Goal: Task Accomplishment & Management: Use online tool/utility

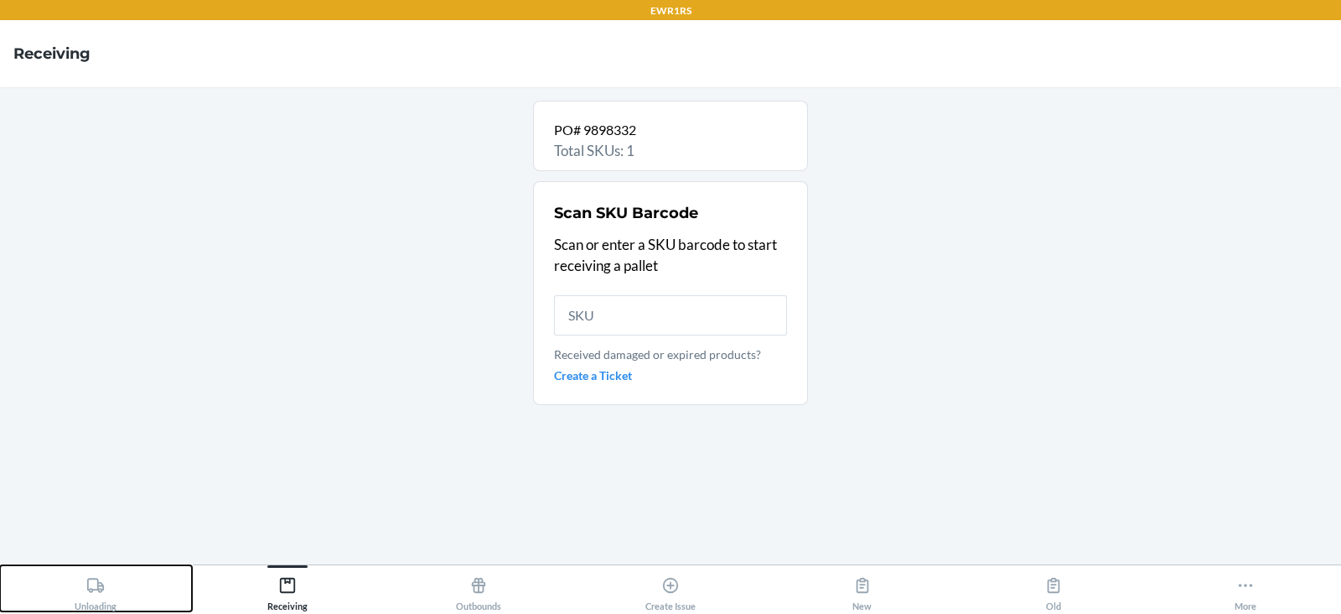
click at [96, 567] on button "Unloading" at bounding box center [96, 588] width 192 height 46
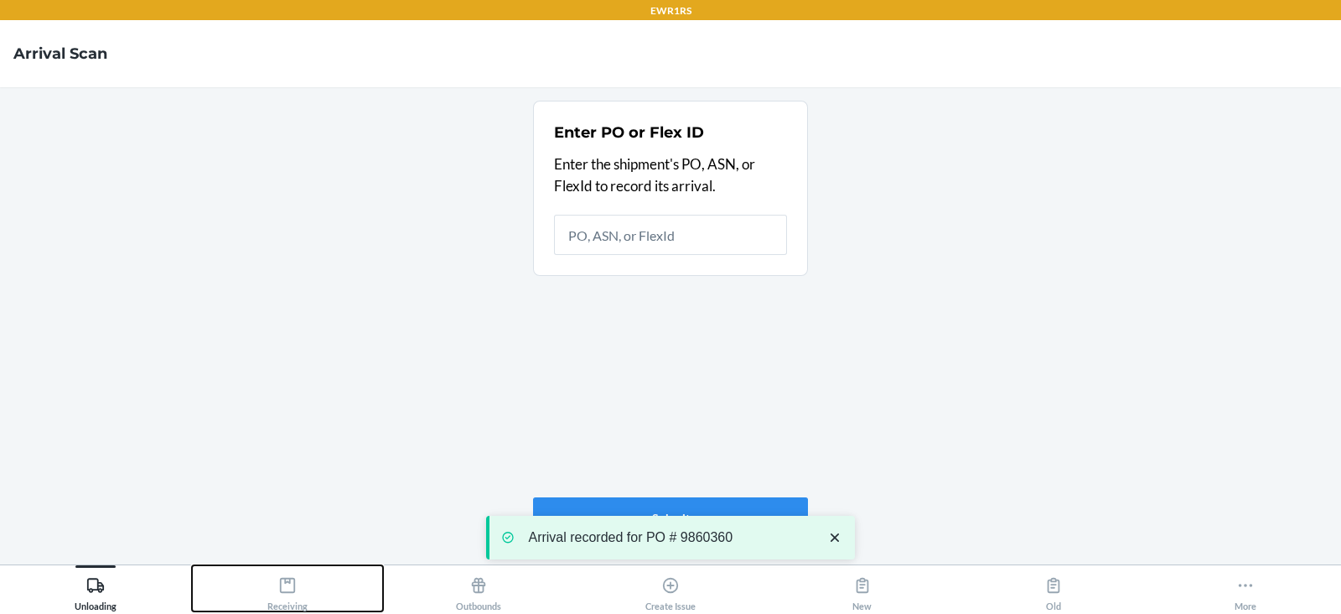
click at [287, 593] on icon at bounding box center [287, 585] width 18 height 18
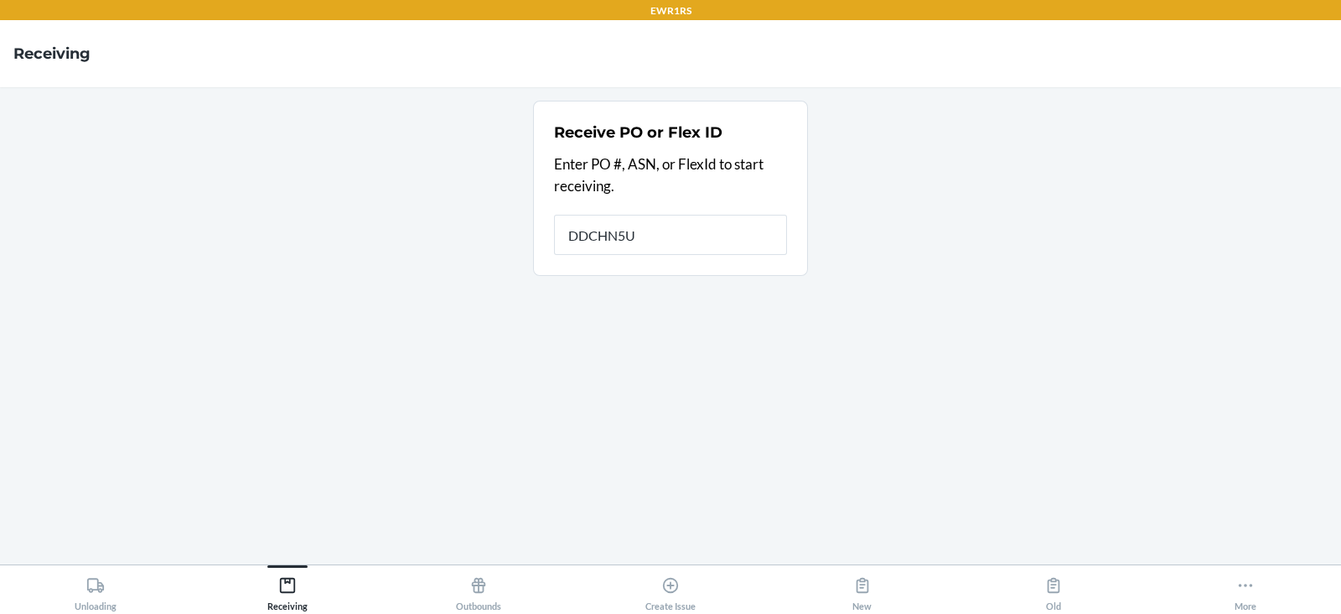
type input "DDCHN5UT"
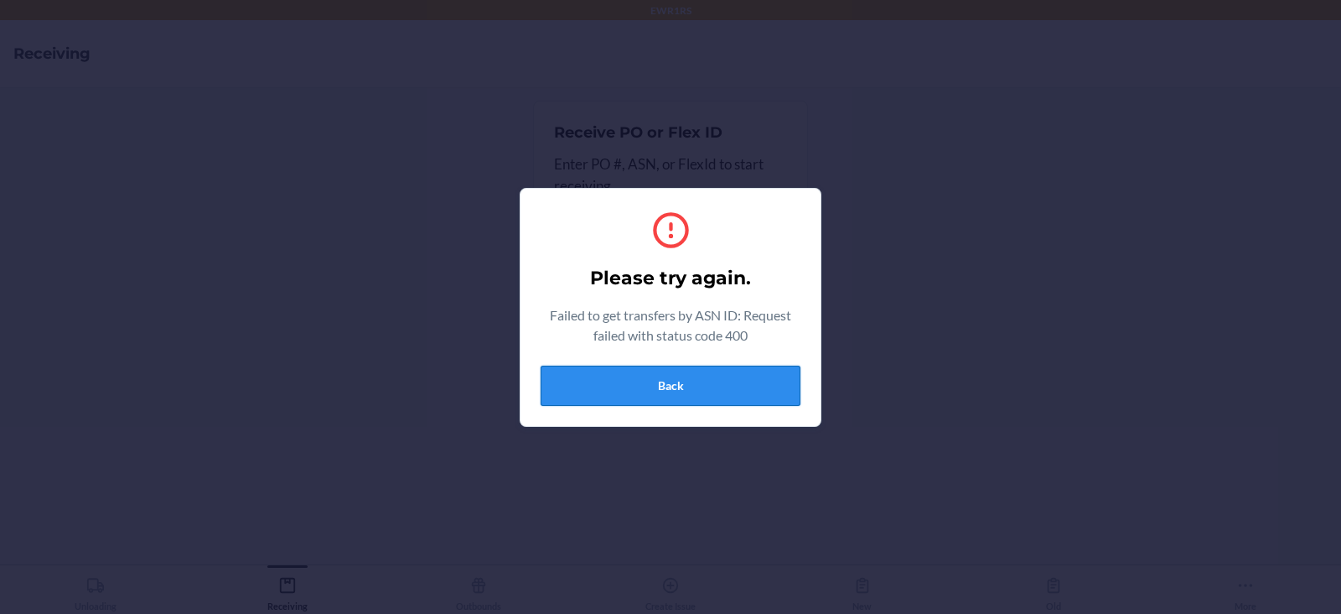
click at [642, 381] on button "Back" at bounding box center [671, 386] width 260 height 40
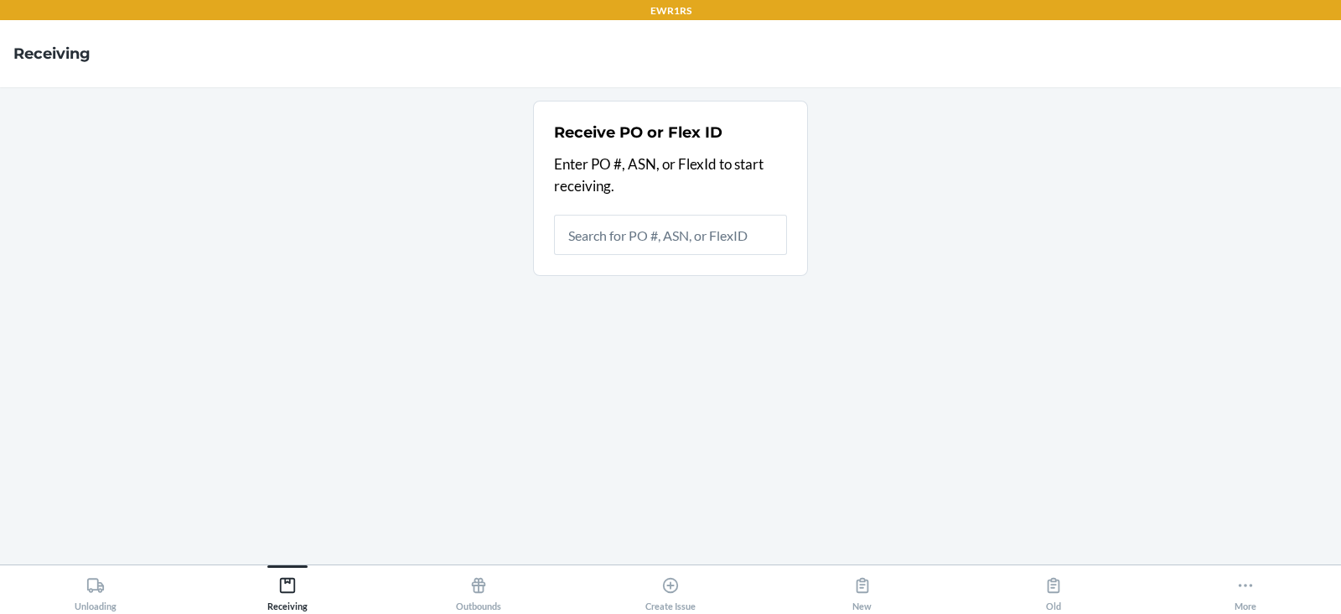
type input "9860360"
click at [641, 228] on input "9860360" at bounding box center [670, 235] width 233 height 40
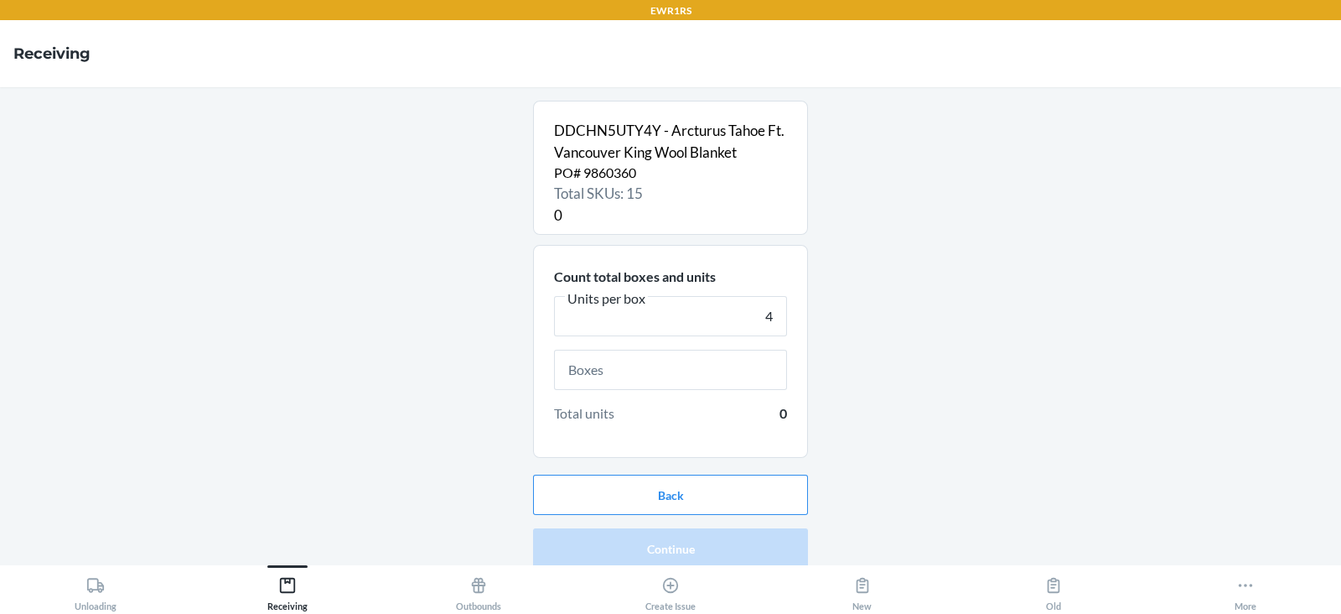
type input "4"
click at [641, 367] on input "text" at bounding box center [670, 370] width 233 height 40
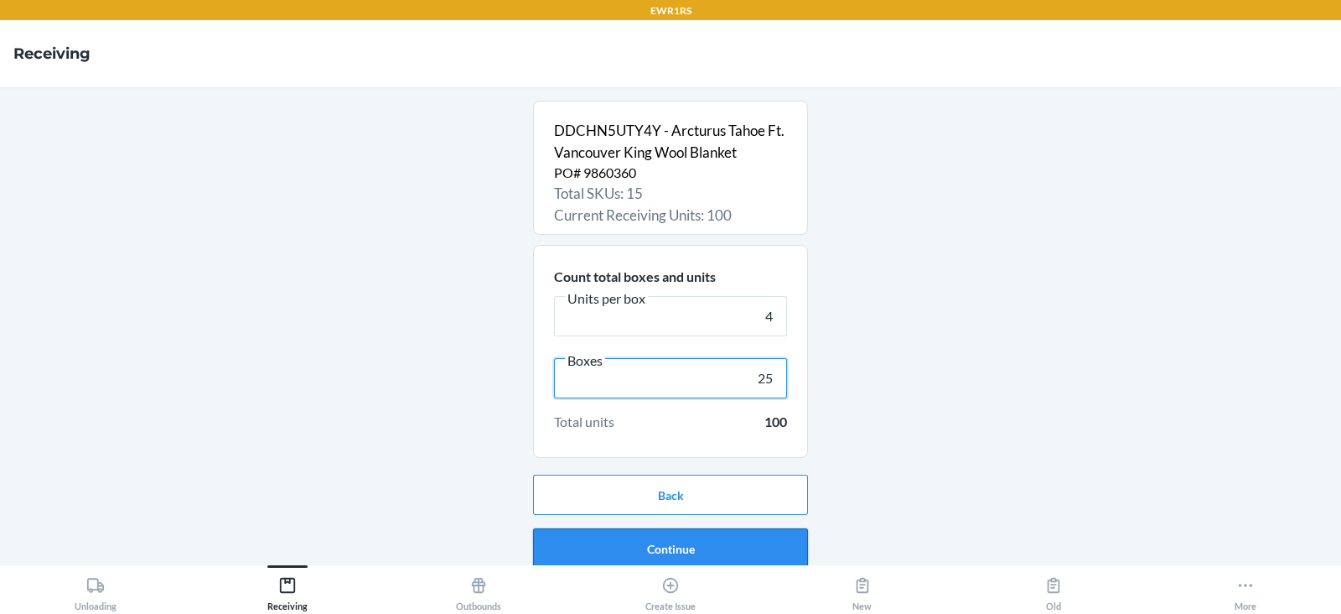
type input "25"
click at [675, 547] on button "Continue" at bounding box center [670, 548] width 275 height 40
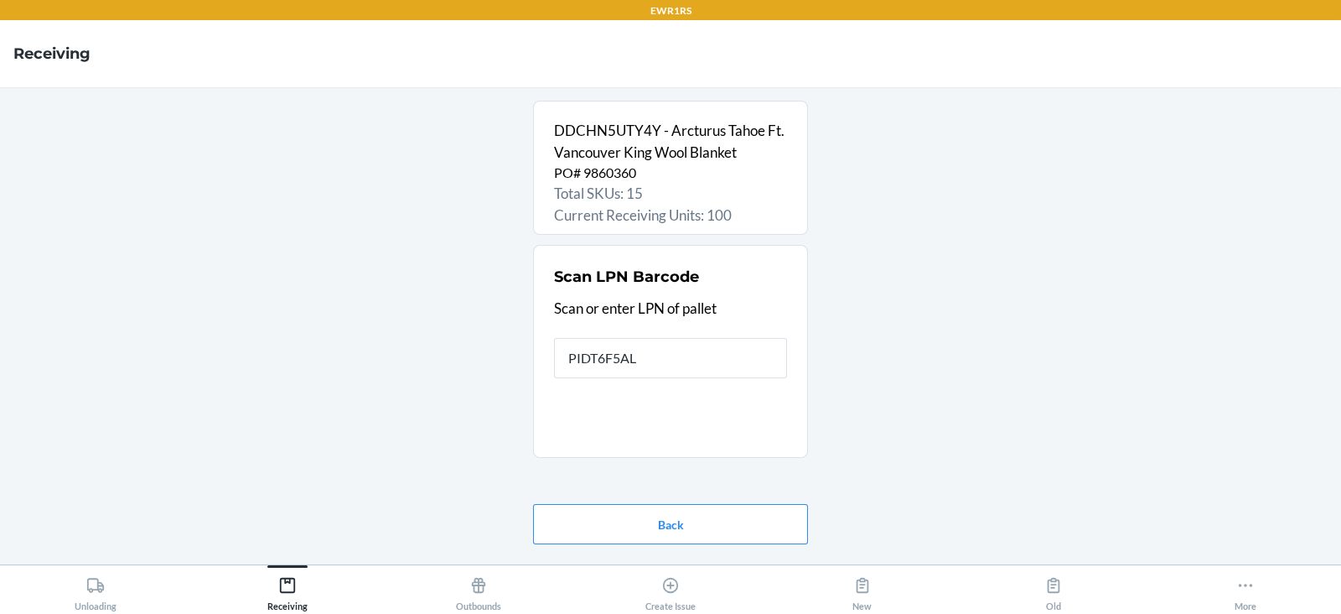
type input "PIDT6F5AL9"
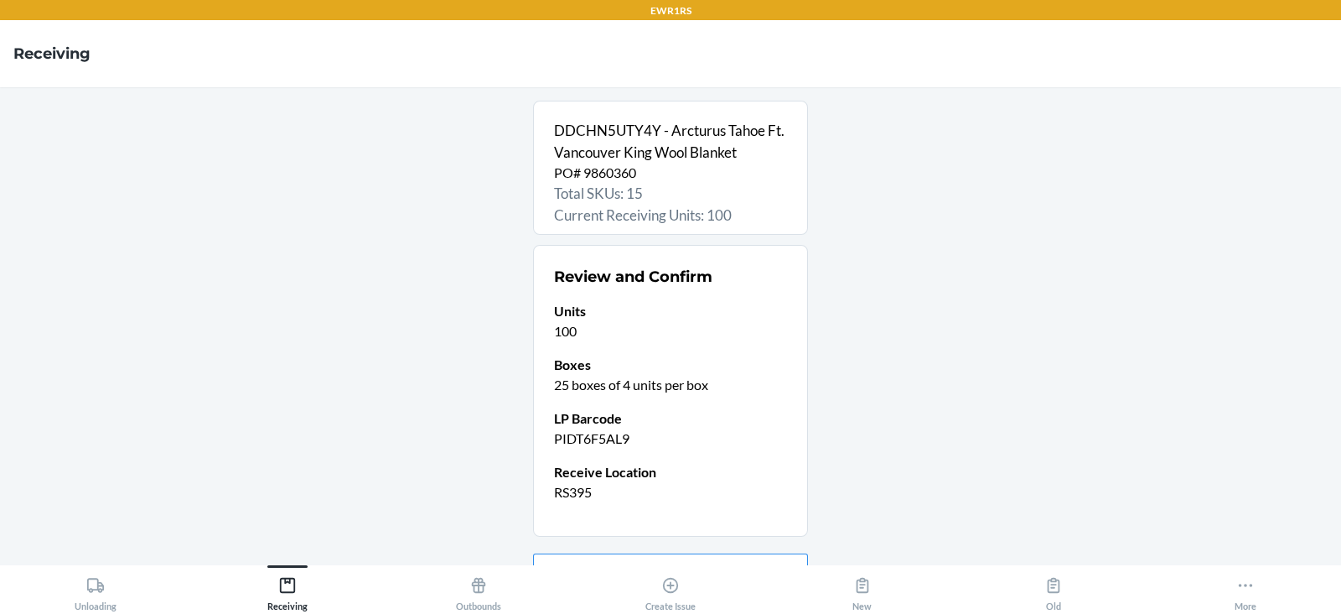
scroll to position [89, 0]
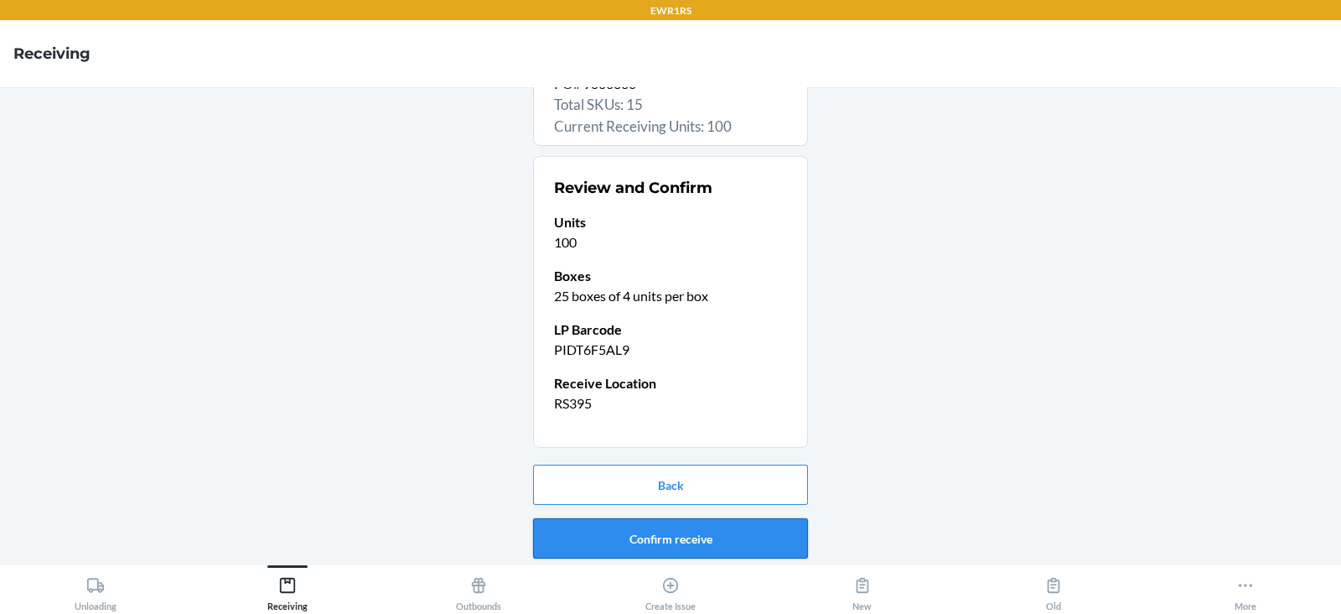
click at [732, 537] on button "Confirm receive" at bounding box center [670, 538] width 275 height 40
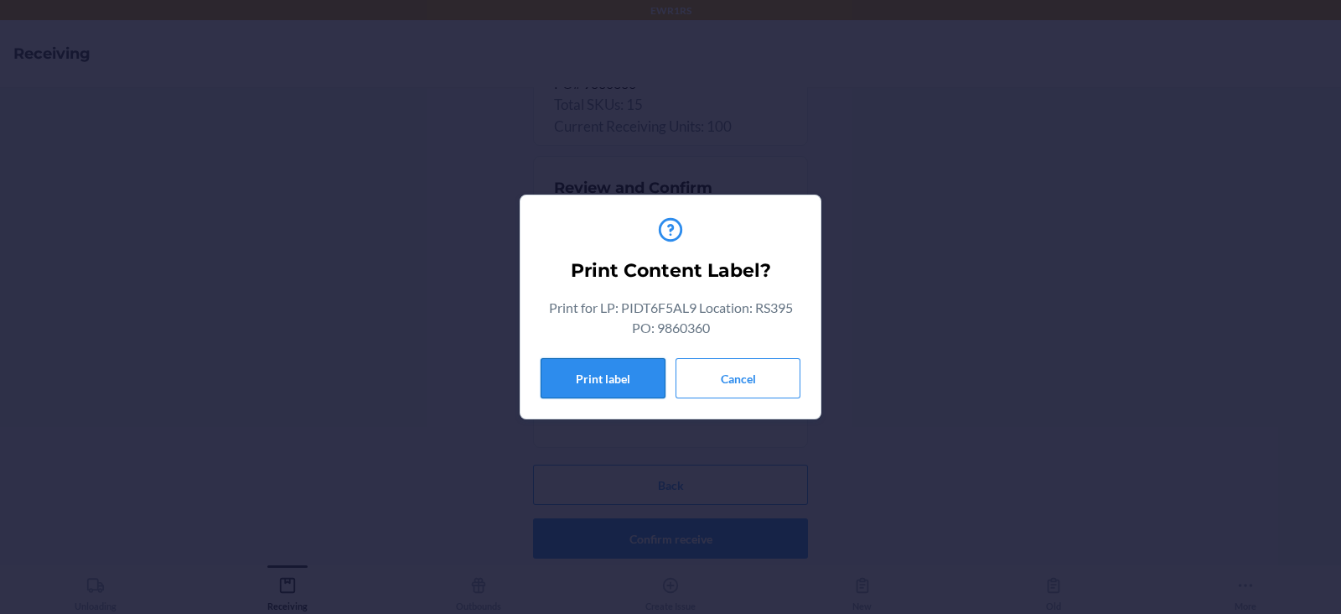
click at [573, 373] on button "Print label" at bounding box center [603, 378] width 125 height 40
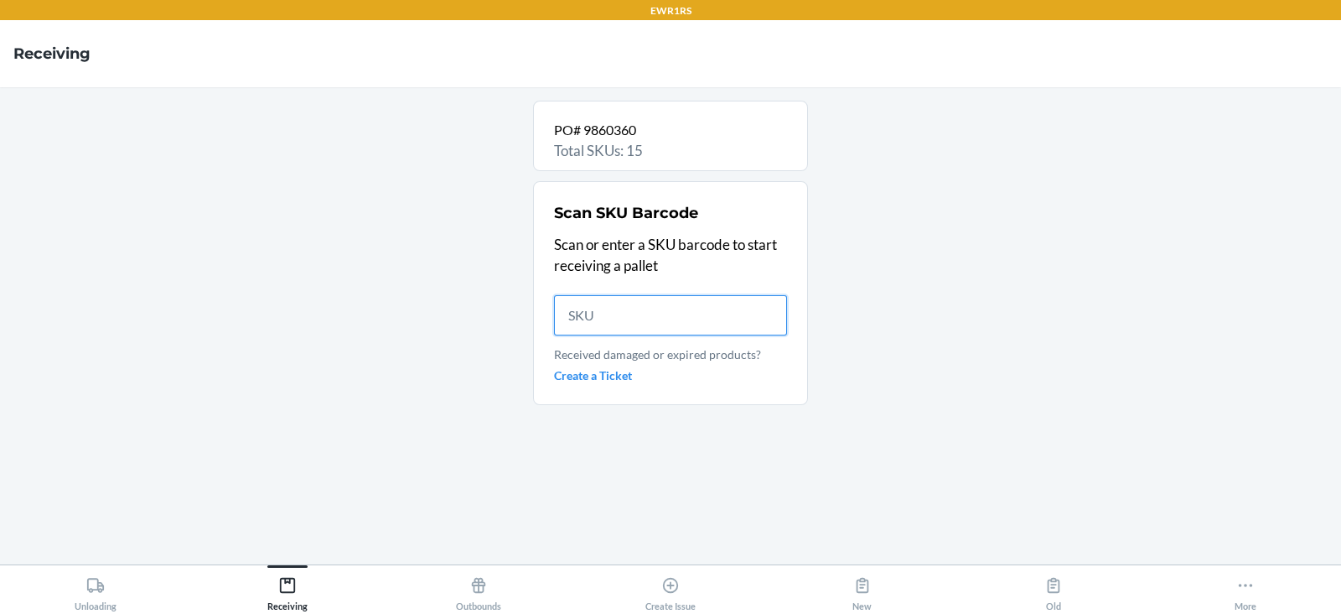
scroll to position [0, 0]
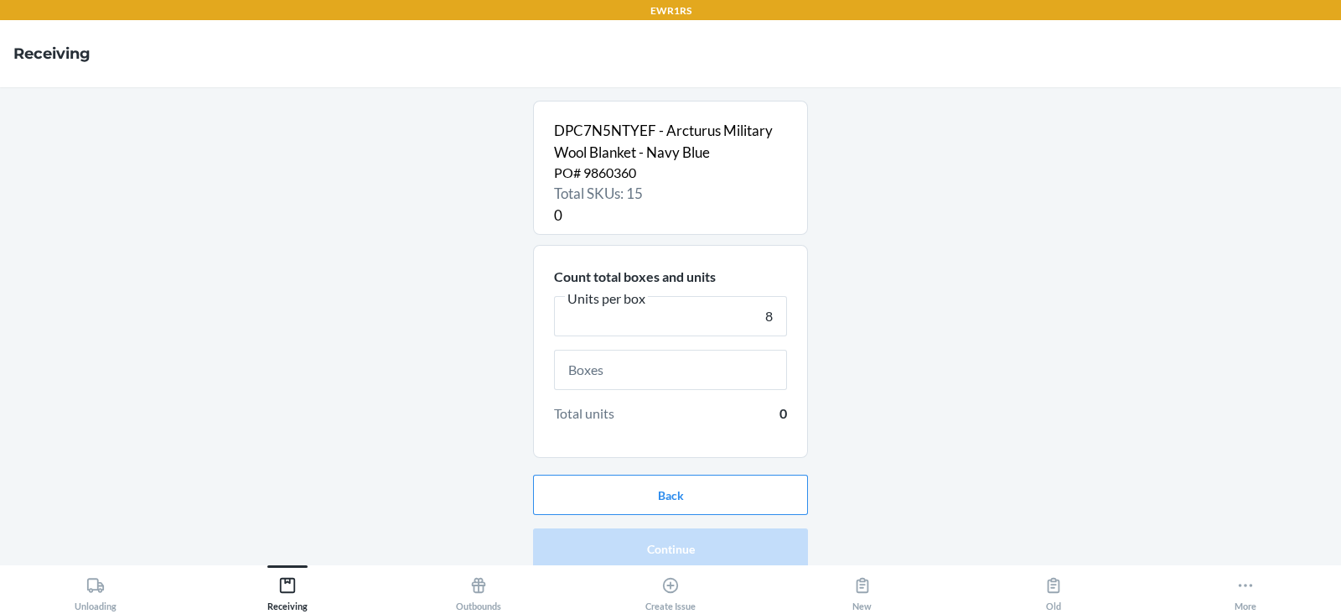
type input "8"
click at [660, 369] on input "text" at bounding box center [670, 370] width 233 height 40
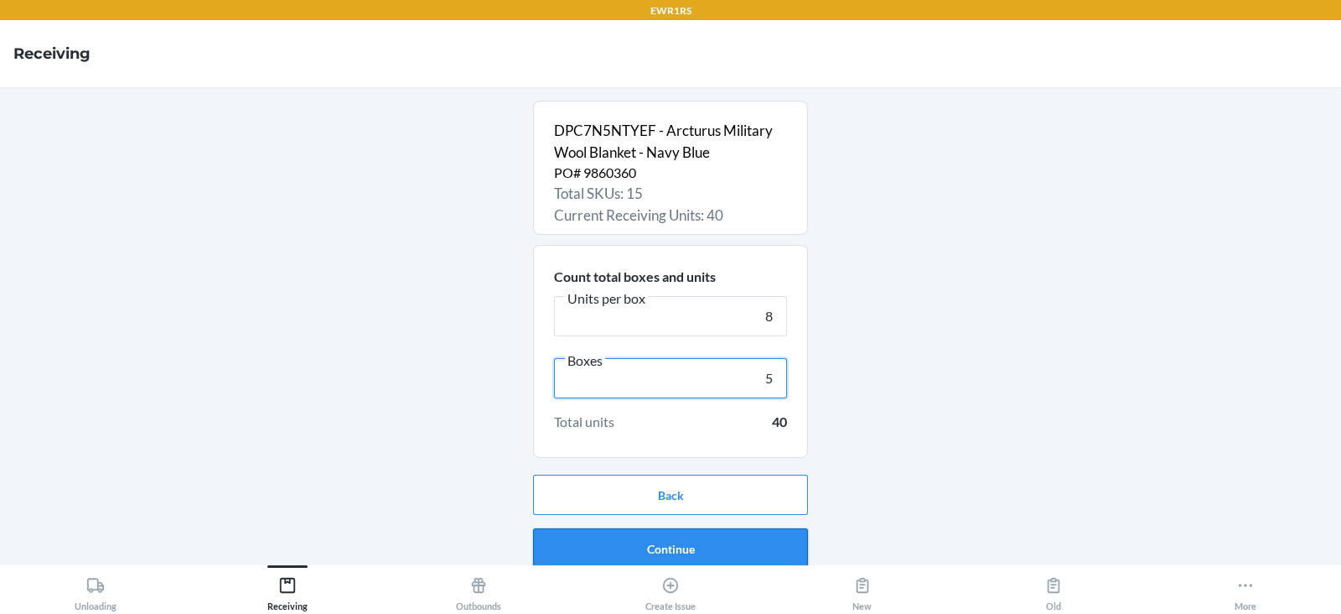
type input "5"
click at [657, 546] on button "Continue" at bounding box center [670, 548] width 275 height 40
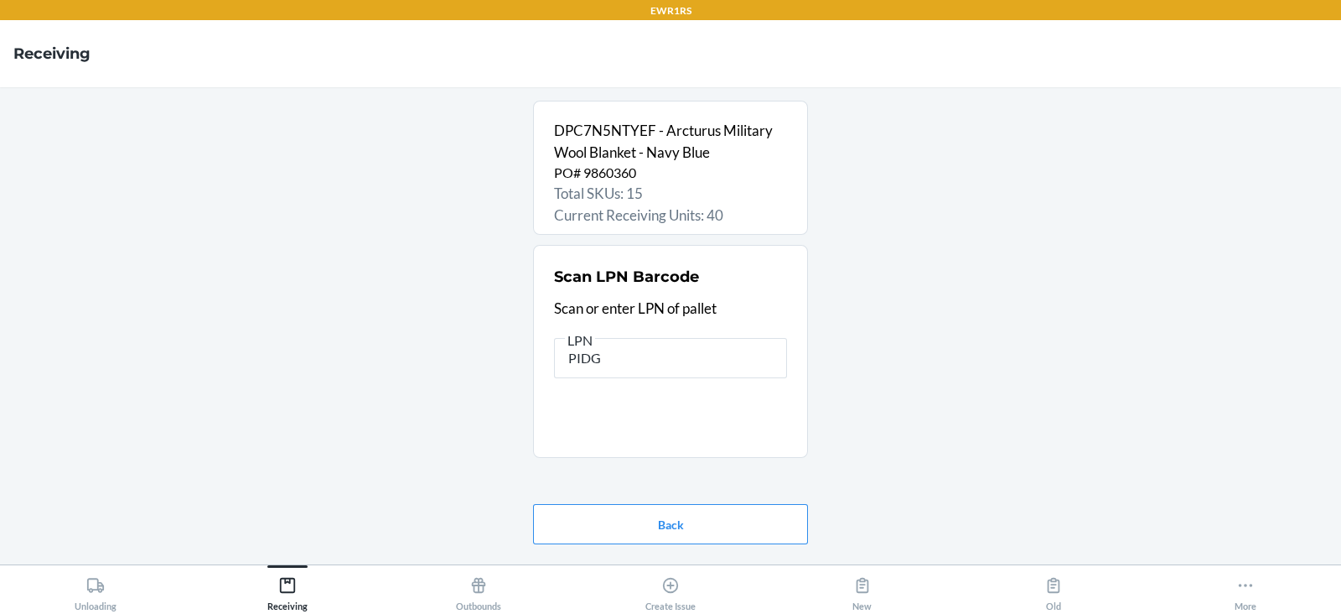
type input "PIDGQ"
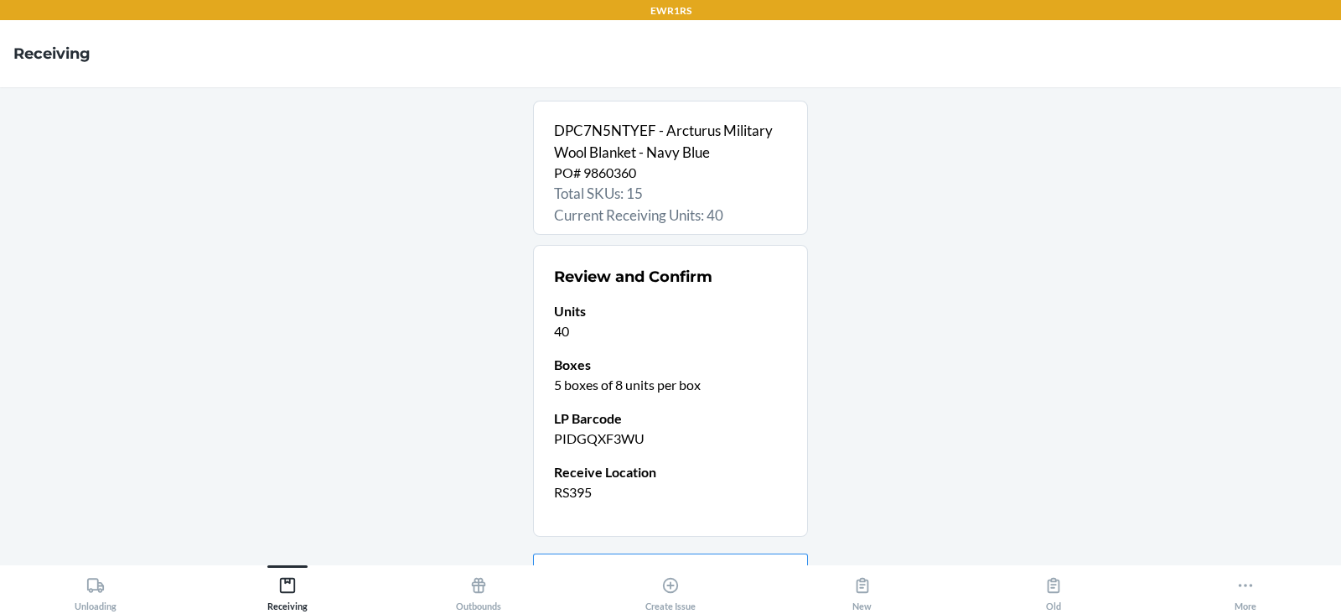
scroll to position [89, 0]
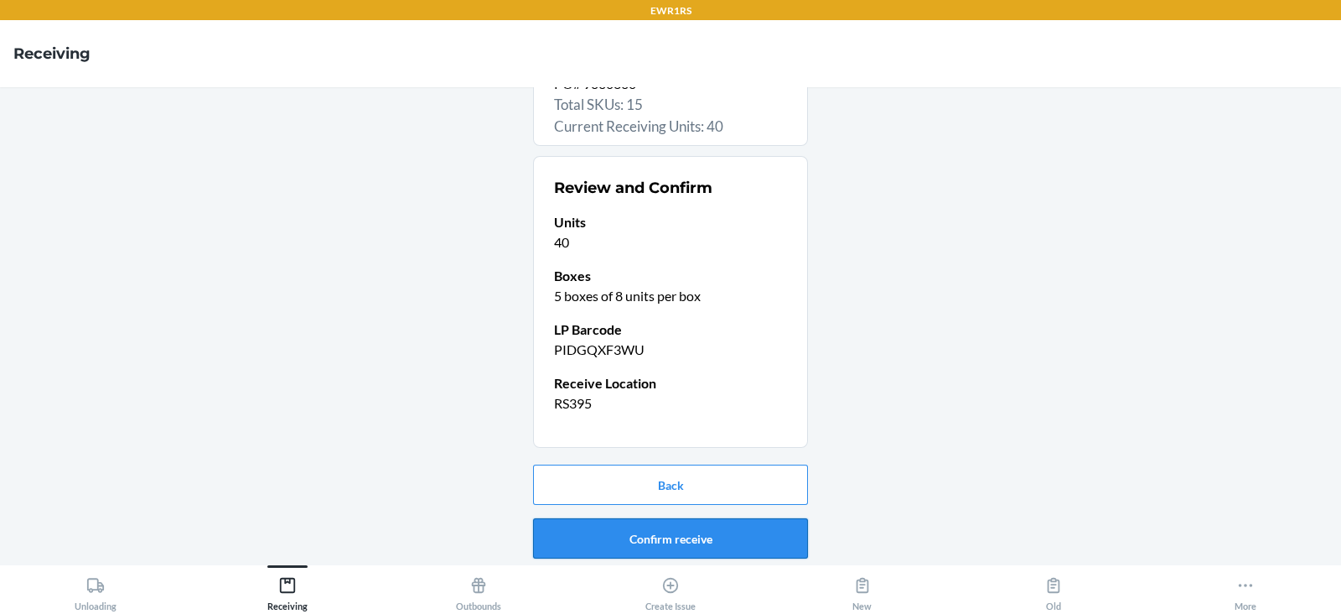
click at [657, 544] on button "Confirm receive" at bounding box center [670, 538] width 275 height 40
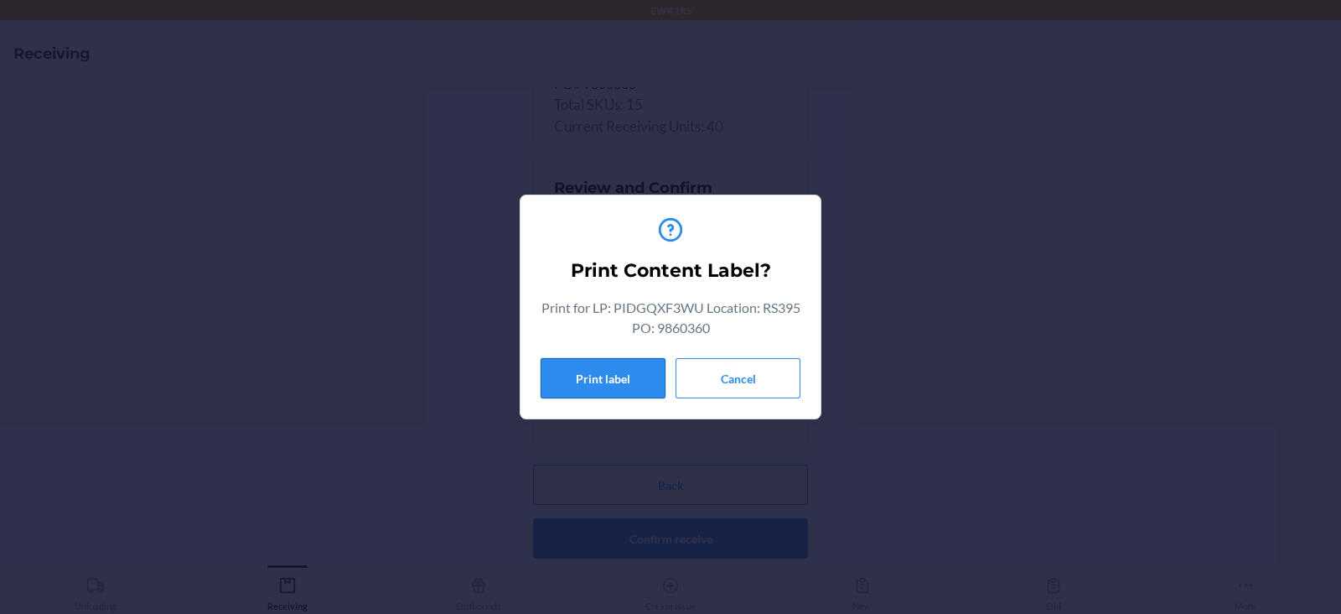
click at [602, 394] on button "Print label" at bounding box center [603, 378] width 125 height 40
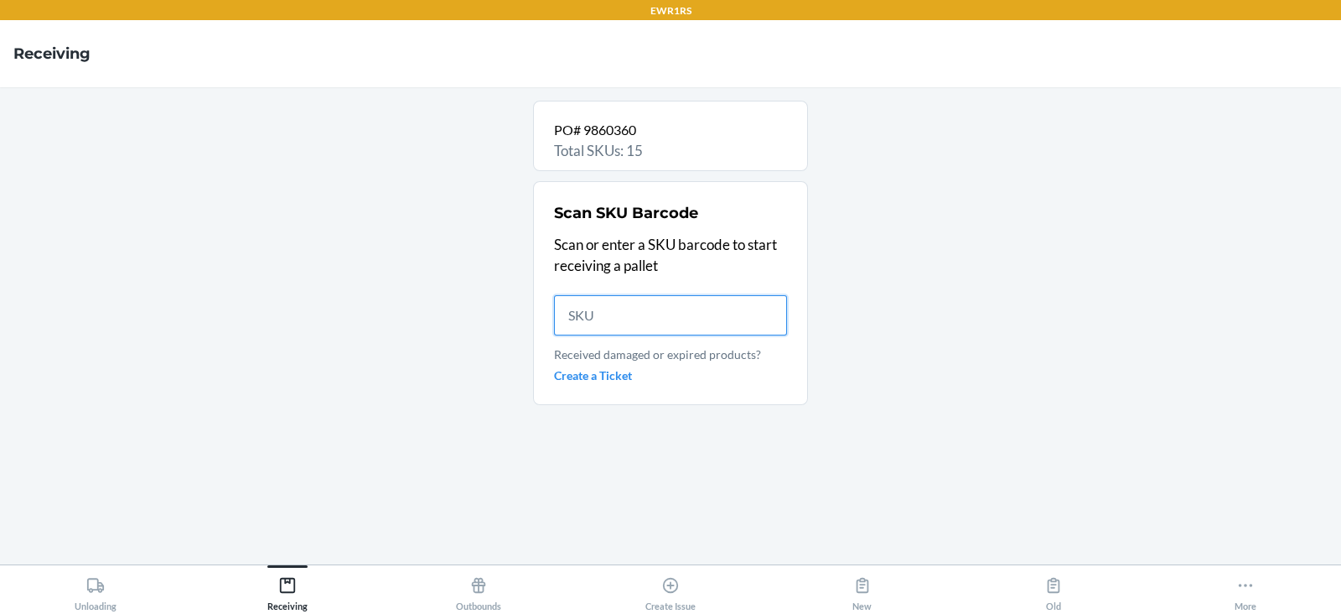
scroll to position [0, 0]
type input "D2C6SBY"
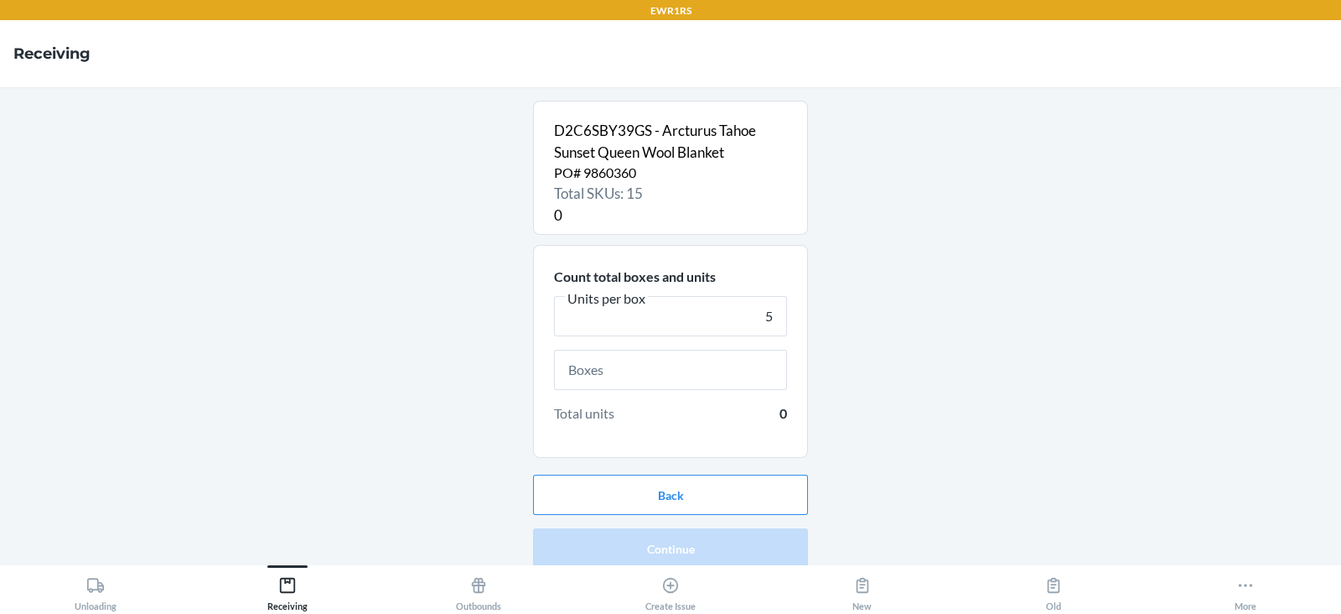
type input "5"
click at [685, 369] on input "text" at bounding box center [670, 370] width 233 height 40
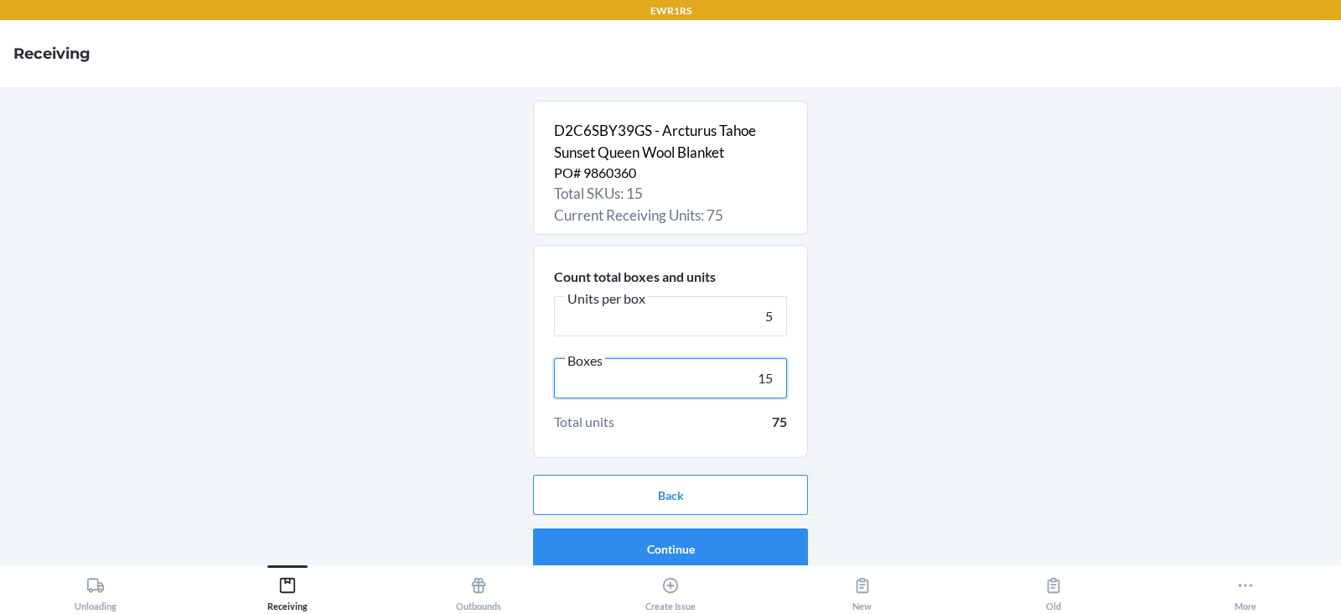
scroll to position [11, 0]
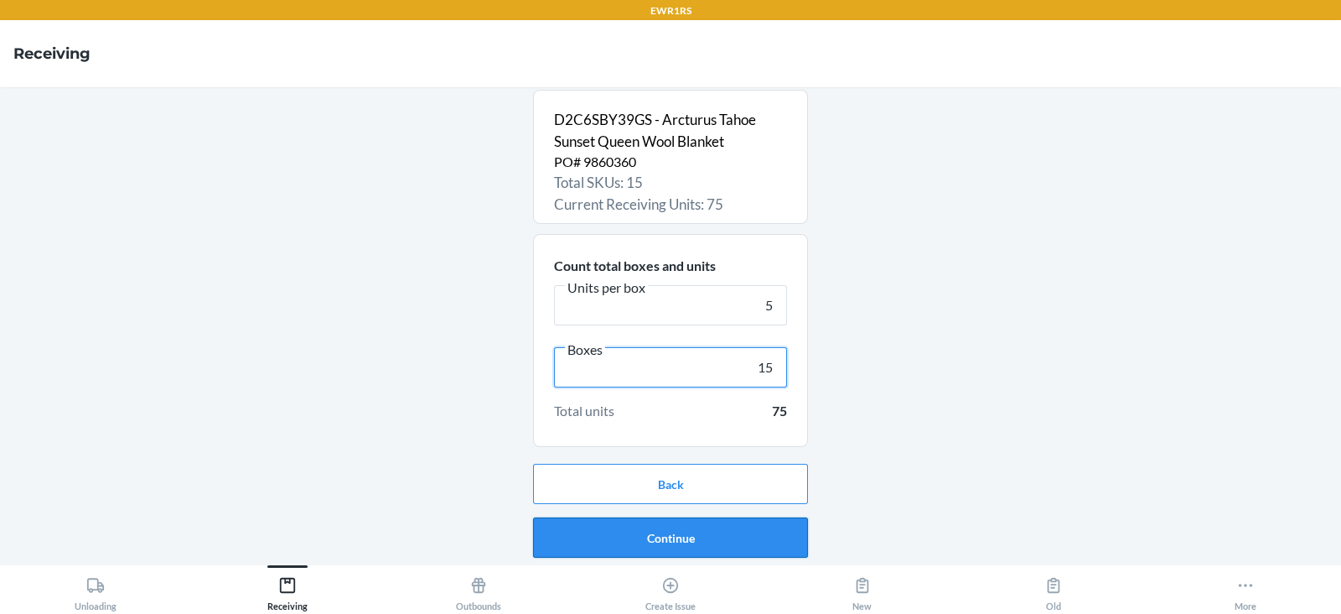
type input "15"
click at [672, 537] on button "Continue" at bounding box center [670, 537] width 275 height 40
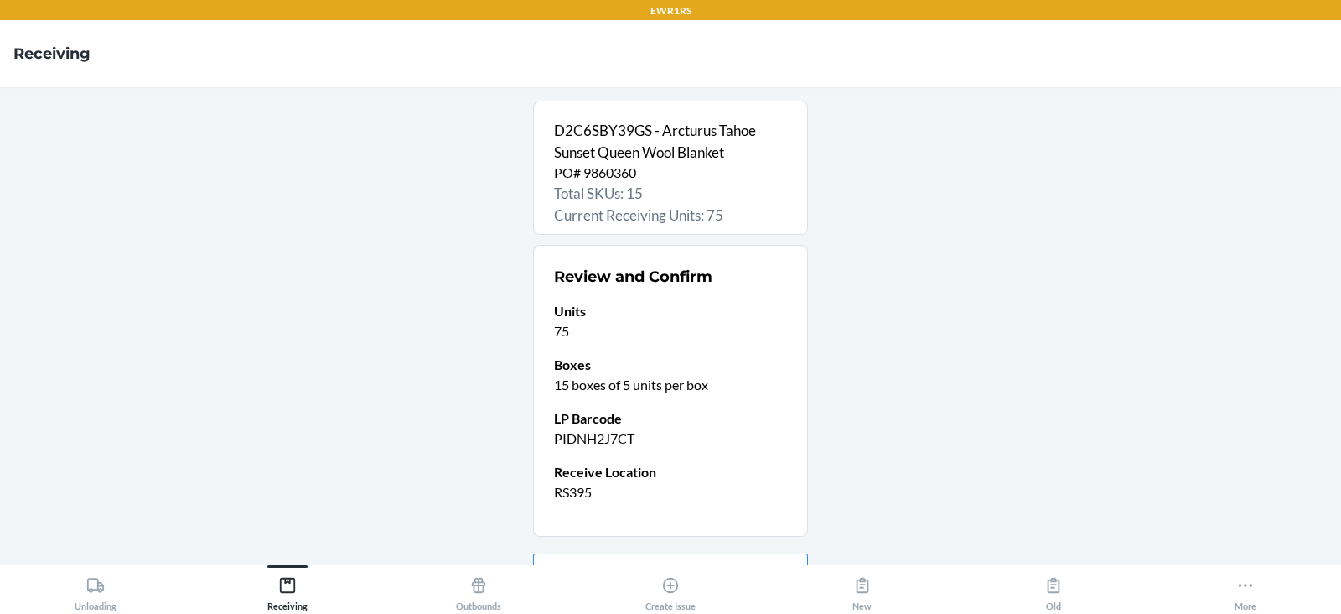
scroll to position [89, 0]
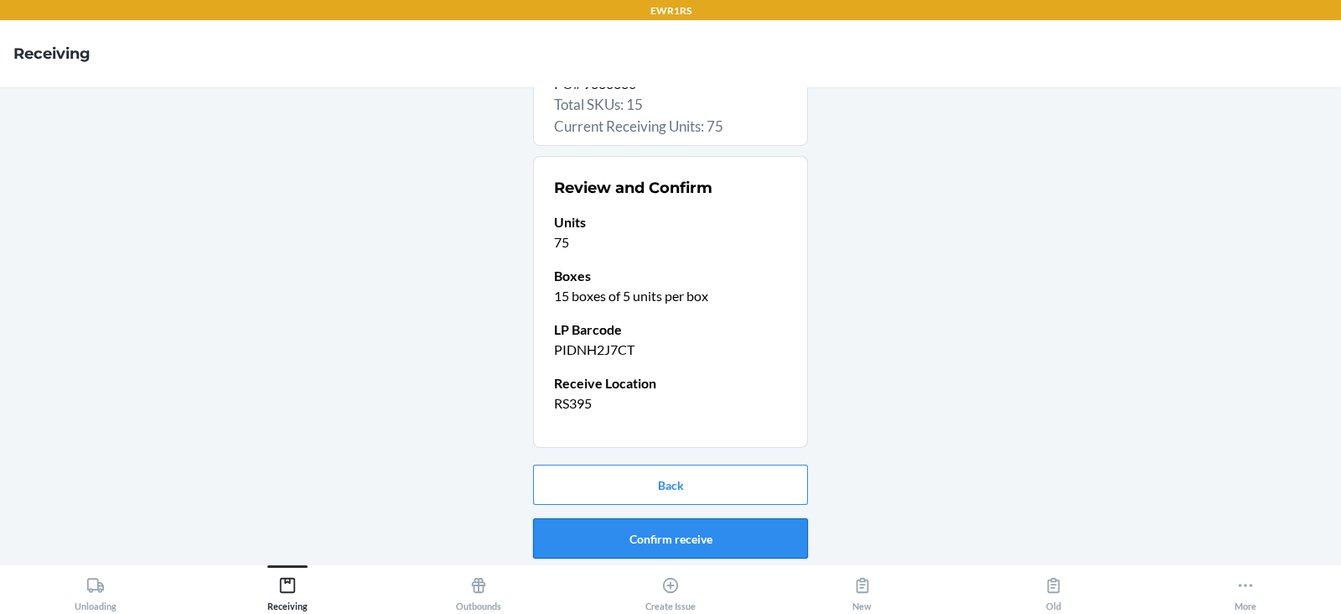
click at [636, 537] on button "Confirm receive" at bounding box center [670, 538] width 275 height 40
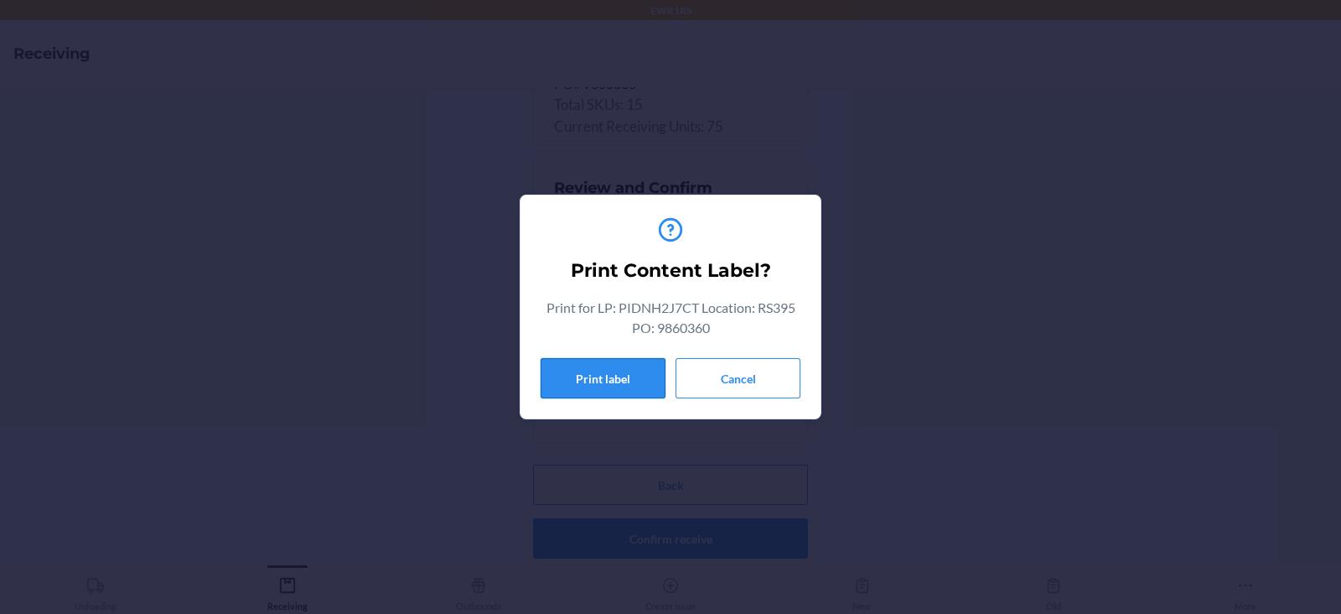
click at [574, 361] on button "Print label" at bounding box center [603, 378] width 125 height 40
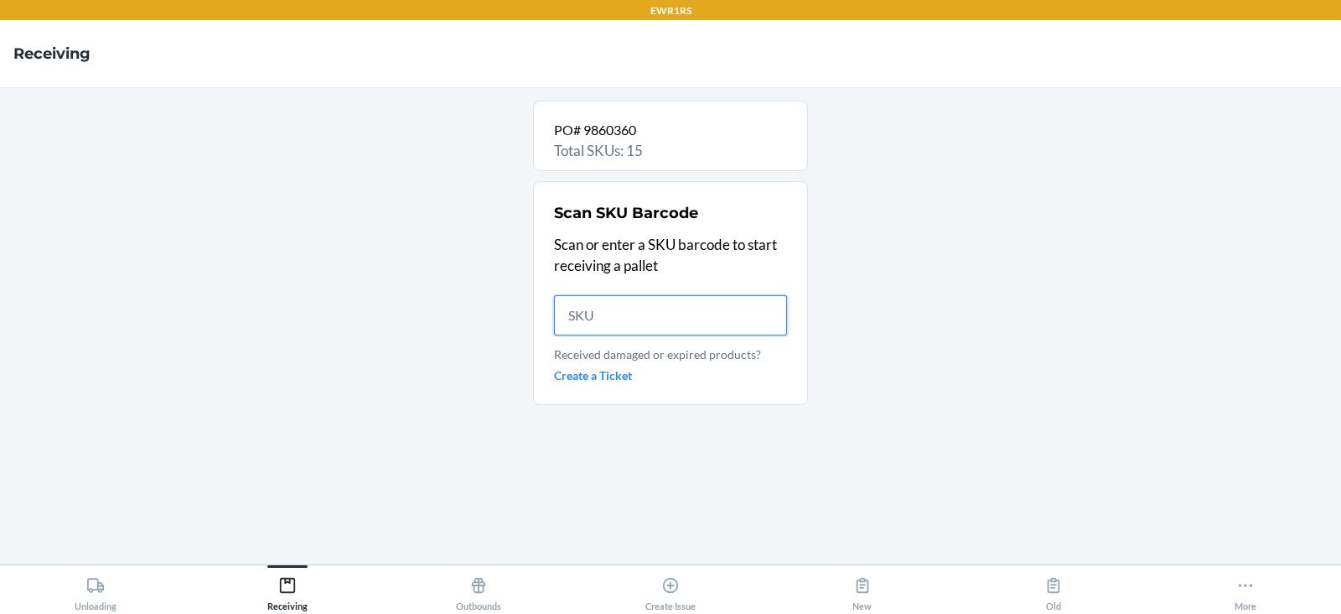
scroll to position [0, 0]
type input "DK"
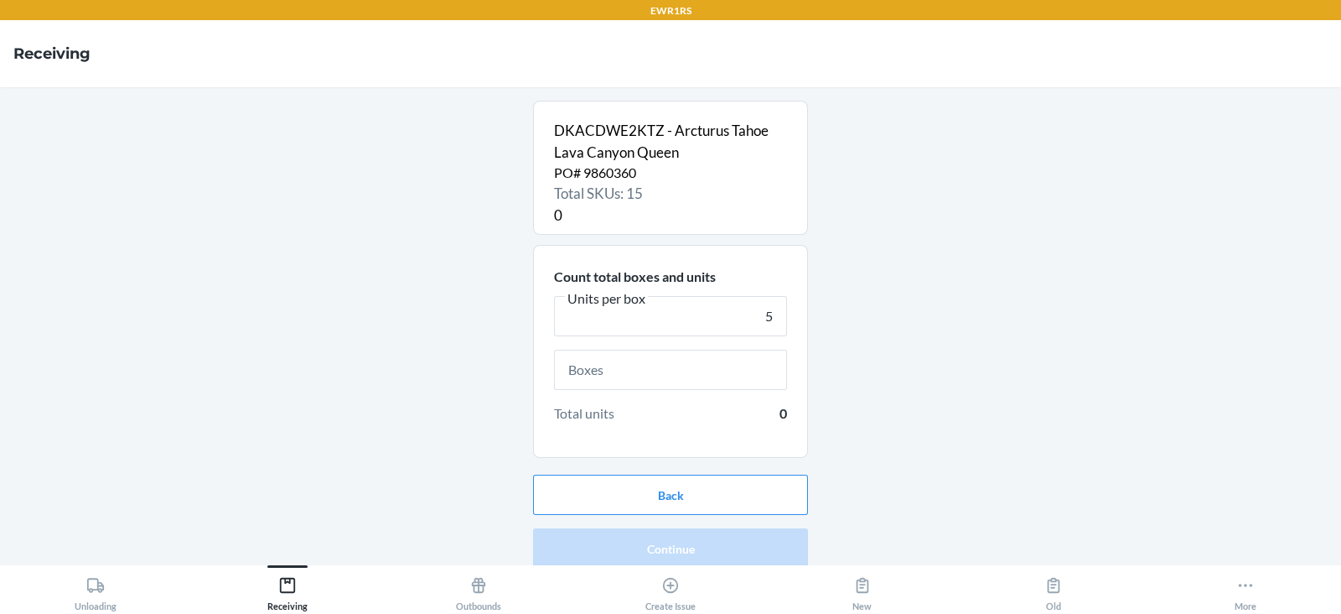
type input "5"
click at [668, 369] on input "text" at bounding box center [670, 370] width 233 height 40
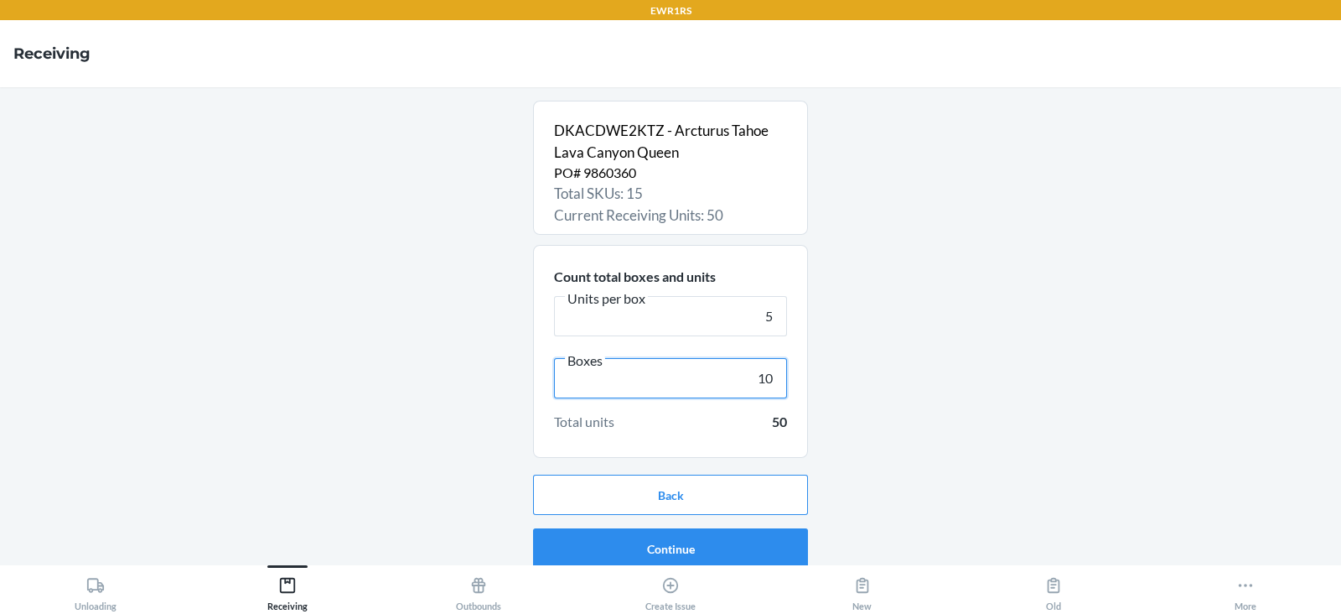
scroll to position [11, 0]
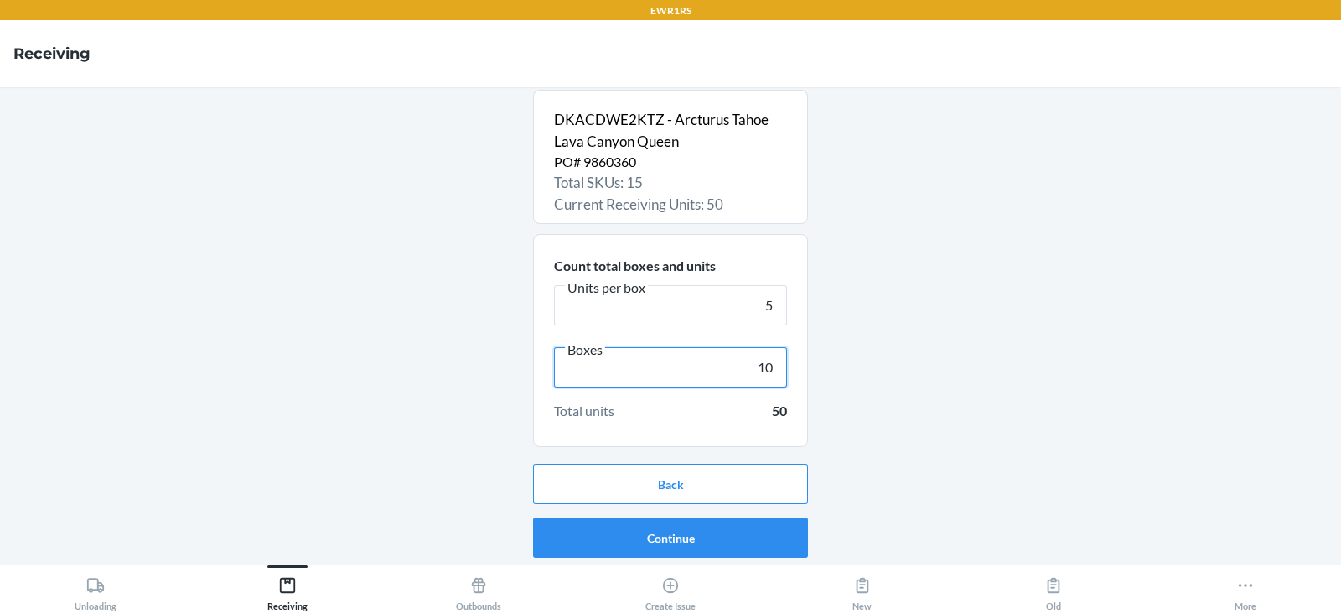
type input "10"
click at [654, 537] on button "Continue" at bounding box center [670, 537] width 275 height 40
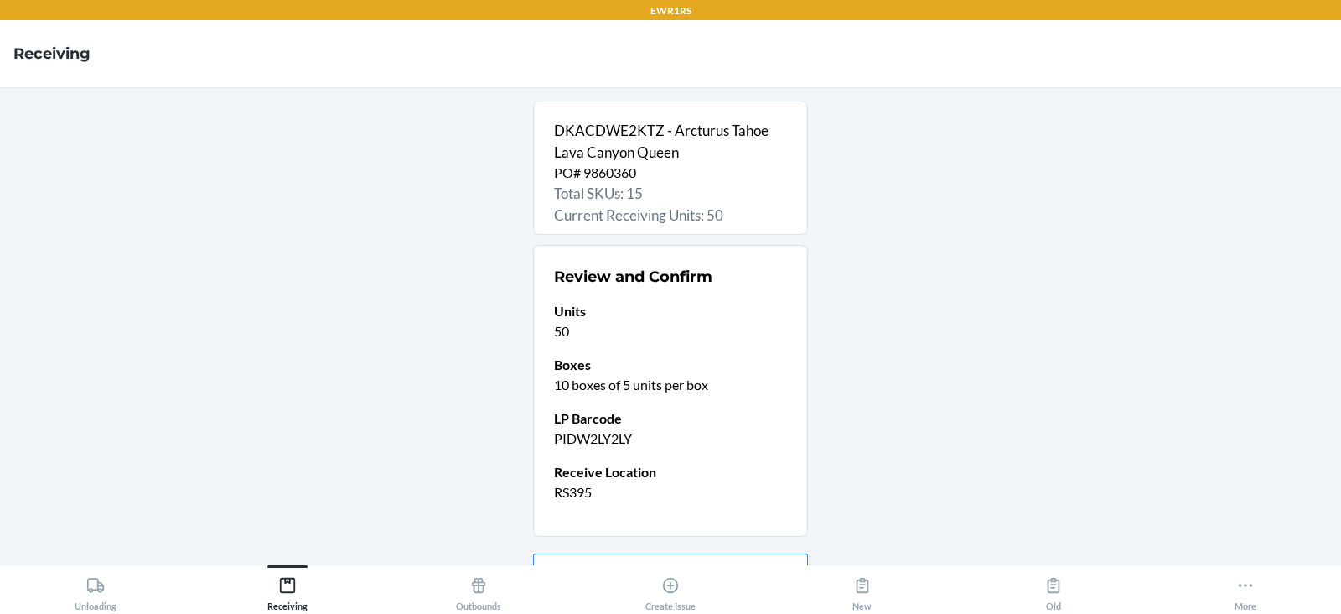
scroll to position [89, 0]
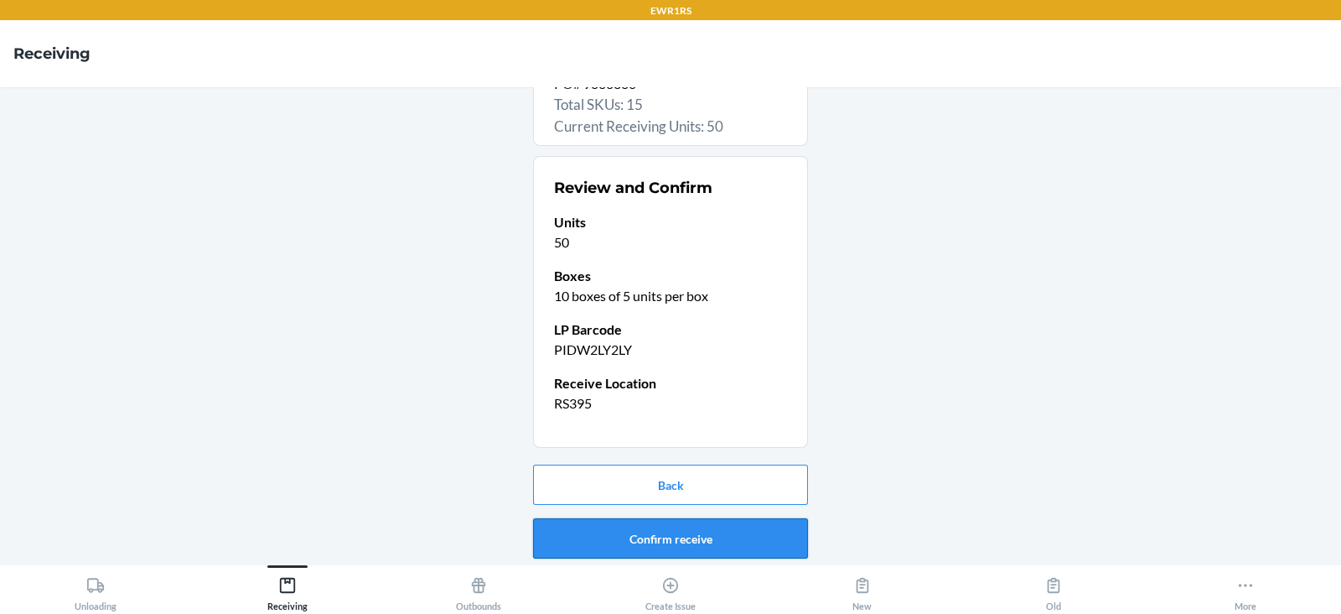
click at [672, 537] on button "Confirm receive" at bounding box center [670, 538] width 275 height 40
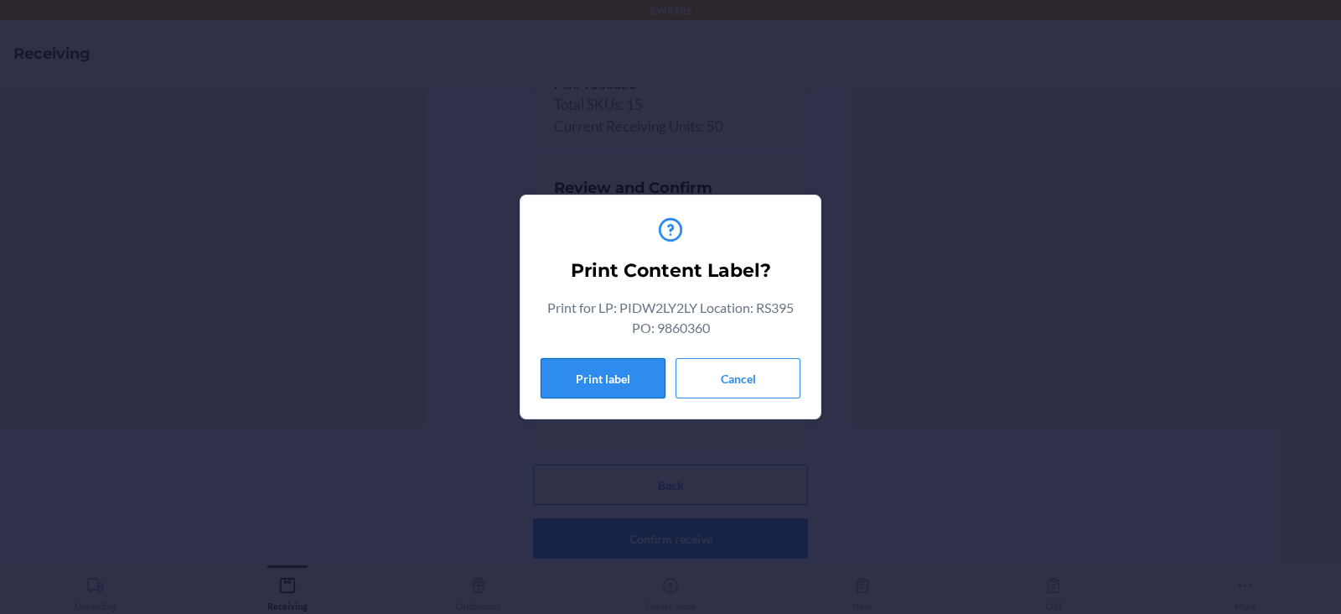
click at [586, 377] on button "Print label" at bounding box center [603, 378] width 125 height 40
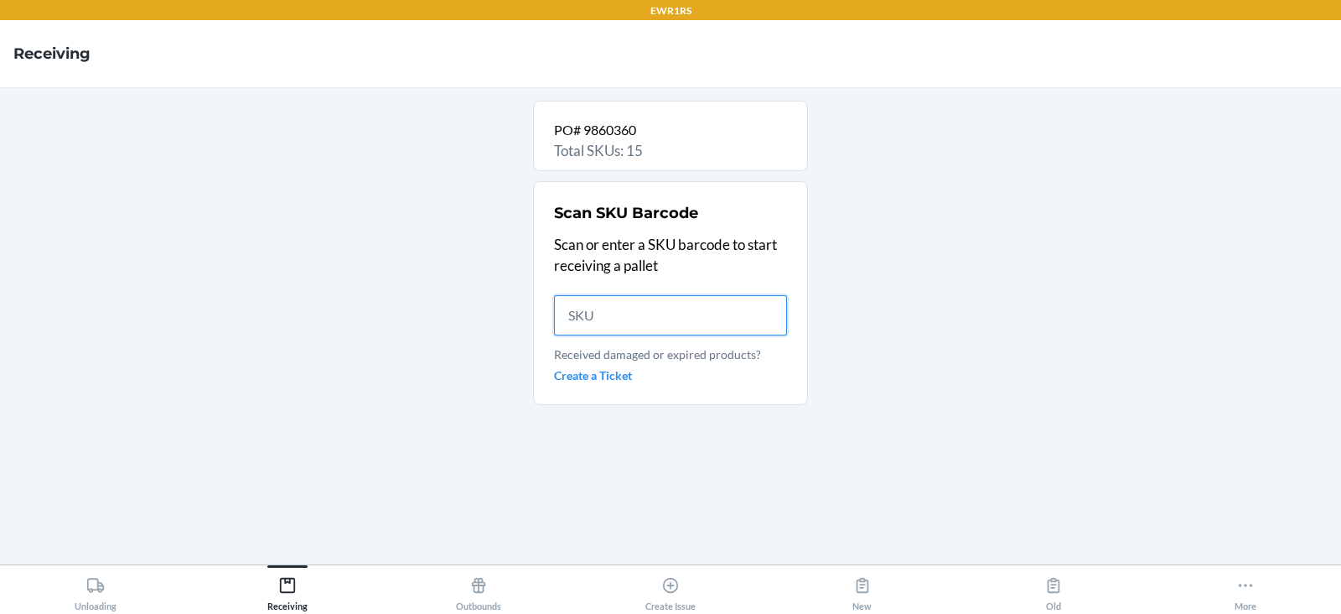
scroll to position [0, 0]
type input "D3"
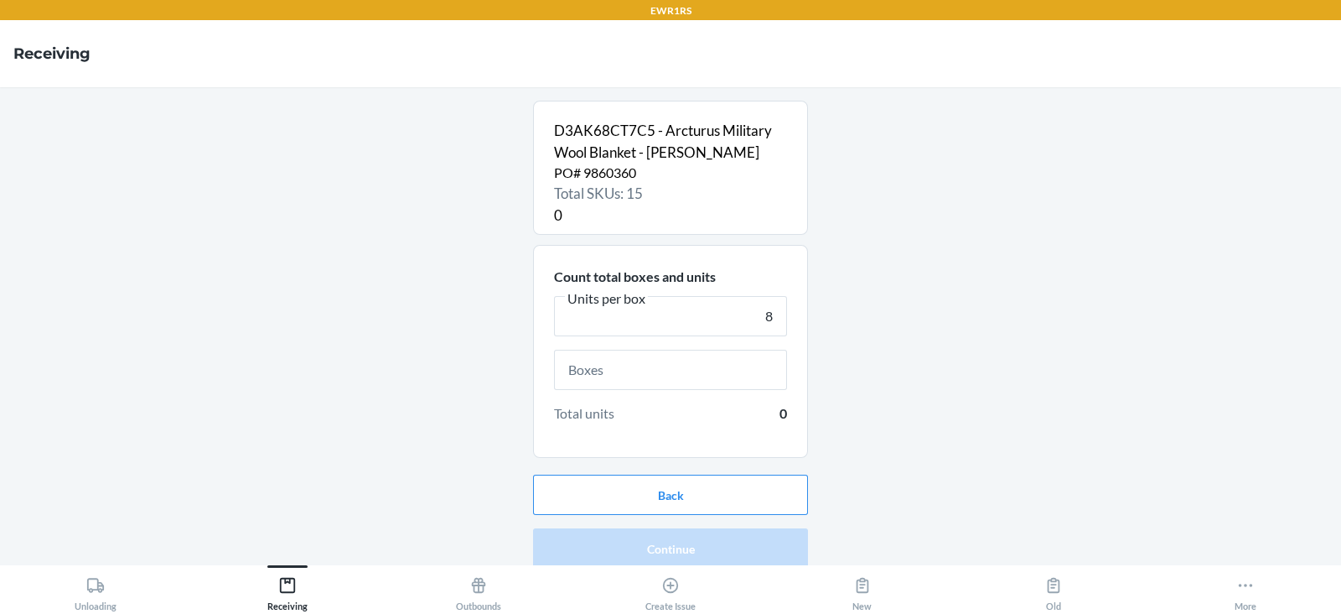
type input "8"
click at [610, 376] on input "text" at bounding box center [670, 370] width 233 height 40
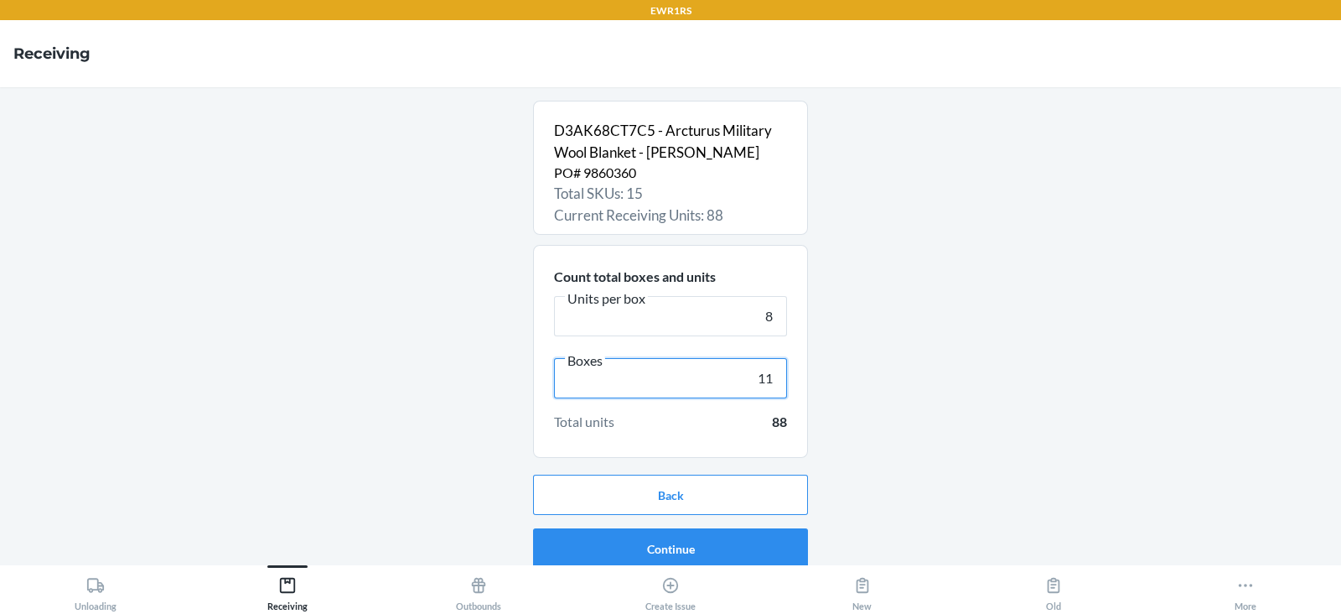
scroll to position [11, 0]
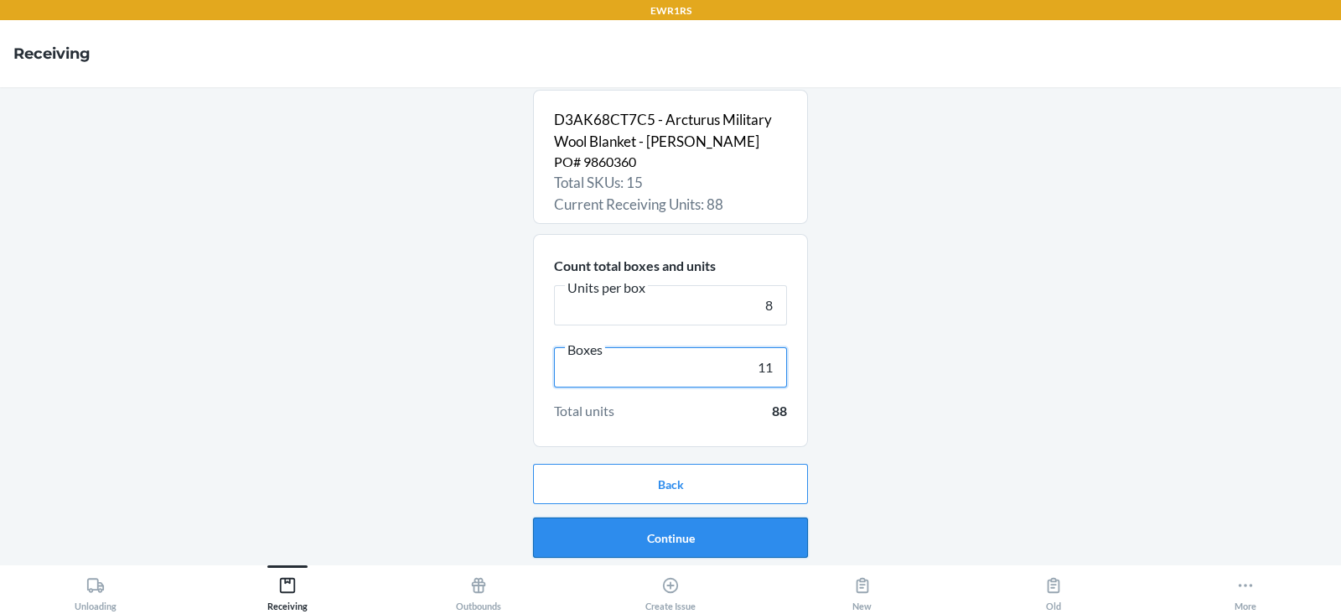
type input "11"
click at [682, 548] on button "Continue" at bounding box center [670, 537] width 275 height 40
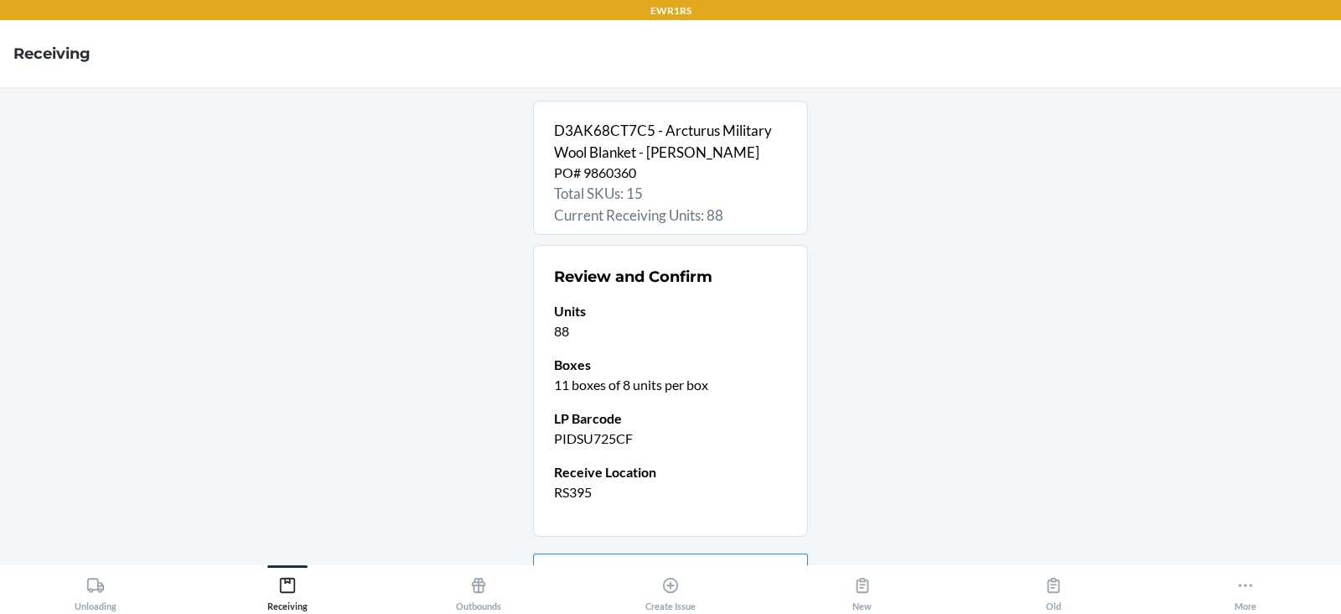
scroll to position [89, 0]
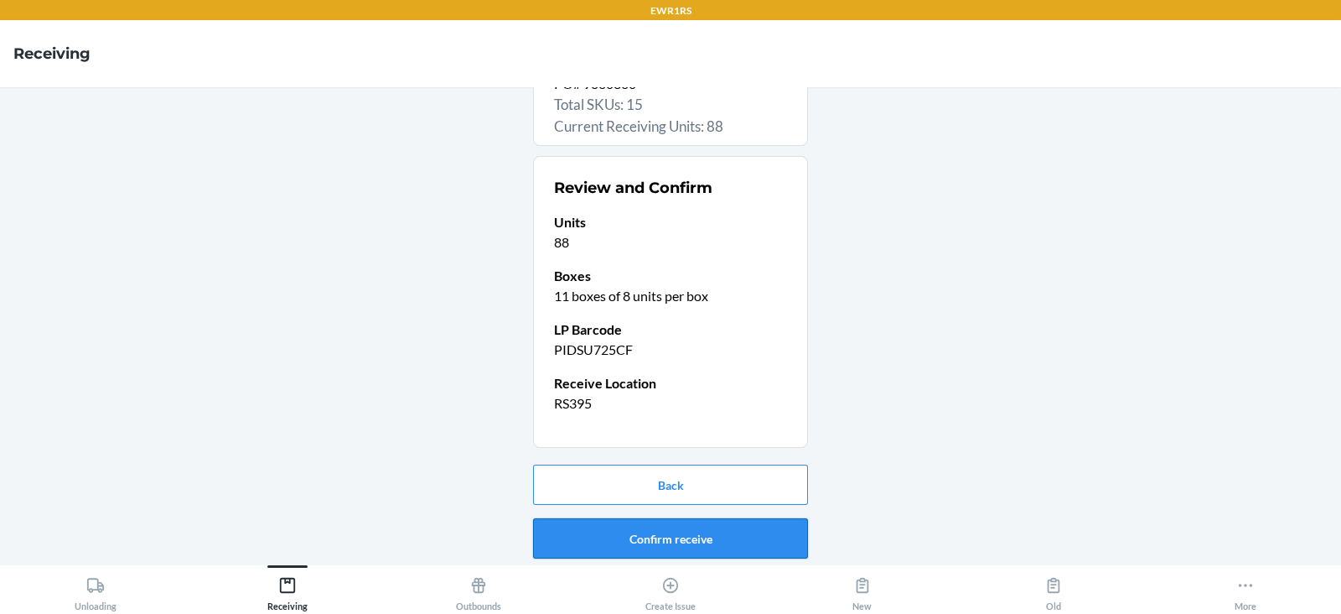
click at [678, 542] on button "Confirm receive" at bounding box center [670, 538] width 275 height 40
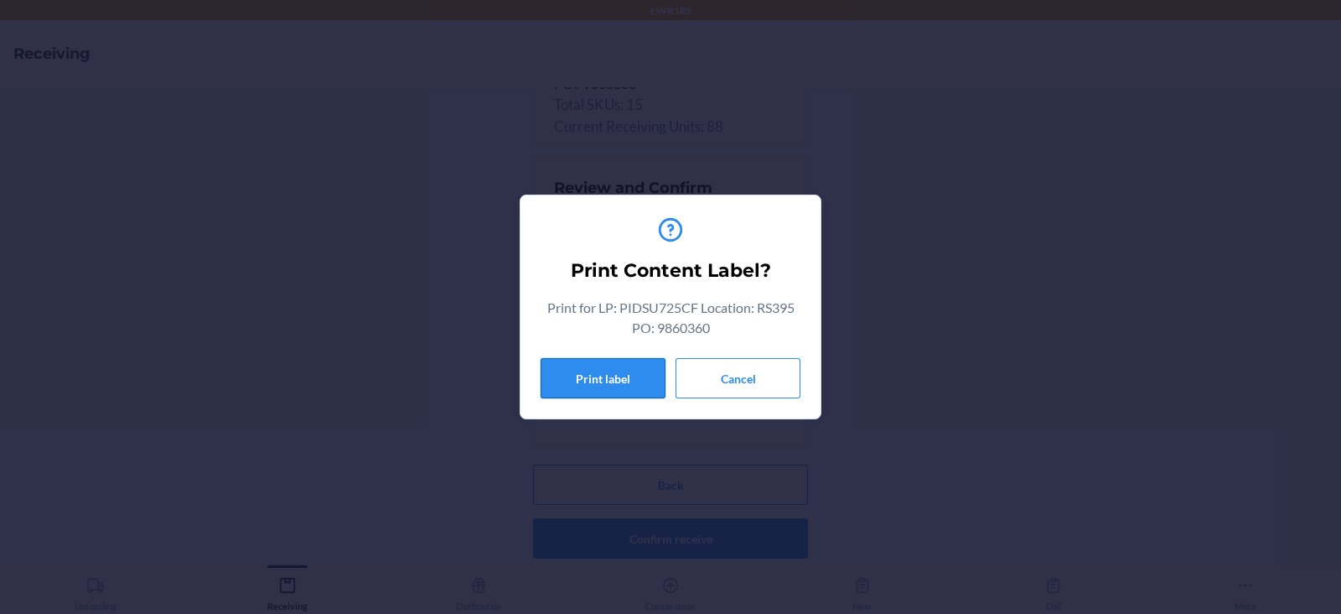
click at [613, 381] on button "Print label" at bounding box center [603, 378] width 125 height 40
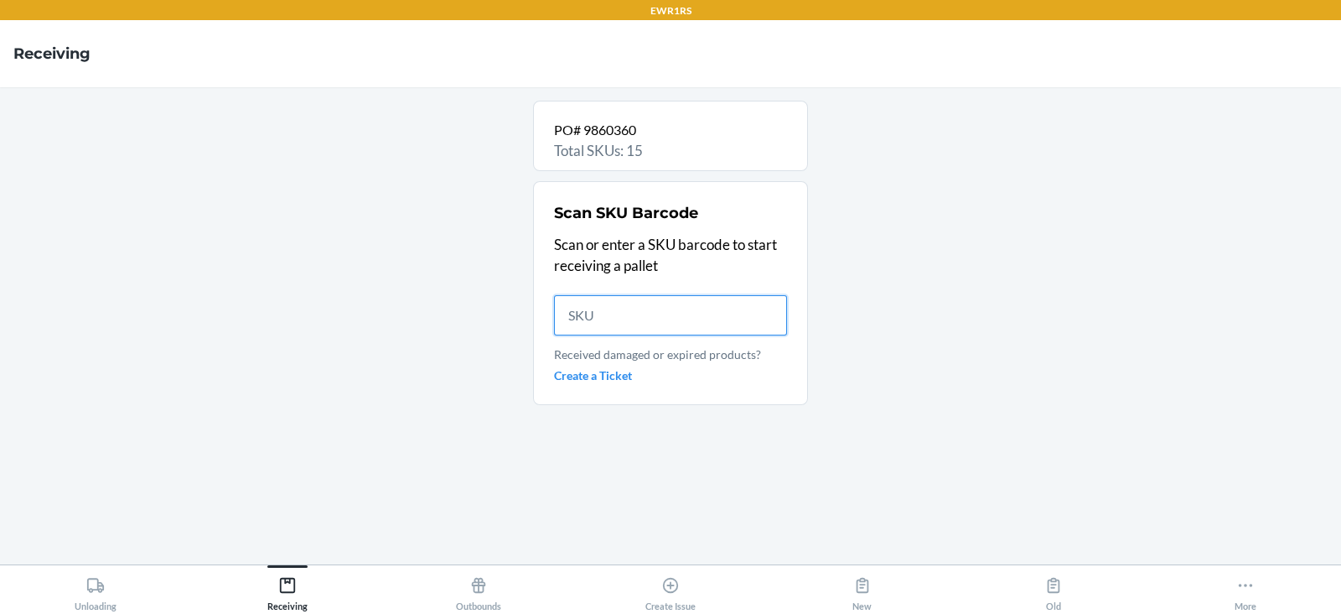
scroll to position [0, 0]
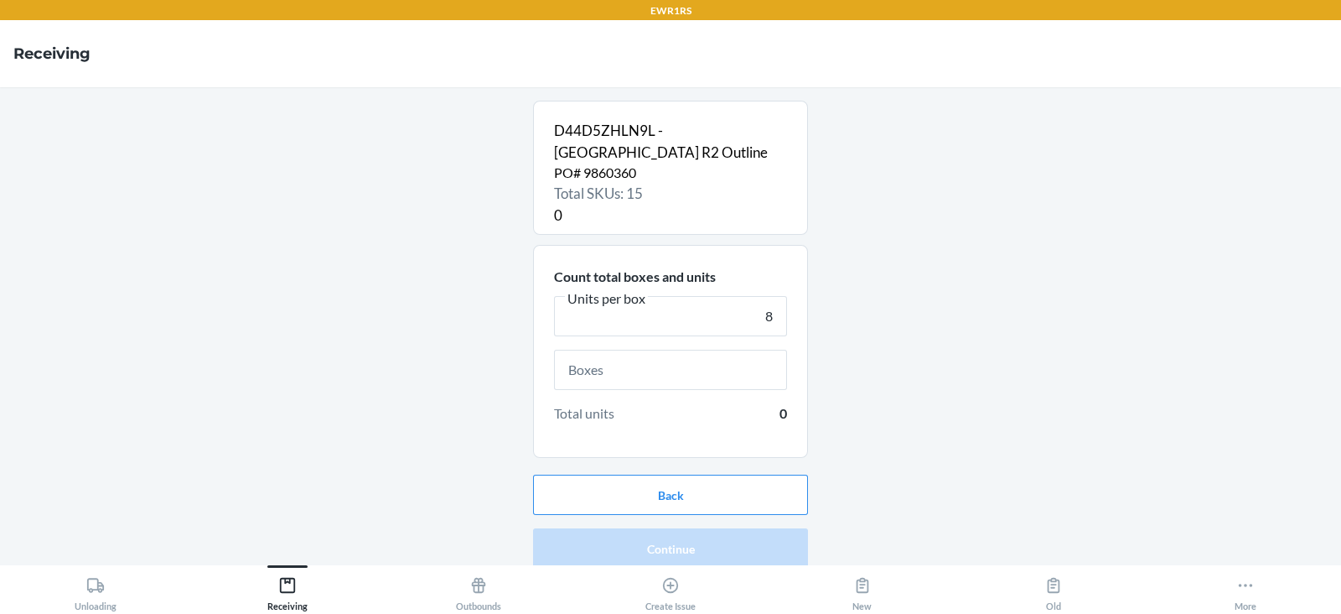
type input "8"
click at [686, 371] on input "text" at bounding box center [670, 370] width 233 height 40
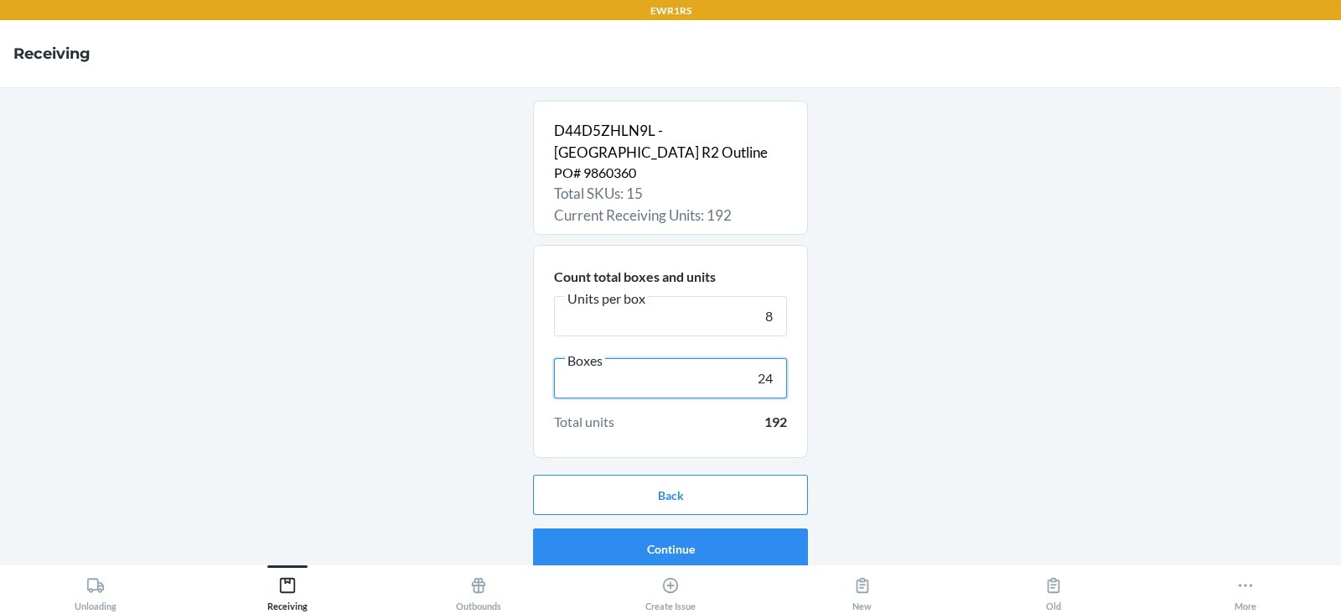
scroll to position [11, 0]
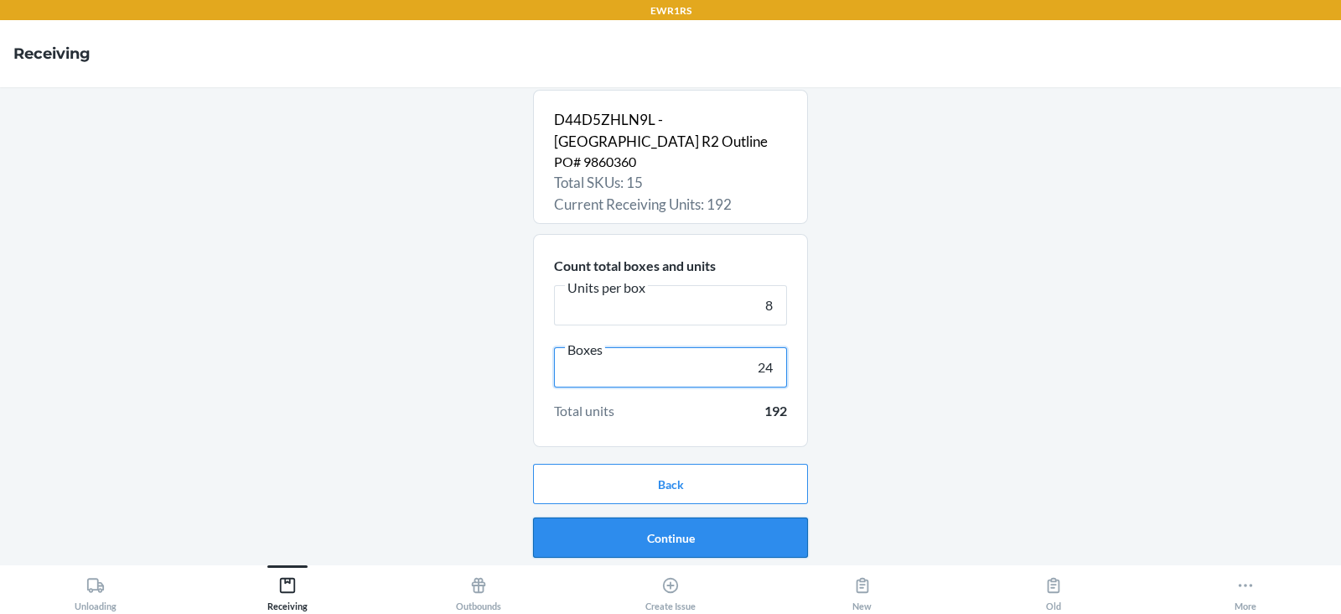
type input "24"
click at [685, 537] on button "Continue" at bounding box center [670, 537] width 275 height 40
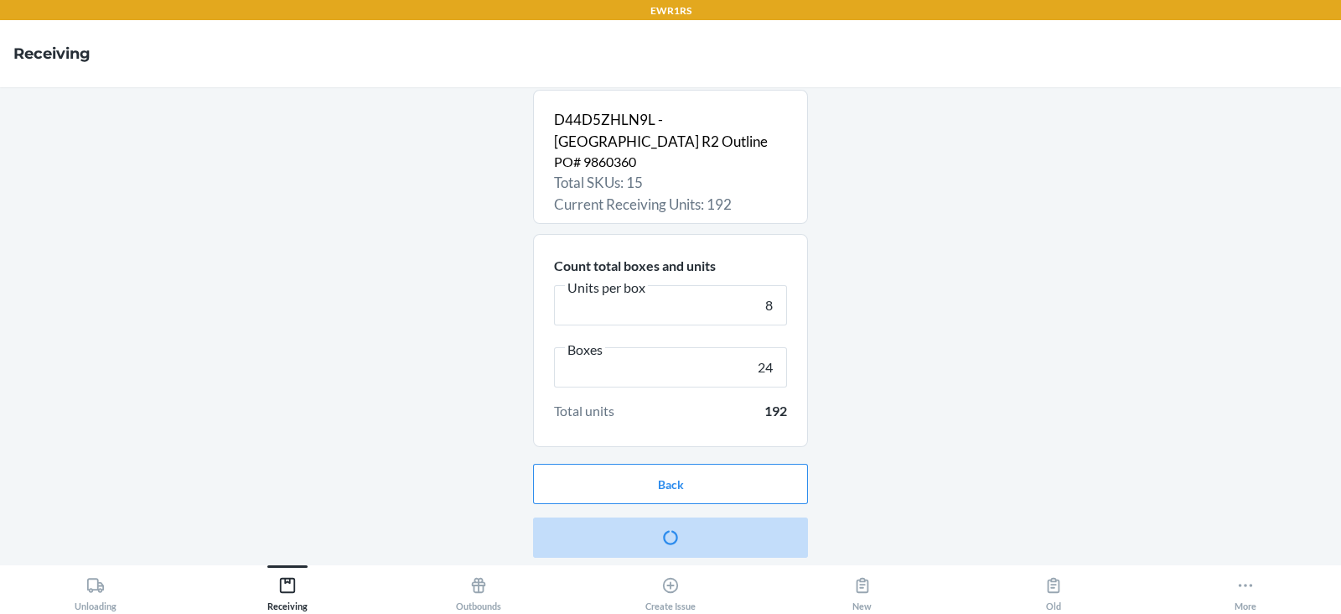
scroll to position [0, 0]
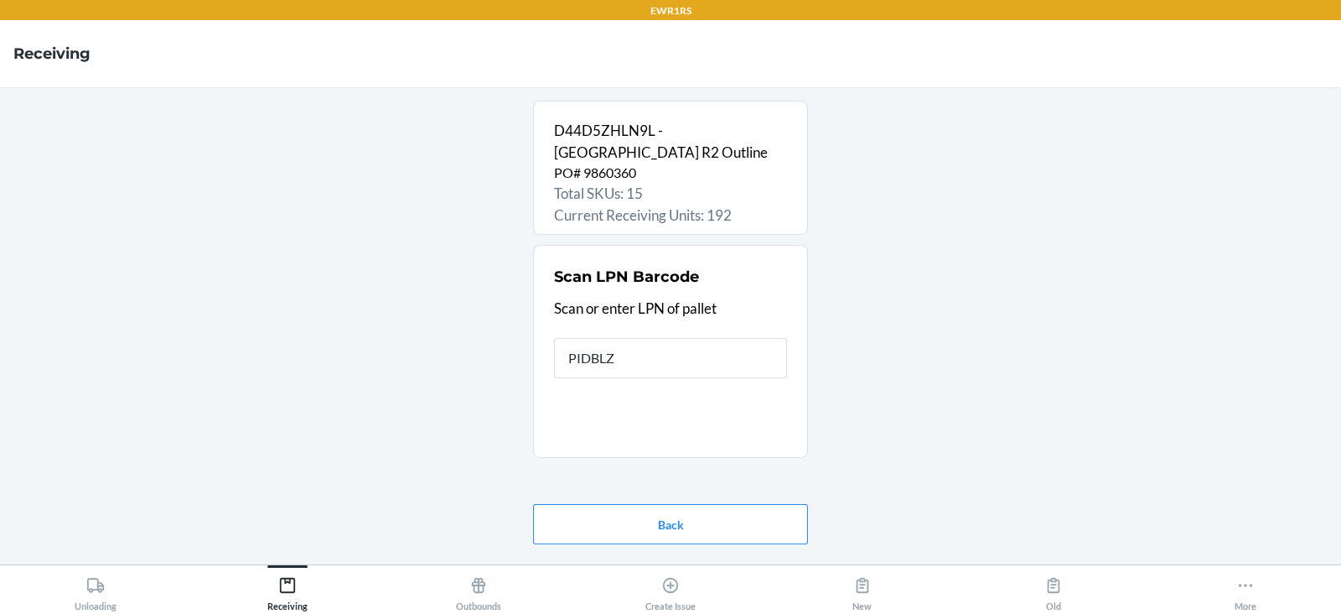
type input "PIDBLZ8"
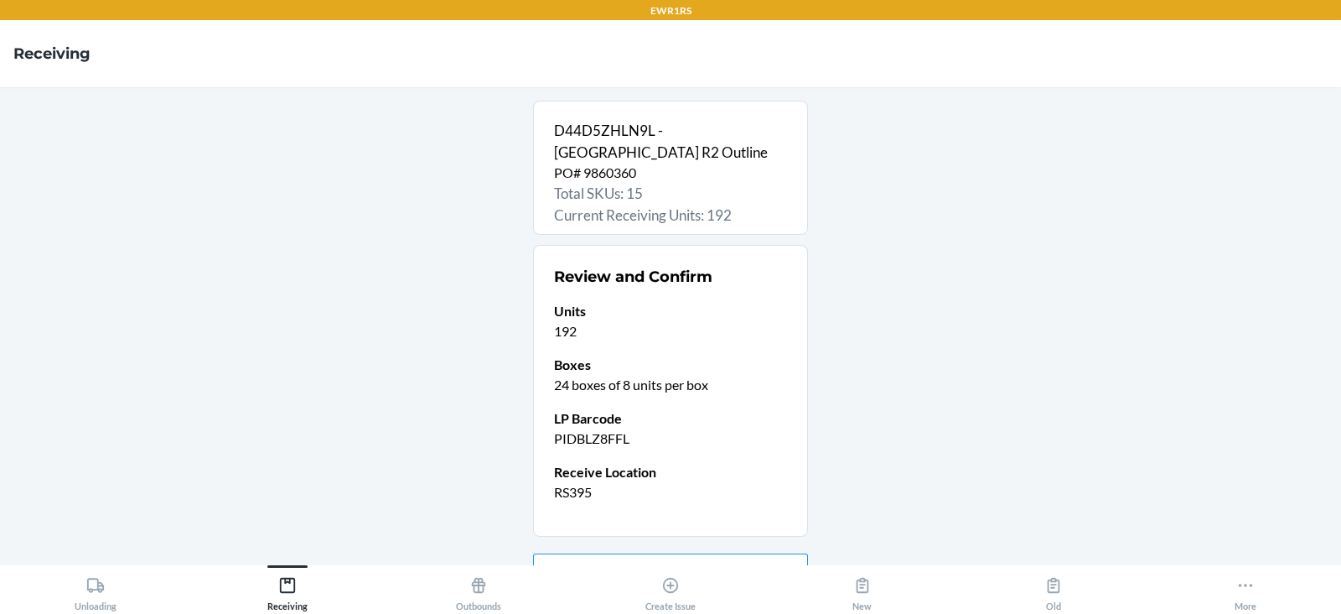
scroll to position [89, 0]
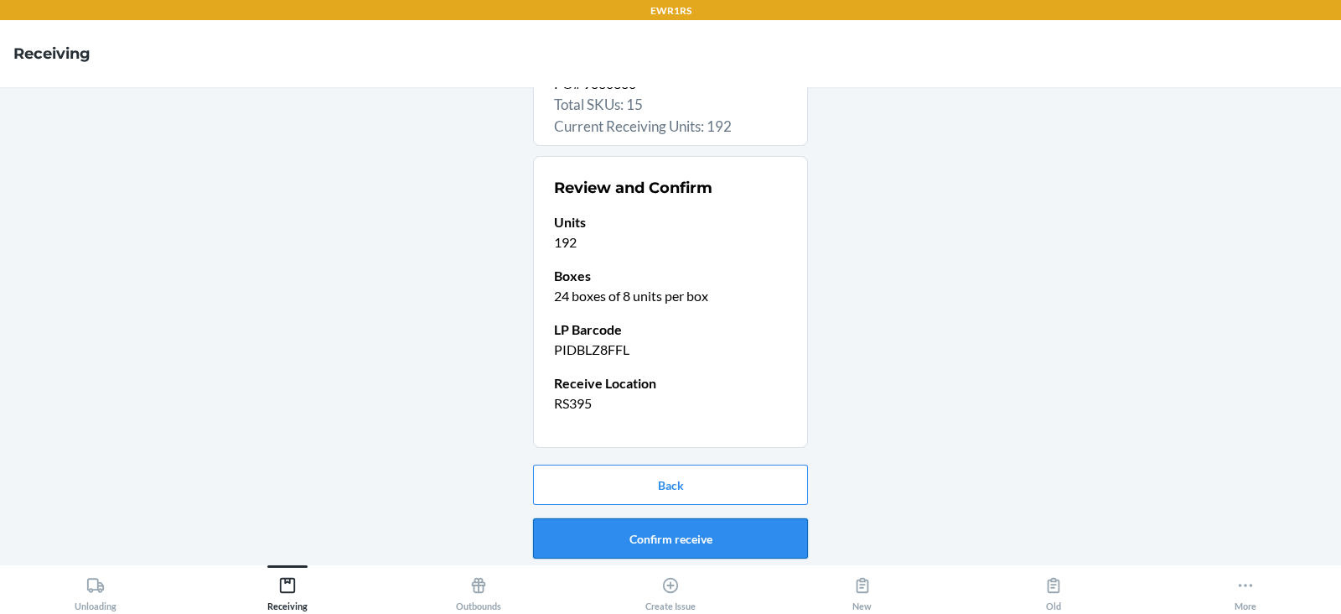
click at [611, 537] on button "Confirm receive" at bounding box center [670, 538] width 275 height 40
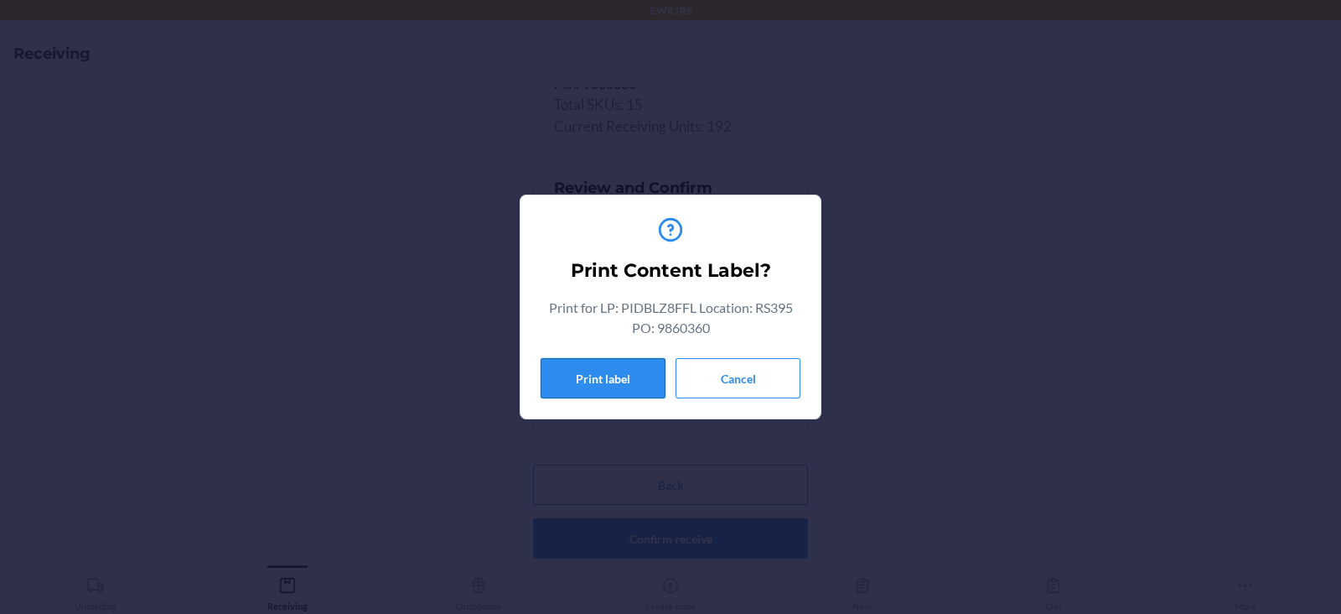
click at [605, 382] on button "Print label" at bounding box center [603, 378] width 125 height 40
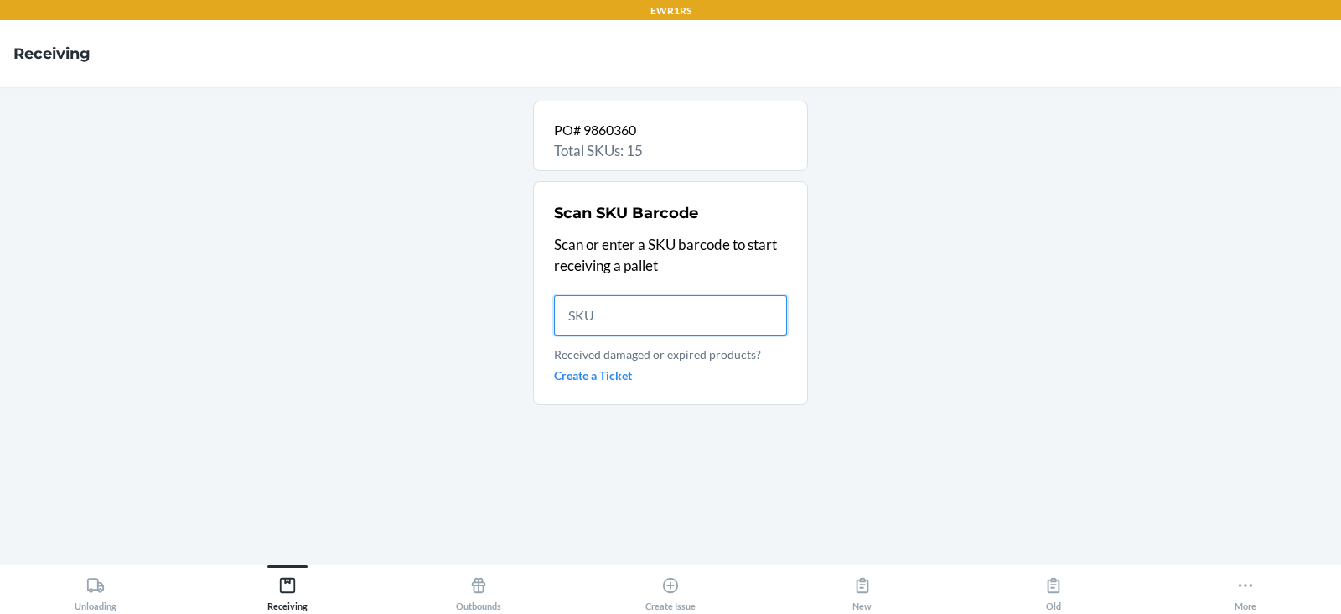
scroll to position [0, 0]
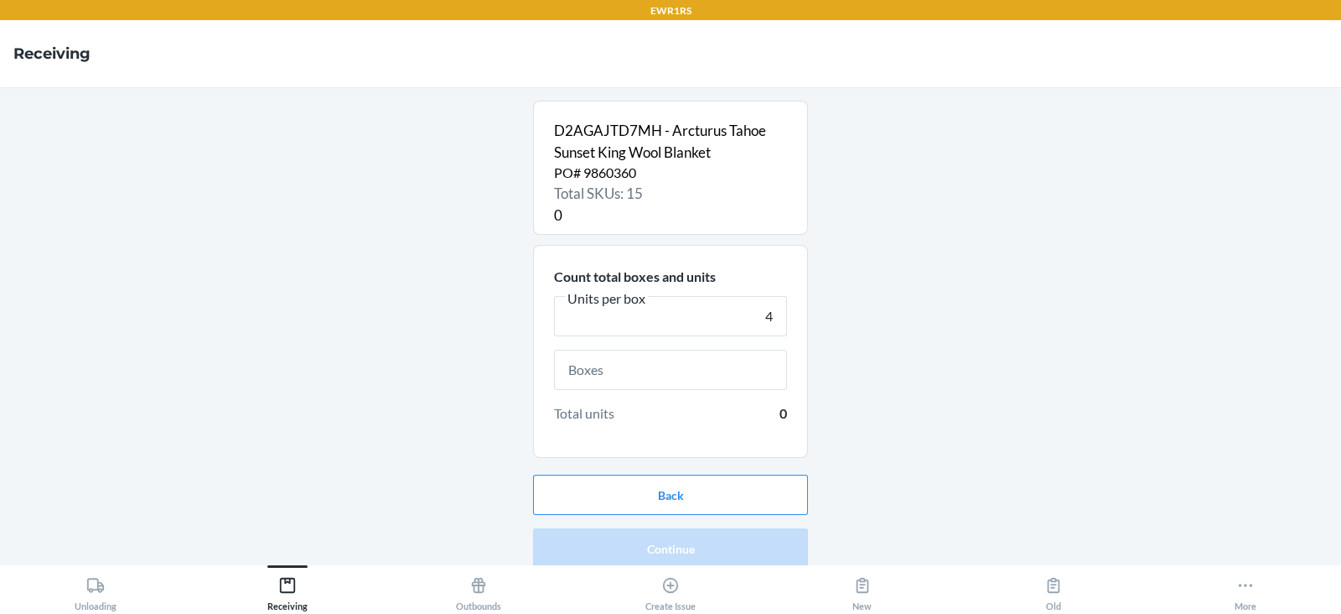
type input "4"
click at [704, 375] on input "text" at bounding box center [670, 370] width 233 height 40
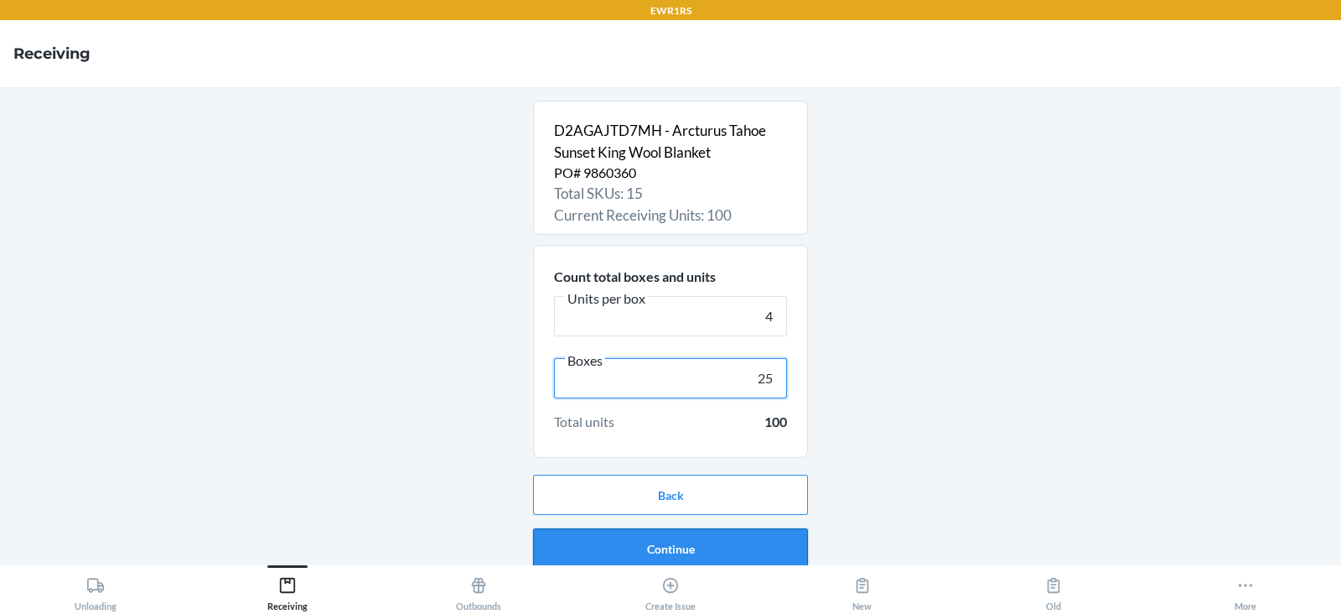
type input "25"
click at [671, 553] on button "Continue" at bounding box center [670, 548] width 275 height 40
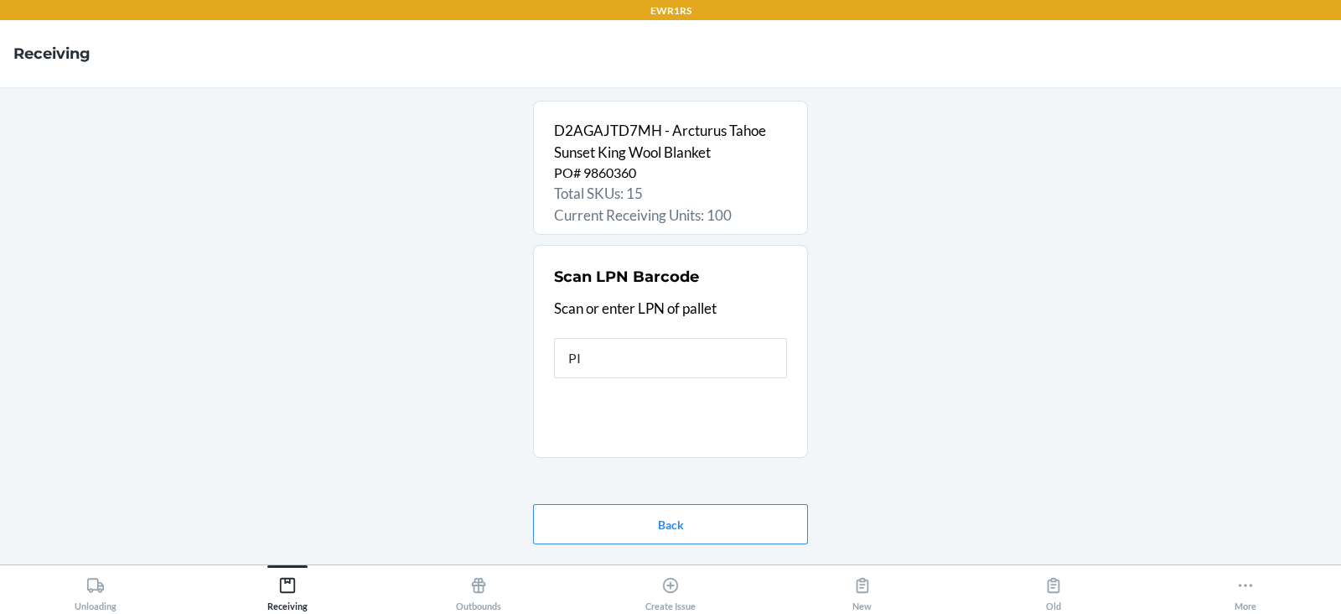
type input "PID"
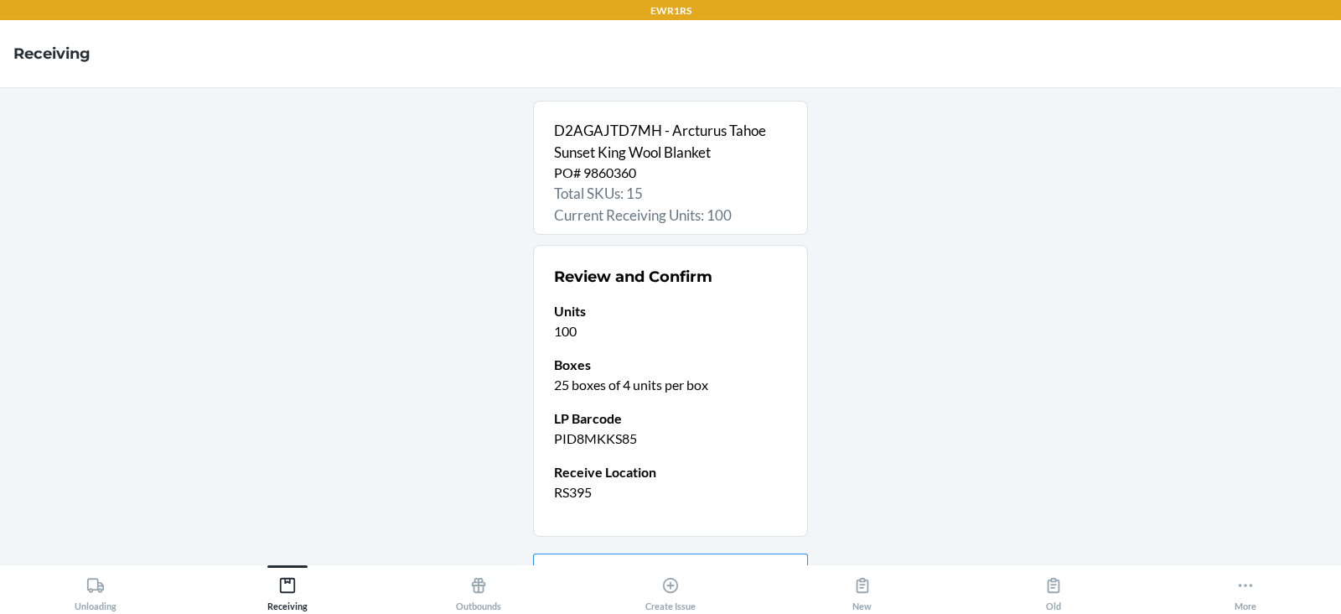
scroll to position [89, 0]
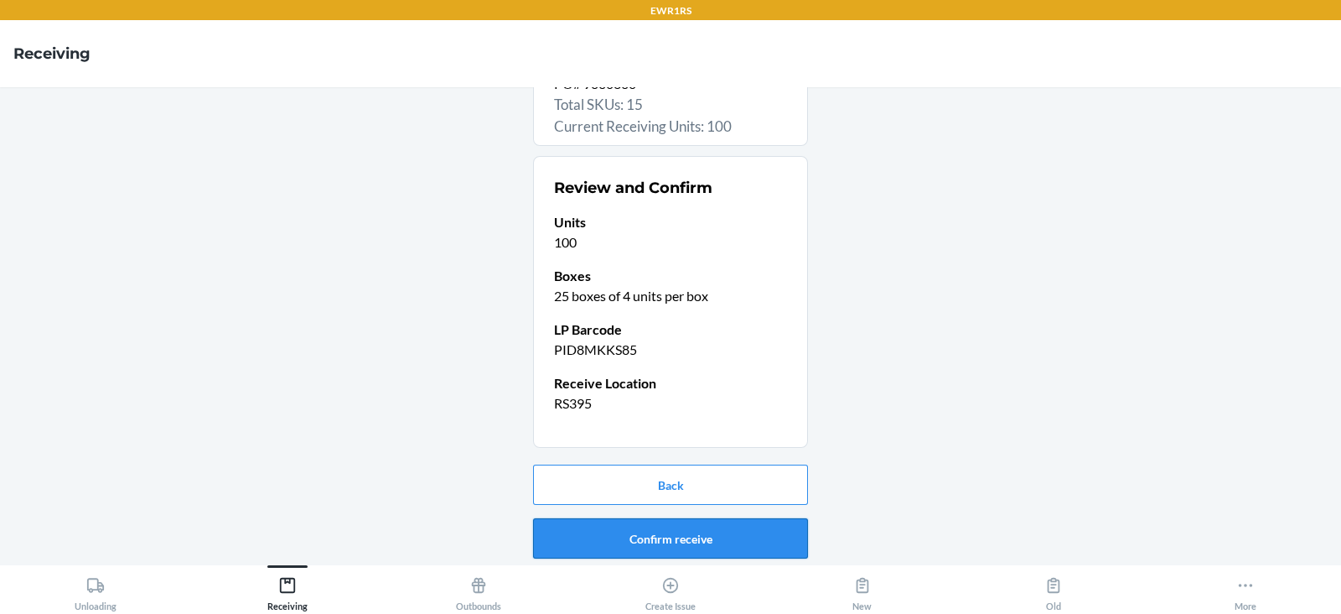
click at [674, 537] on button "Confirm receive" at bounding box center [670, 538] width 275 height 40
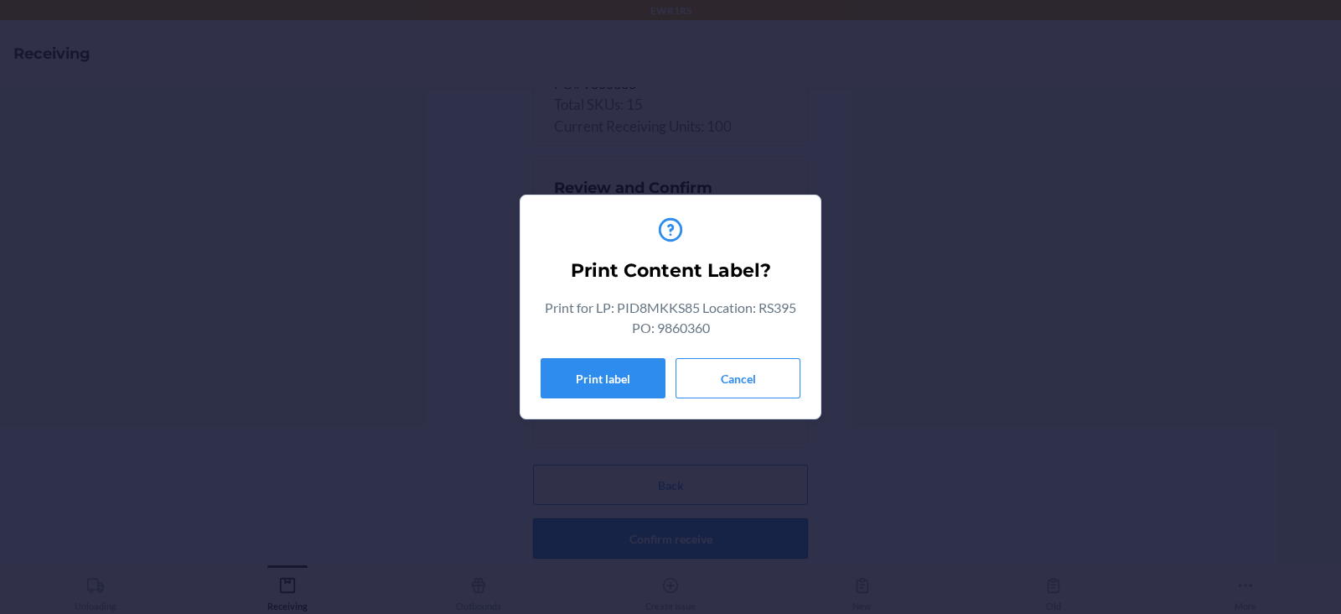
click at [612, 392] on button "Print label" at bounding box center [603, 378] width 125 height 40
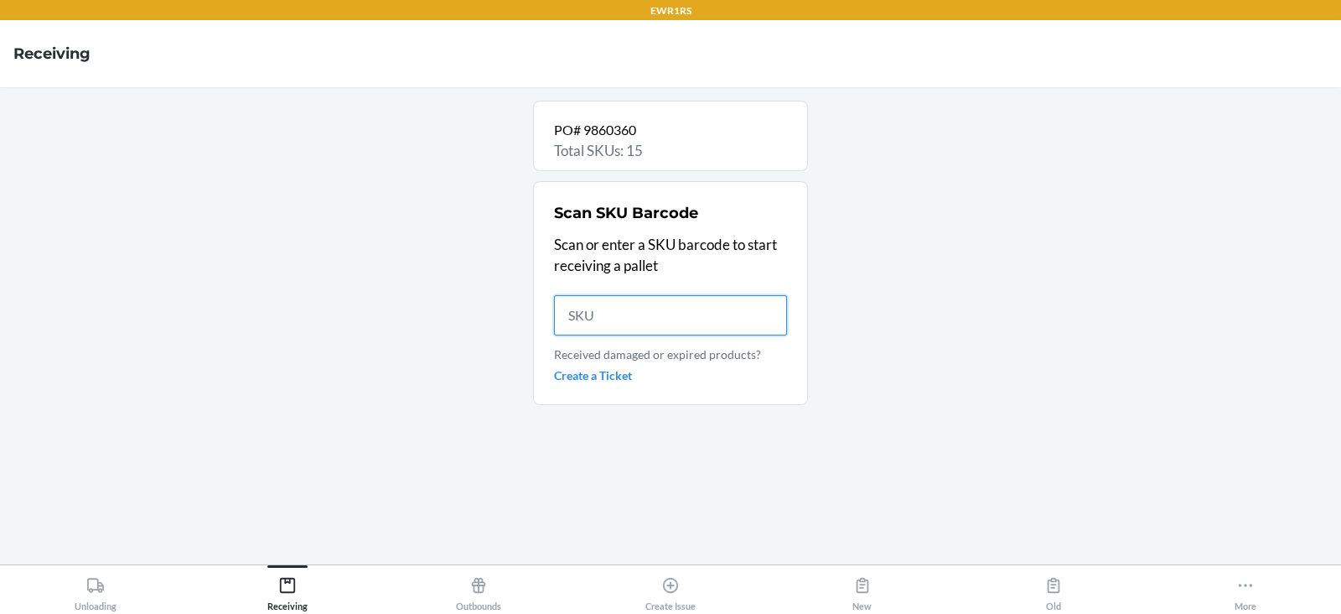
scroll to position [0, 0]
type input "DK"
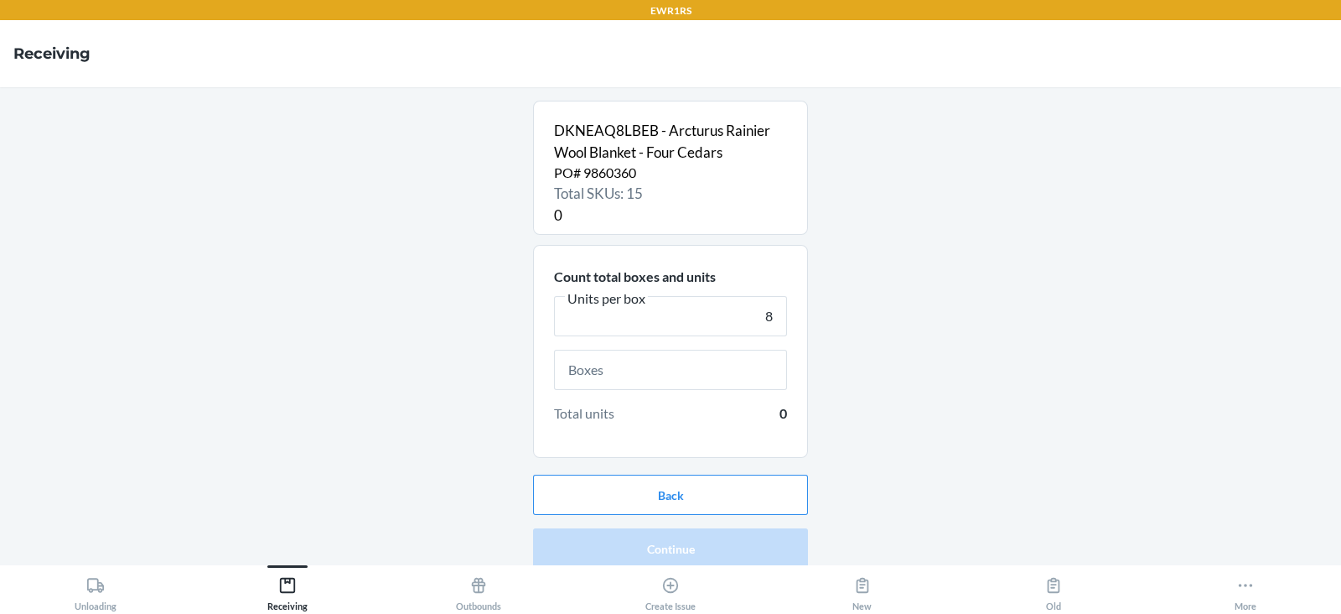
type input "8"
click at [662, 373] on input "text" at bounding box center [670, 370] width 233 height 40
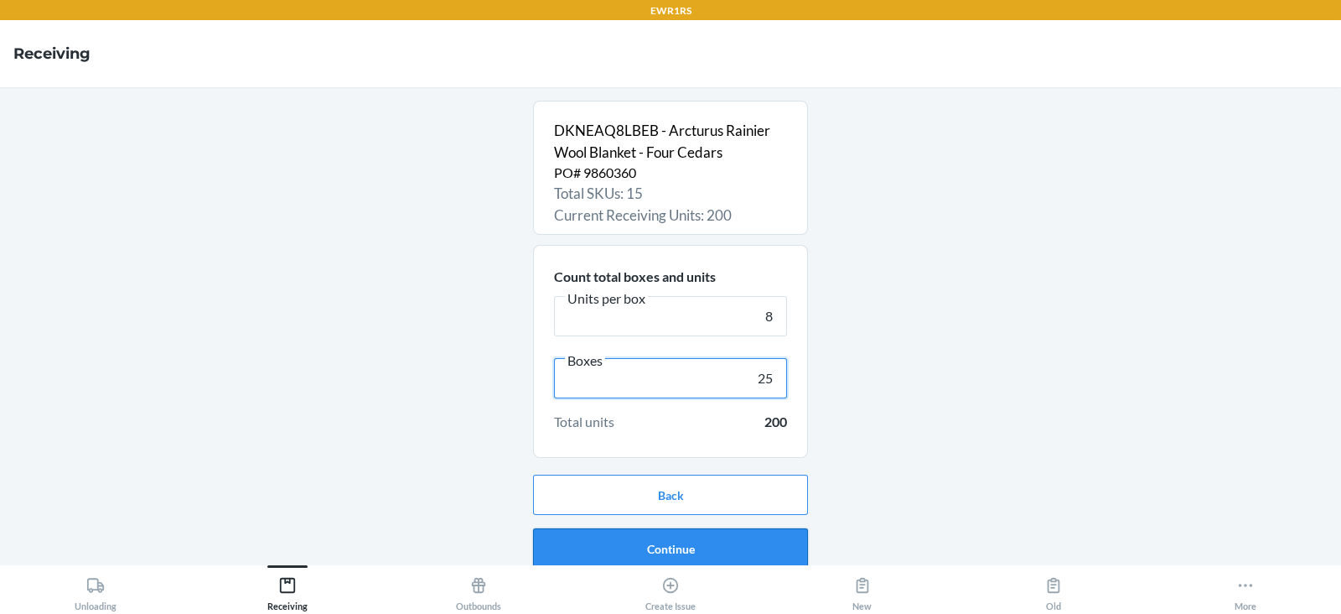
type input "25"
click at [683, 548] on button "Continue" at bounding box center [670, 548] width 275 height 40
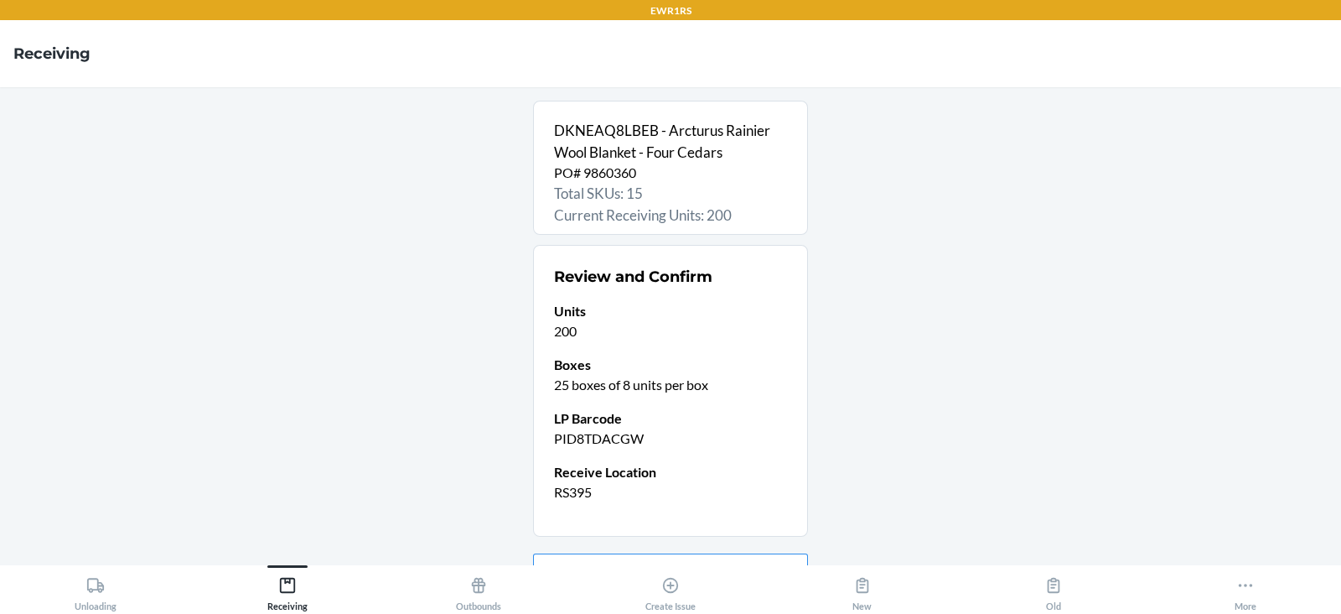
scroll to position [89, 0]
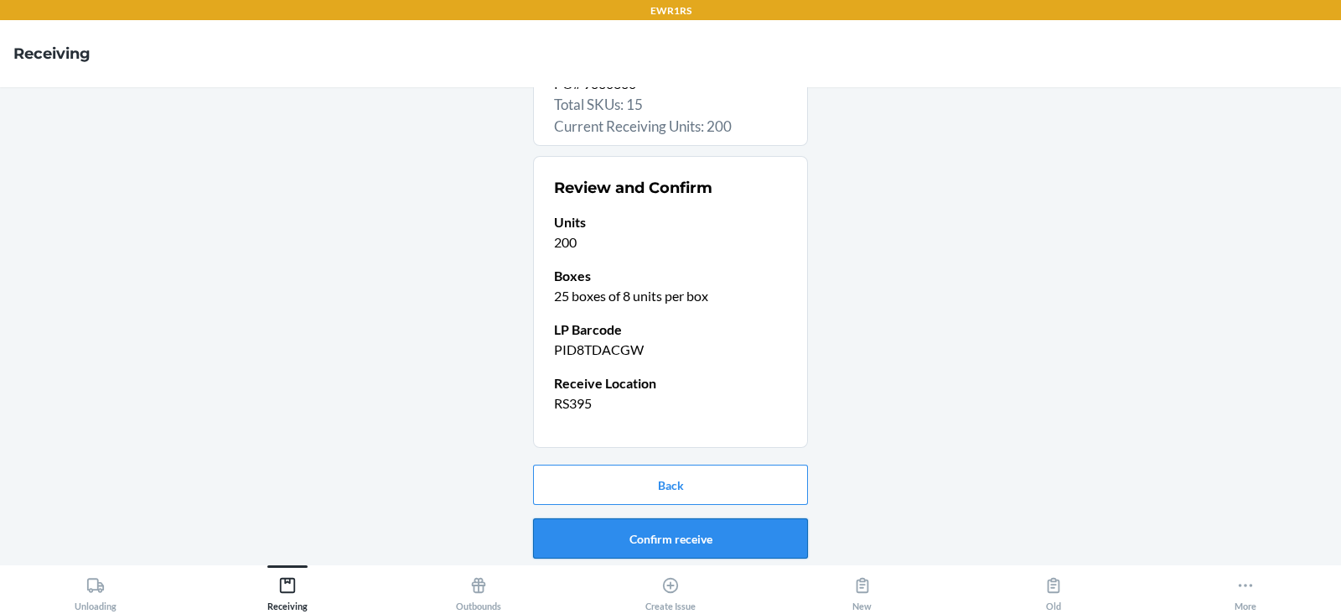
click at [615, 532] on button "Confirm receive" at bounding box center [670, 538] width 275 height 40
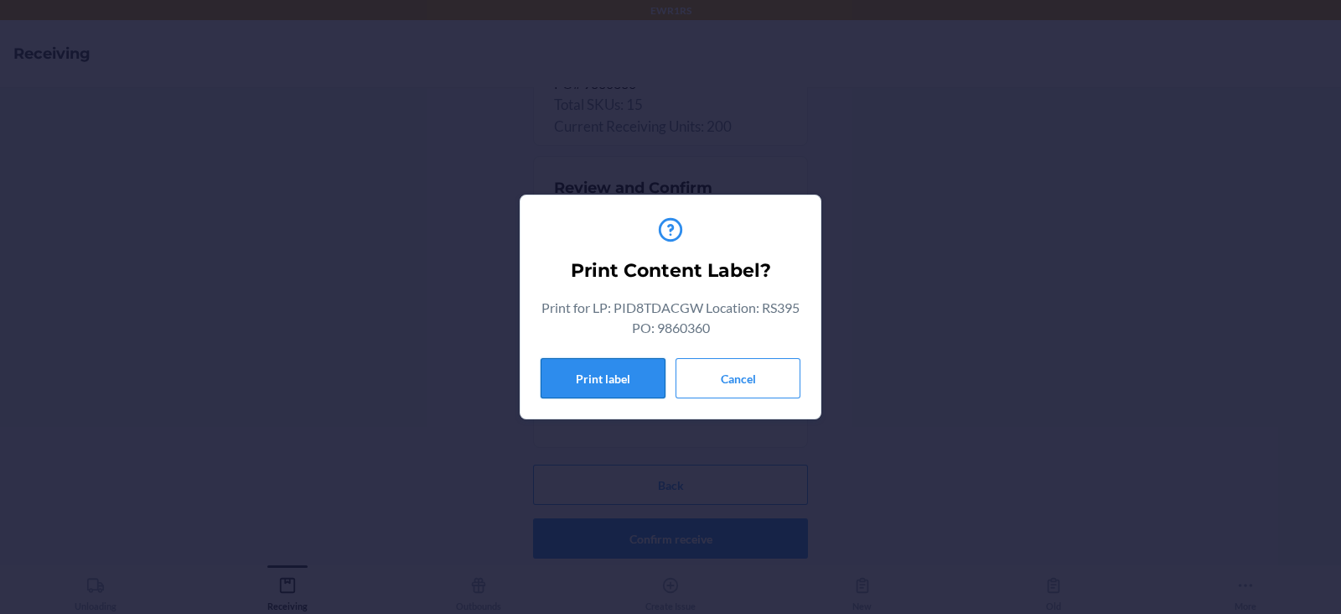
click at [589, 371] on button "Print label" at bounding box center [603, 378] width 125 height 40
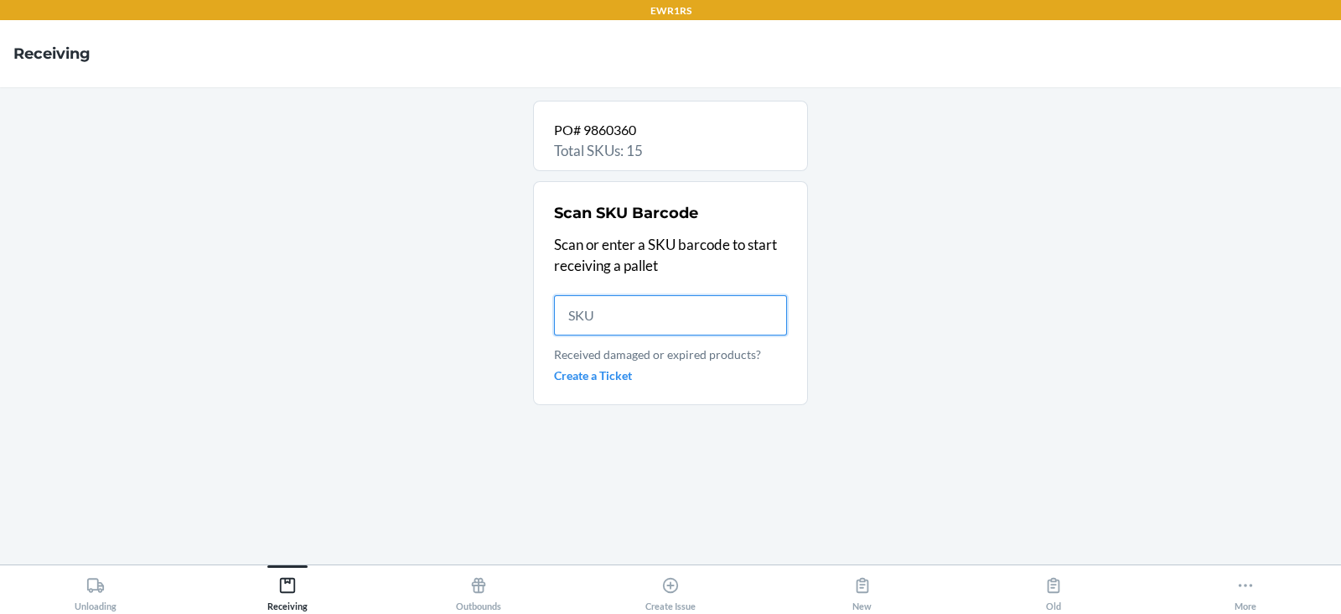
scroll to position [0, 0]
type input "D8CU"
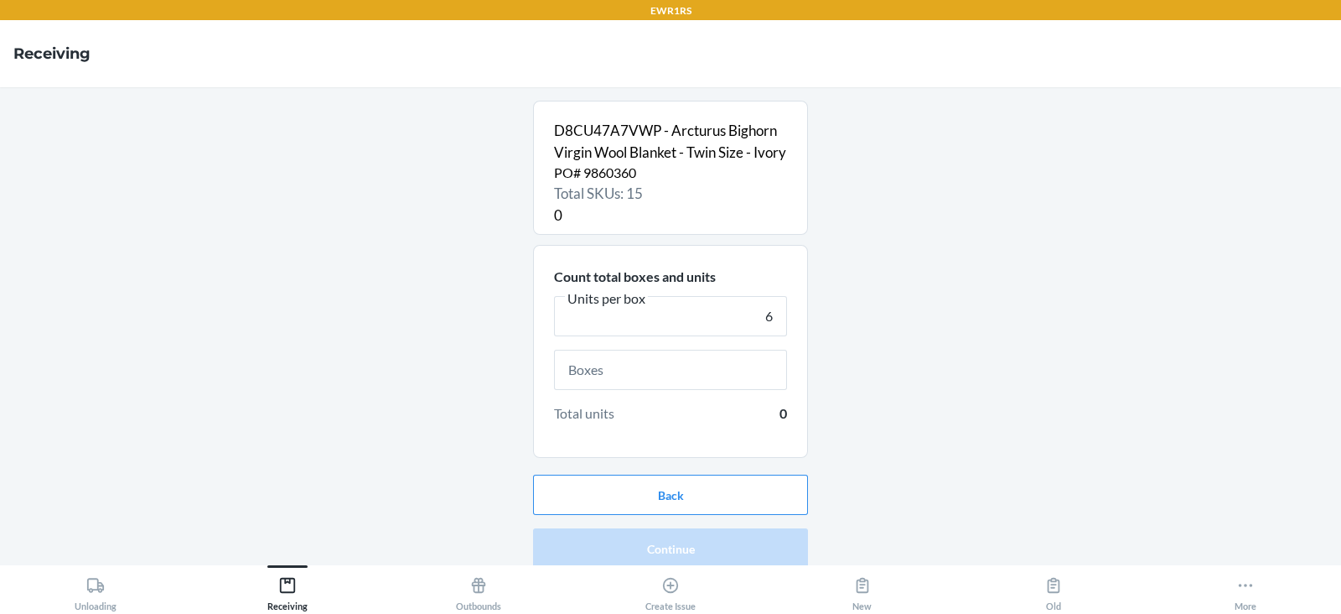
type input "6"
click at [675, 390] on input "text" at bounding box center [670, 370] width 233 height 40
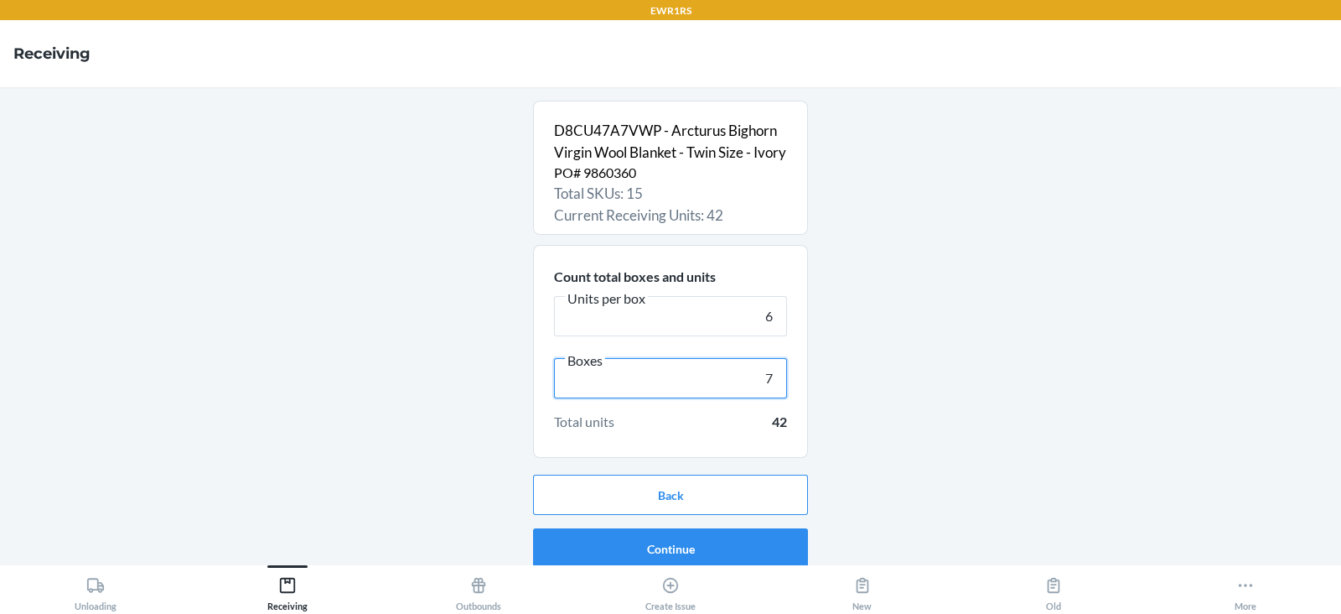
scroll to position [32, 0]
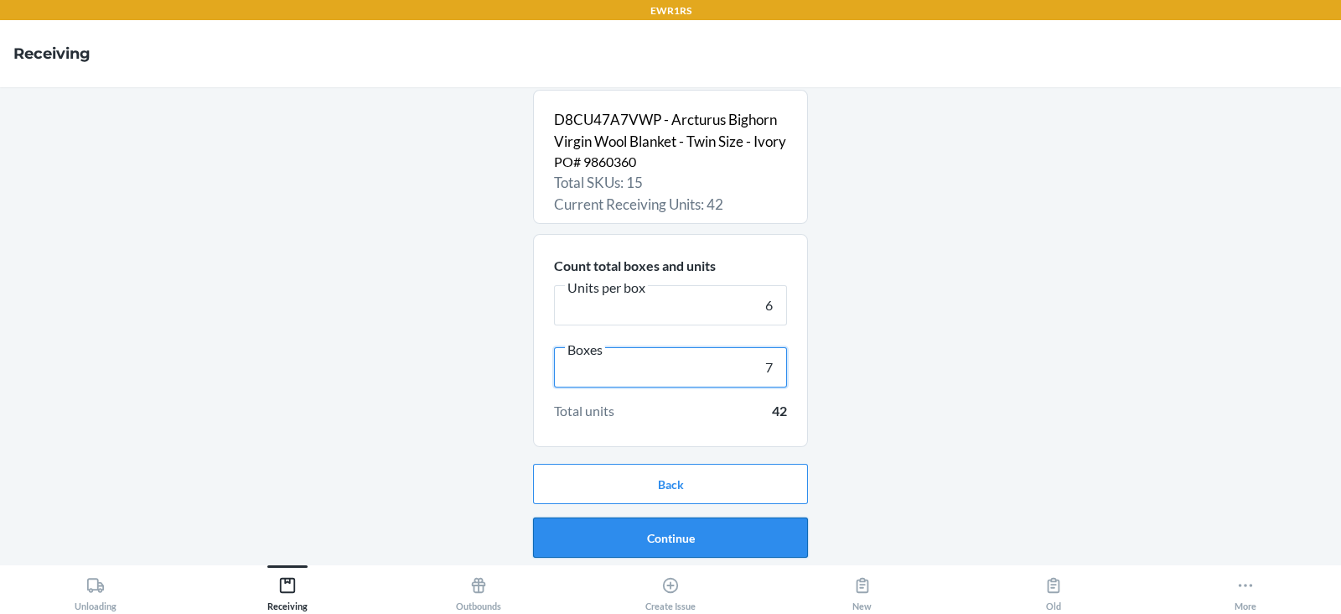
type input "7"
click at [643, 537] on button "Continue" at bounding box center [670, 537] width 275 height 40
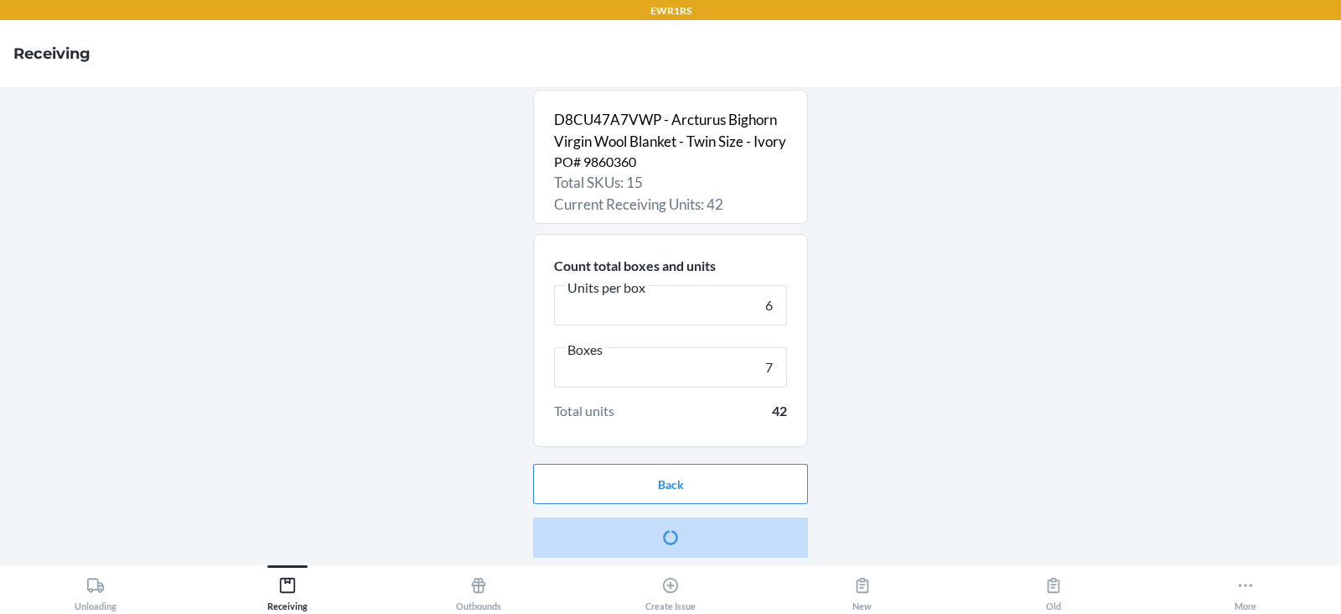
scroll to position [0, 0]
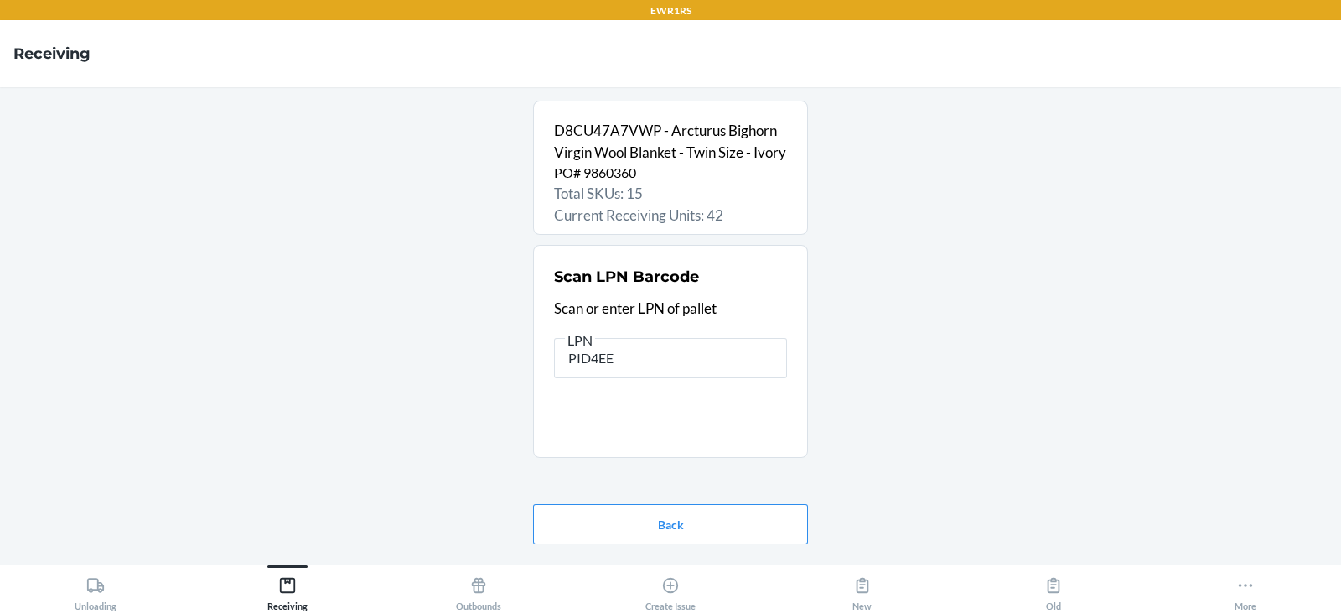
type input "PID4EEF"
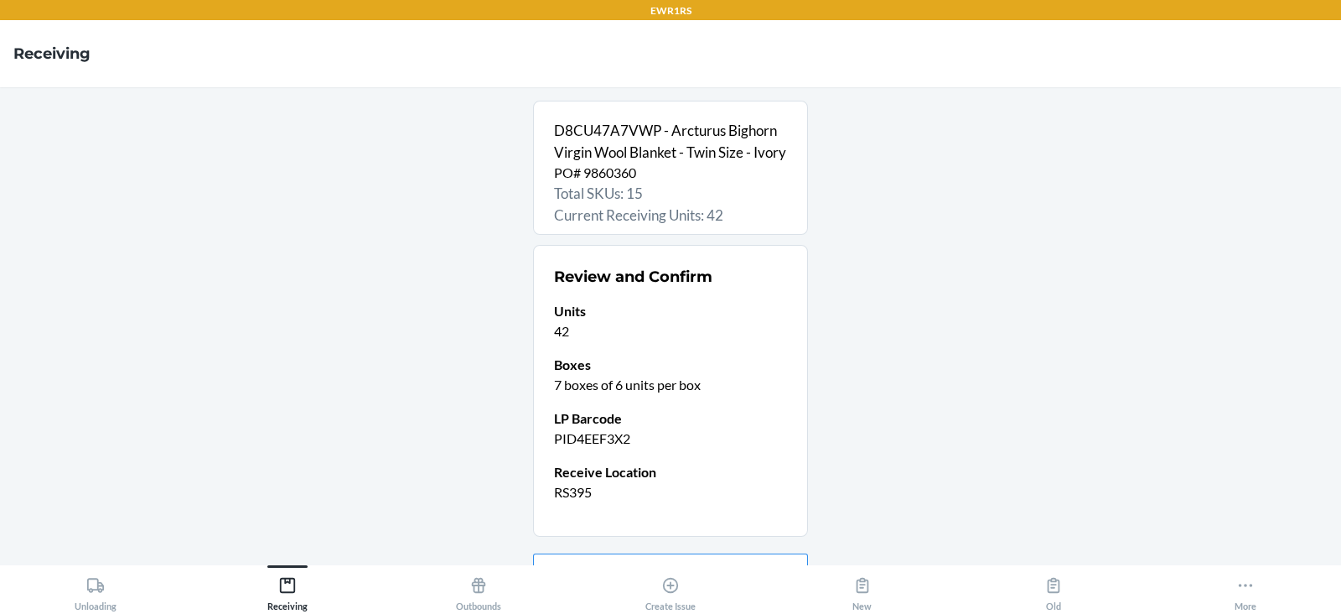
scroll to position [111, 0]
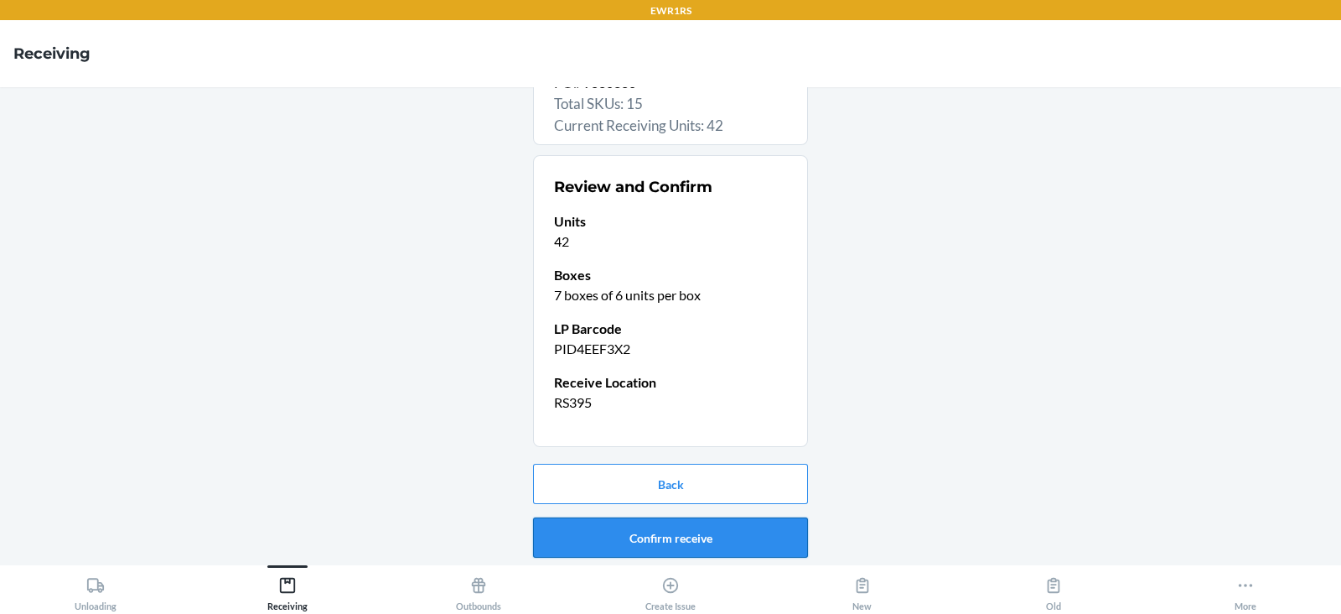
click at [671, 541] on button "Confirm receive" at bounding box center [670, 537] width 275 height 40
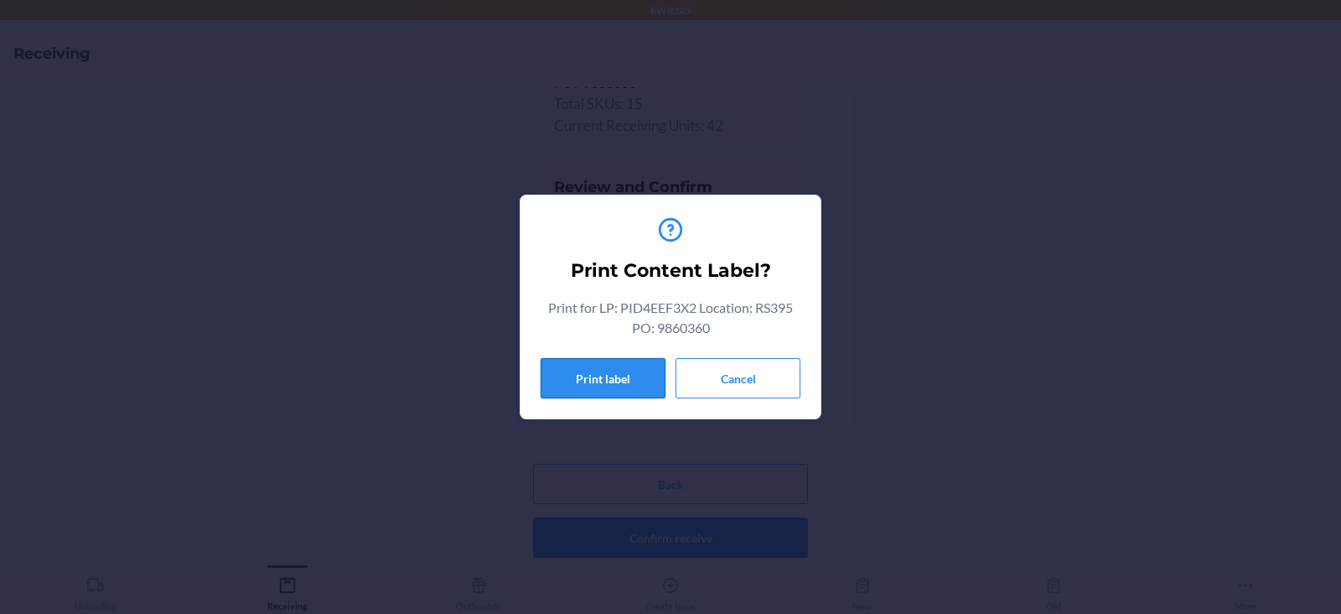
click at [594, 381] on button "Print label" at bounding box center [603, 378] width 125 height 40
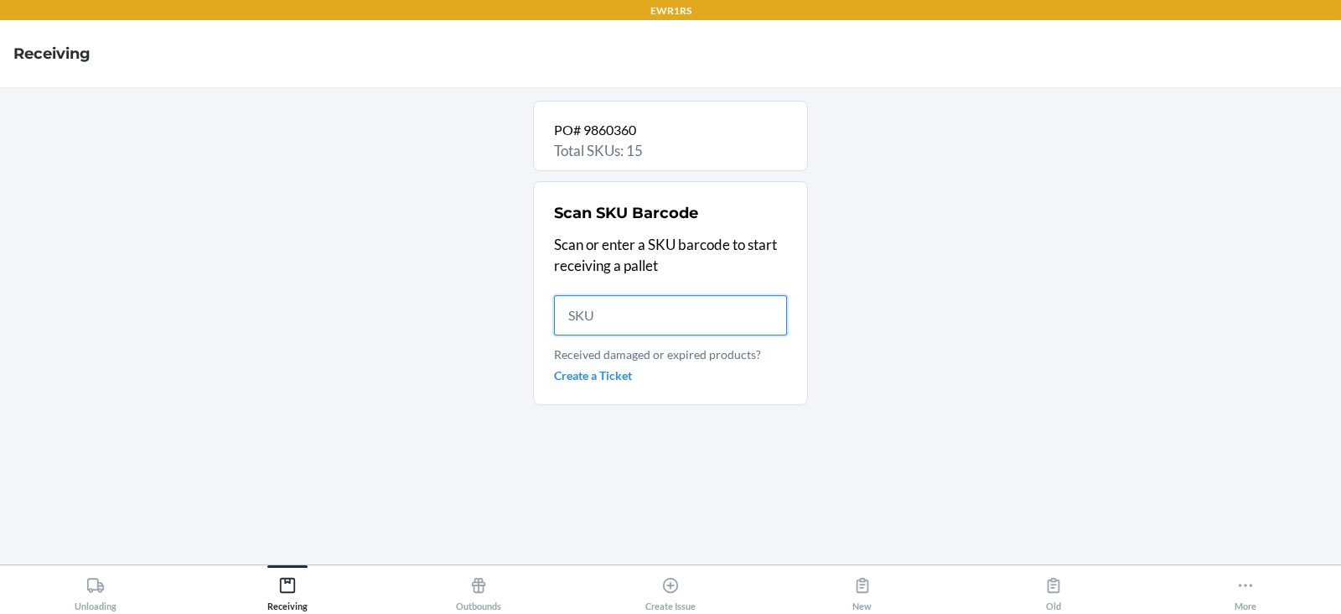
scroll to position [0, 0]
type input "D8CU47A7VW"
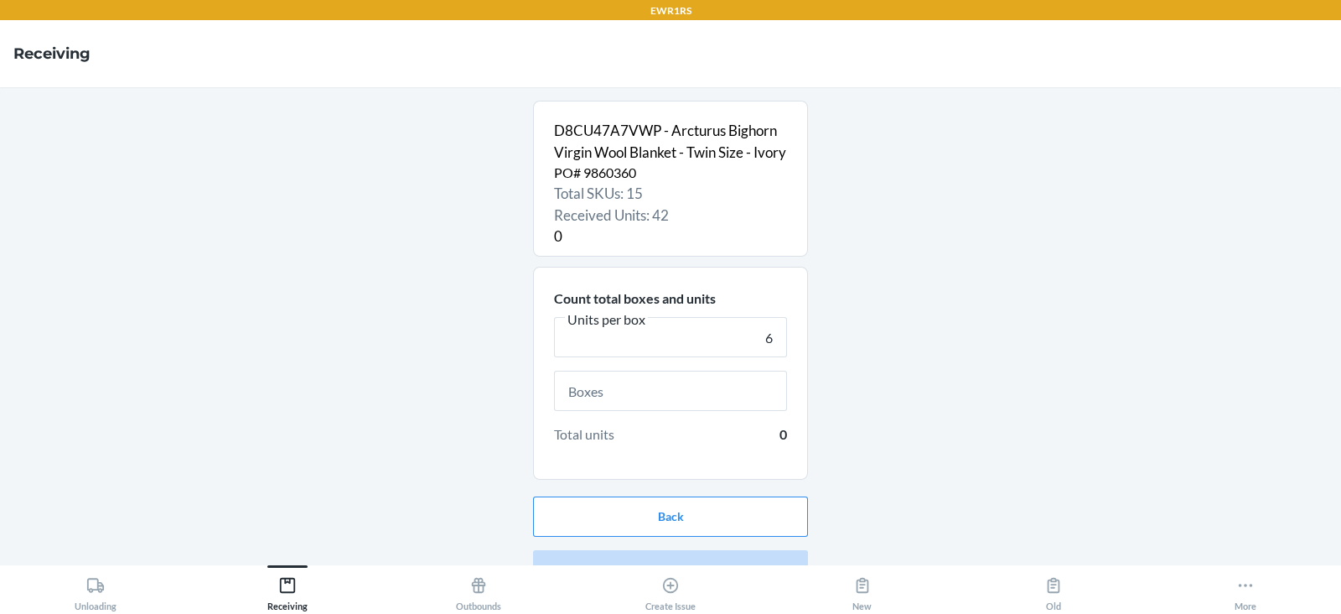
type input "6"
click at [649, 411] on input "text" at bounding box center [670, 391] width 233 height 40
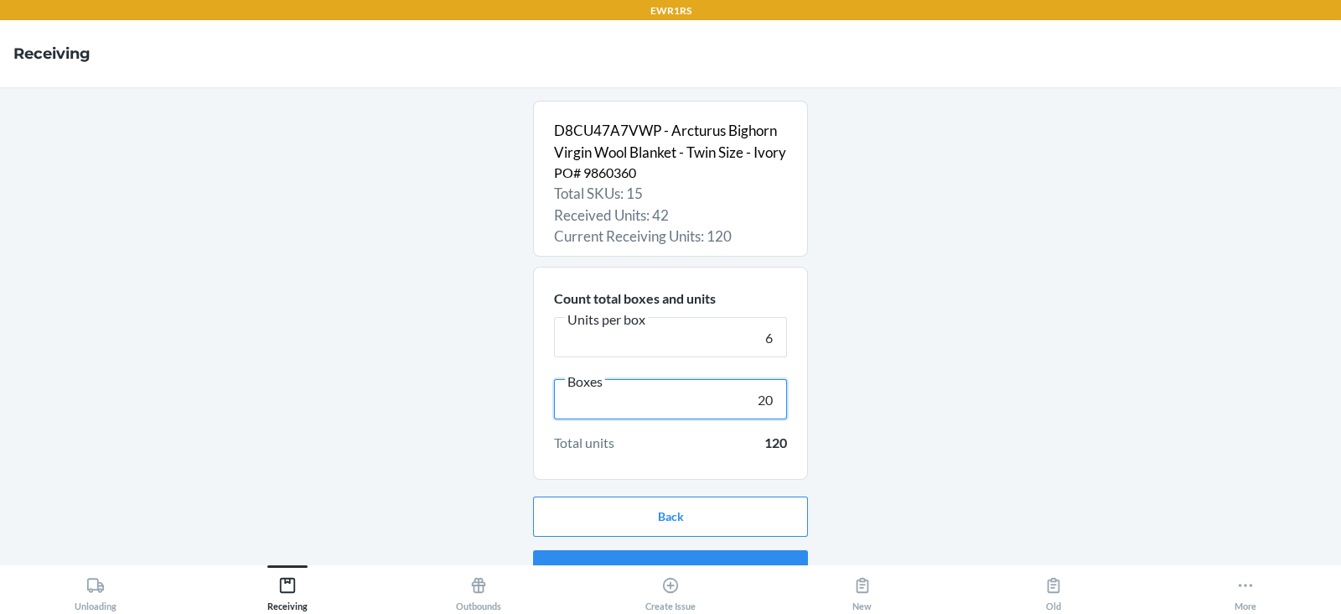
scroll to position [54, 0]
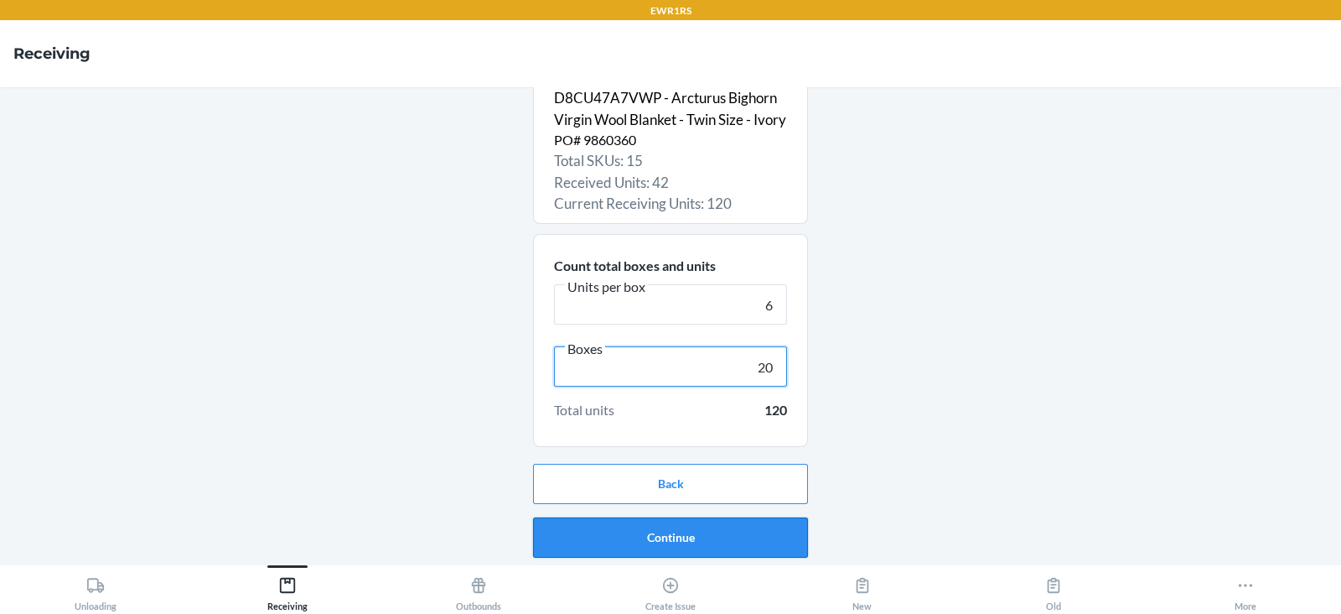
type input "20"
click at [683, 545] on button "Continue" at bounding box center [670, 537] width 275 height 40
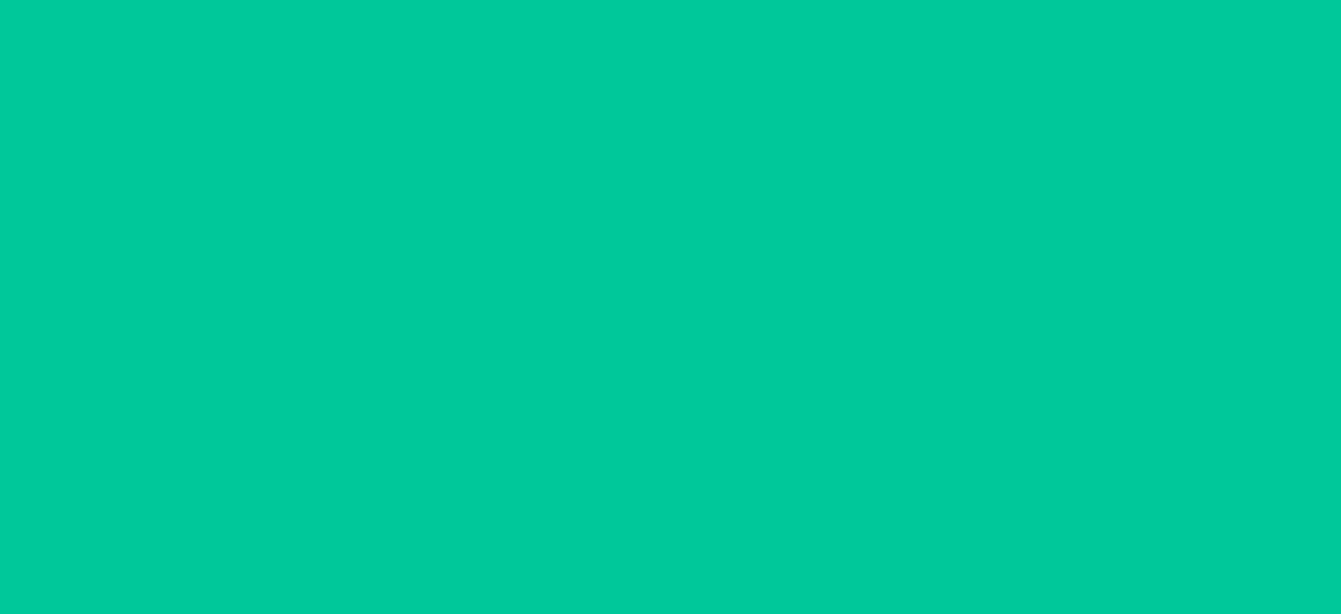
scroll to position [0, 0]
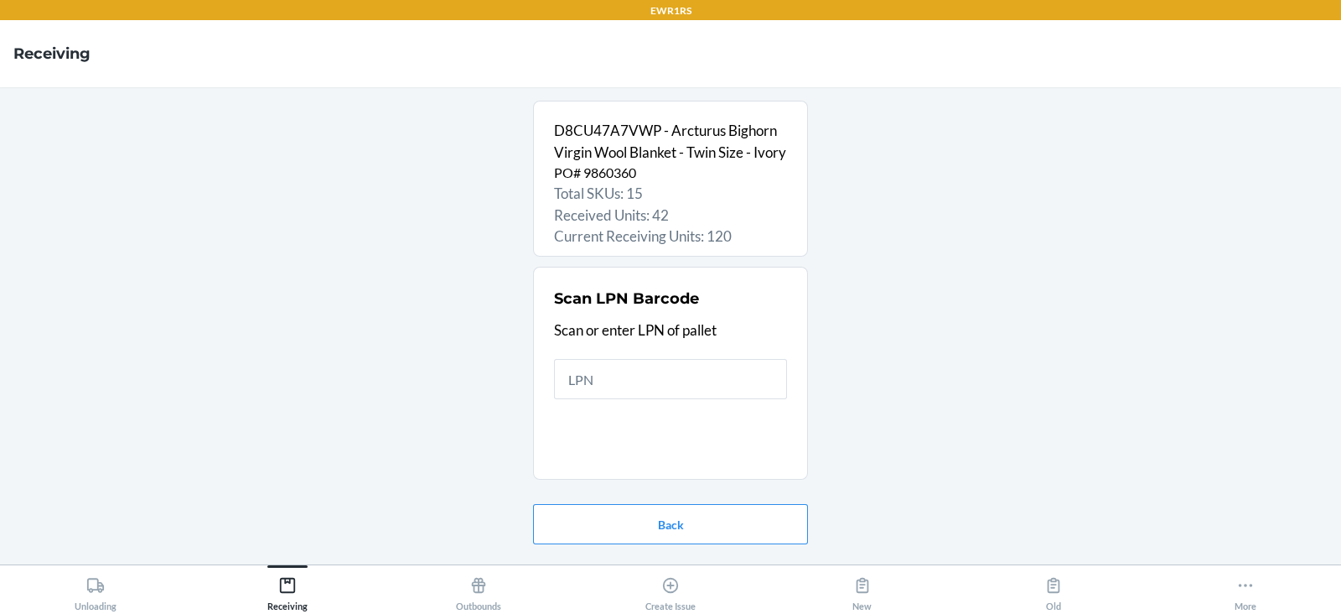
type input "P"
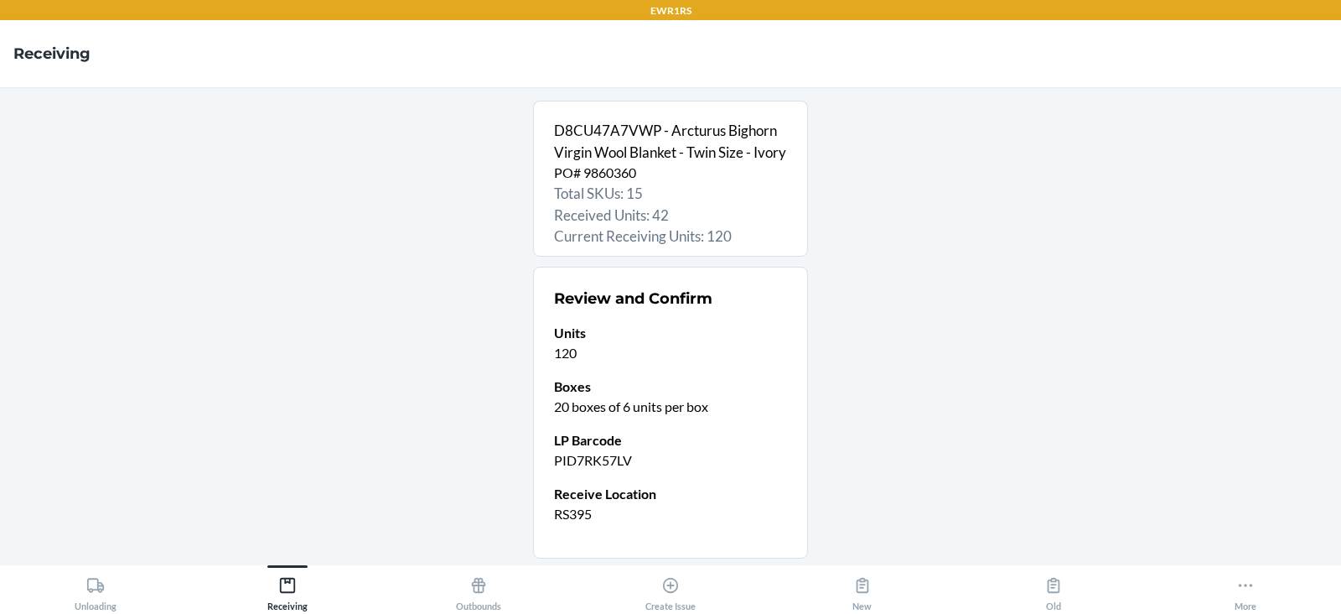
scroll to position [132, 0]
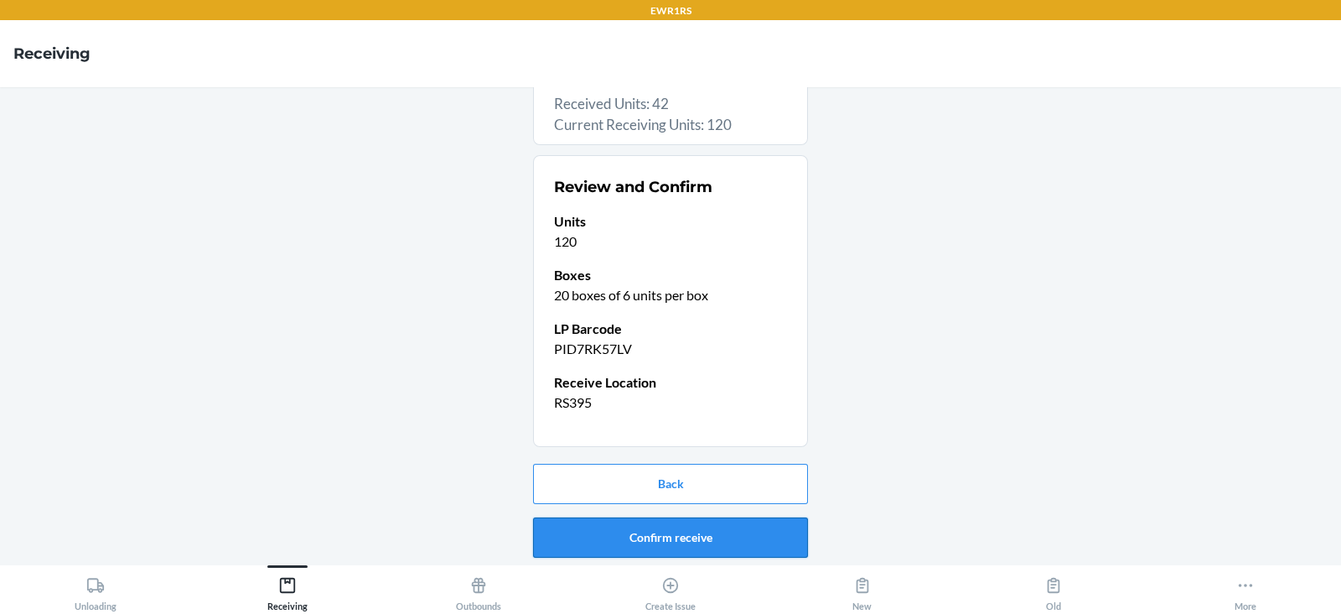
click at [623, 532] on button "Confirm receive" at bounding box center [670, 537] width 275 height 40
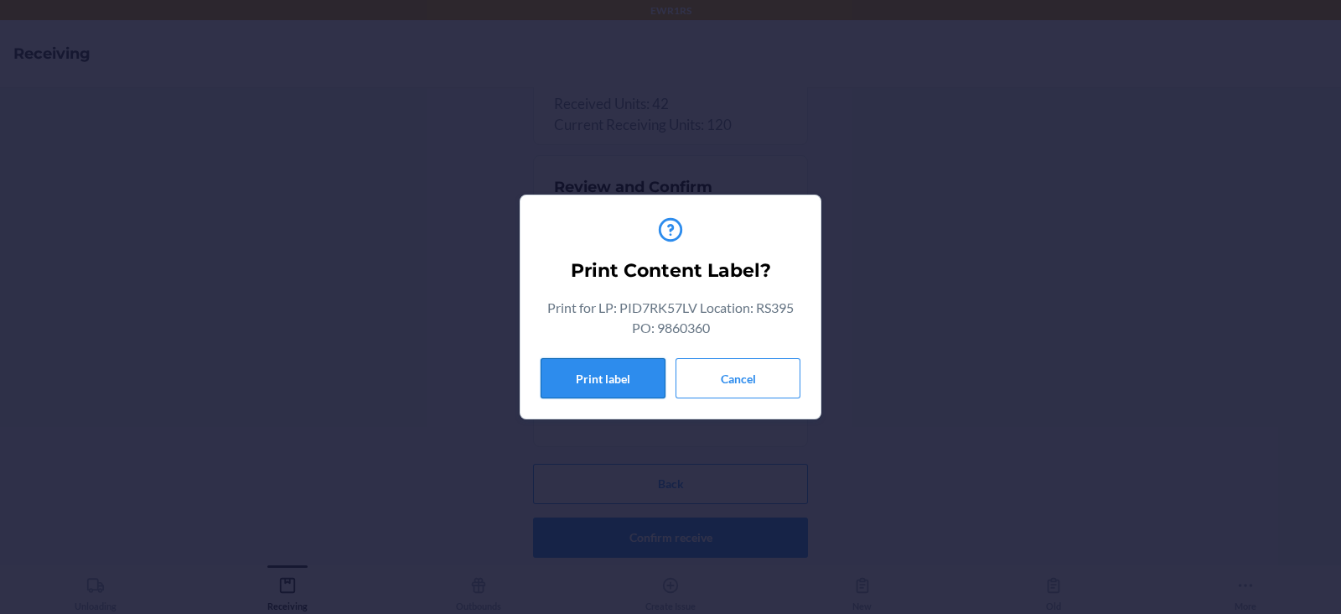
click at [611, 393] on button "Print label" at bounding box center [603, 378] width 125 height 40
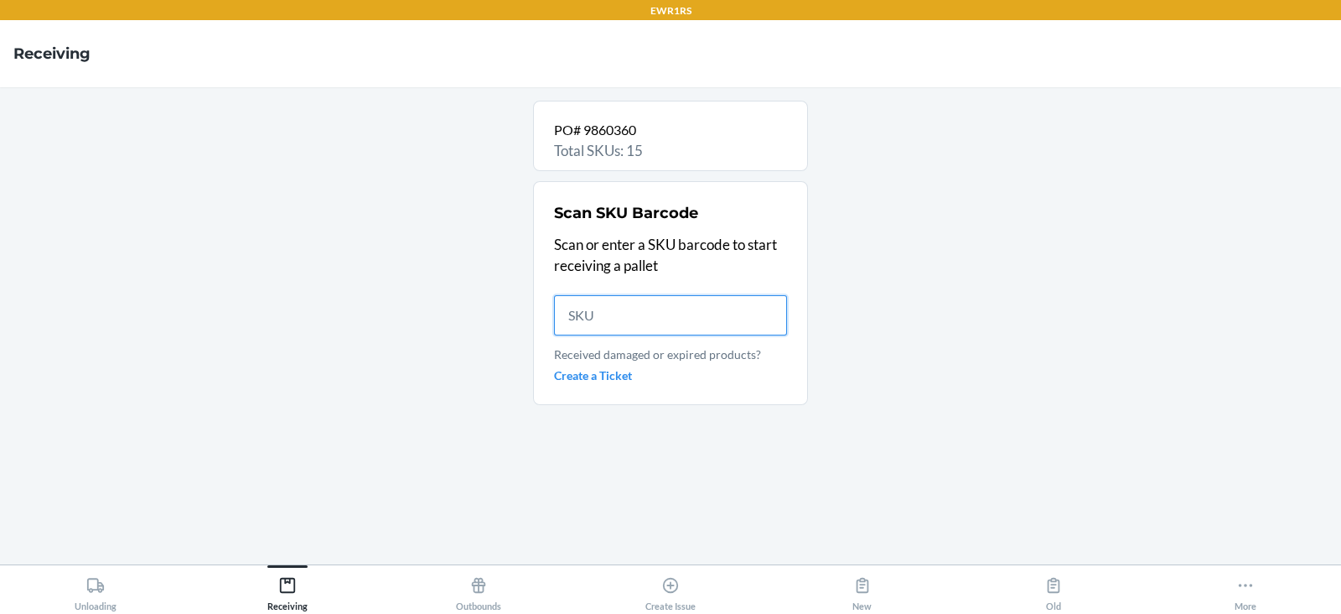
scroll to position [0, 0]
type input "DUE"
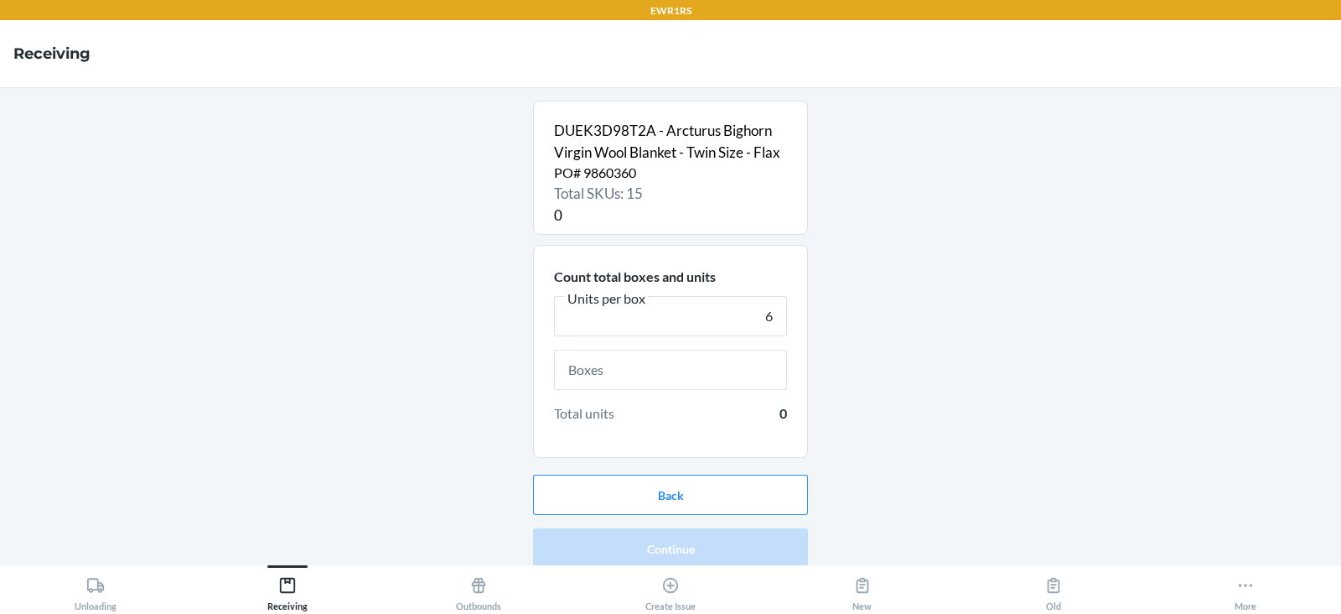
type input "6"
click at [664, 373] on input "text" at bounding box center [670, 370] width 233 height 40
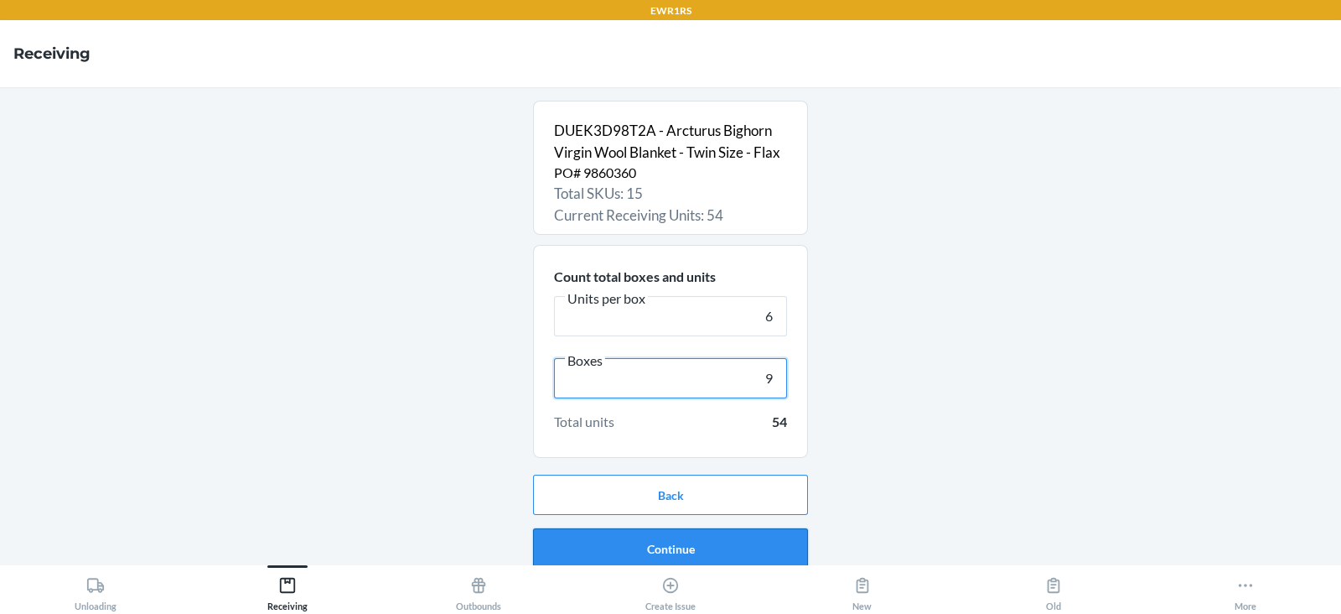
type input "9"
click at [646, 558] on button "Continue" at bounding box center [670, 548] width 275 height 40
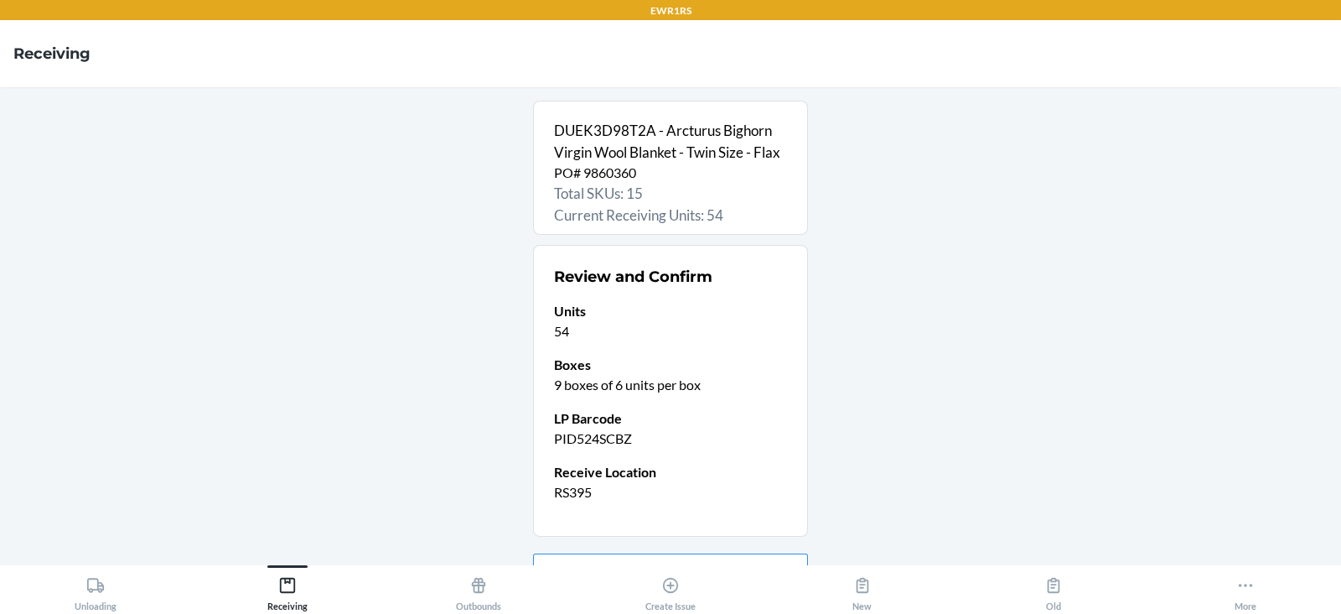
scroll to position [89, 0]
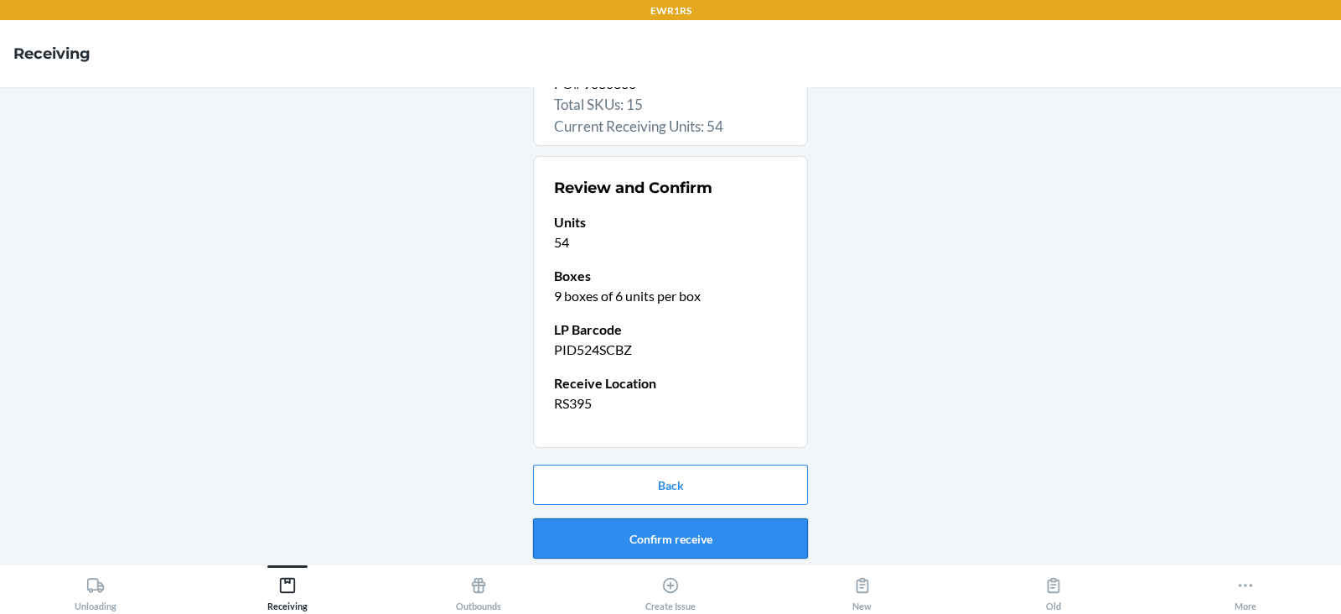
click at [671, 537] on button "Confirm receive" at bounding box center [670, 538] width 275 height 40
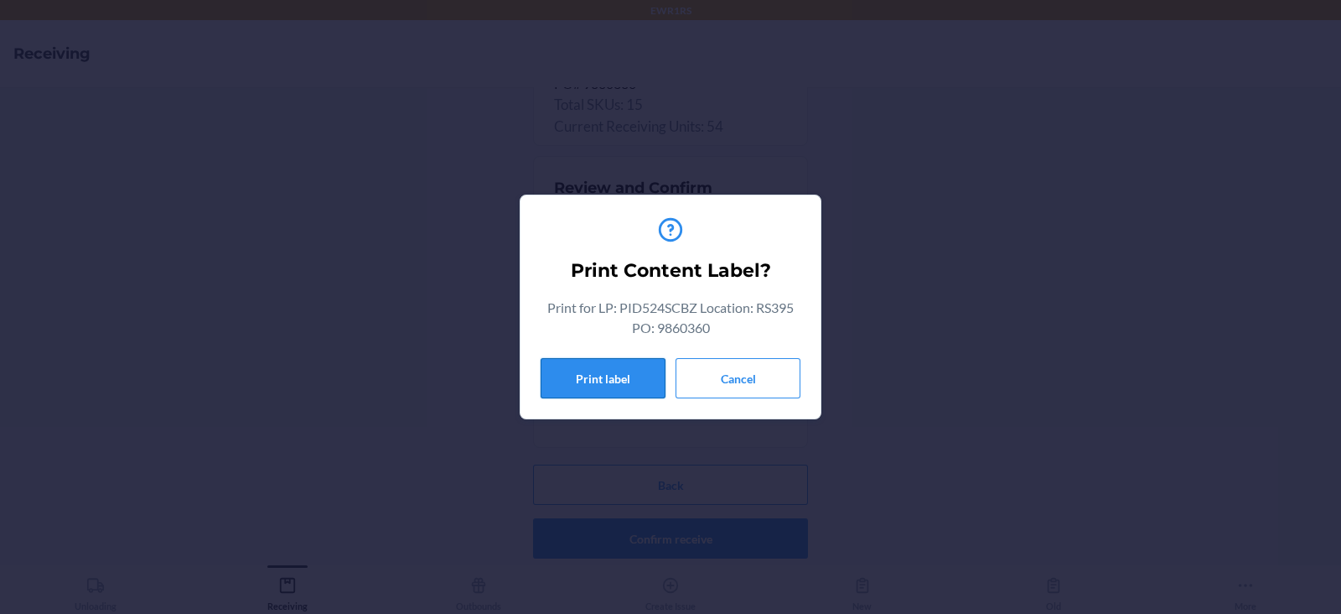
click at [595, 379] on button "Print label" at bounding box center [603, 378] width 125 height 40
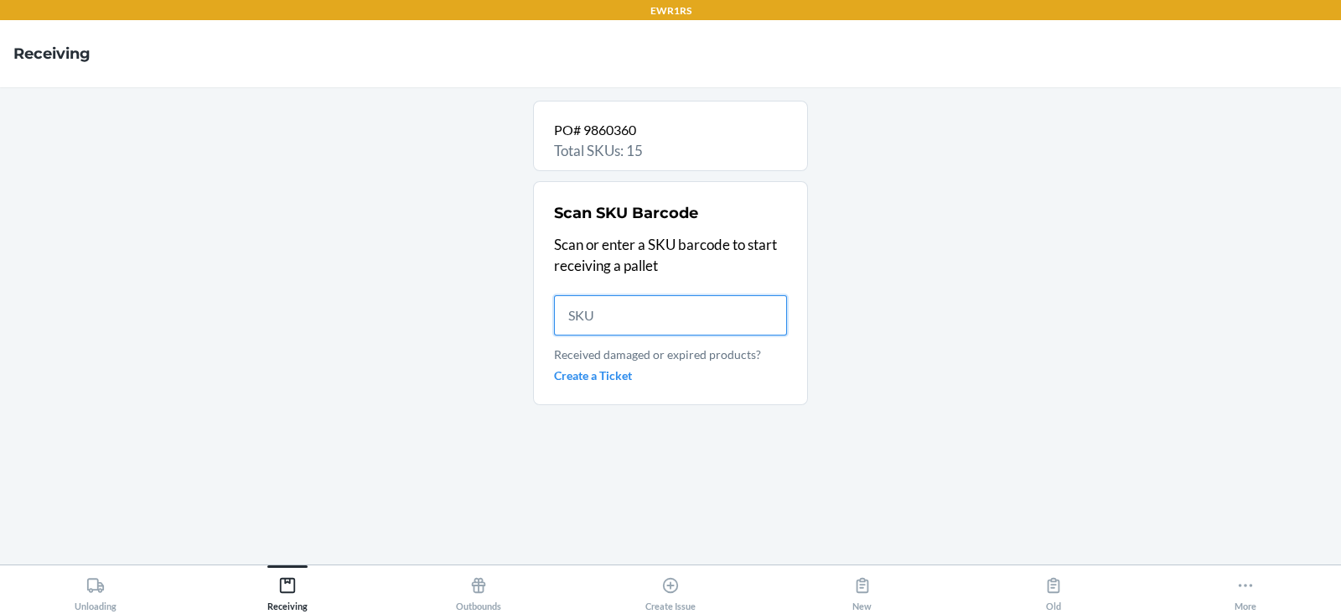
scroll to position [0, 0]
type input "D44D"
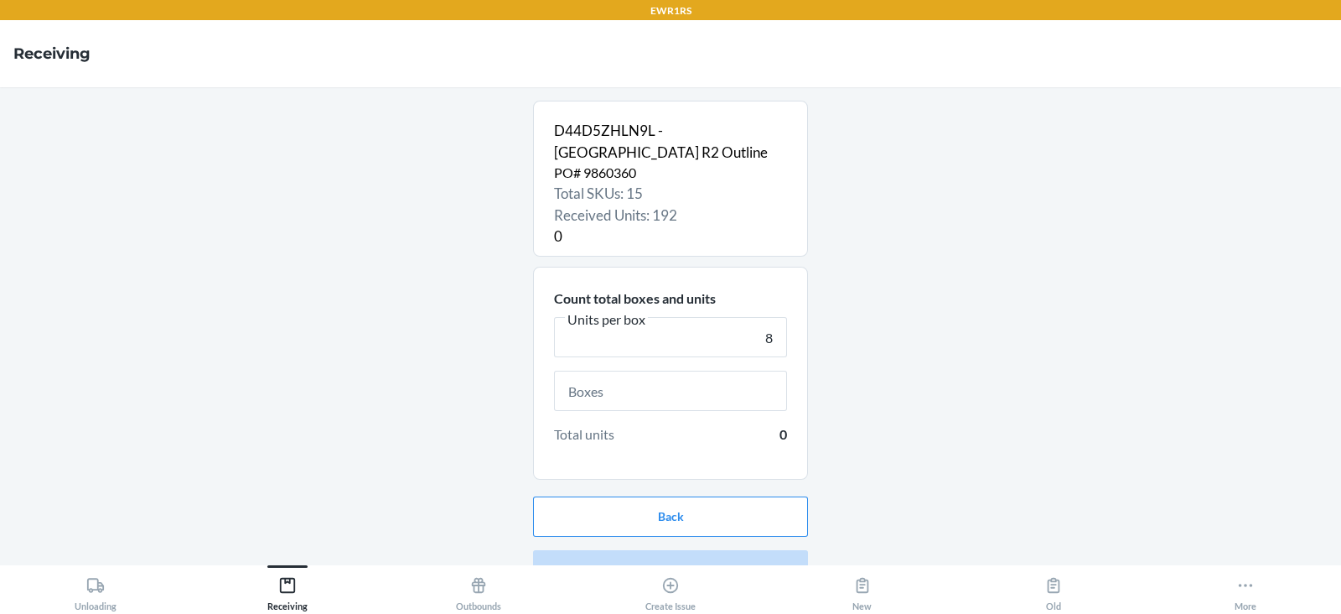
type input "8"
click at [654, 395] on input "text" at bounding box center [670, 391] width 233 height 40
click at [645, 397] on input "text" at bounding box center [670, 391] width 233 height 40
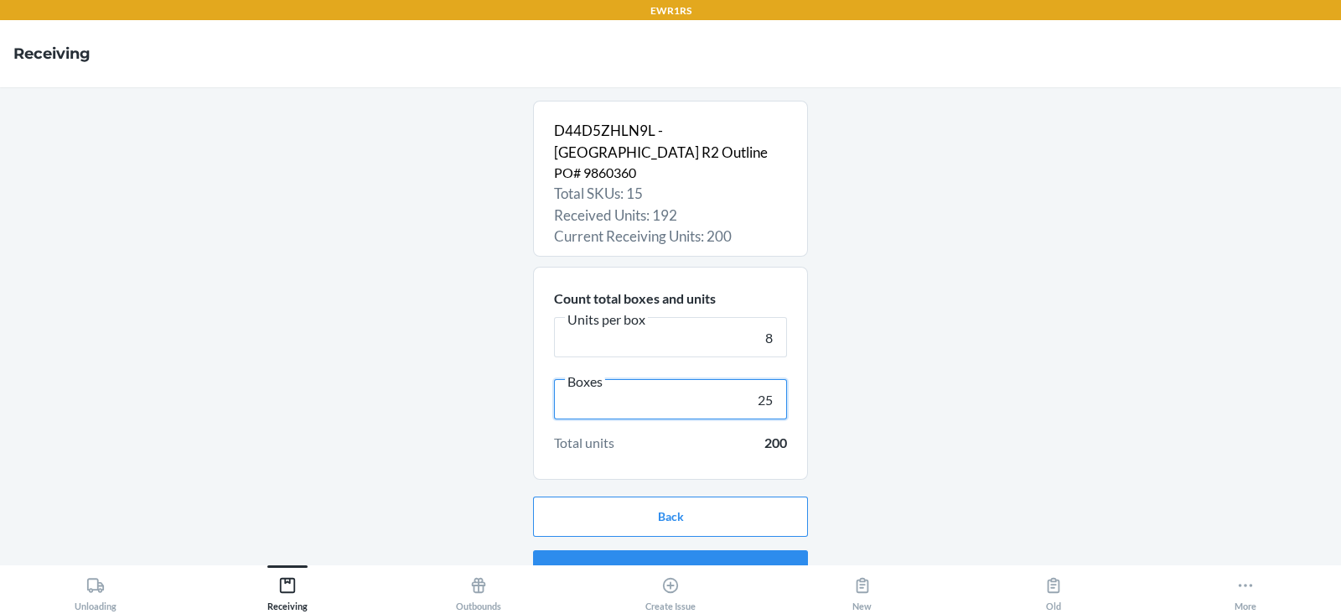
scroll to position [32, 0]
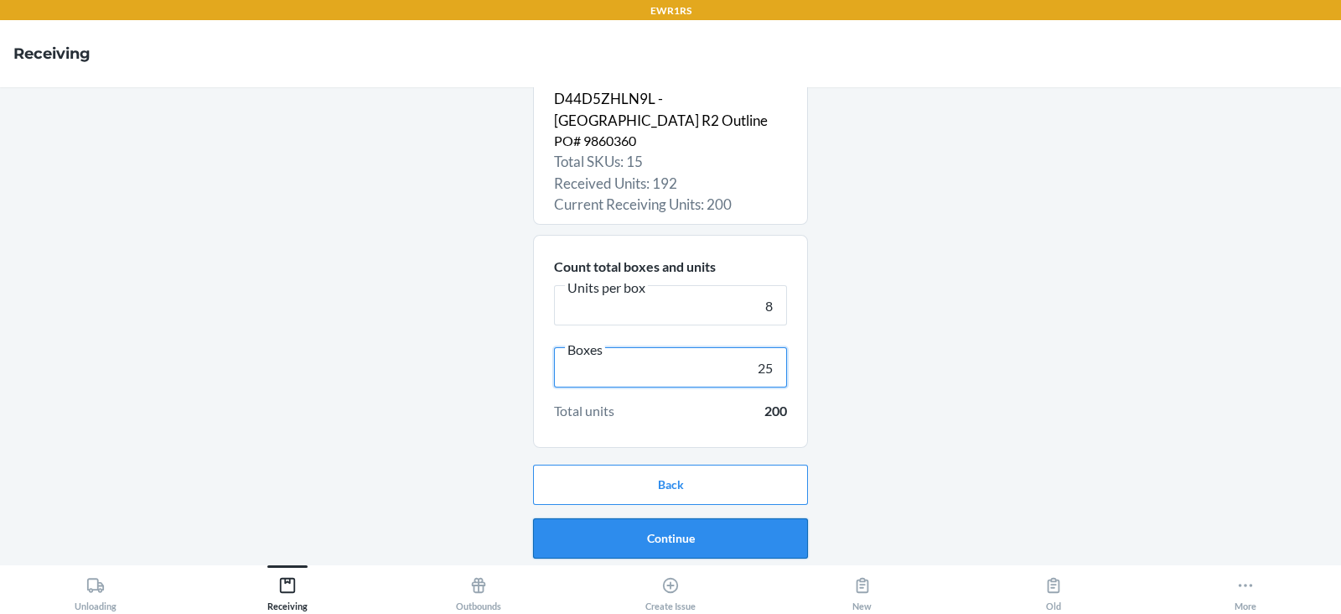
type input "25"
click at [668, 539] on button "Continue" at bounding box center [670, 538] width 275 height 40
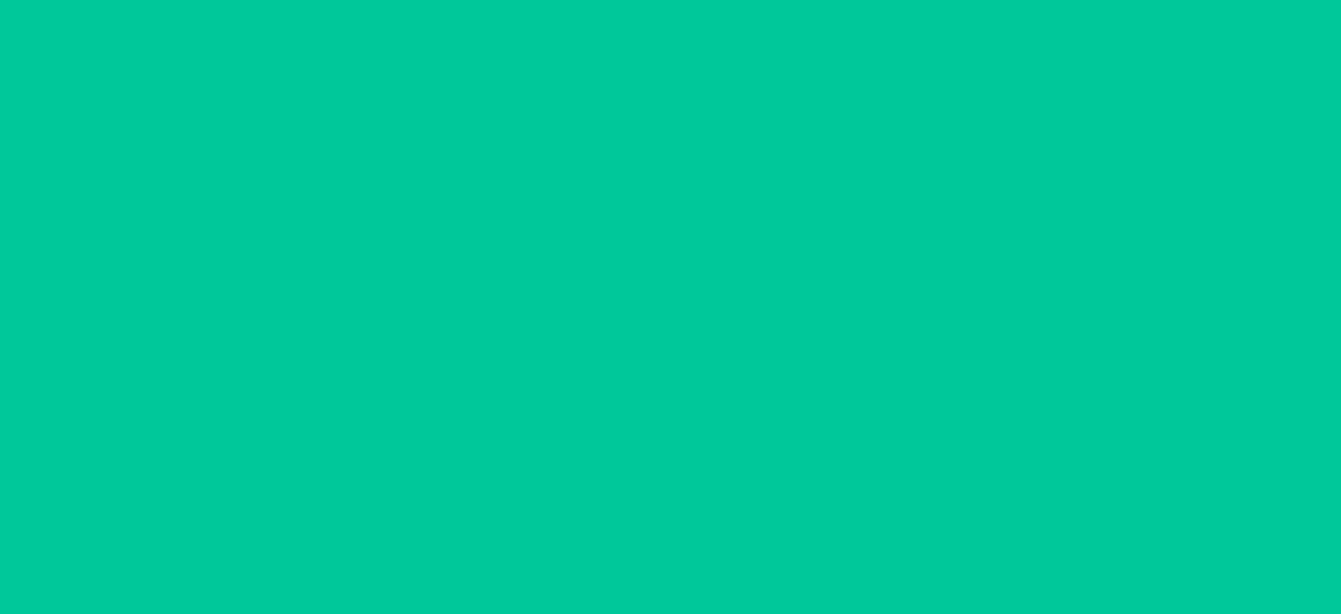
scroll to position [0, 0]
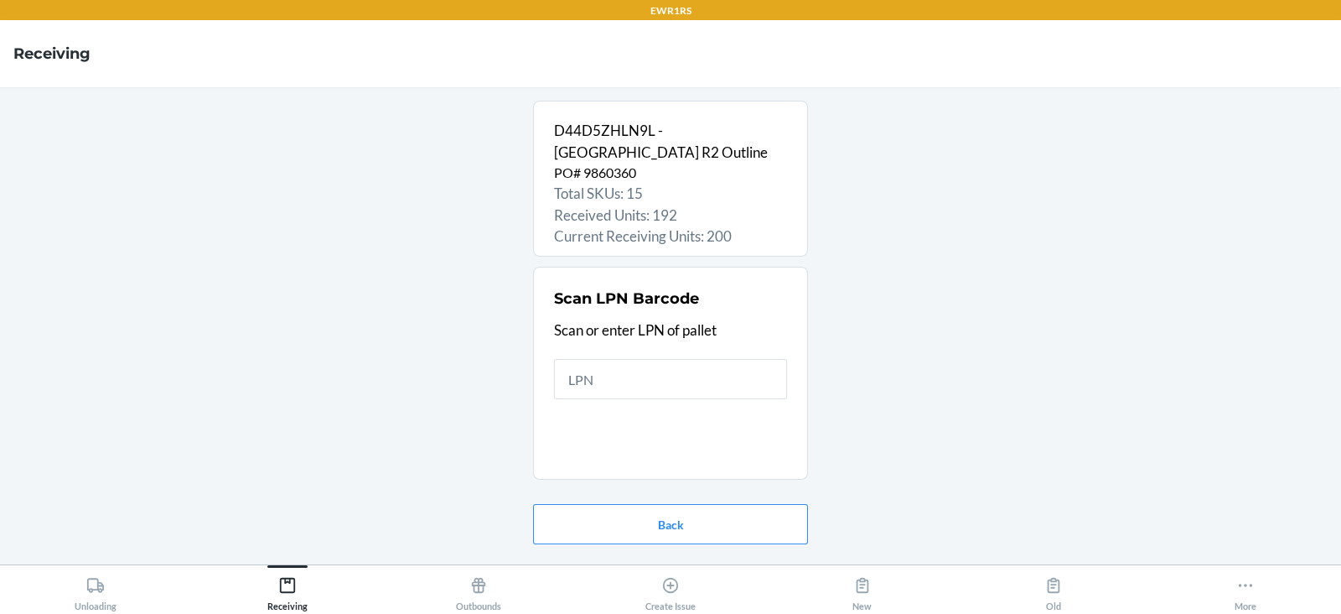
type input "P"
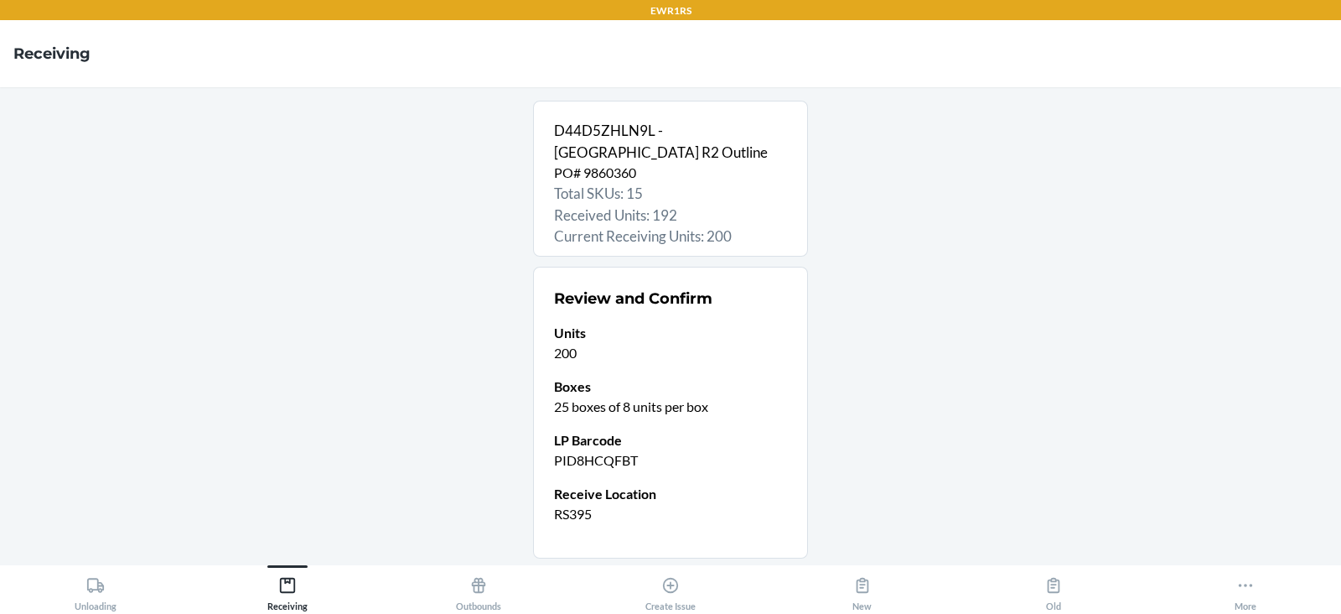
scroll to position [111, 0]
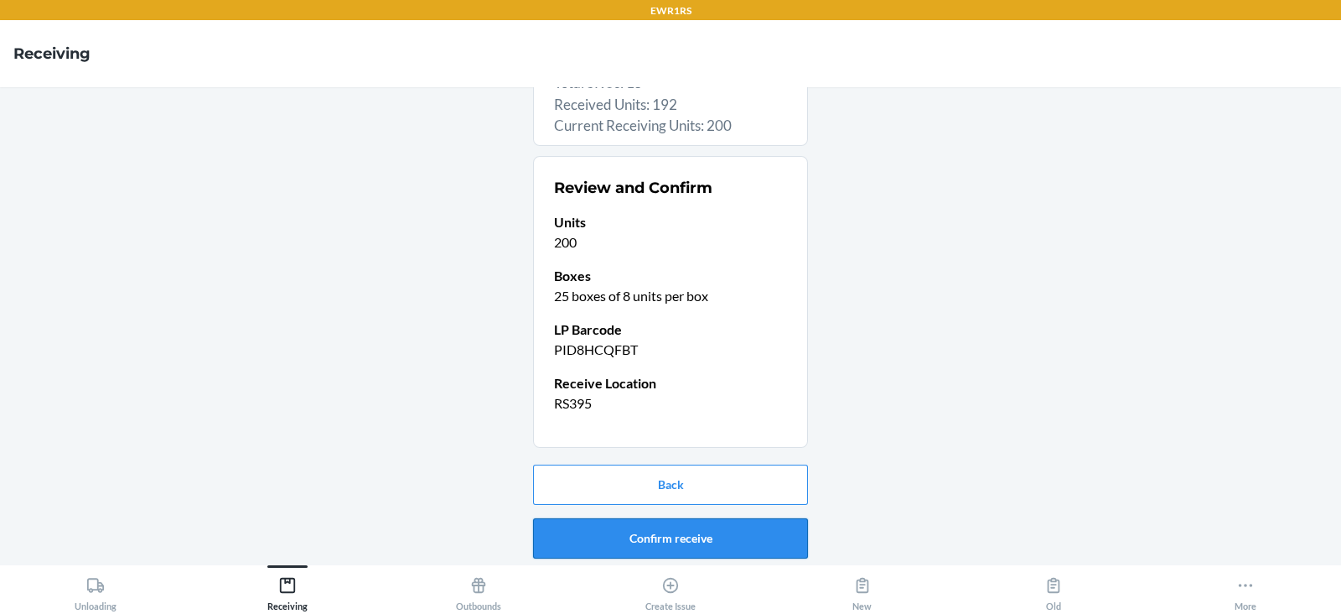
click at [663, 537] on button "Confirm receive" at bounding box center [670, 538] width 275 height 40
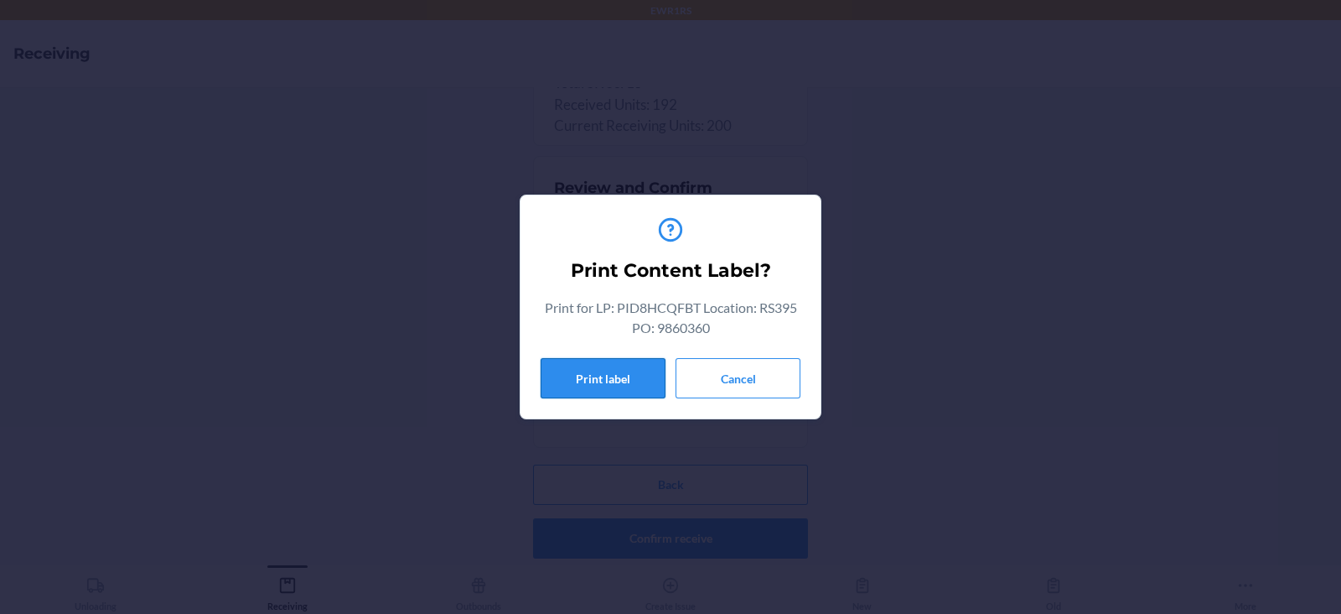
click at [591, 389] on button "Print label" at bounding box center [603, 378] width 125 height 40
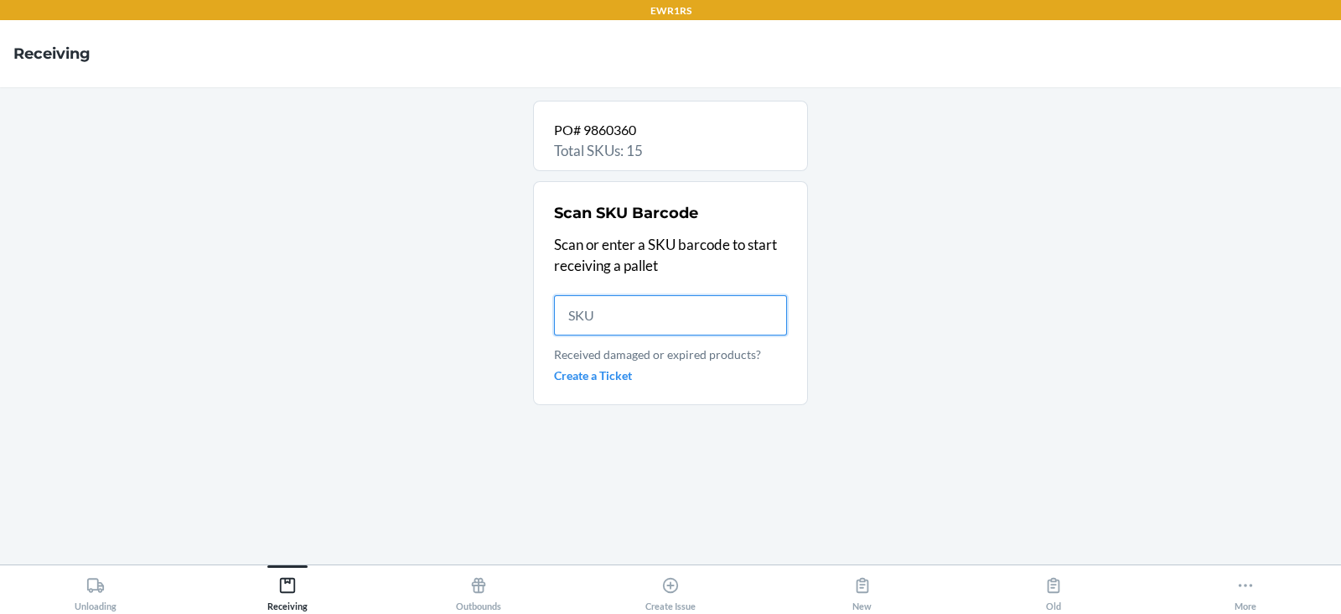
scroll to position [0, 0]
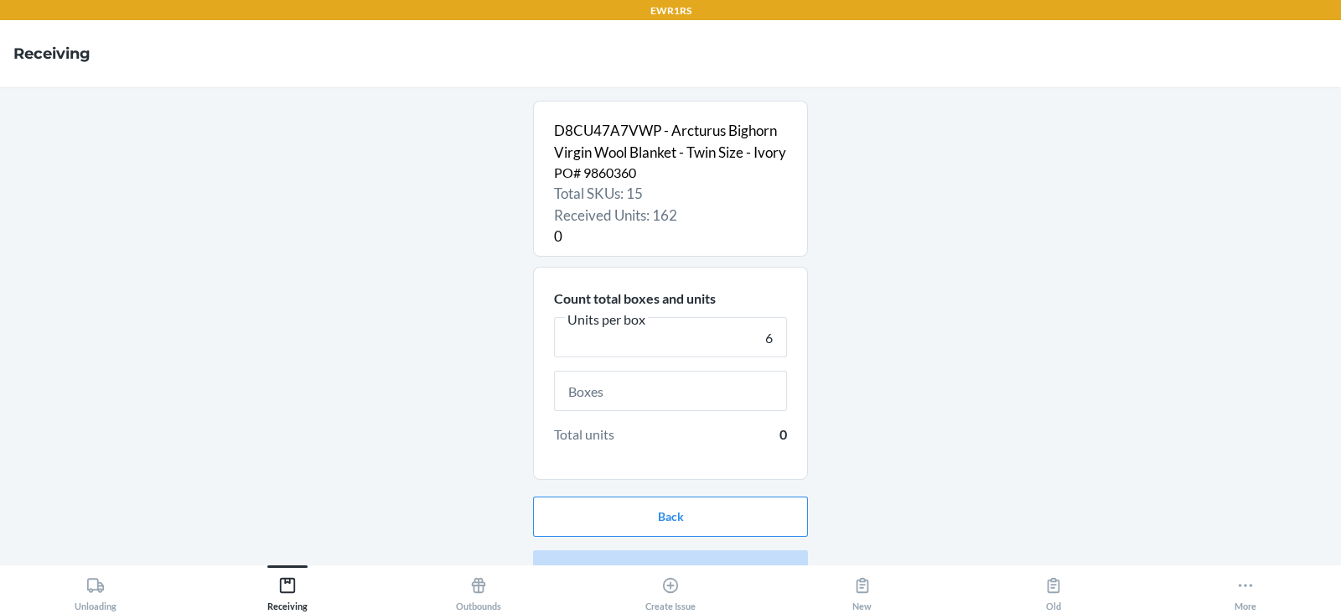
type input "6"
click at [591, 405] on input "text" at bounding box center [670, 391] width 233 height 40
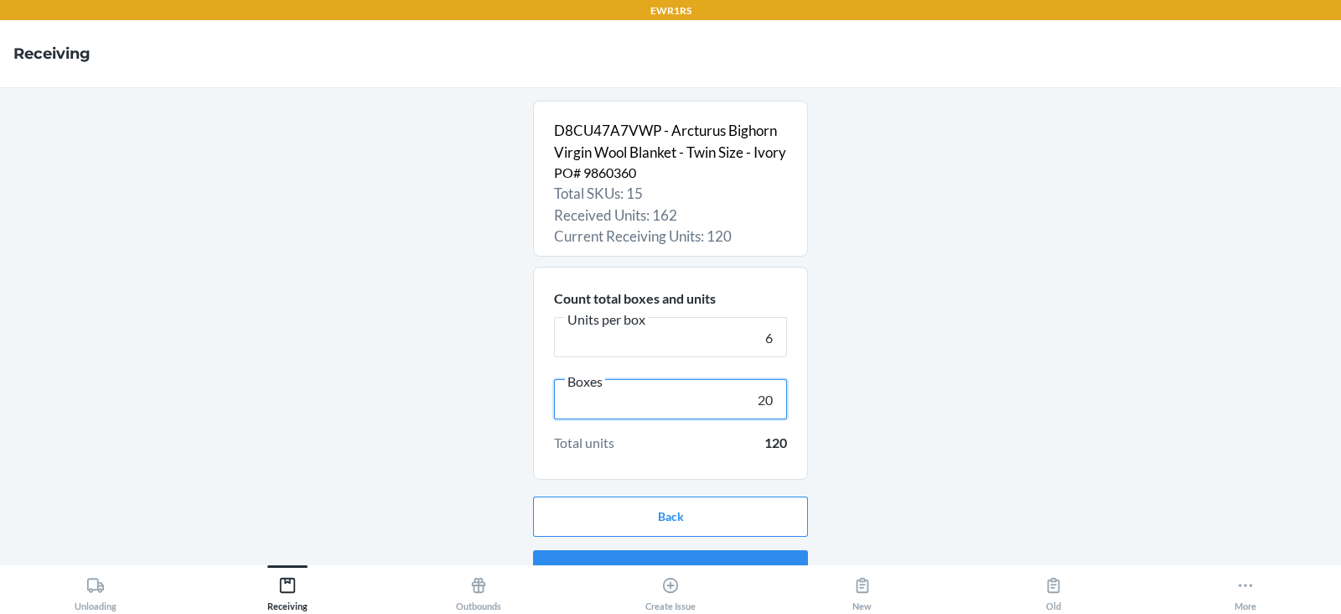
scroll to position [54, 0]
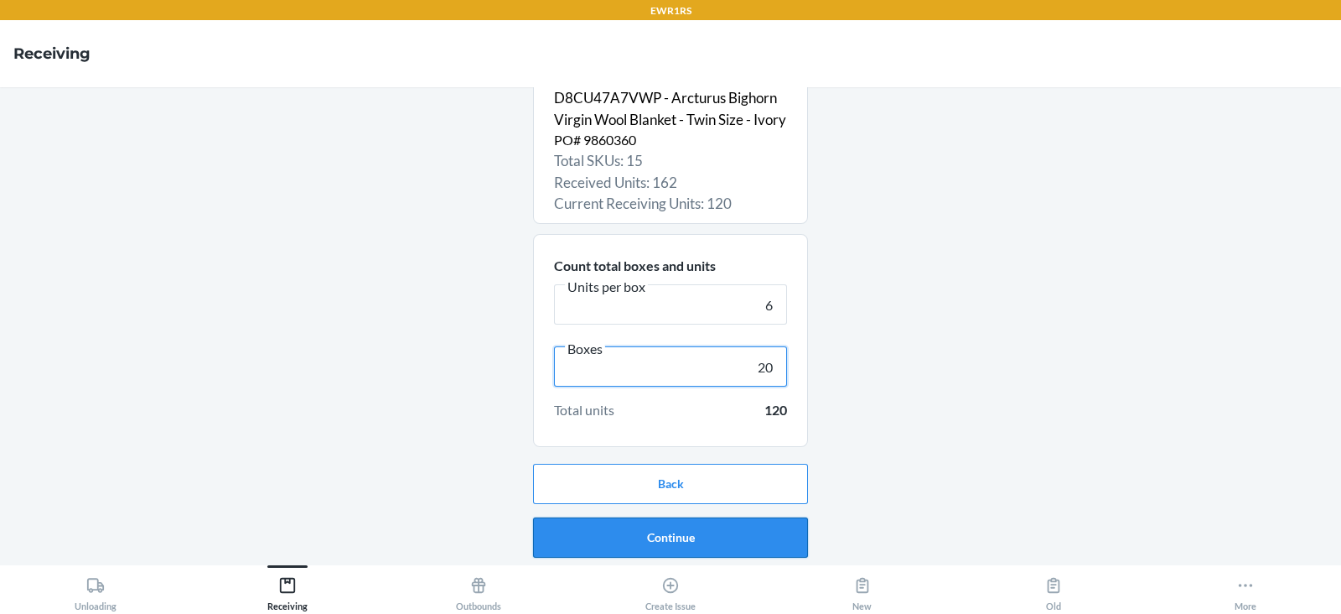
type input "20"
click at [690, 544] on button "Continue" at bounding box center [670, 537] width 275 height 40
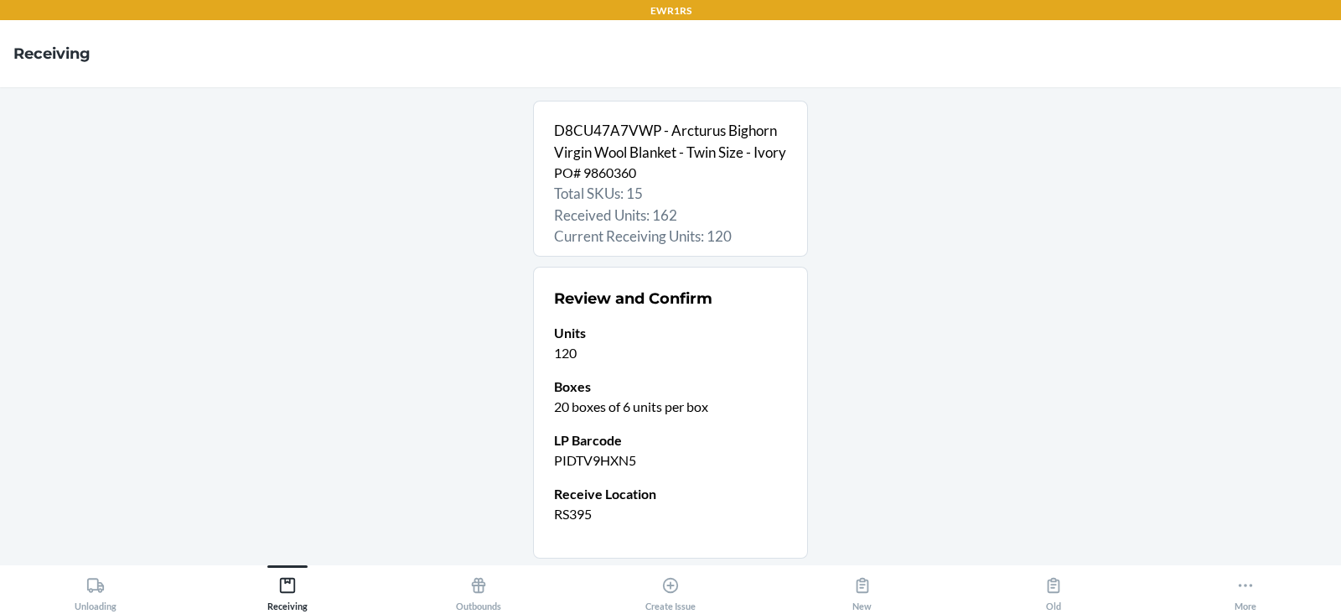
scroll to position [132, 0]
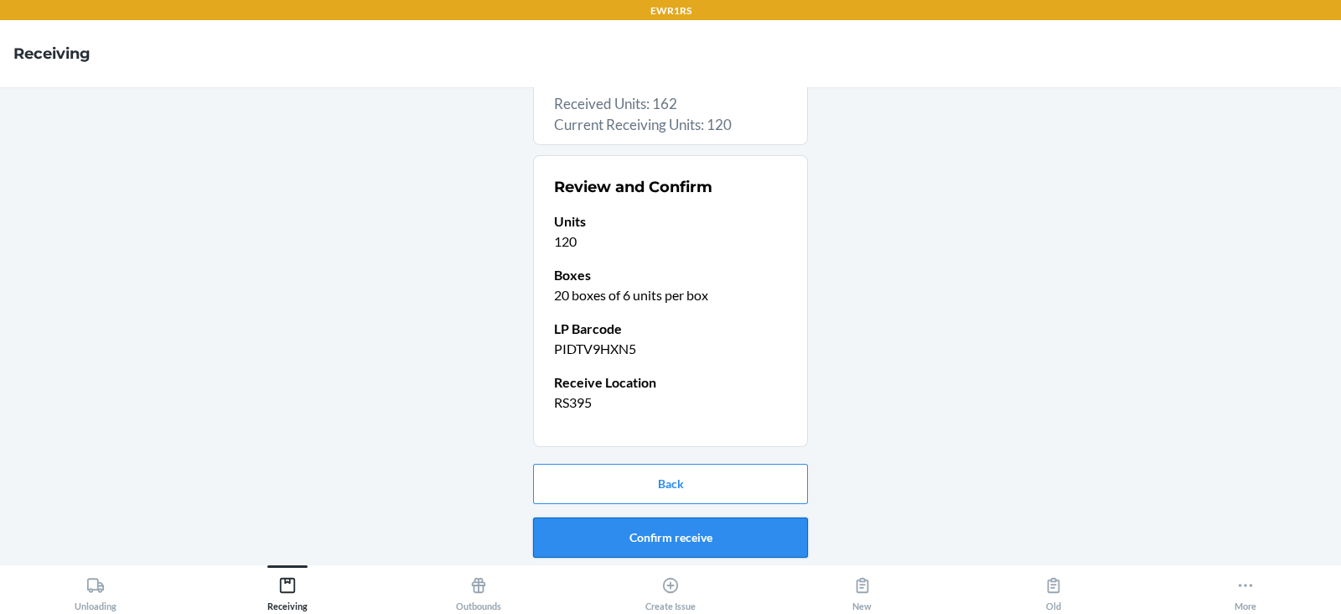
click at [628, 538] on button "Confirm receive" at bounding box center [670, 537] width 275 height 40
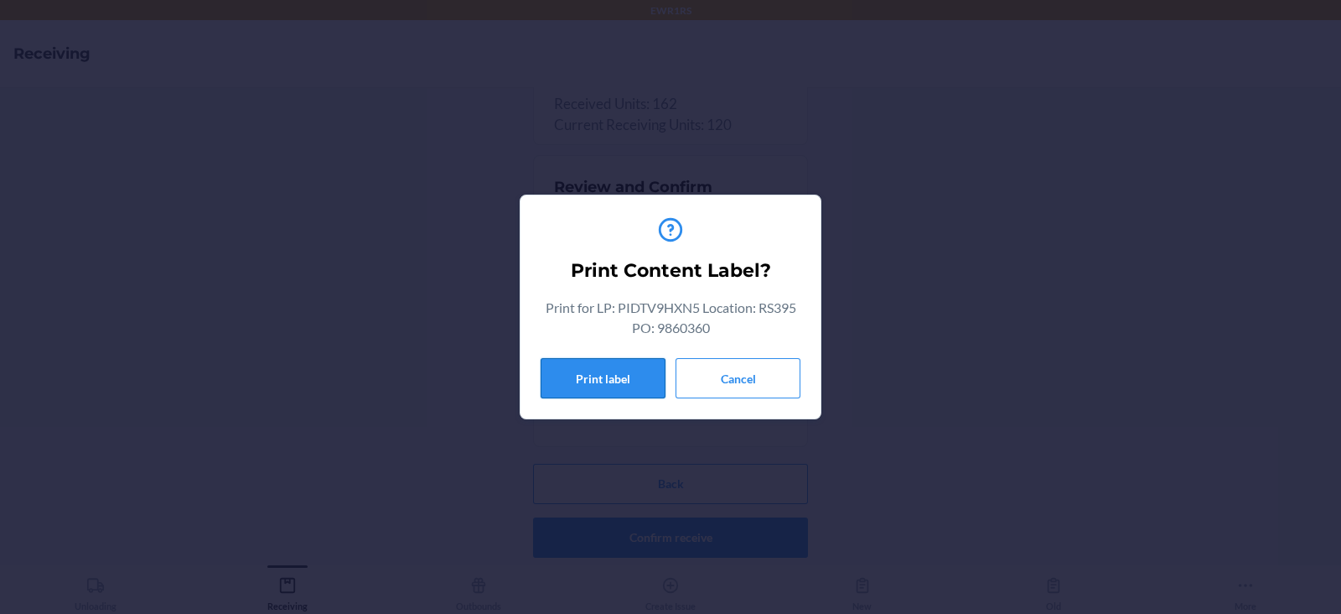
click at [594, 378] on button "Print label" at bounding box center [603, 378] width 125 height 40
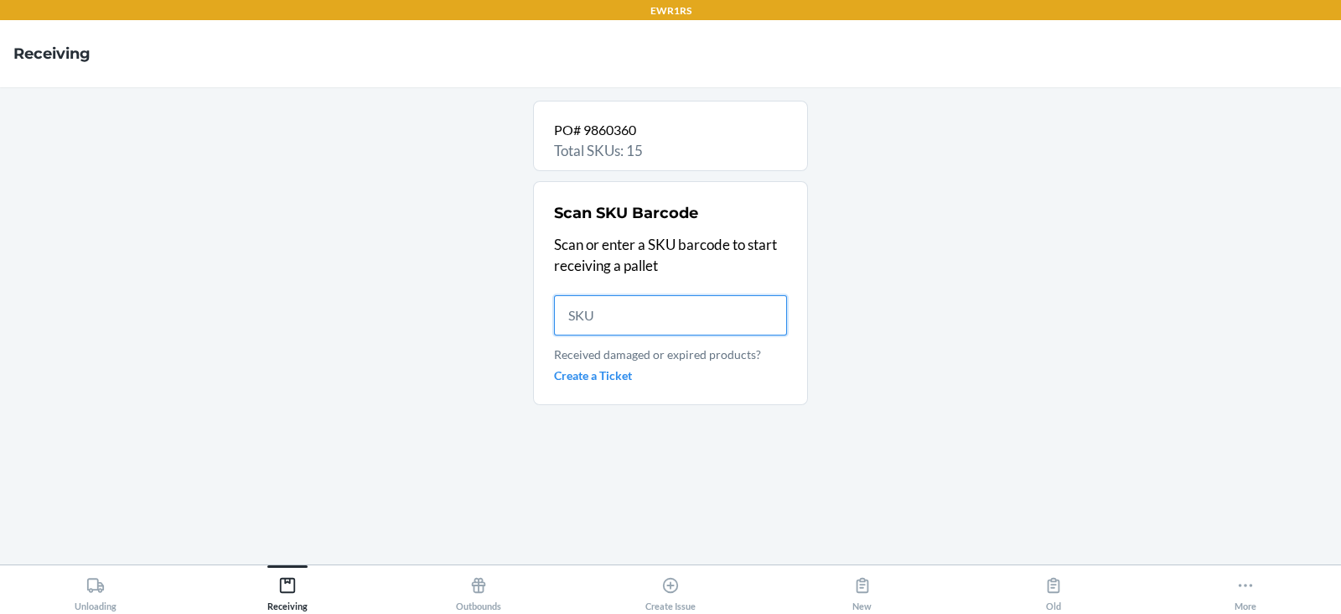
scroll to position [0, 0]
type input "DL5XEQ"
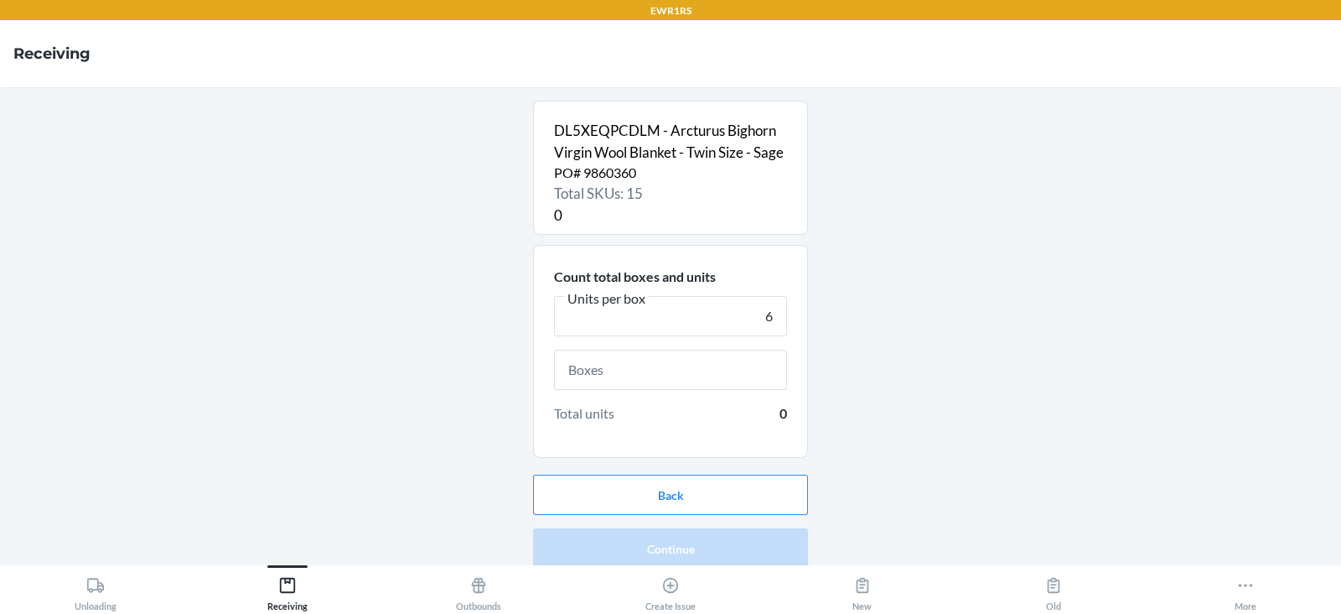
type input "6"
click at [673, 390] on input "text" at bounding box center [670, 370] width 233 height 40
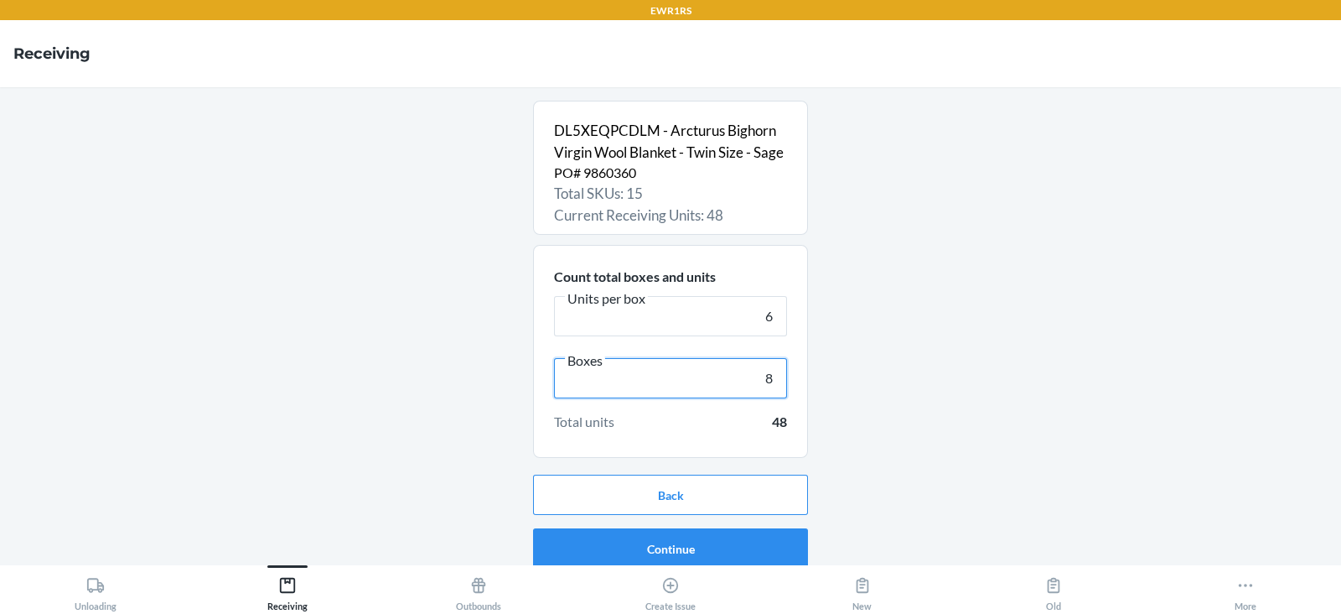
scroll to position [32, 0]
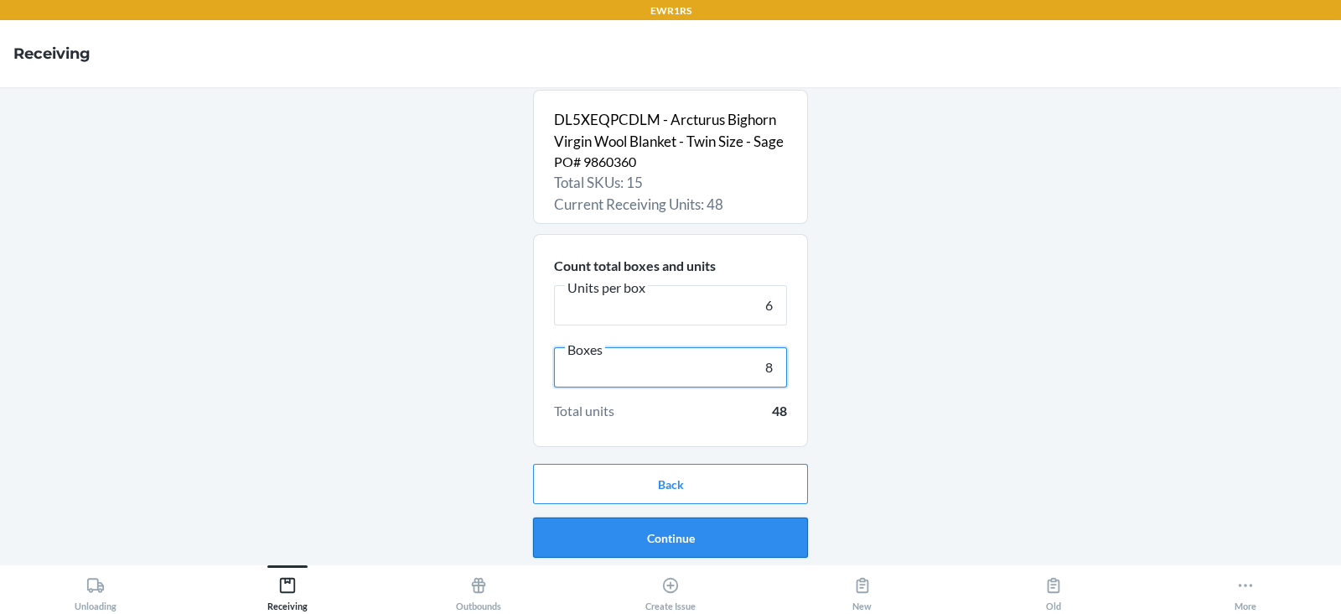
type input "8"
click at [689, 547] on button "Continue" at bounding box center [670, 537] width 275 height 40
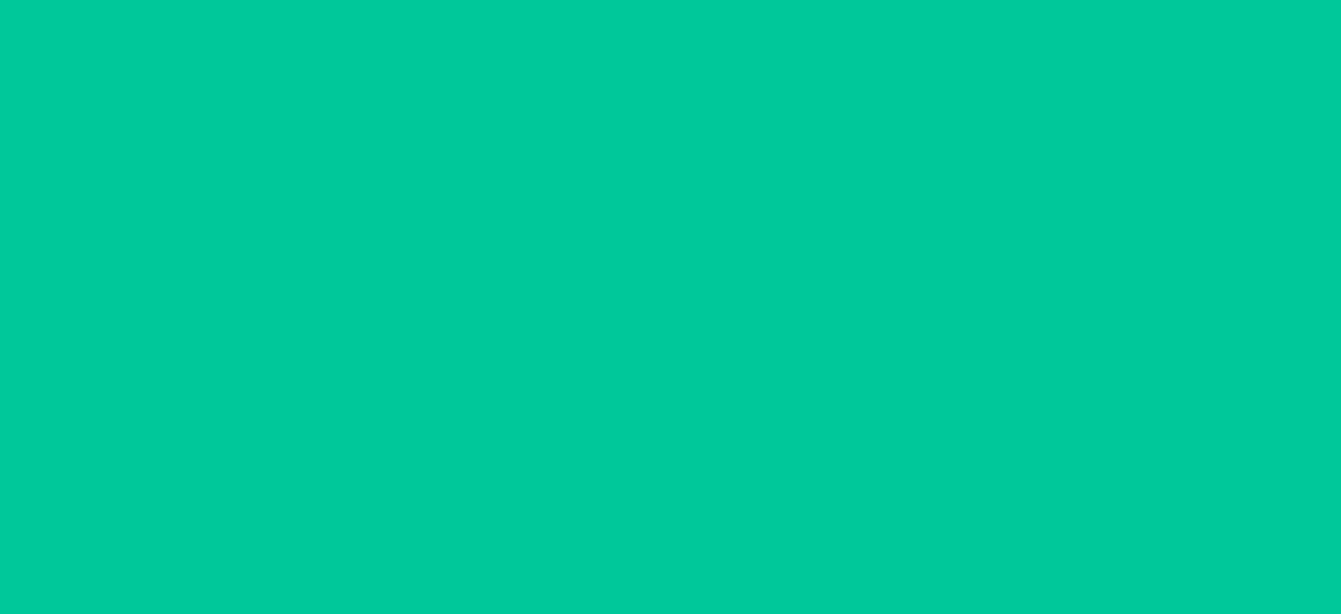
scroll to position [0, 0]
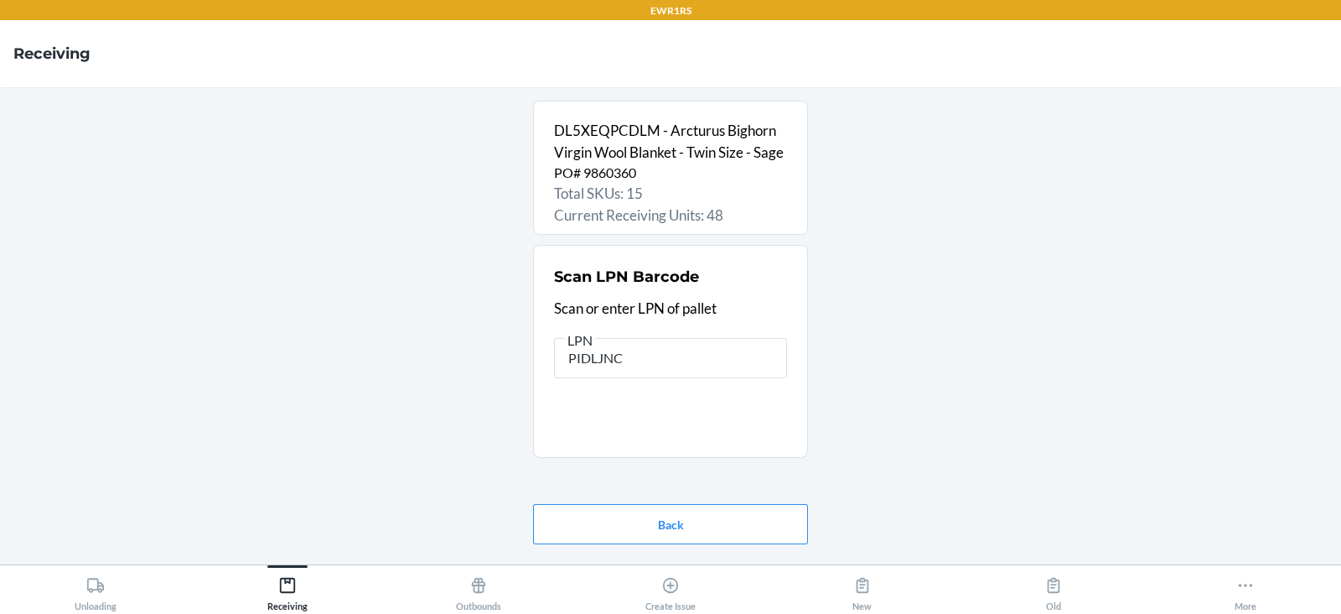
type input "PIDLJNC3"
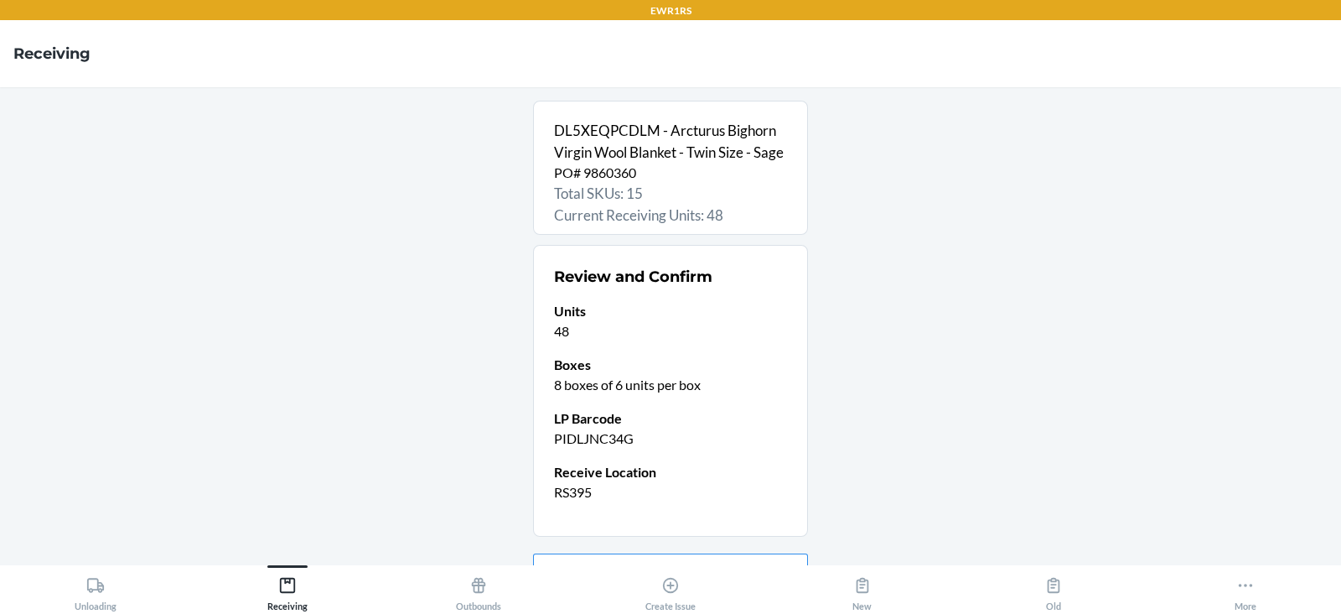
scroll to position [111, 0]
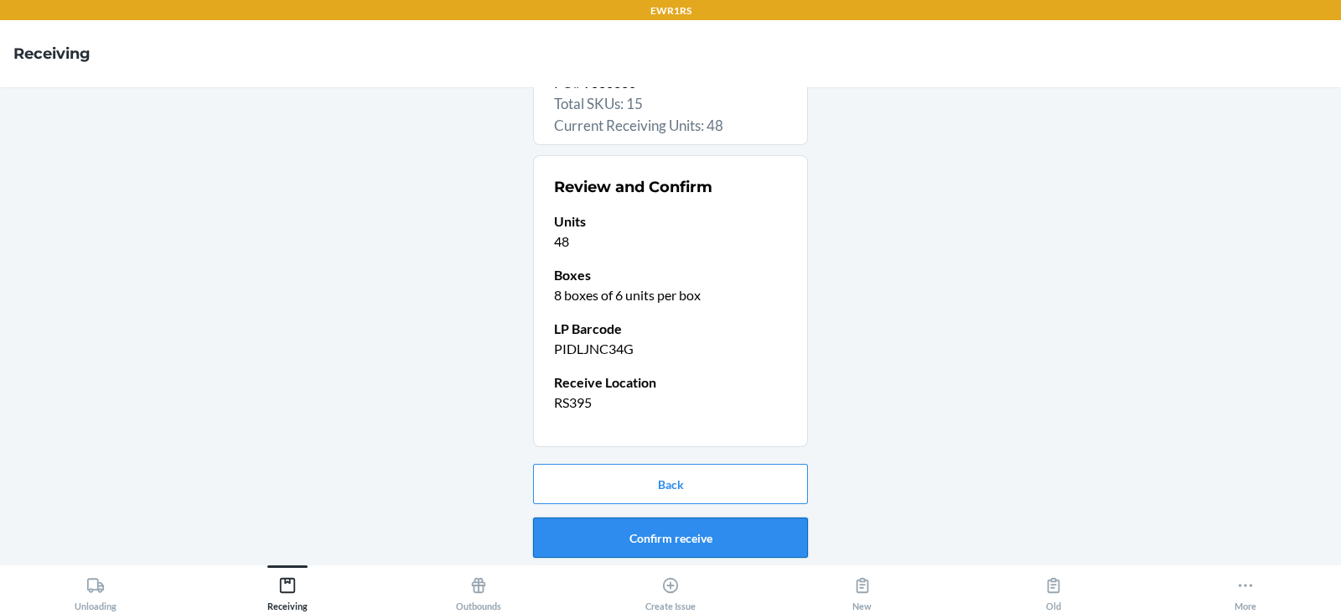
click at [636, 537] on button "Confirm receive" at bounding box center [670, 537] width 275 height 40
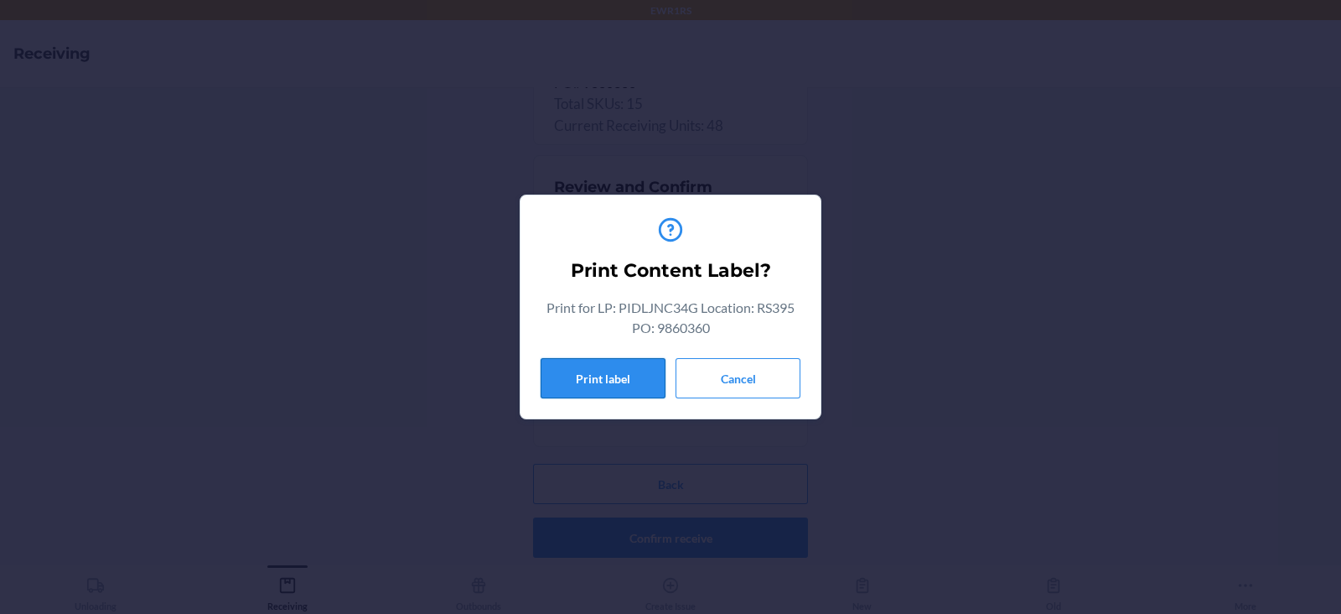
click at [612, 384] on button "Print label" at bounding box center [603, 378] width 125 height 40
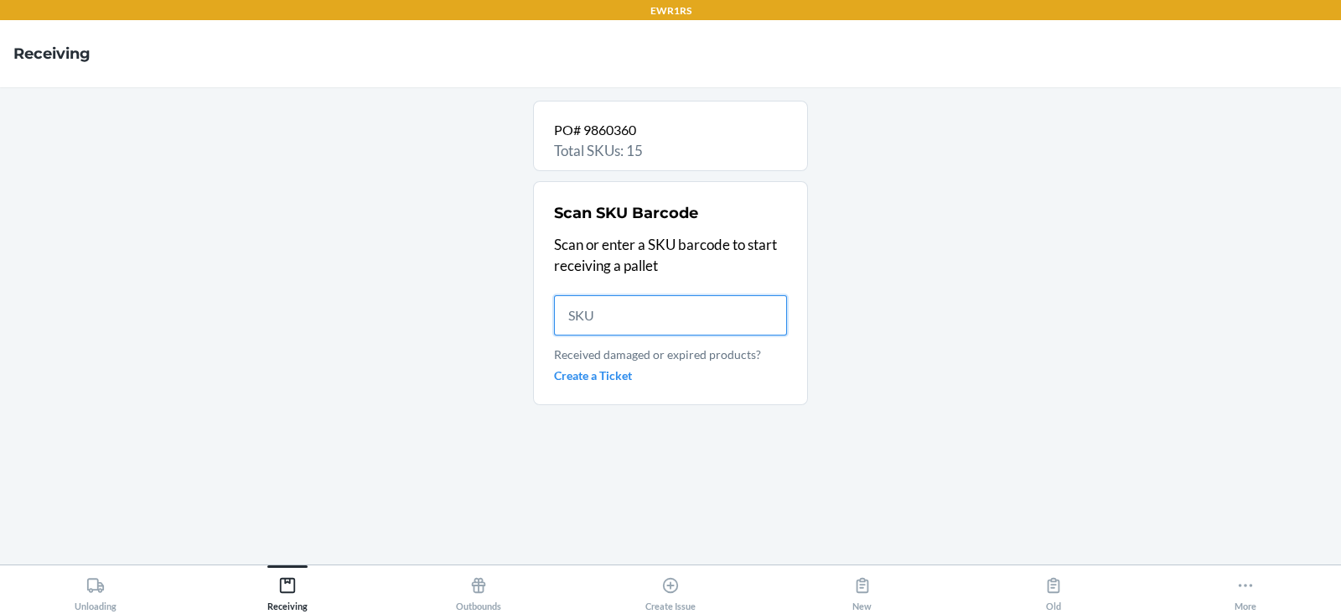
scroll to position [0, 0]
type input "DPC7N"
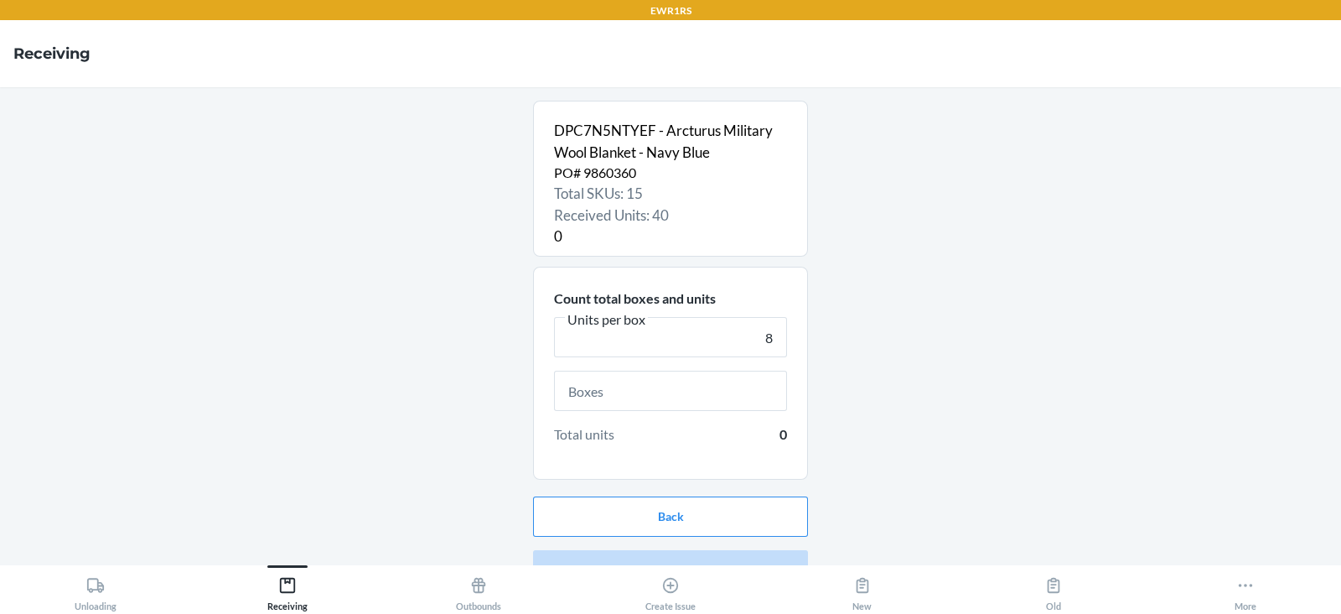
type input "8"
click at [655, 397] on input "text" at bounding box center [670, 391] width 233 height 40
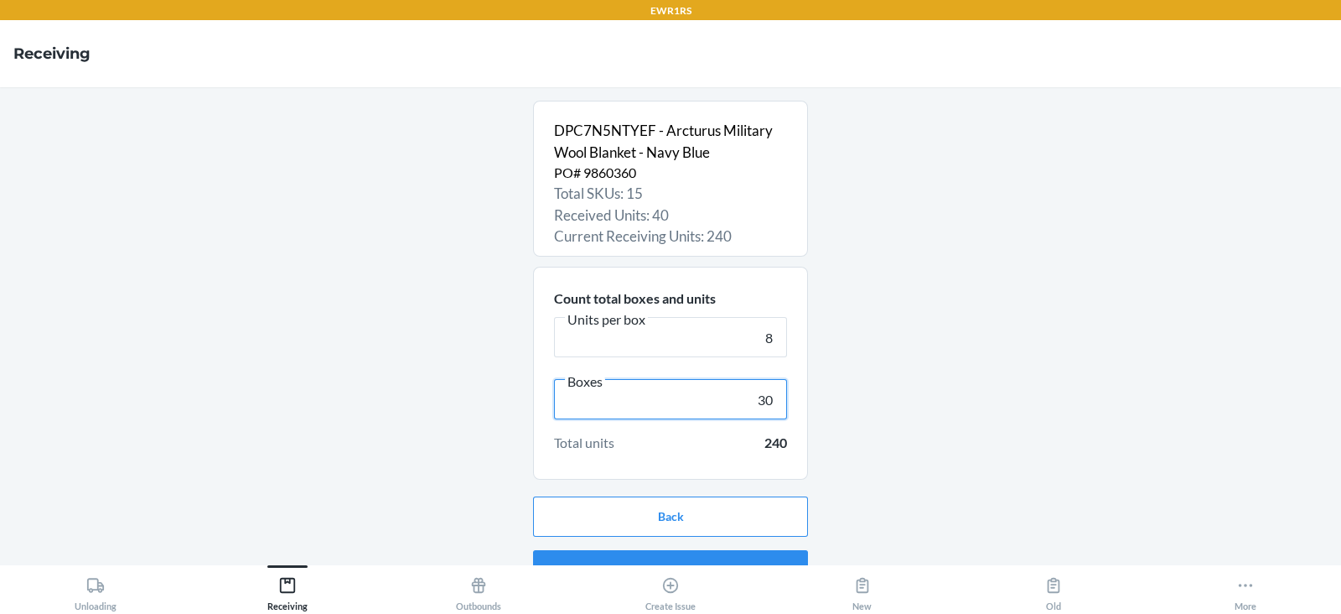
scroll to position [32, 0]
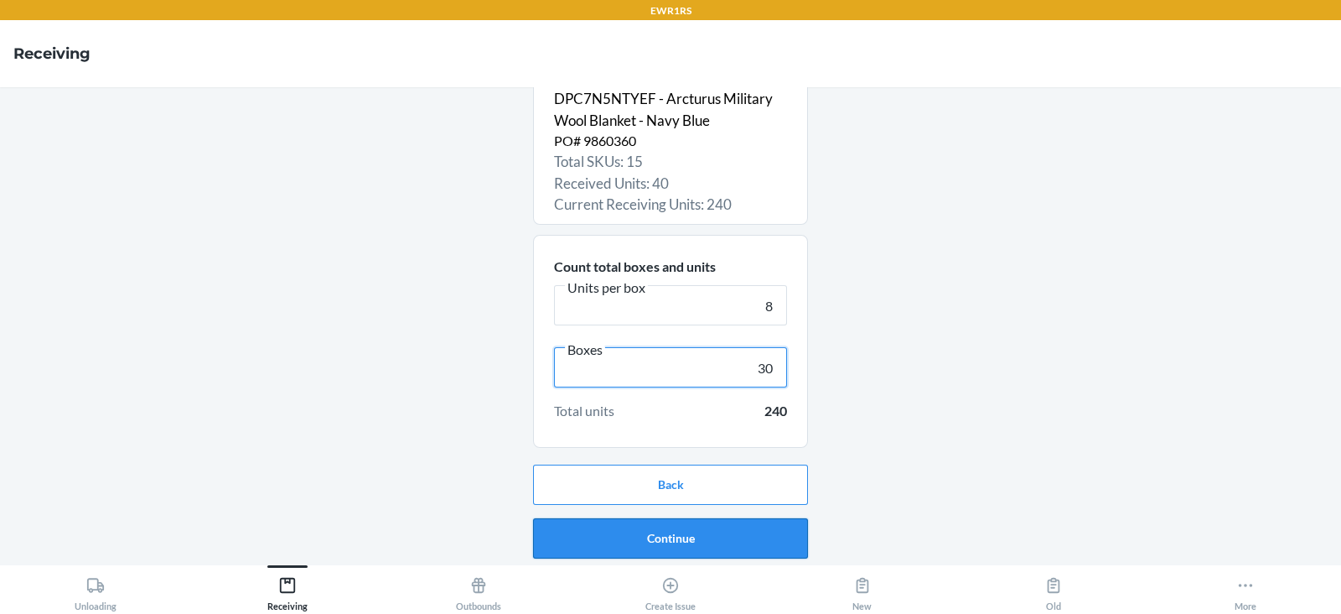
type input "30"
click at [689, 532] on button "Continue" at bounding box center [670, 538] width 275 height 40
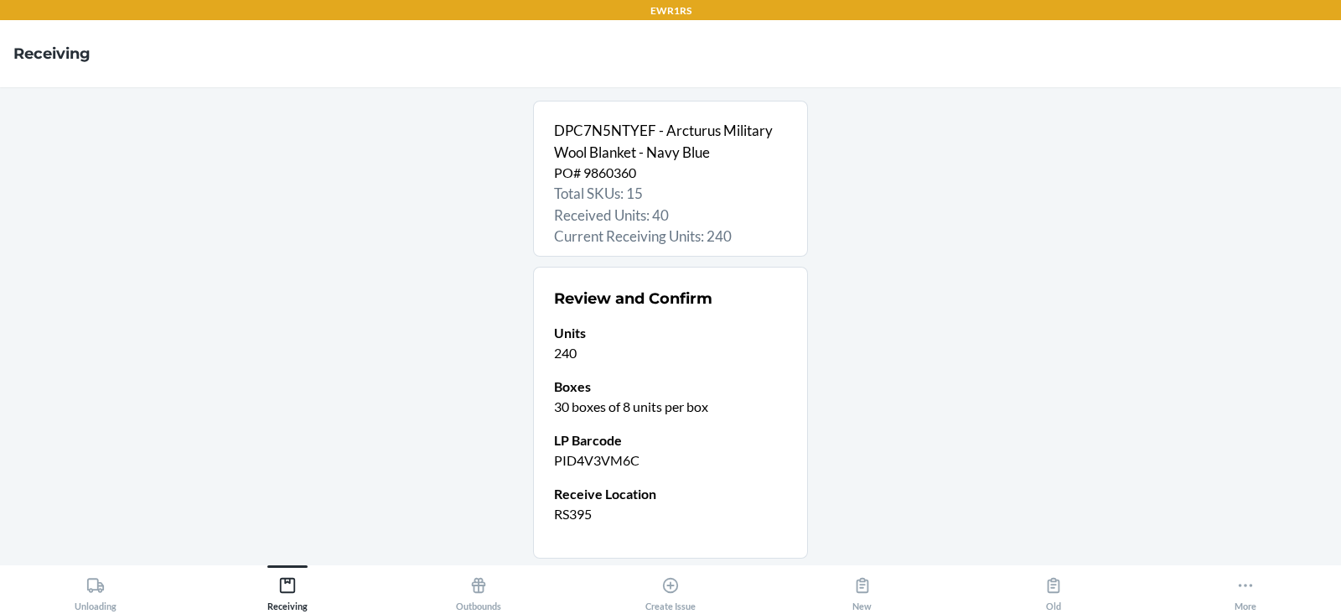
scroll to position [111, 0]
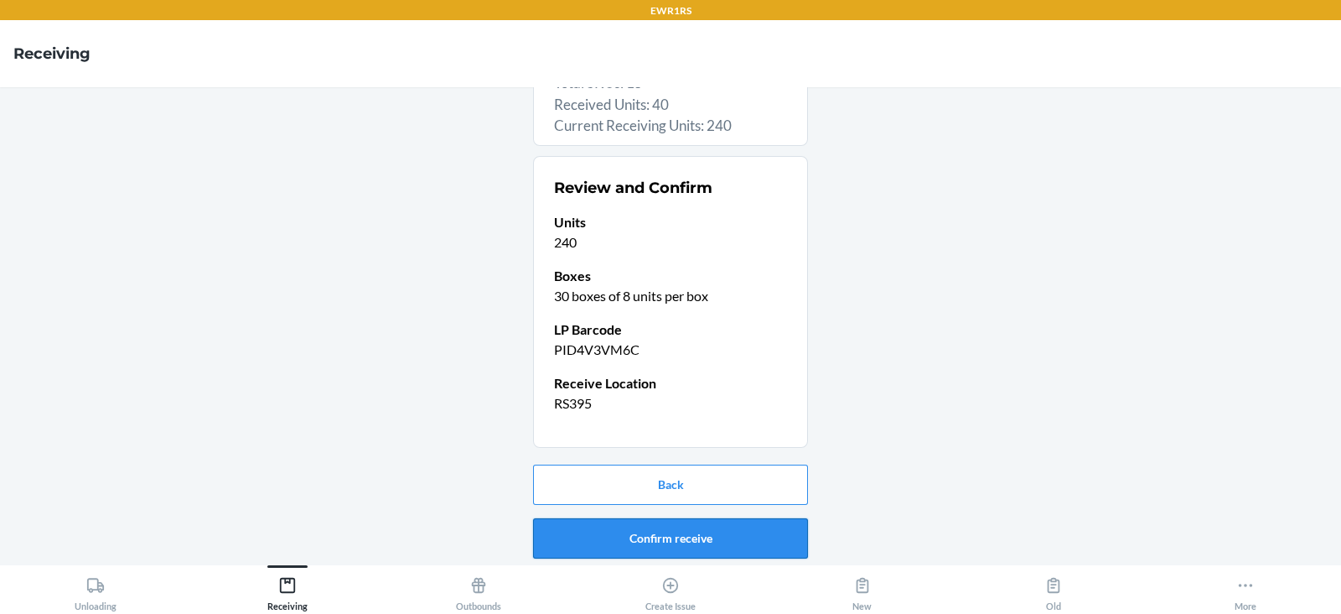
click at [638, 537] on button "Confirm receive" at bounding box center [670, 538] width 275 height 40
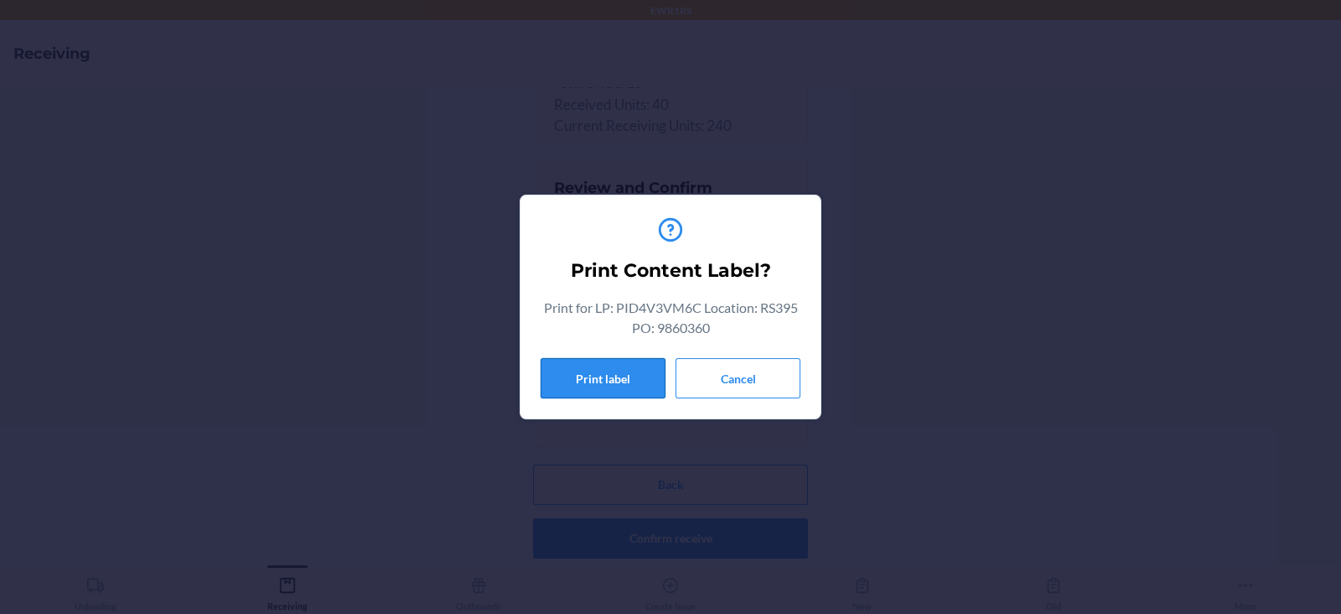
click at [610, 372] on button "Print label" at bounding box center [603, 378] width 125 height 40
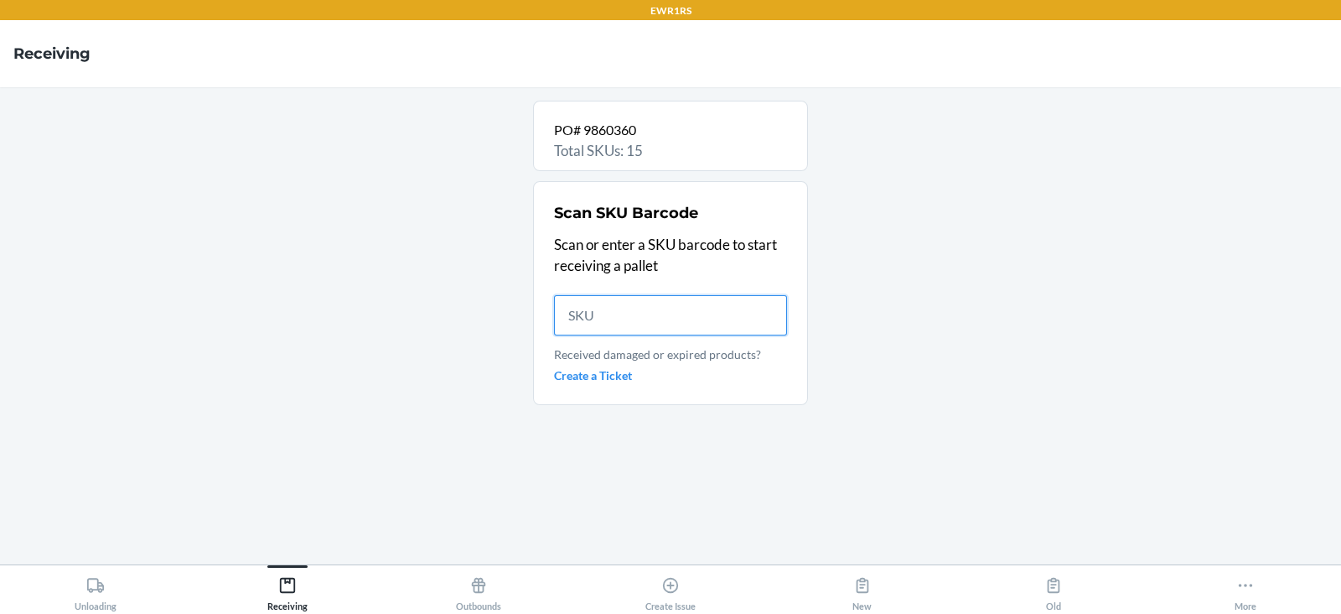
scroll to position [0, 0]
type input "DGJ8LVSGX"
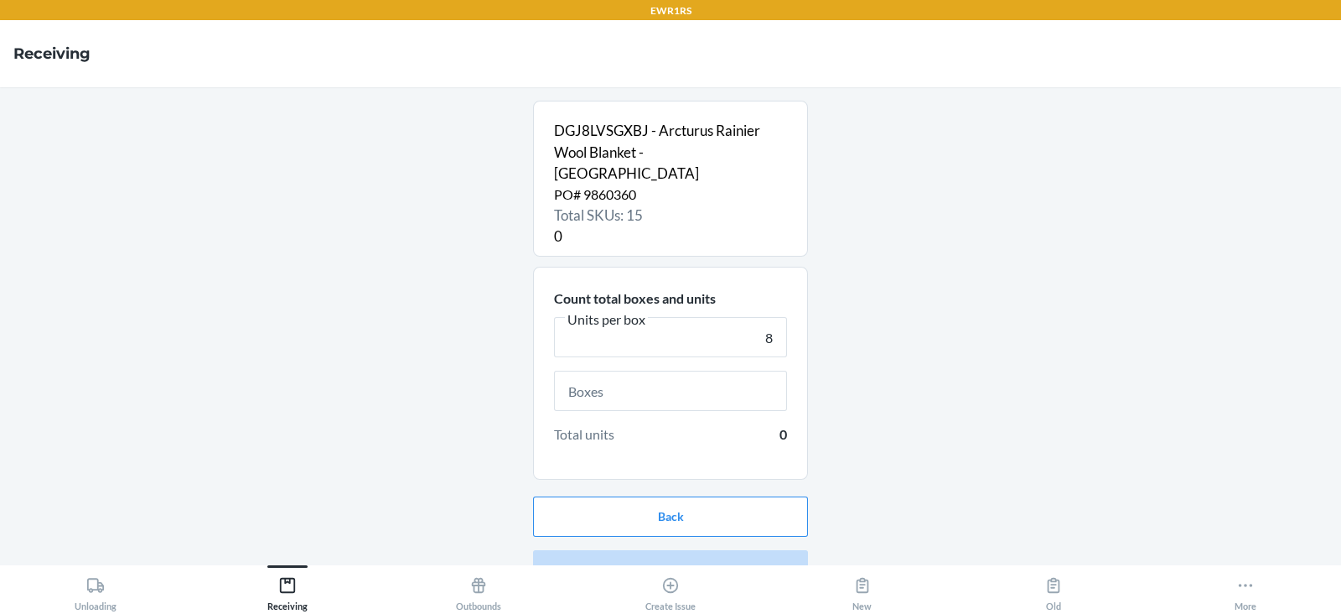
type input "8"
click at [679, 371] on input "text" at bounding box center [670, 391] width 233 height 40
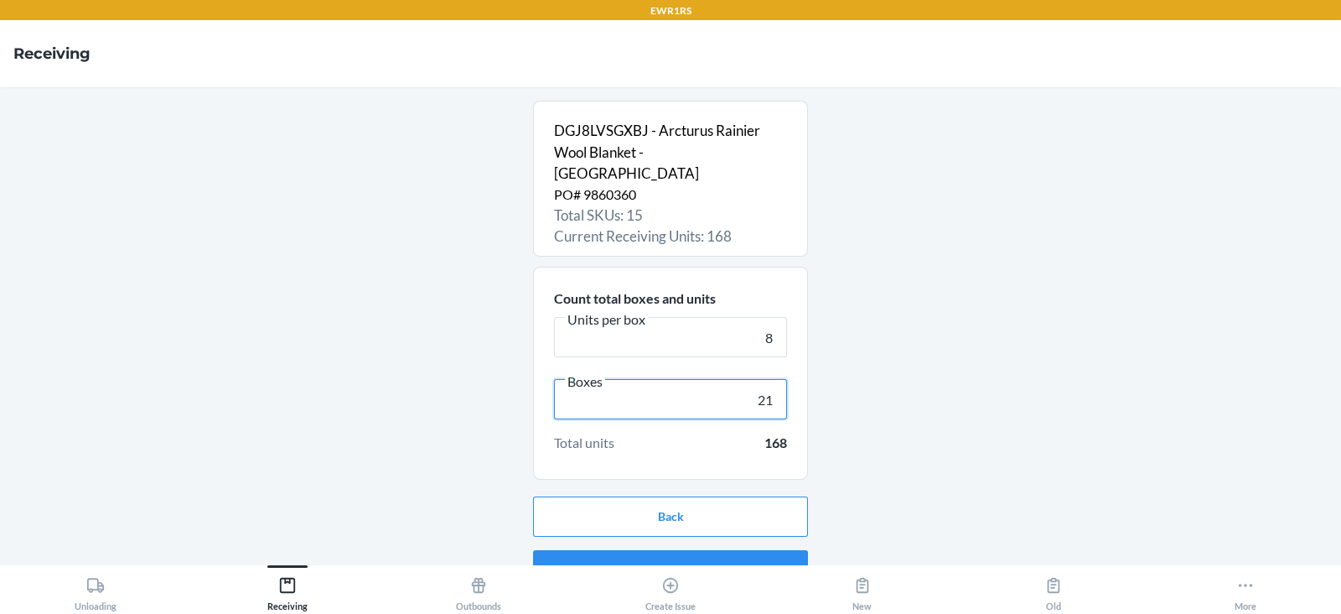
scroll to position [11, 0]
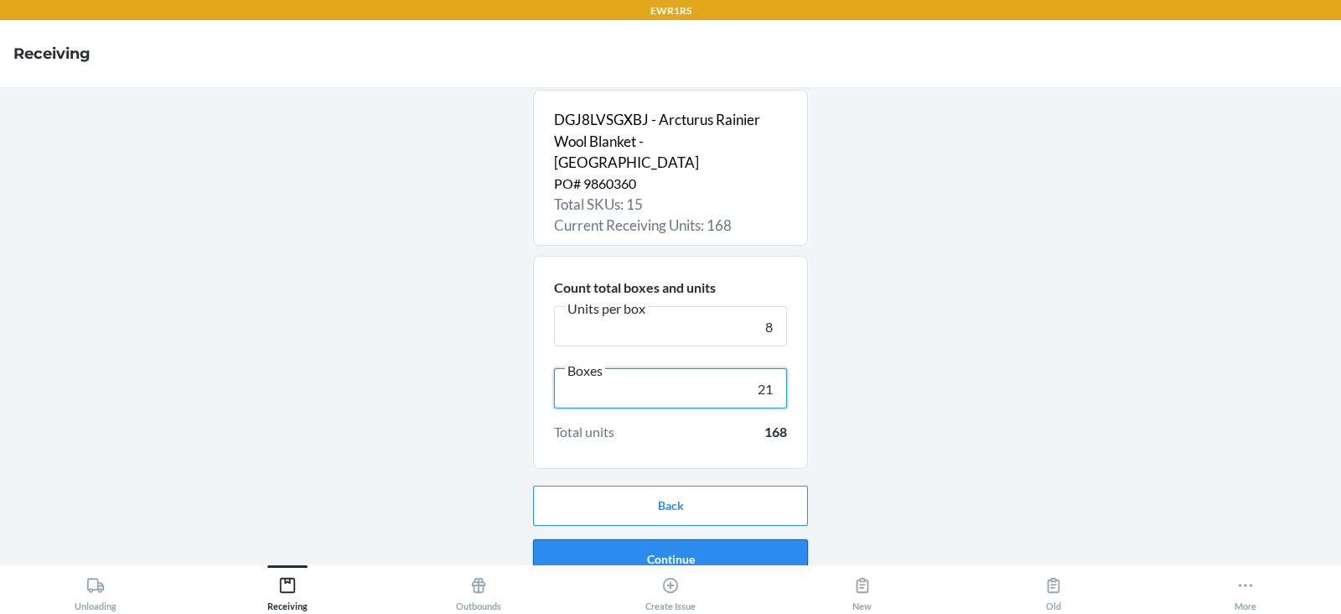
type input "21"
click at [681, 539] on button "Continue" at bounding box center [670, 559] width 275 height 40
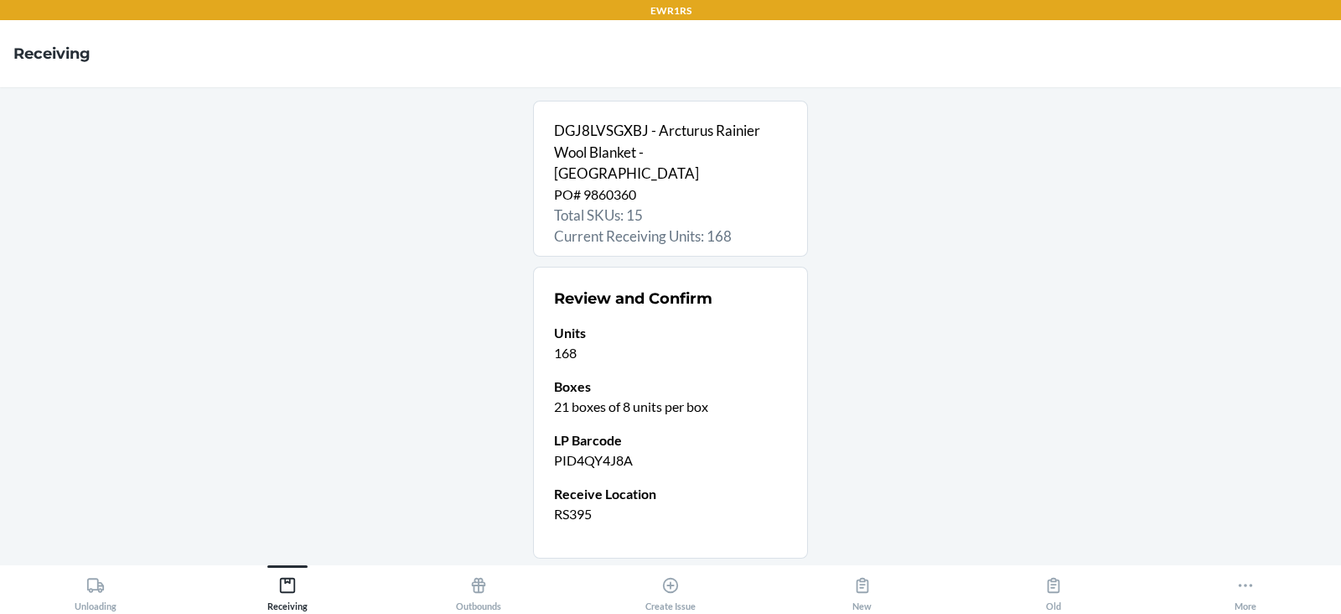
scroll to position [89, 0]
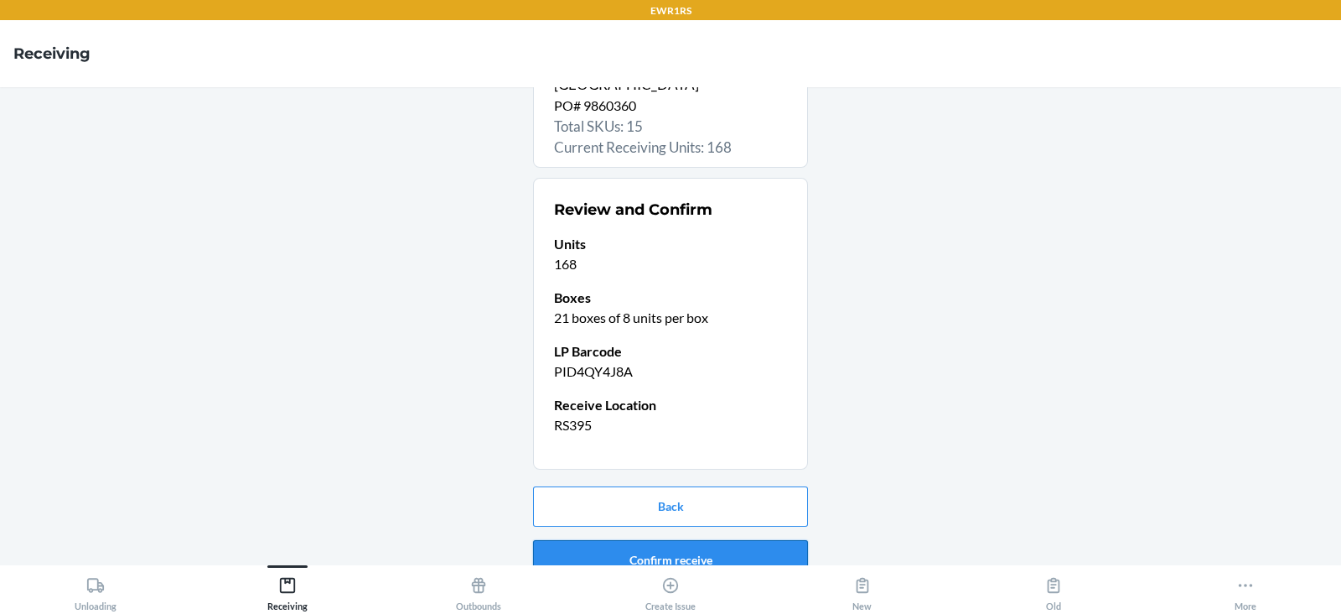
click at [605, 540] on button "Confirm receive" at bounding box center [670, 560] width 275 height 40
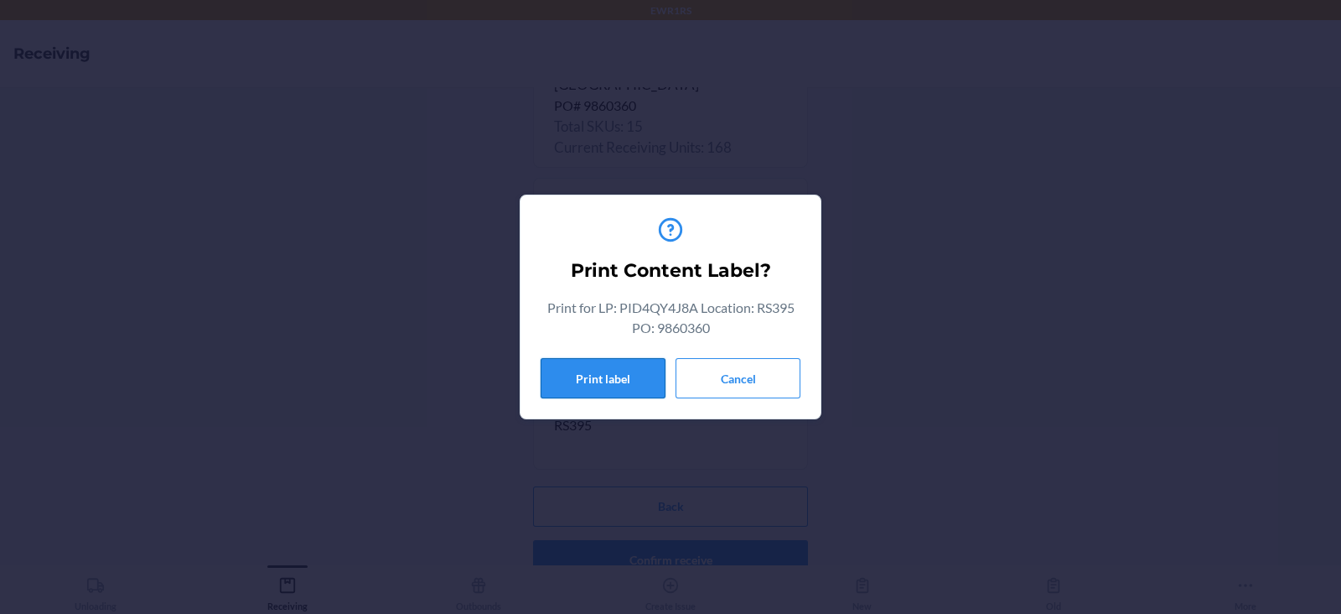
click at [587, 381] on button "Print label" at bounding box center [603, 378] width 125 height 40
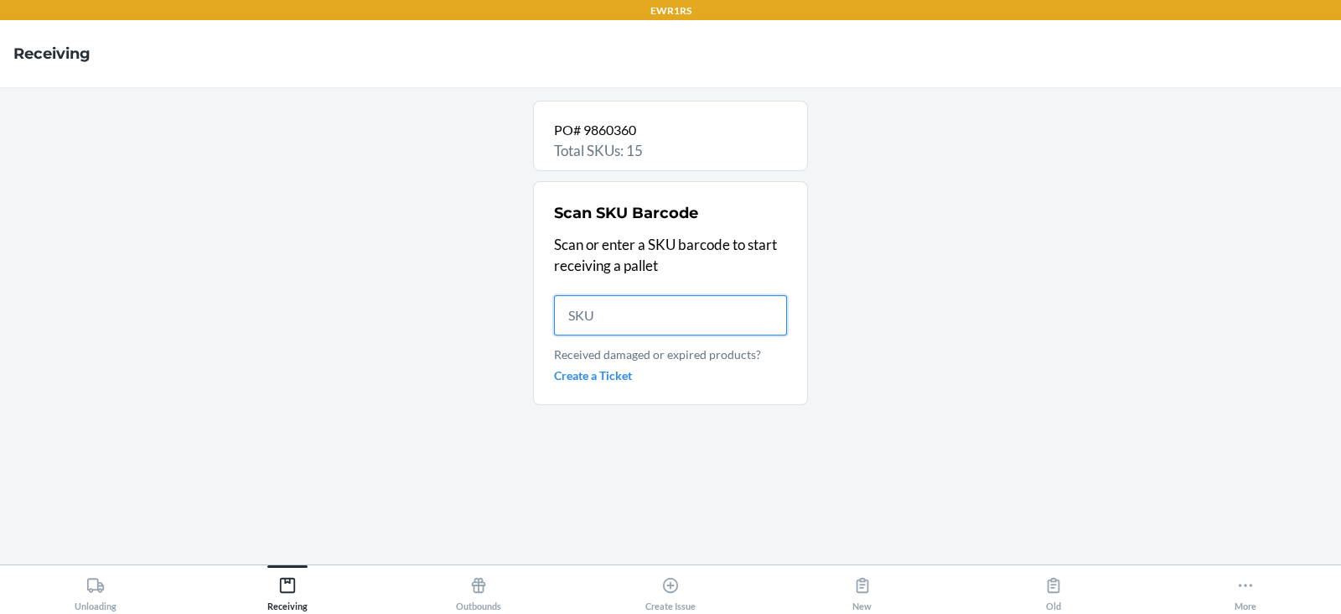
scroll to position [0, 0]
type input "D8UMBBU2"
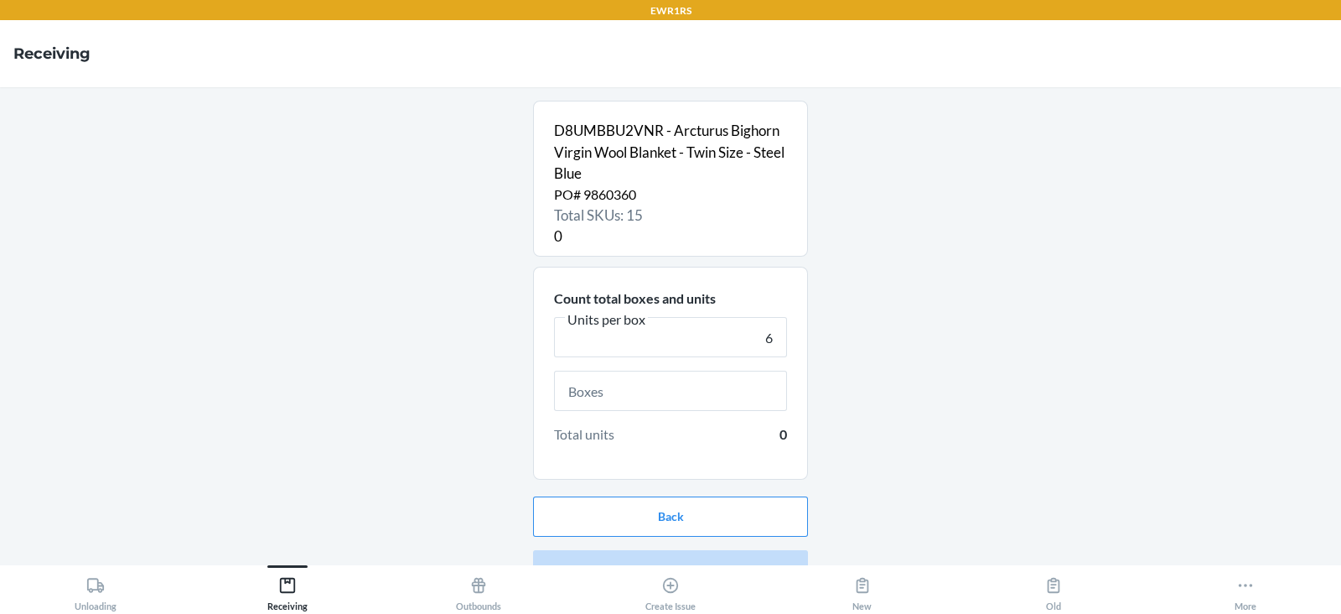
type input "6"
click at [678, 394] on input "text" at bounding box center [670, 391] width 233 height 40
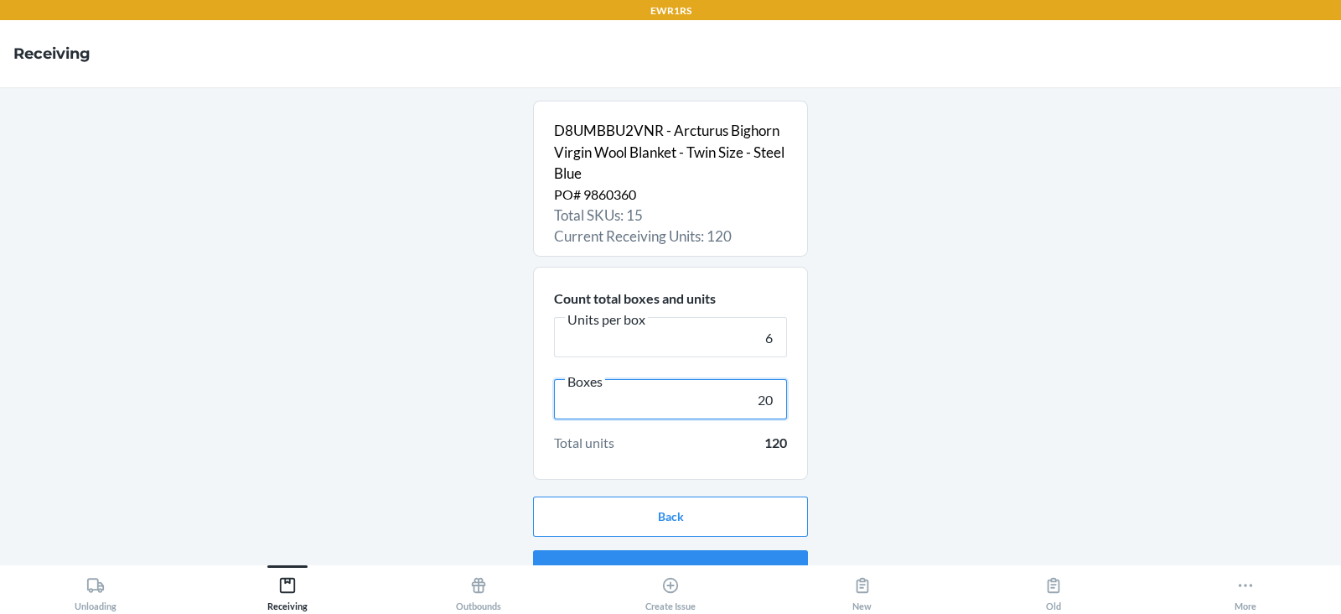
scroll to position [32, 0]
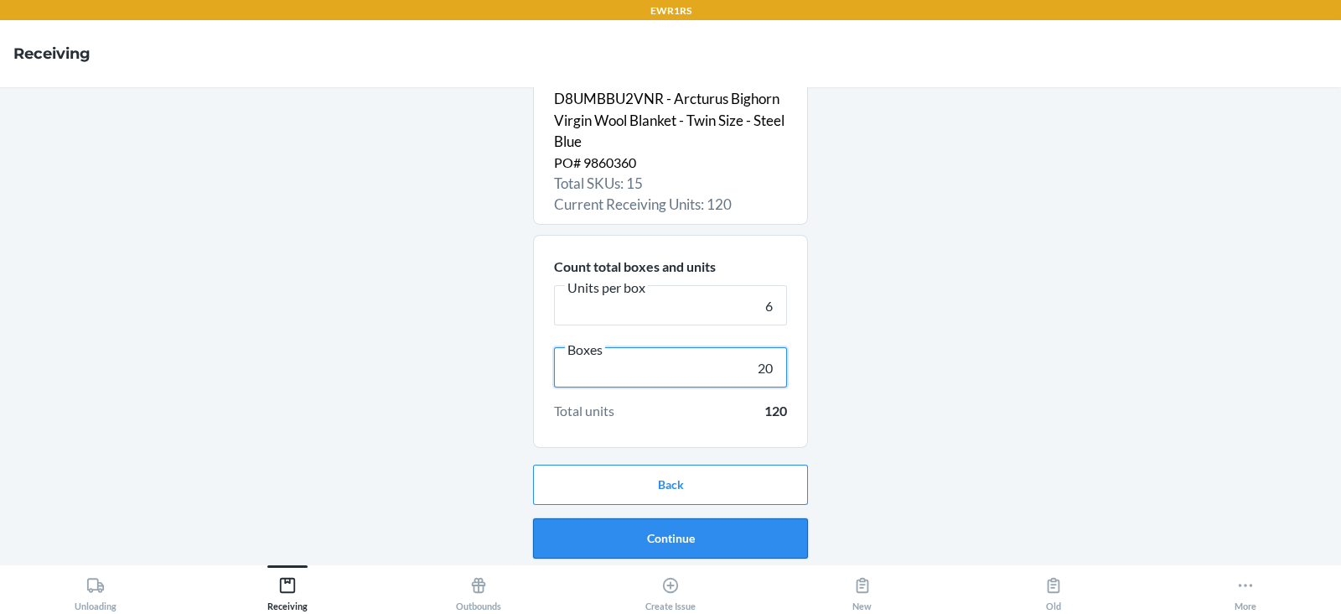
type input "20"
click at [663, 532] on button "Continue" at bounding box center [670, 538] width 275 height 40
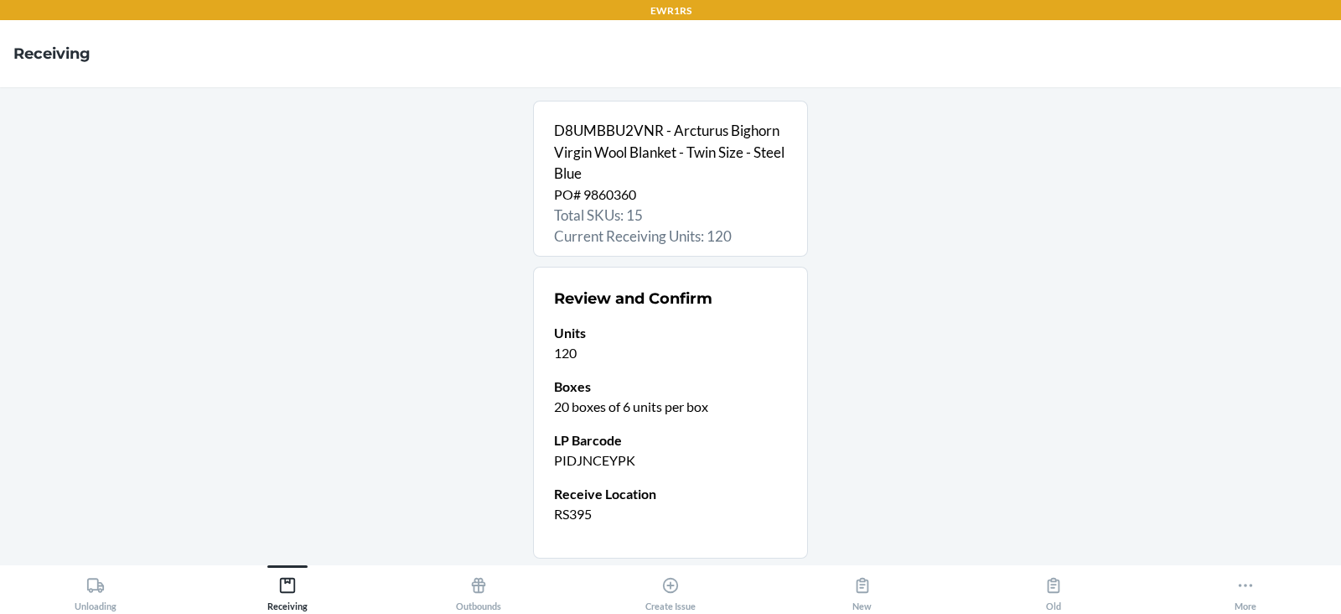
scroll to position [111, 0]
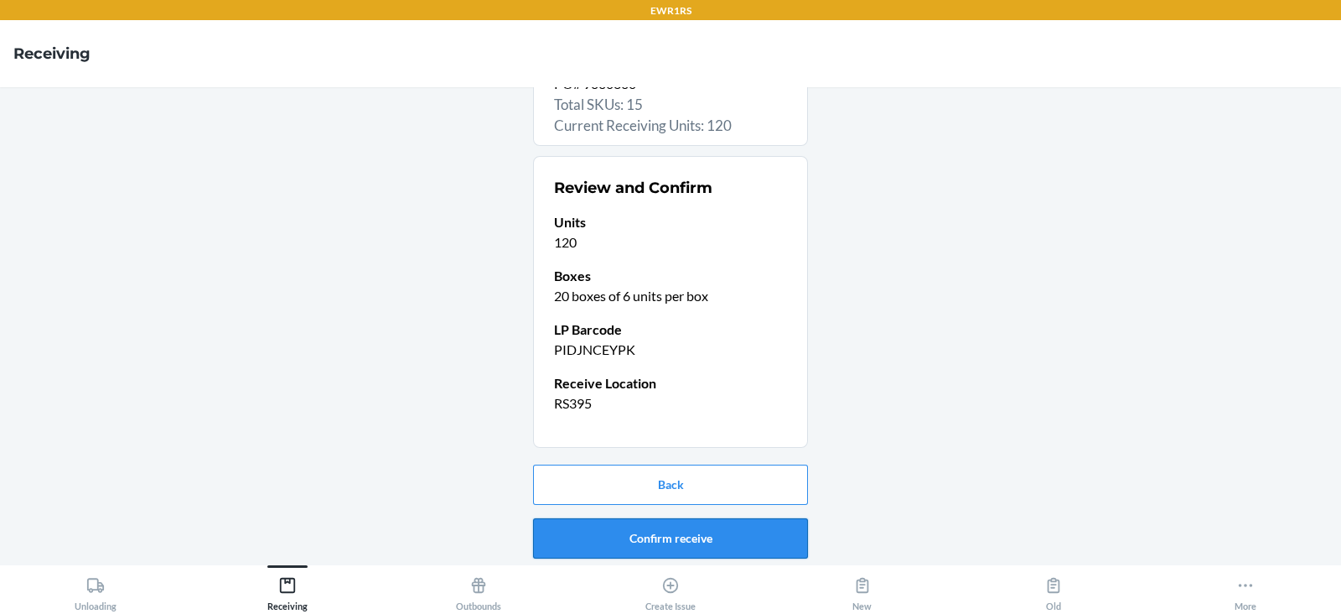
click at [633, 540] on button "Confirm receive" at bounding box center [670, 538] width 275 height 40
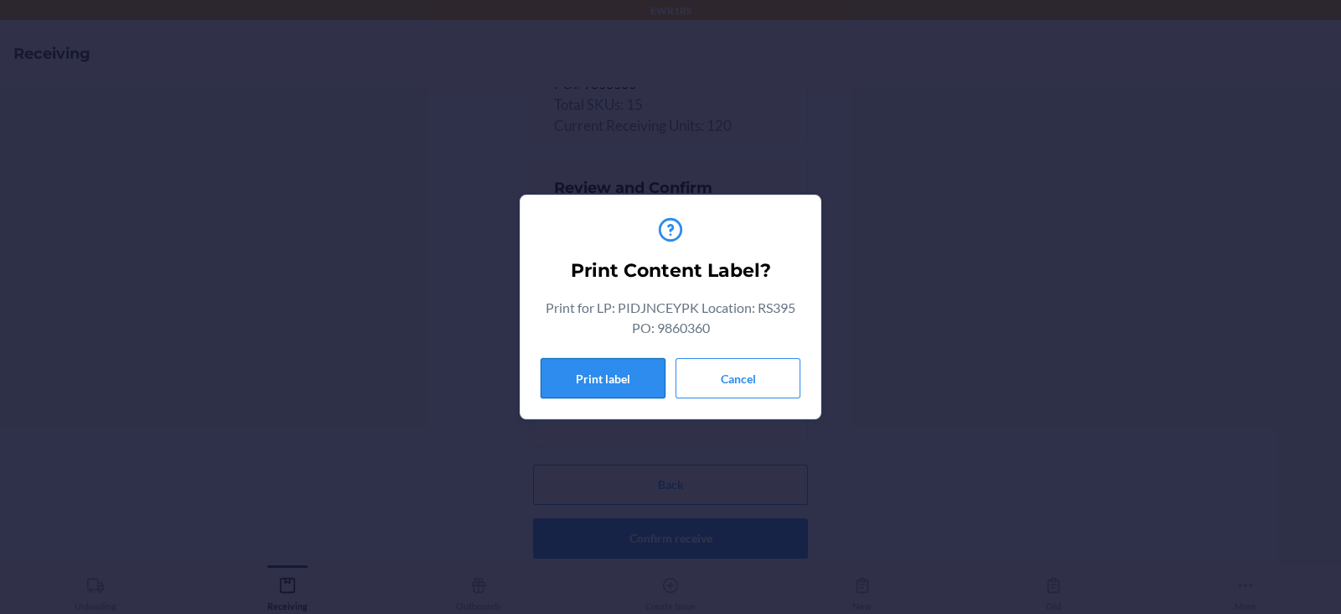
click at [599, 380] on button "Print label" at bounding box center [603, 378] width 125 height 40
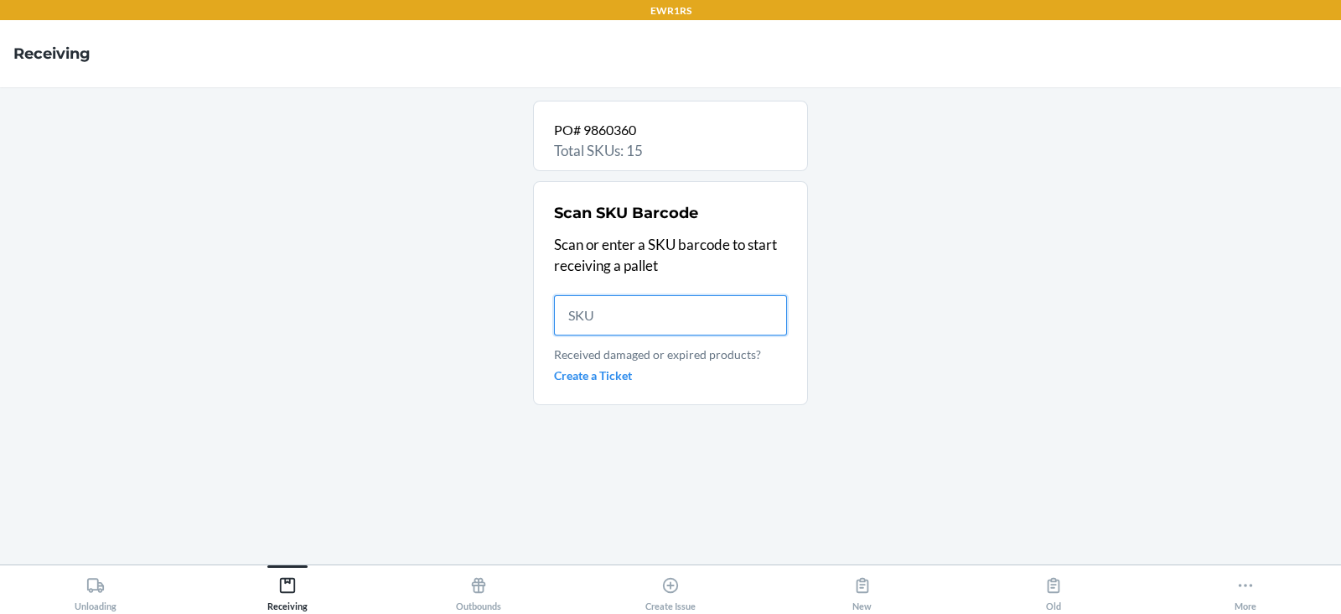
scroll to position [0, 0]
type input "D8U"
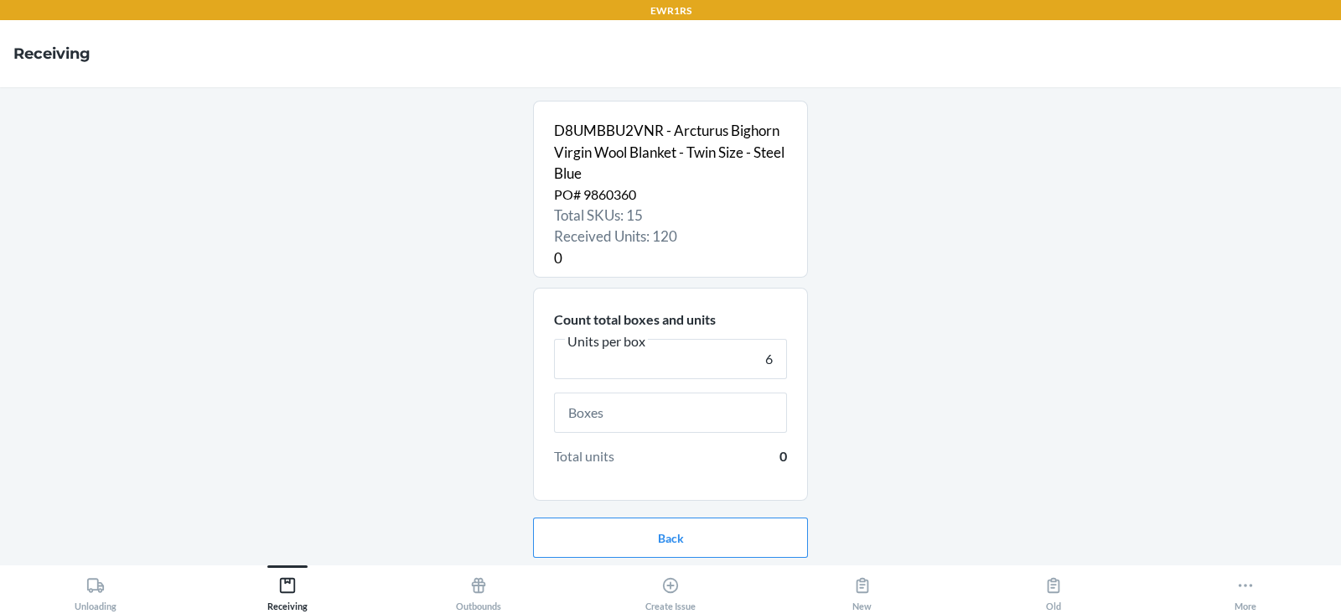
type input "6"
click at [667, 418] on input "text" at bounding box center [670, 412] width 233 height 40
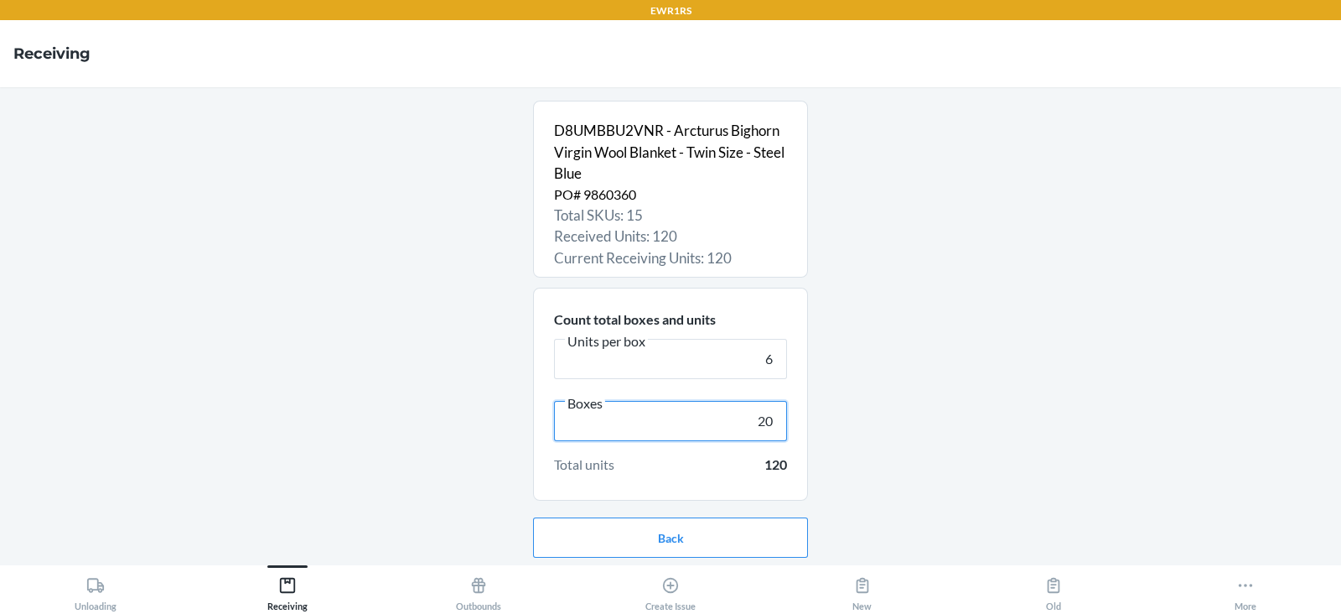
scroll to position [54, 0]
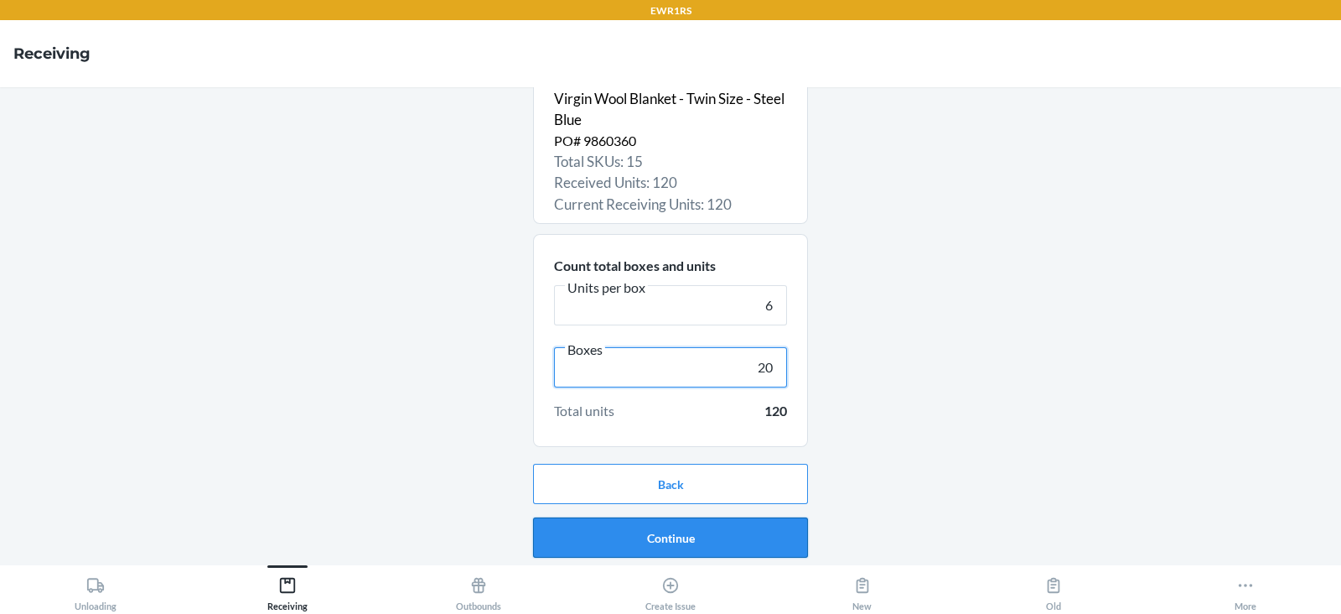
type input "20"
click at [657, 537] on button "Continue" at bounding box center [670, 537] width 275 height 40
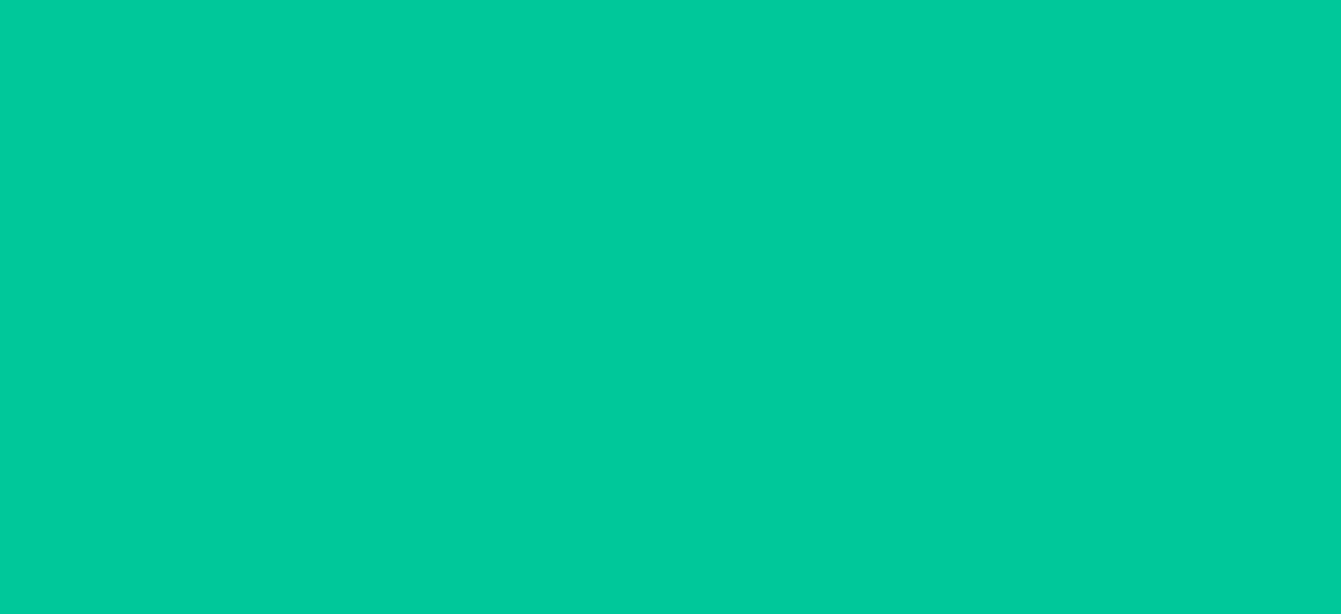
scroll to position [0, 0]
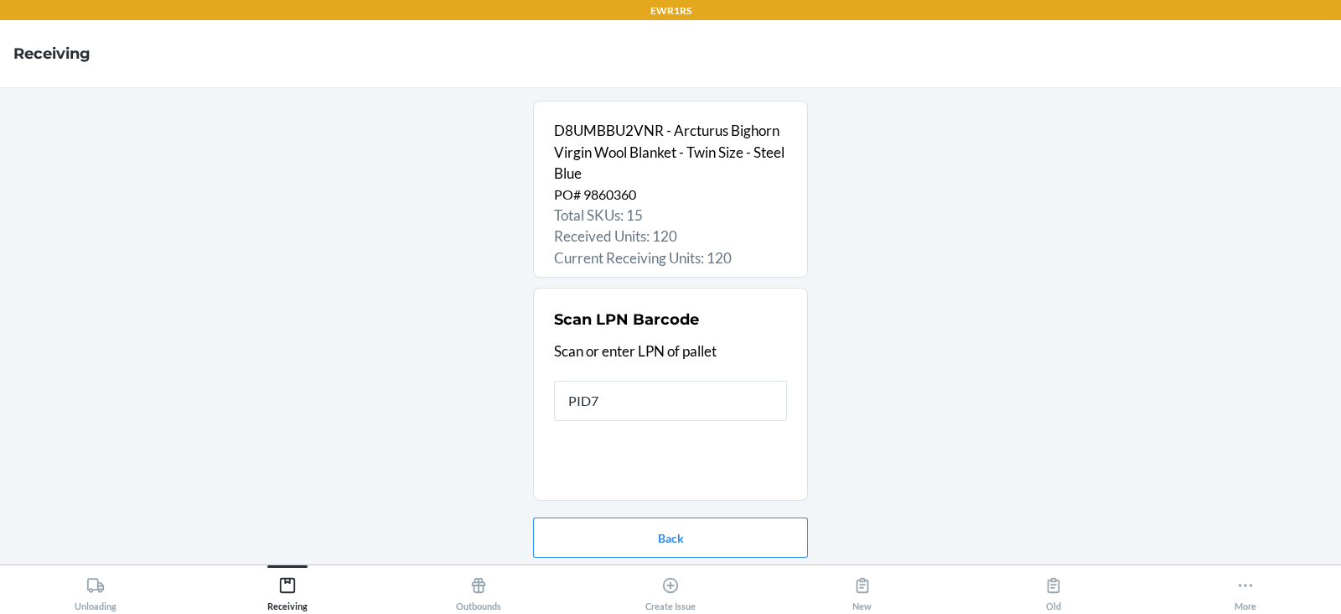
type input "PID7T"
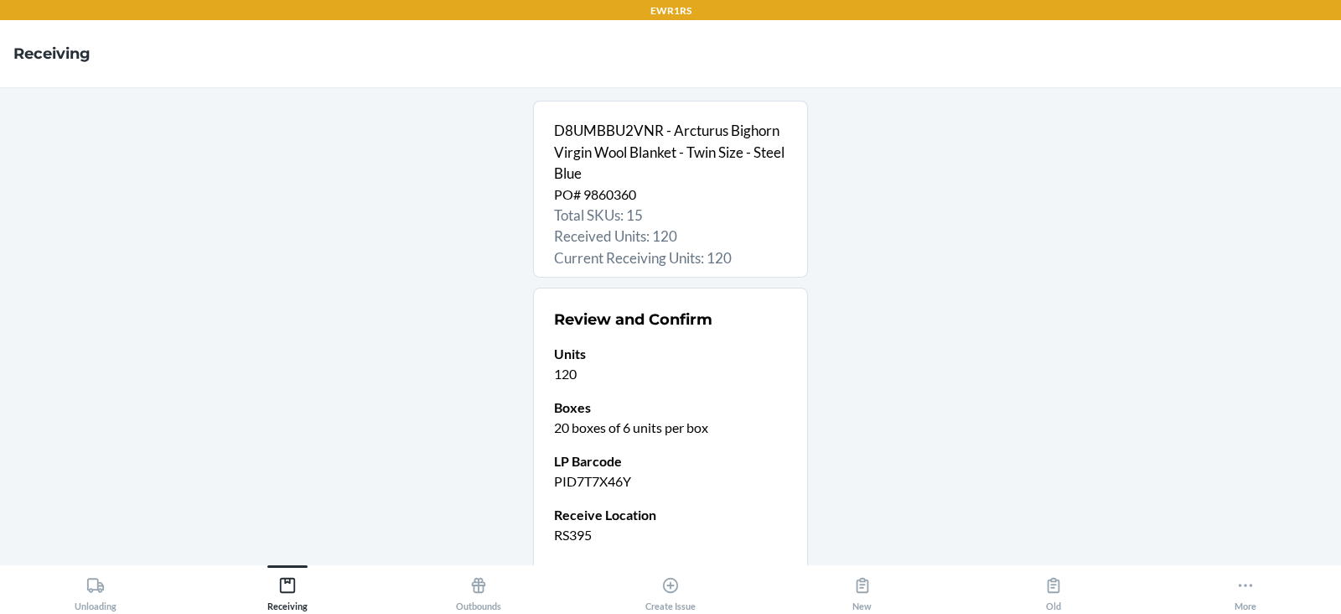
scroll to position [132, 0]
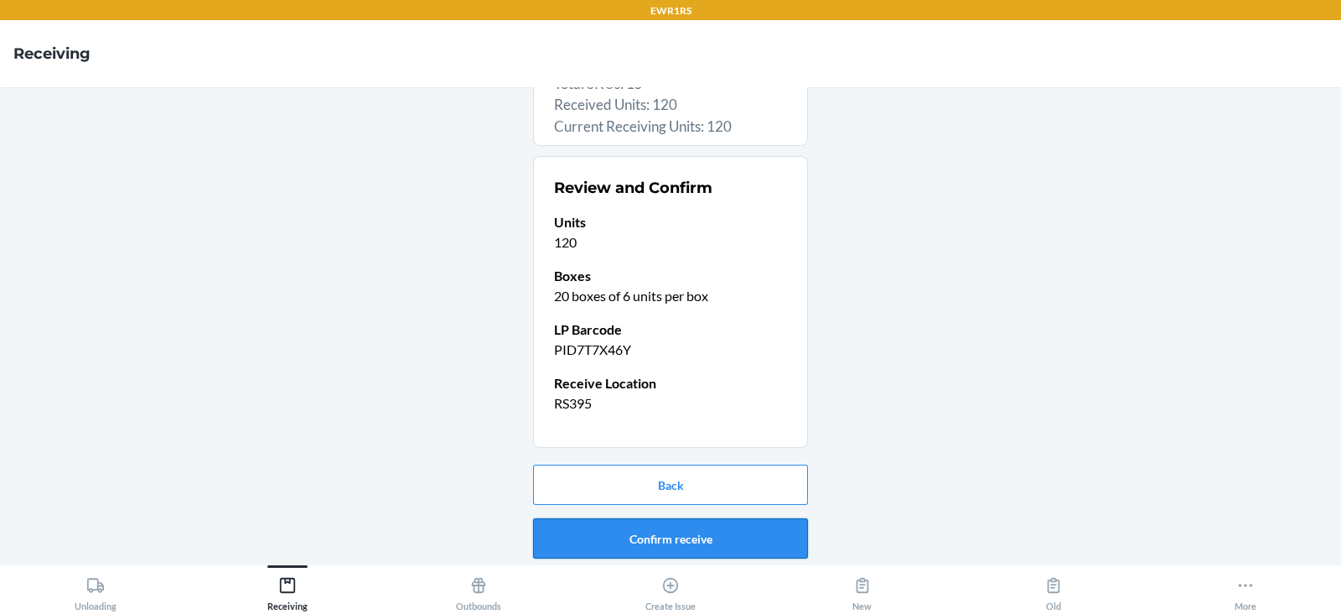
click at [658, 531] on button "Confirm receive" at bounding box center [670, 538] width 275 height 40
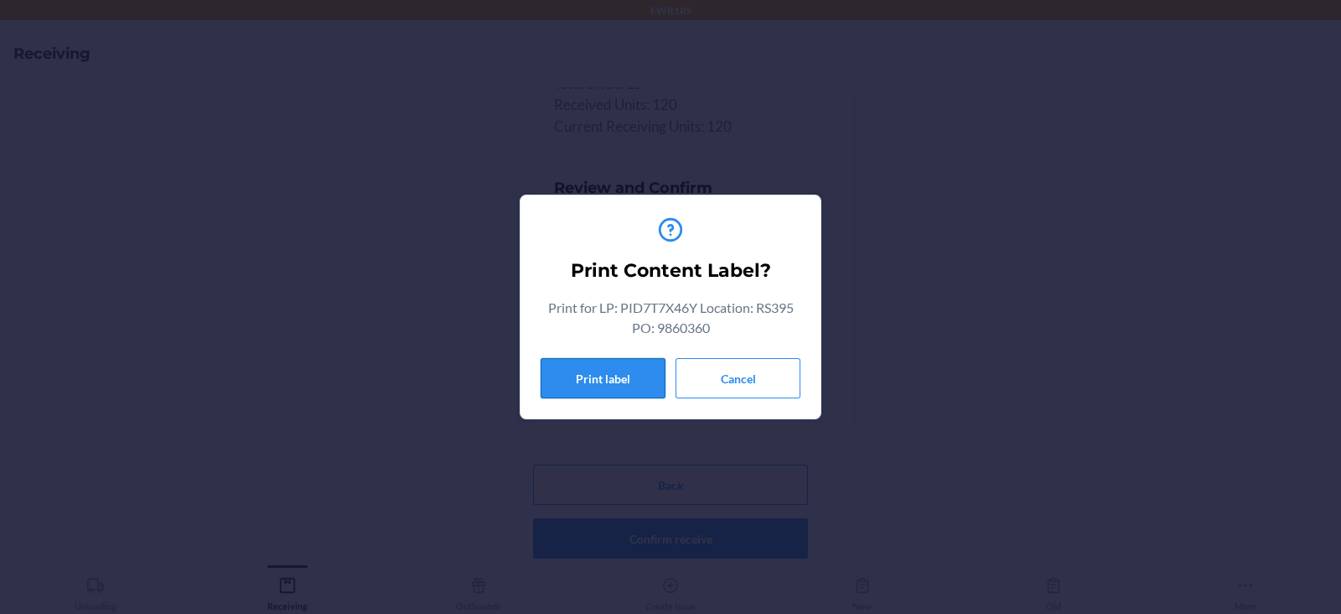
click at [590, 376] on button "Print label" at bounding box center [603, 378] width 125 height 40
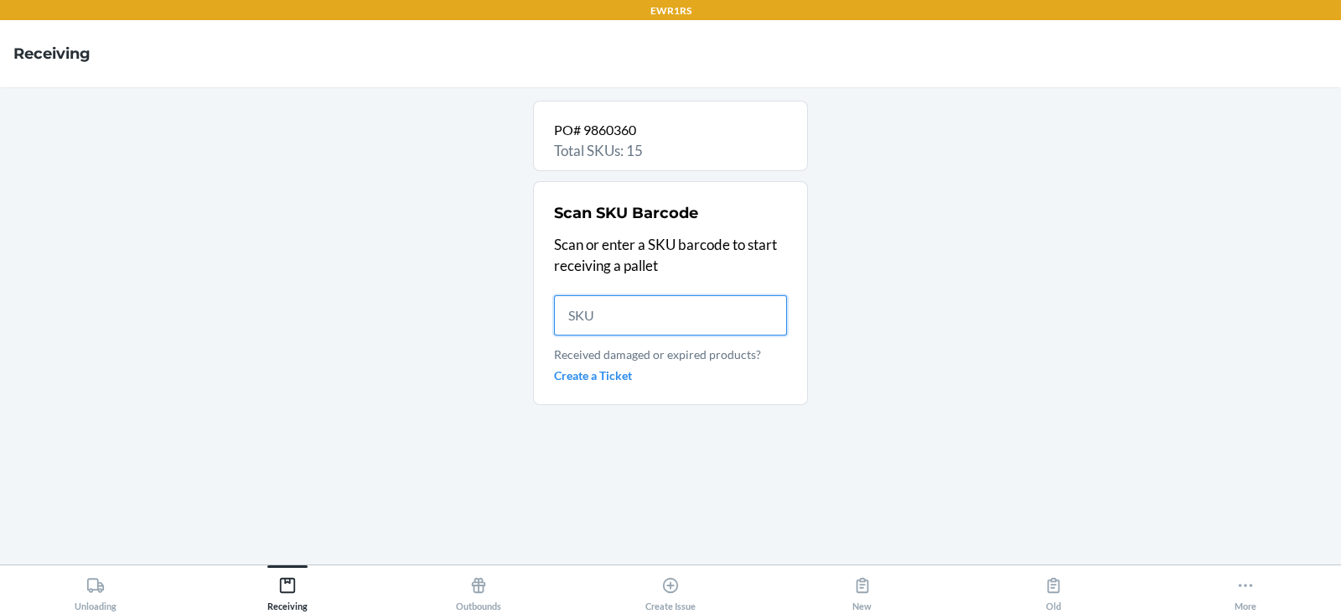
scroll to position [0, 0]
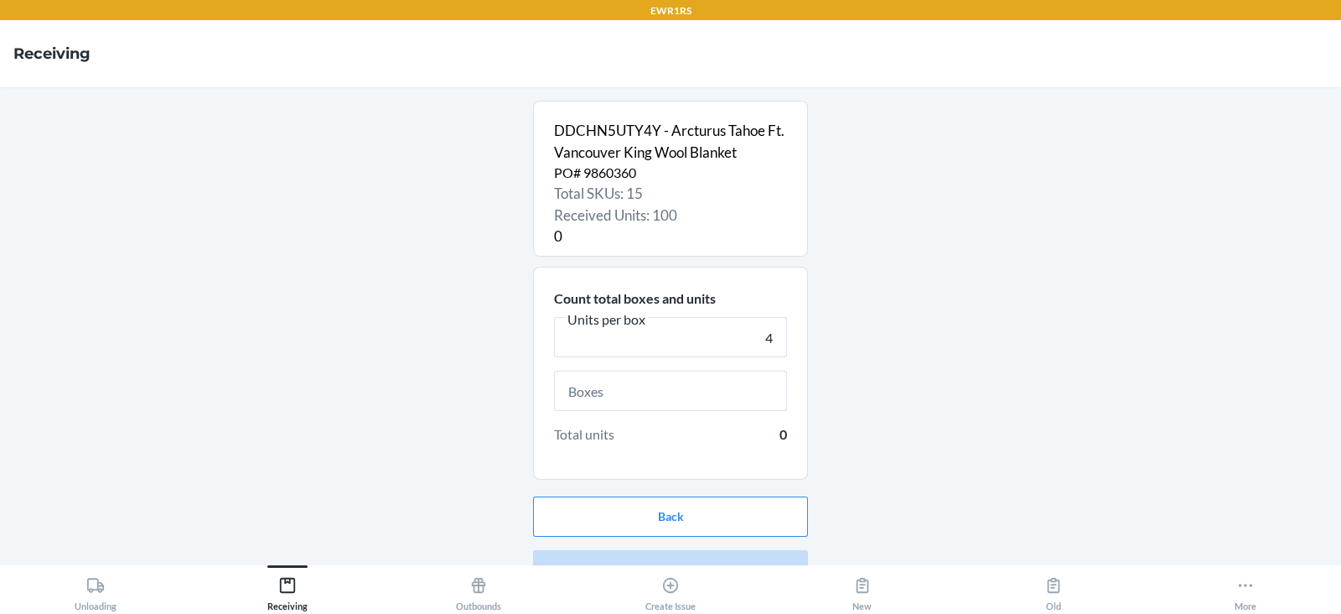
type input "4"
click at [617, 387] on input "text" at bounding box center [670, 391] width 233 height 40
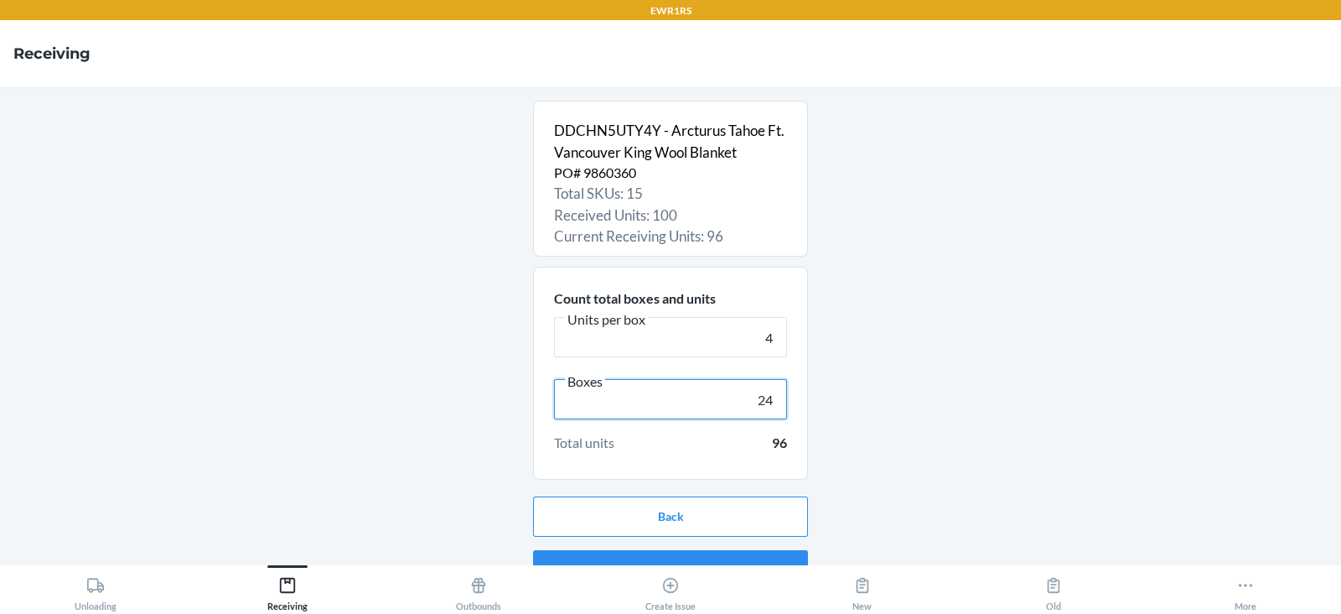
scroll to position [32, 0]
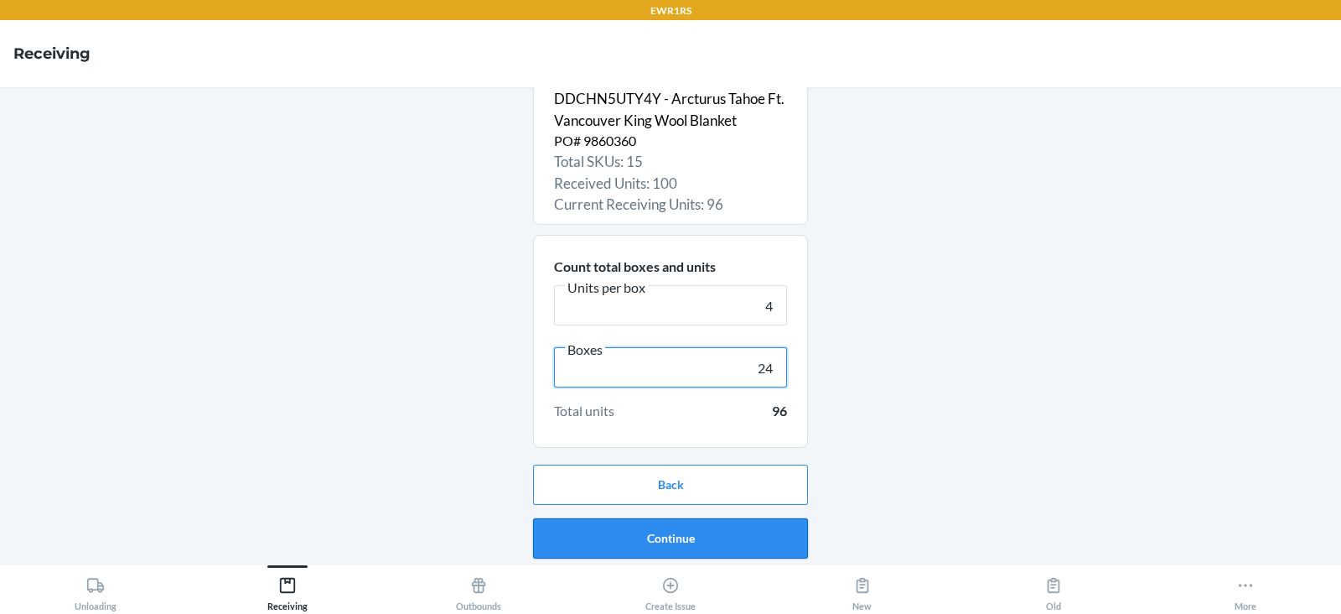
type input "24"
click at [619, 537] on button "Continue" at bounding box center [670, 538] width 275 height 40
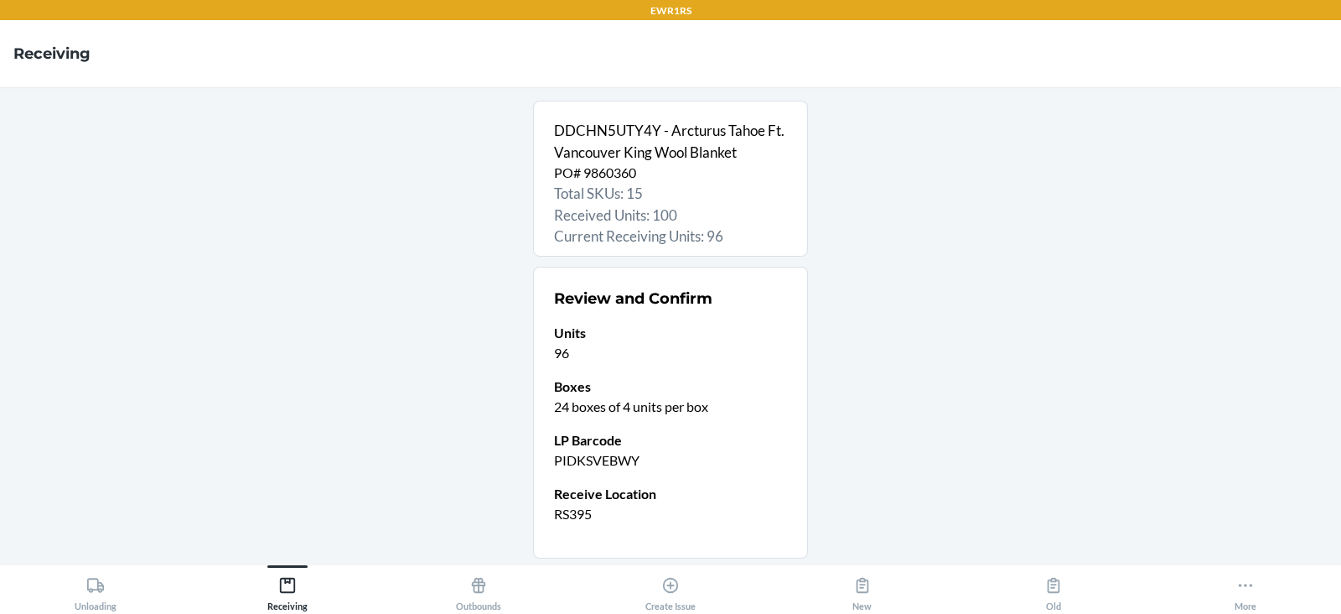
scroll to position [111, 0]
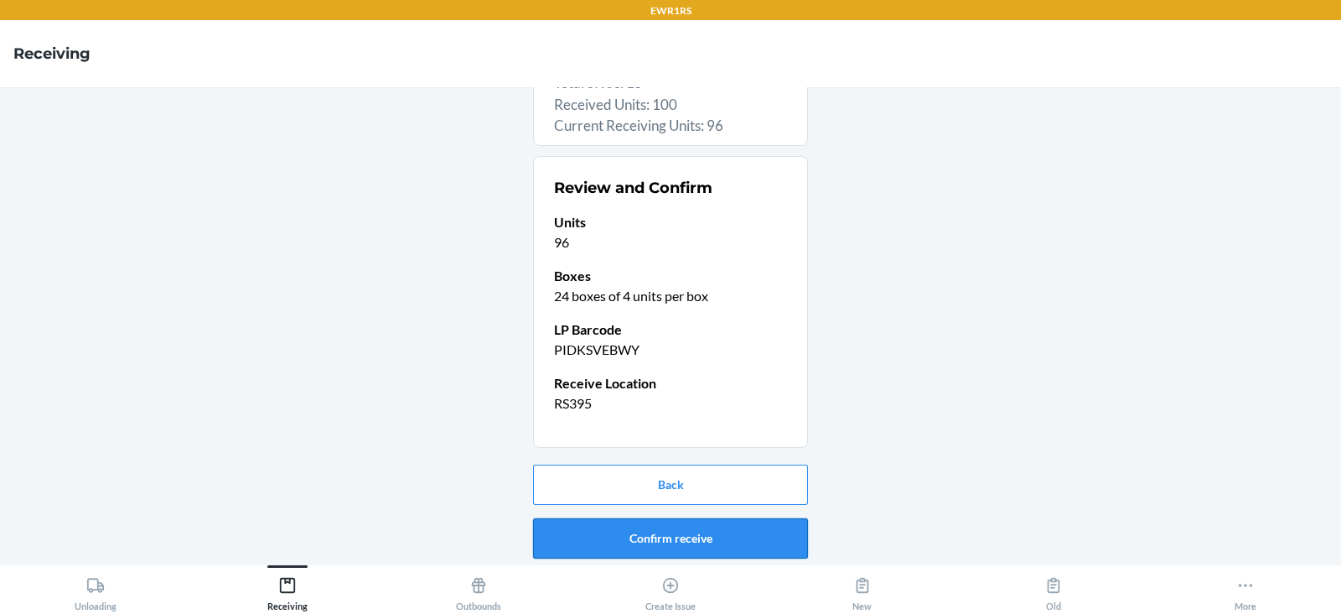
click at [607, 532] on button "Confirm receive" at bounding box center [670, 538] width 275 height 40
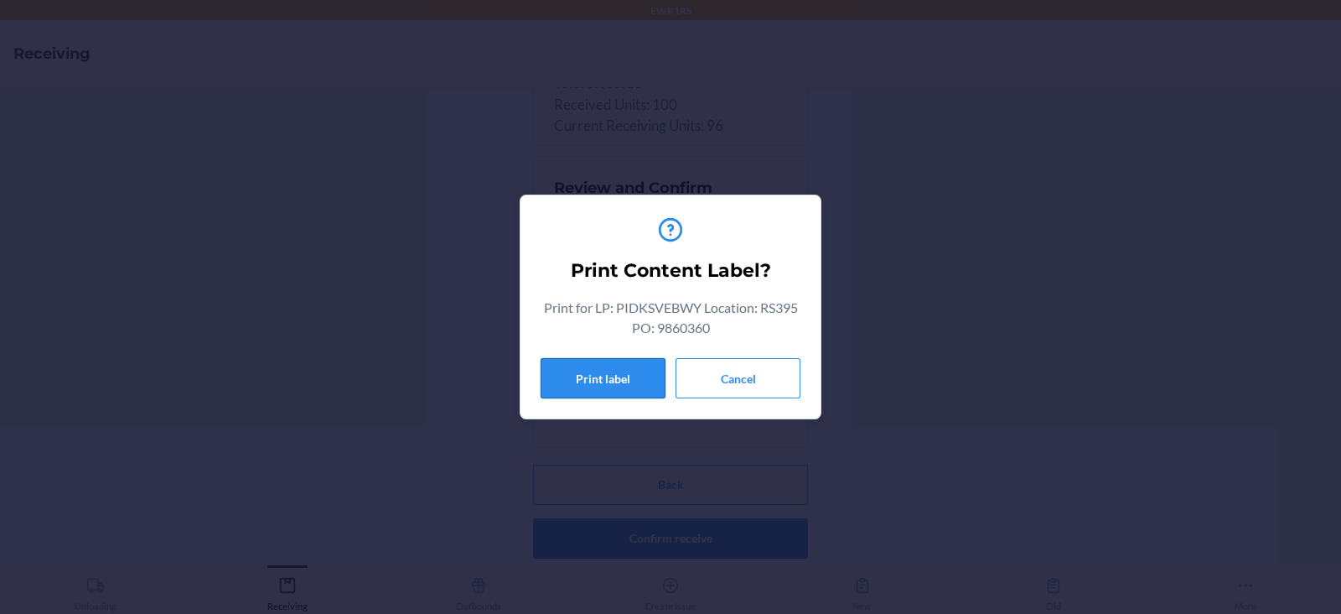
click at [616, 379] on button "Print label" at bounding box center [603, 378] width 125 height 40
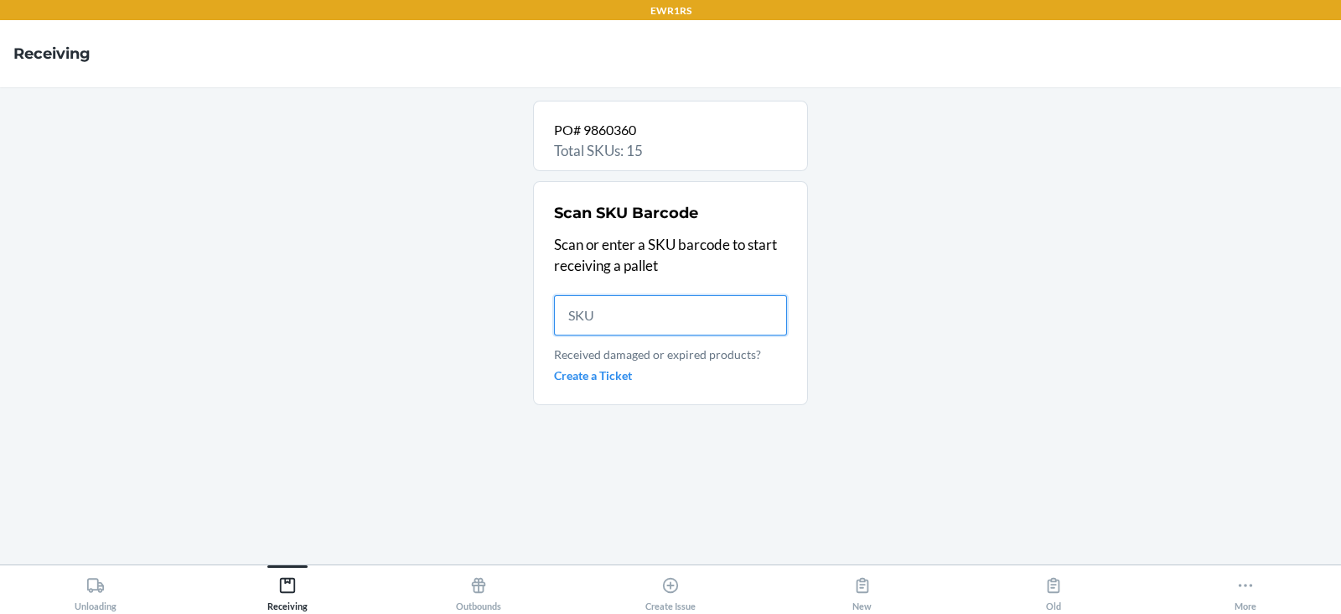
scroll to position [0, 0]
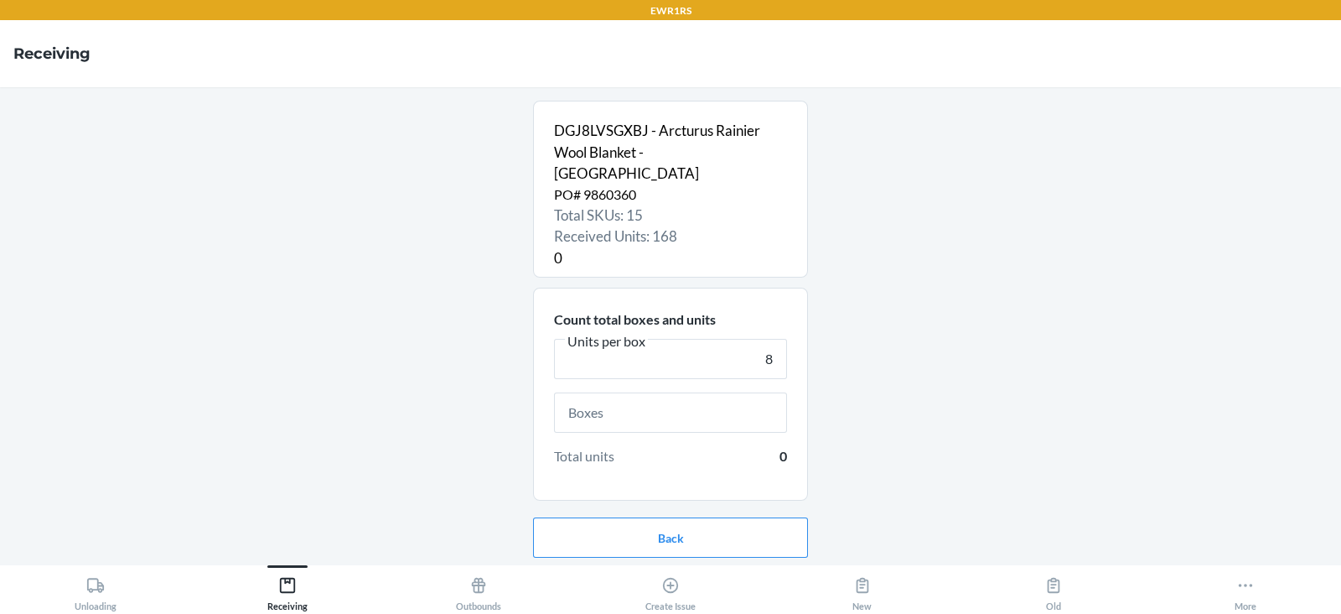
type input "8"
click at [686, 392] on input "text" at bounding box center [670, 412] width 233 height 40
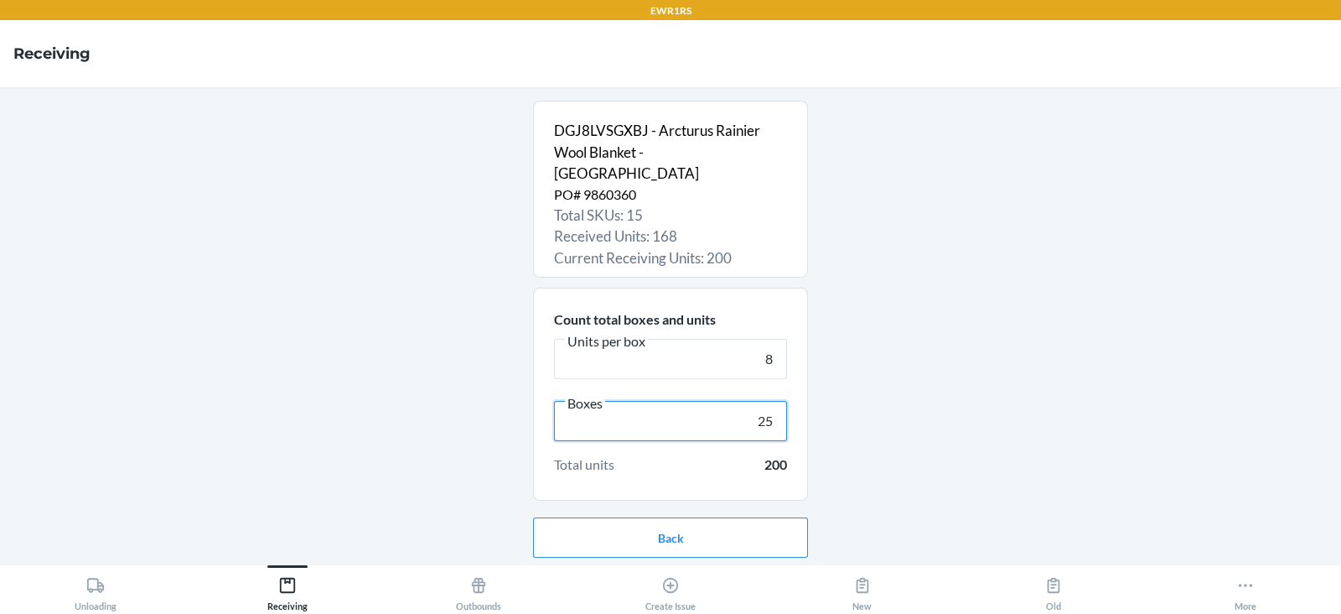
scroll to position [32, 0]
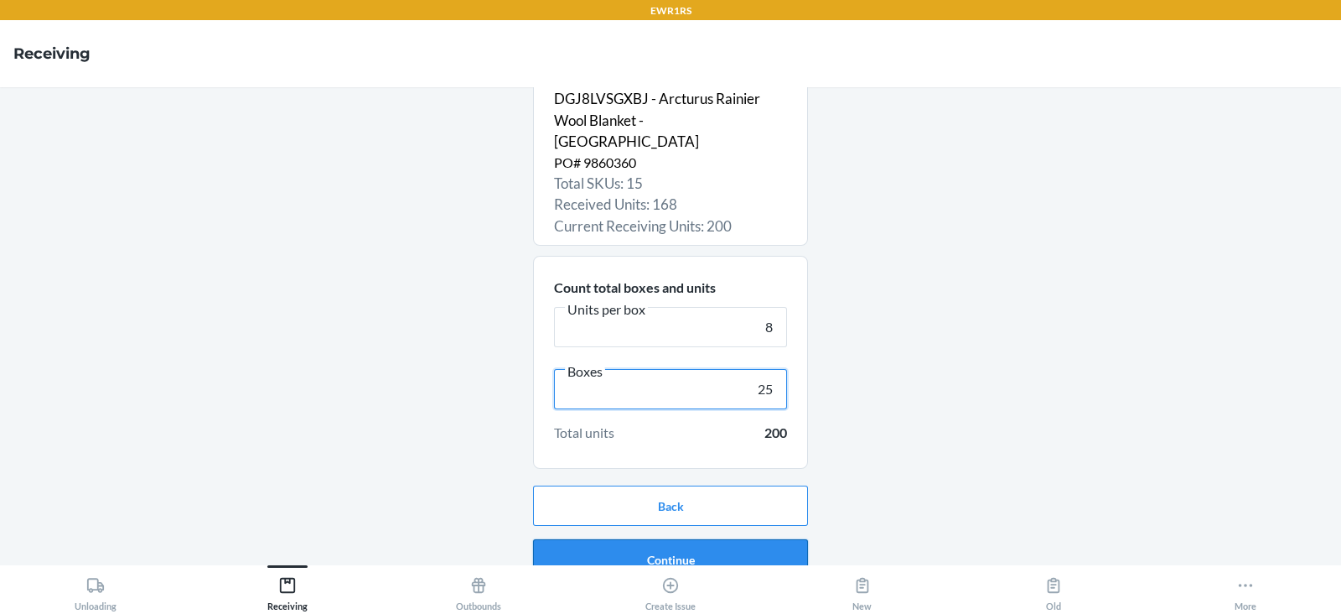
type input "25"
click at [683, 545] on button "Continue" at bounding box center [670, 559] width 275 height 40
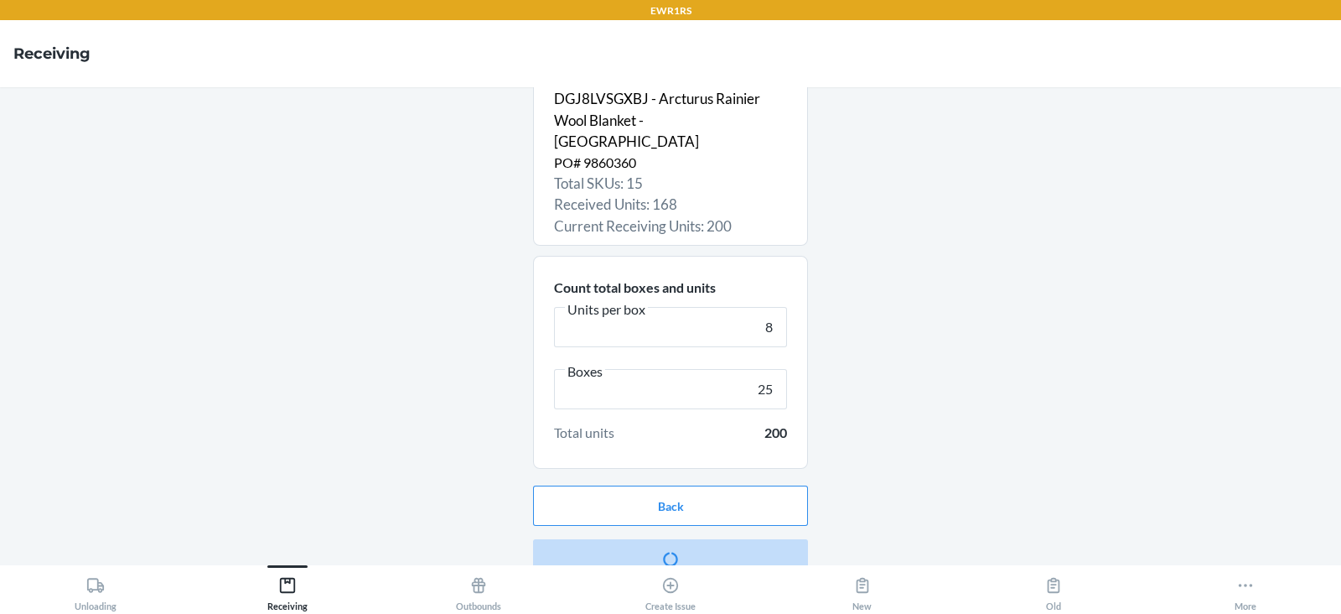
scroll to position [0, 0]
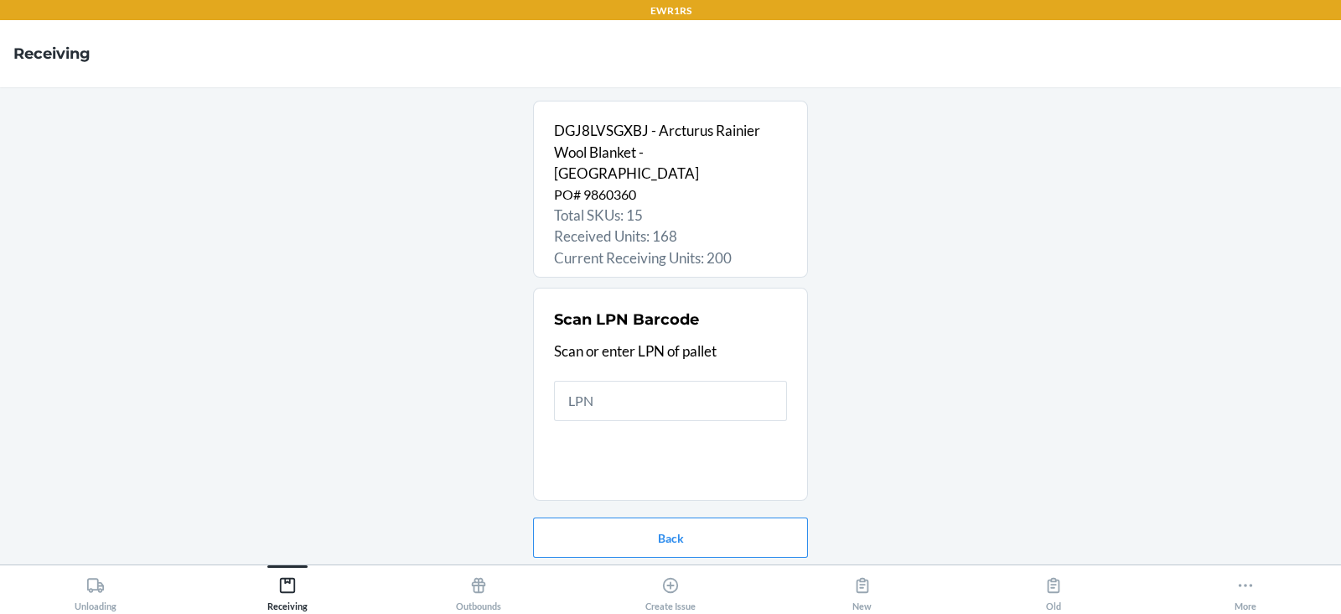
type input "P"
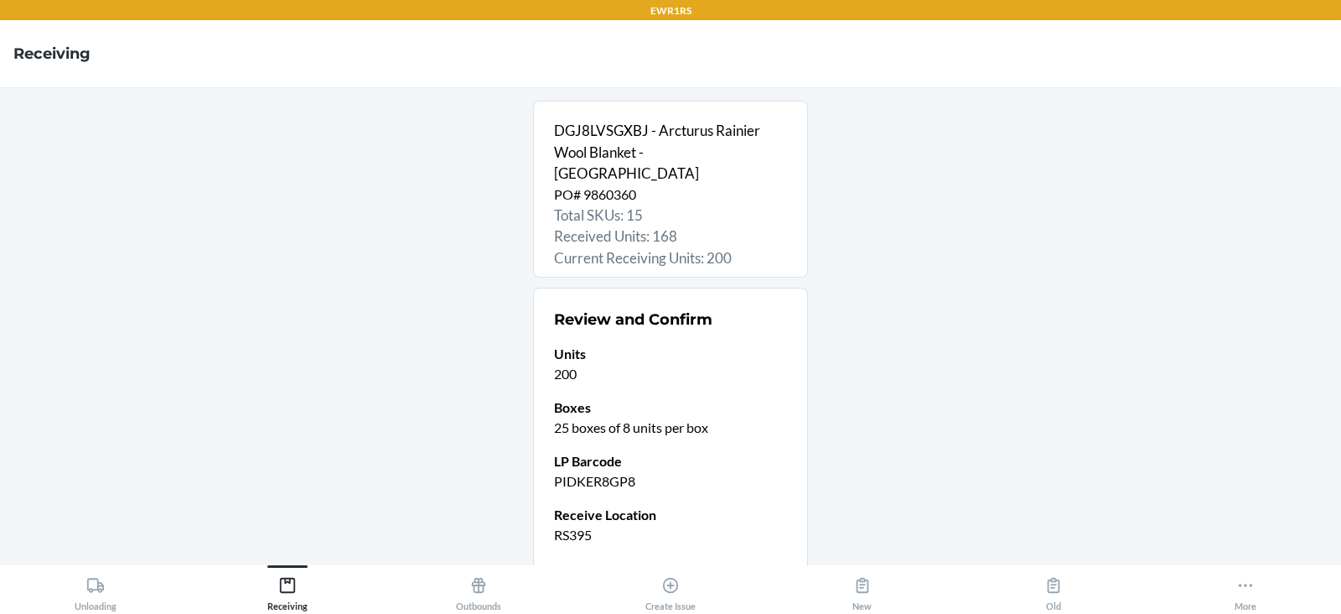
scroll to position [111, 0]
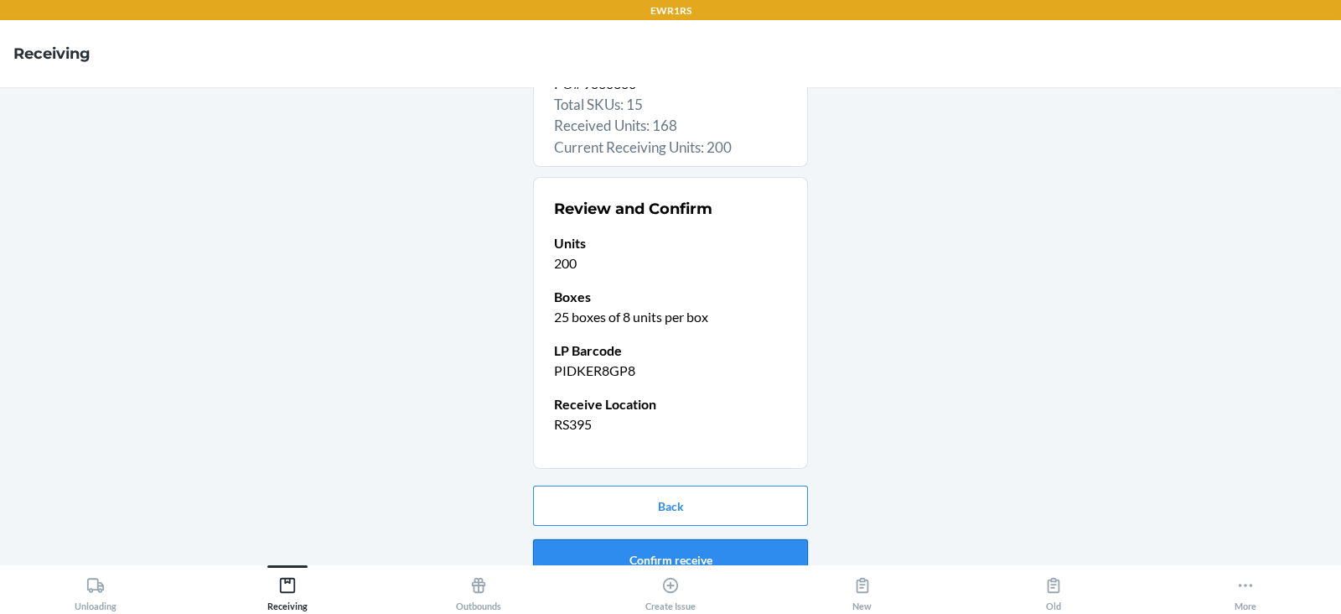
click at [667, 539] on button "Confirm receive" at bounding box center [670, 559] width 275 height 40
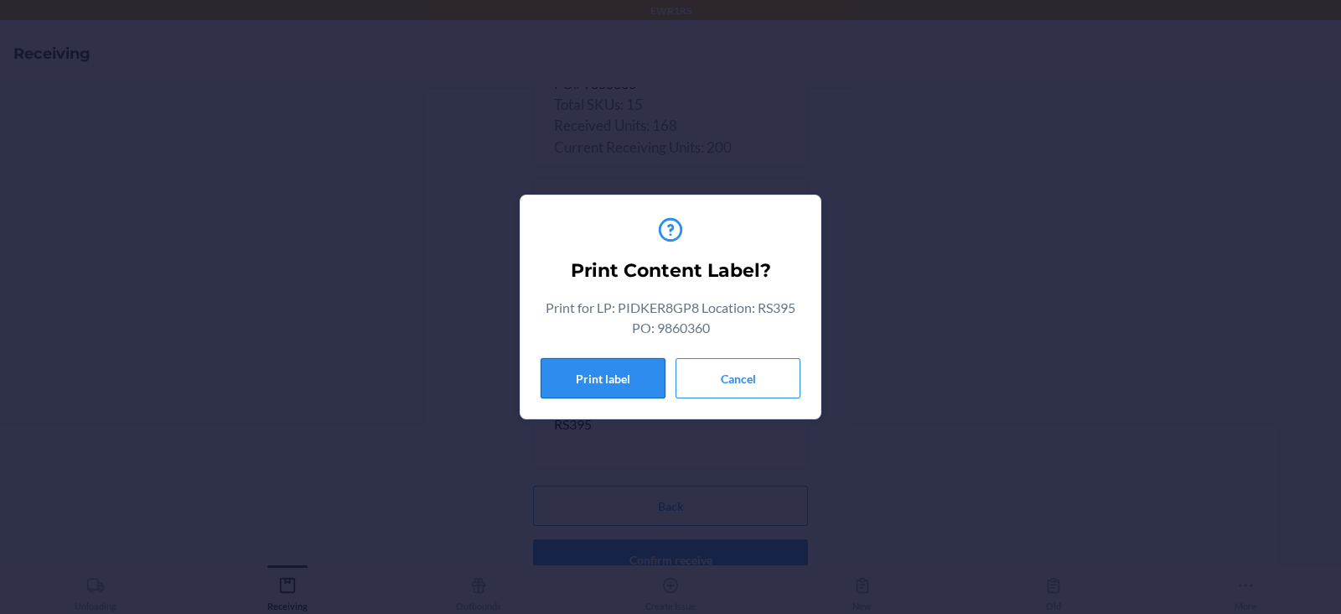
click at [587, 361] on button "Print label" at bounding box center [603, 378] width 125 height 40
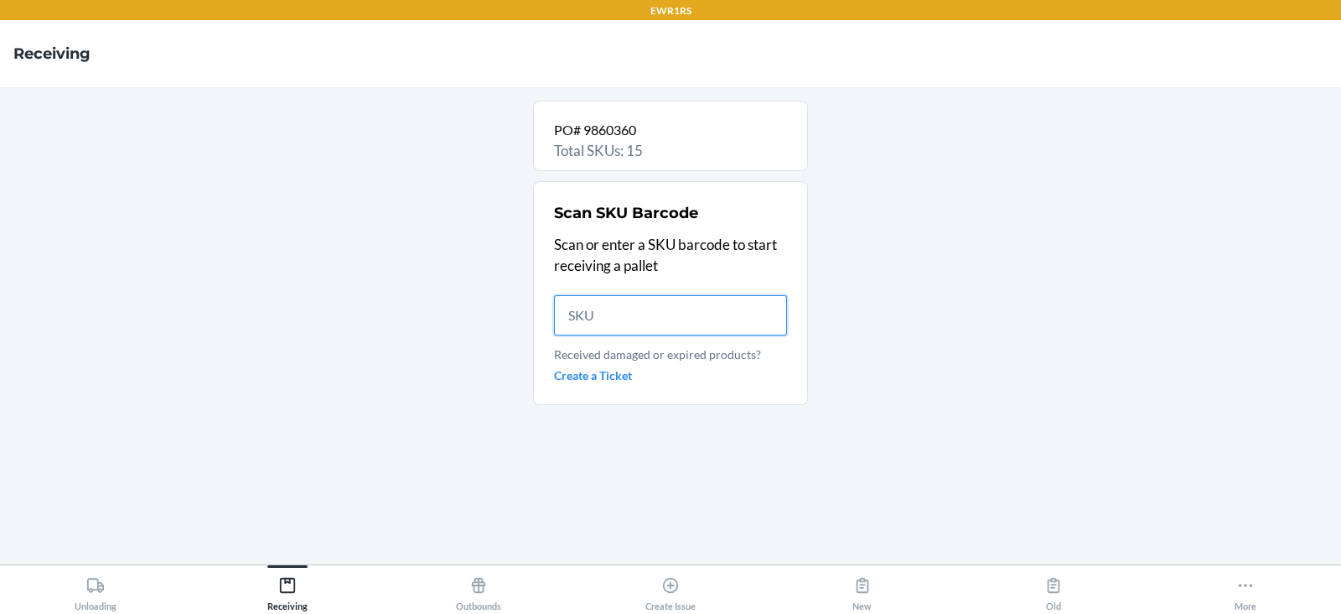
scroll to position [0, 0]
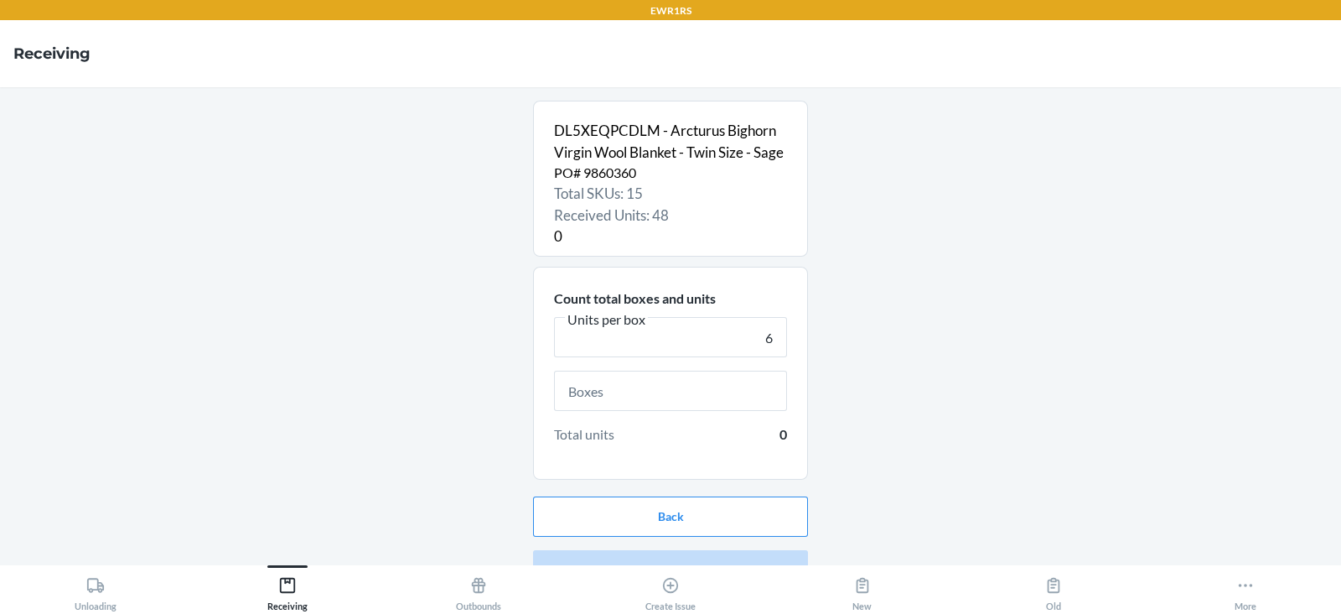
type input "6"
click at [700, 411] on input "text" at bounding box center [670, 391] width 233 height 40
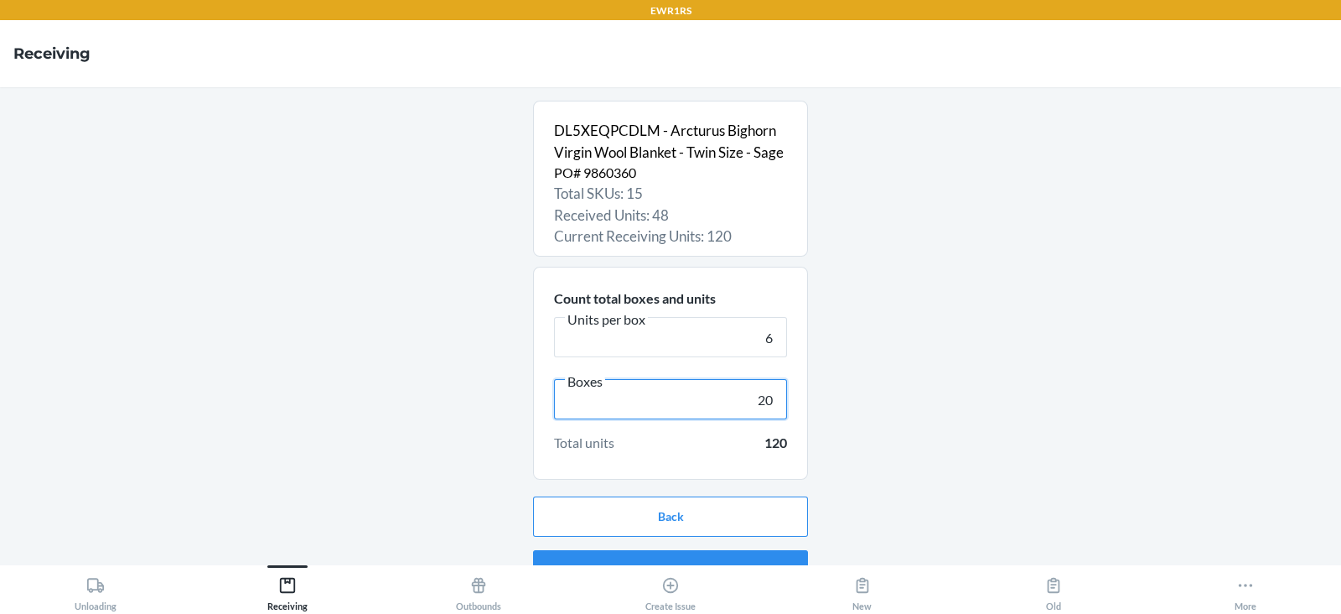
scroll to position [54, 0]
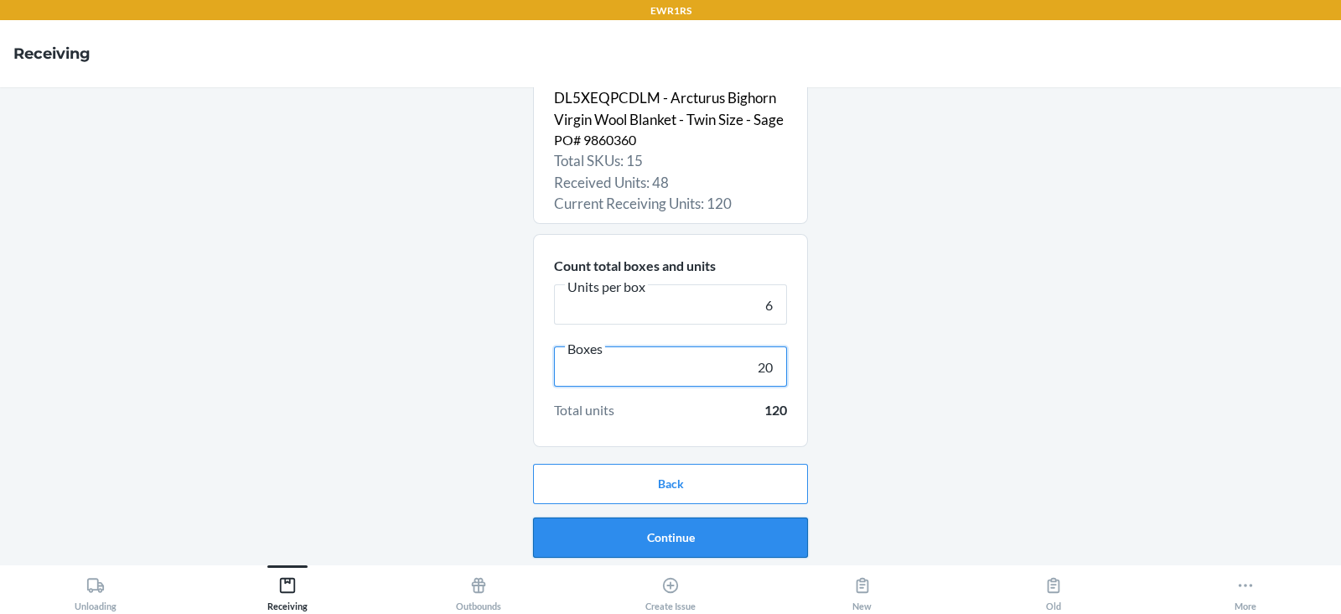
type input "20"
click at [667, 537] on button "Continue" at bounding box center [670, 537] width 275 height 40
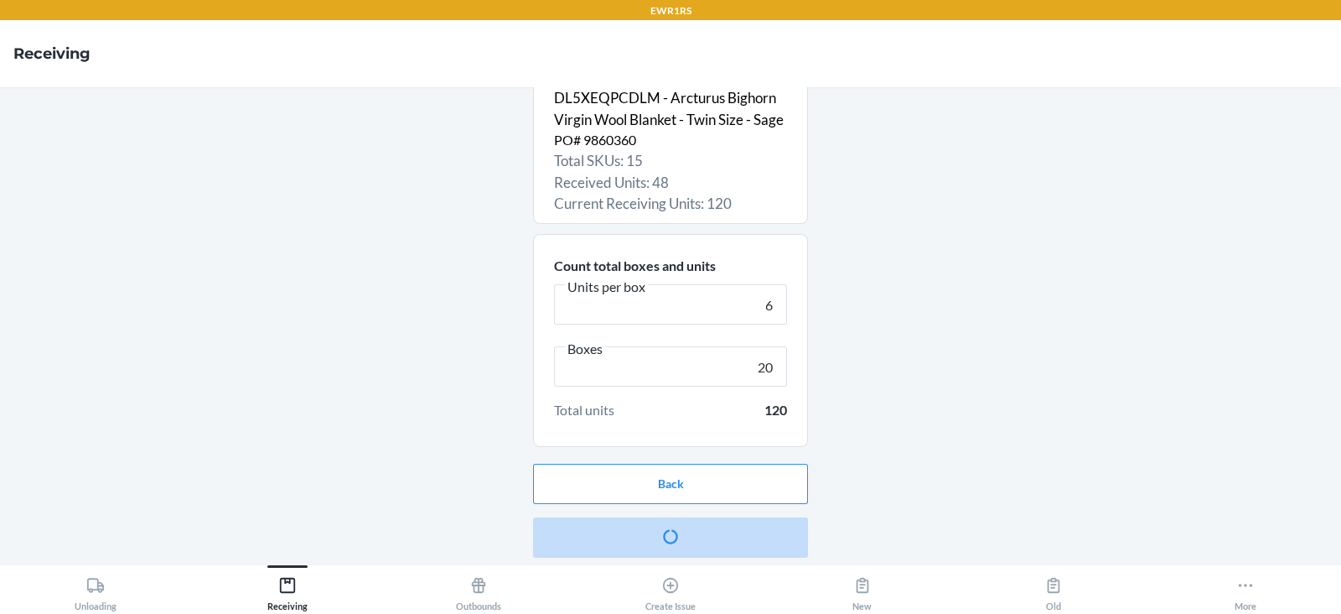
scroll to position [0, 0]
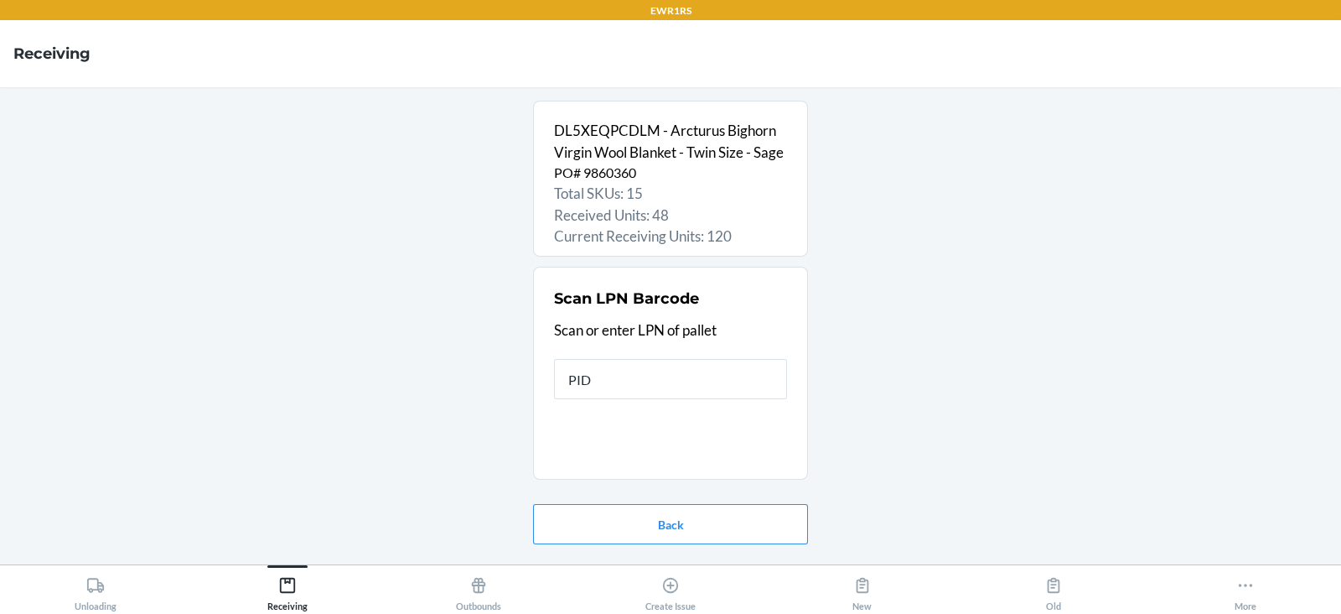
type input "PIDD"
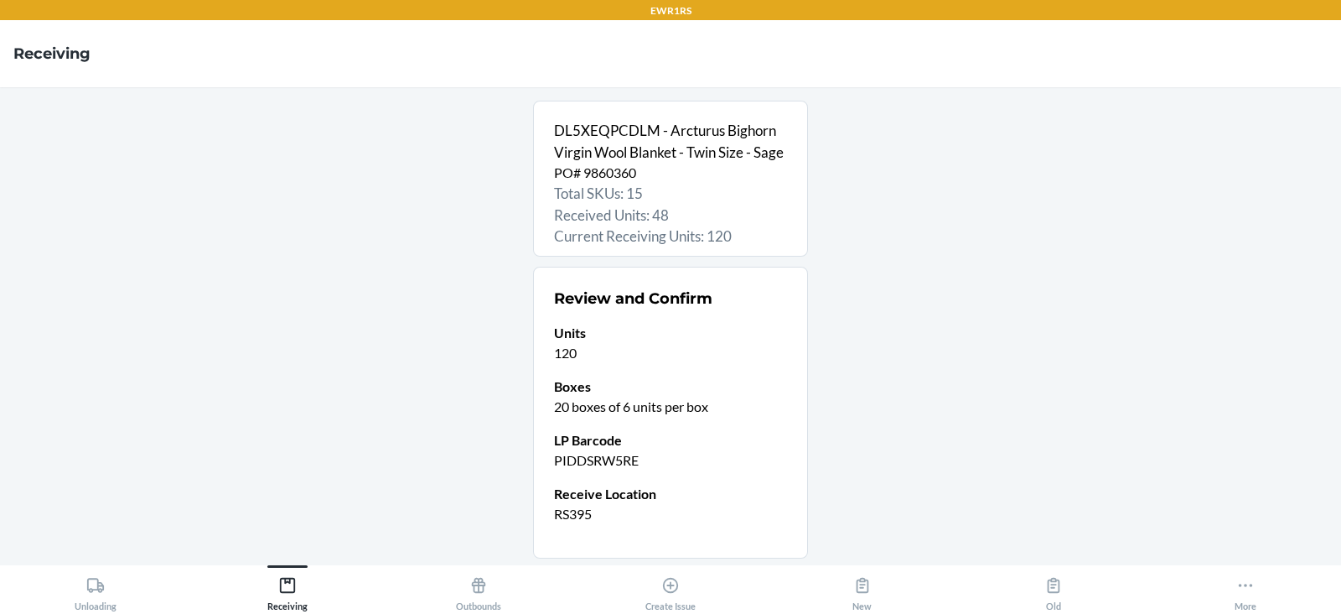
scroll to position [132, 0]
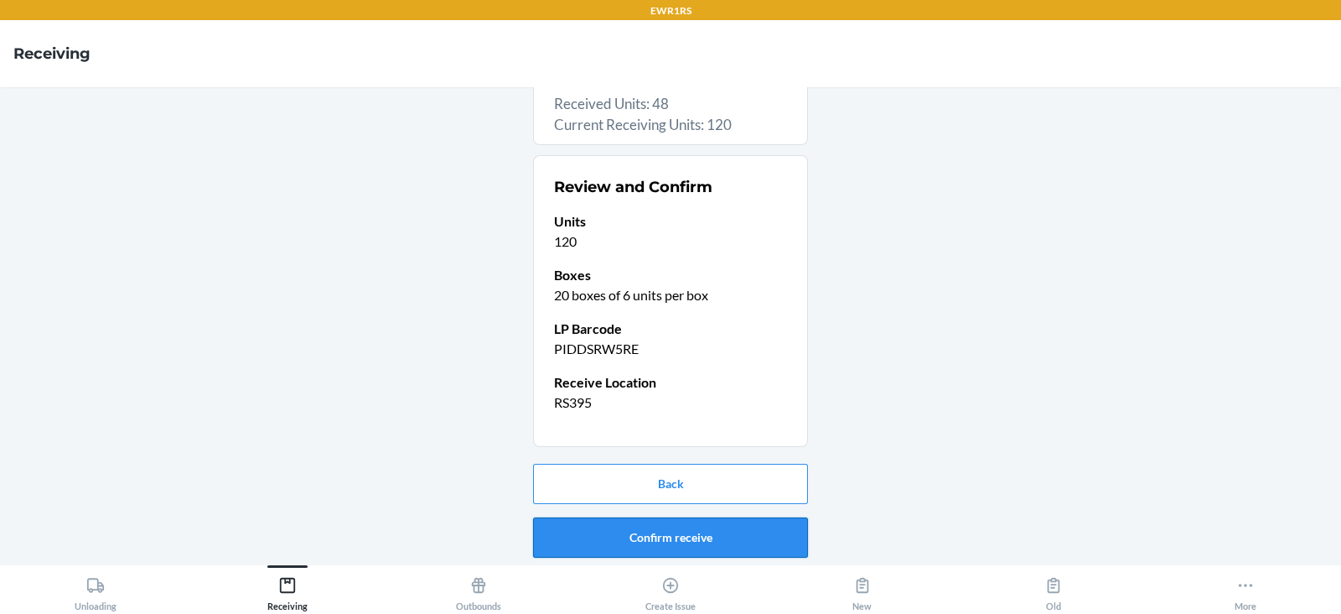
click at [656, 535] on button "Confirm receive" at bounding box center [670, 537] width 275 height 40
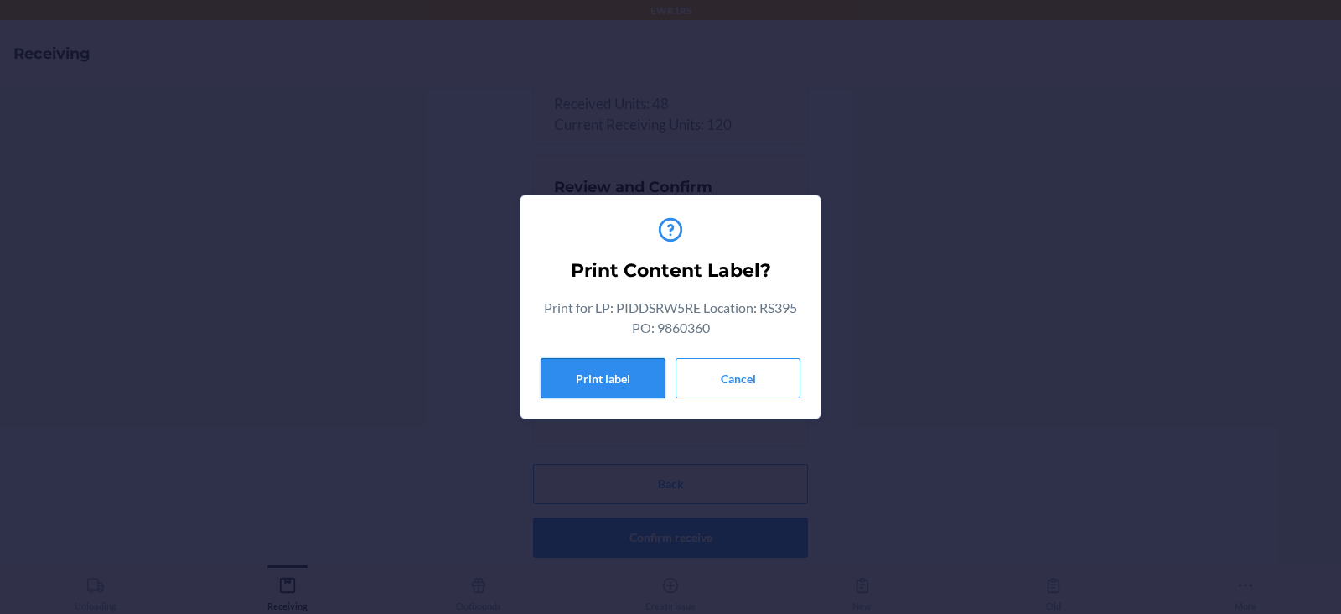
click at [610, 373] on button "Print label" at bounding box center [603, 378] width 125 height 40
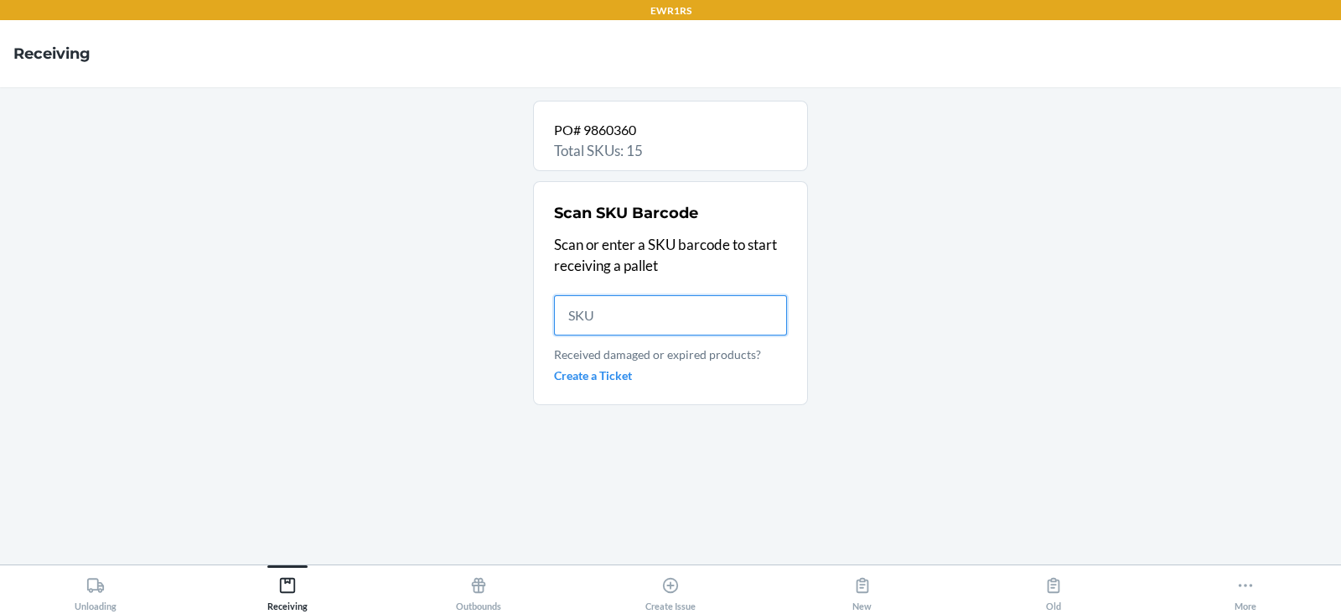
scroll to position [0, 0]
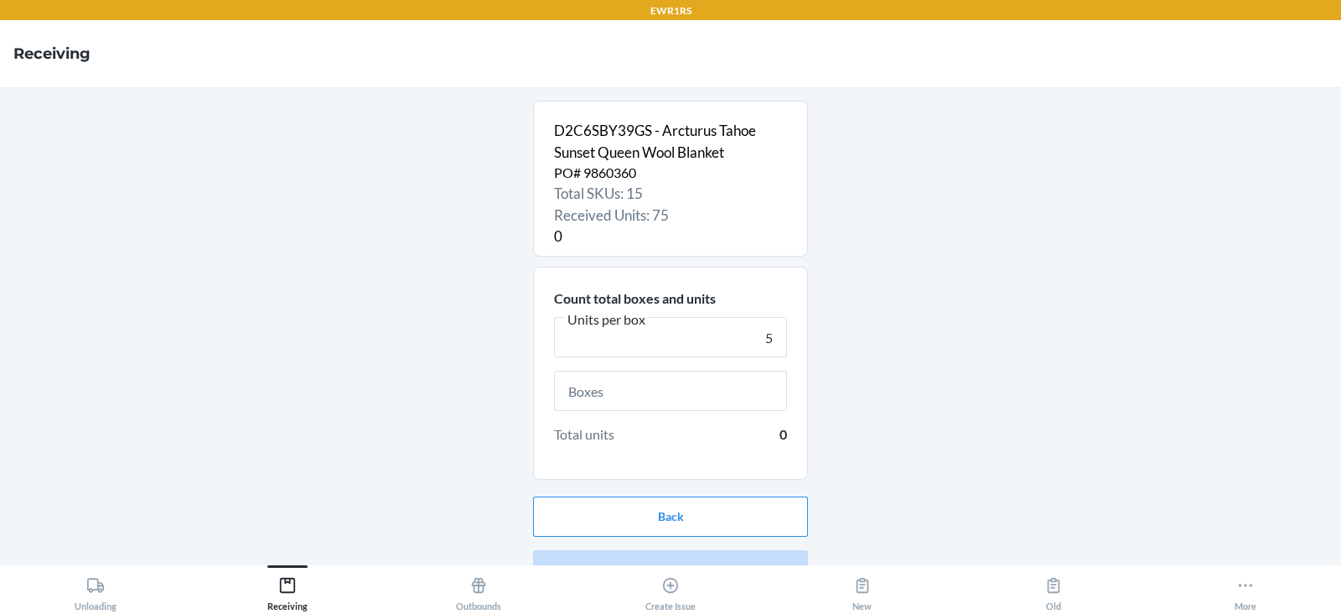
type input "5"
click at [653, 390] on input "text" at bounding box center [670, 391] width 233 height 40
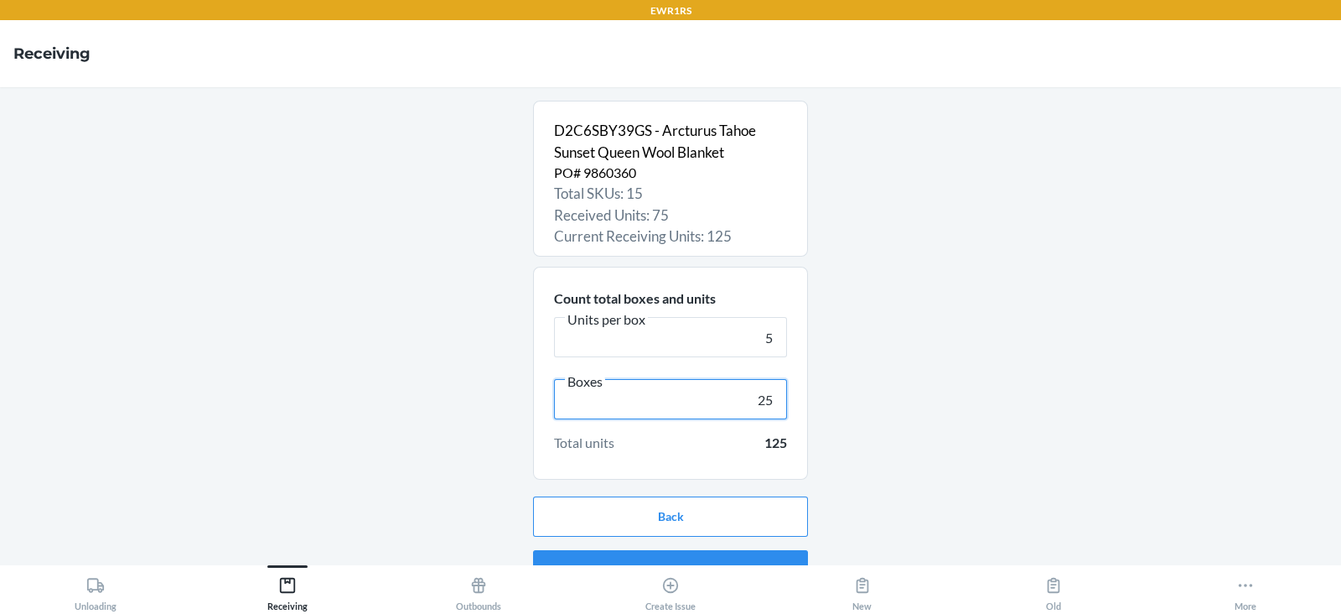
scroll to position [32, 0]
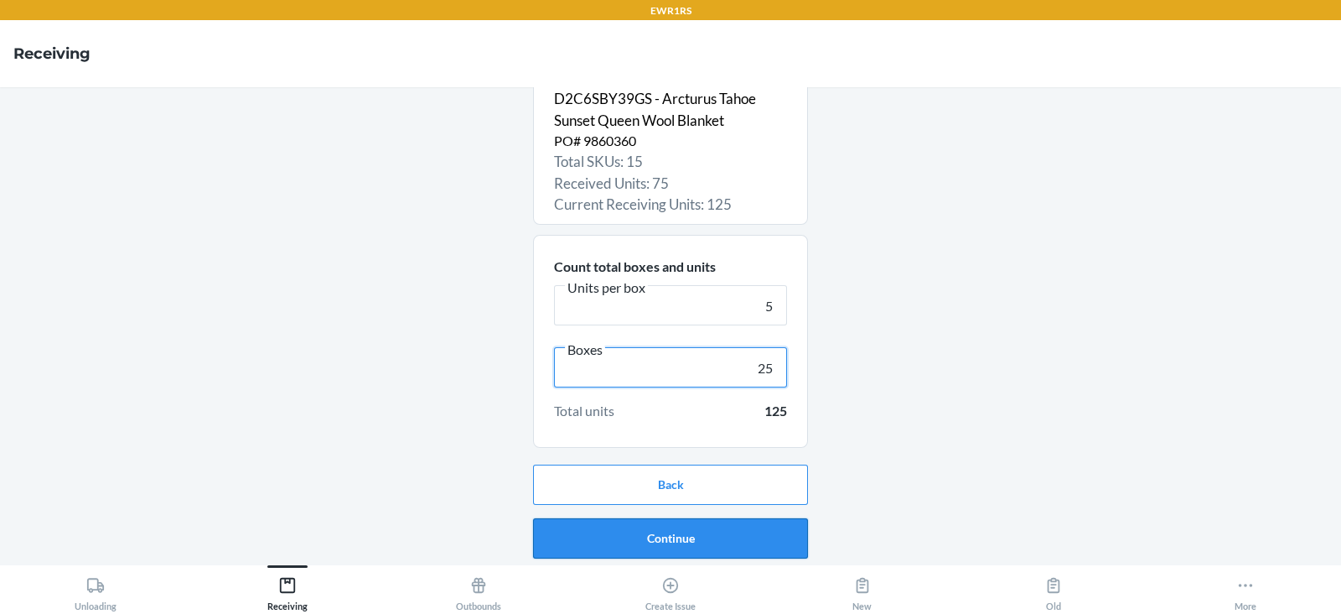
type input "25"
click at [633, 544] on button "Continue" at bounding box center [670, 538] width 275 height 40
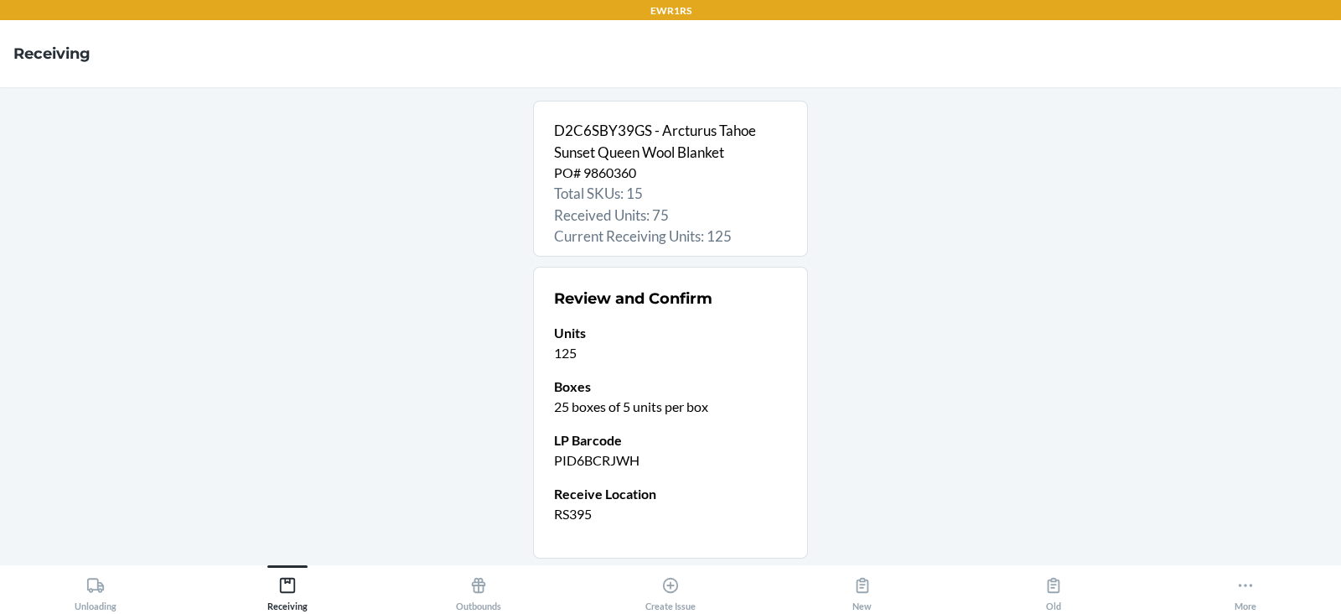
scroll to position [111, 0]
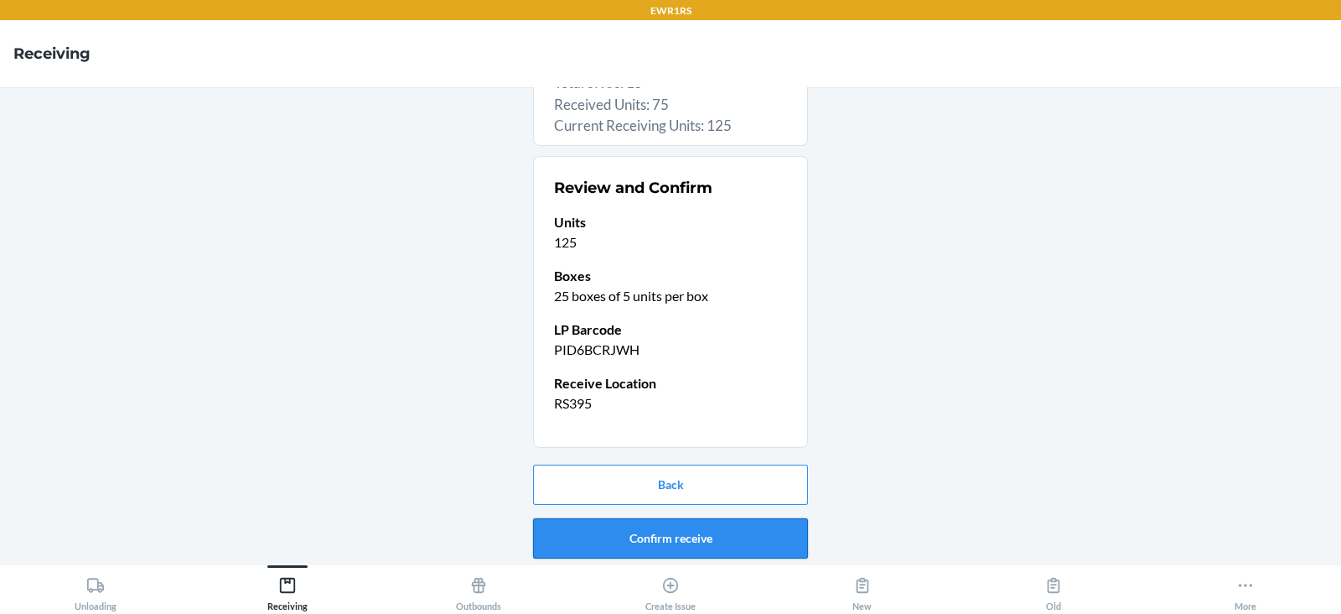
click at [670, 534] on button "Confirm receive" at bounding box center [670, 538] width 275 height 40
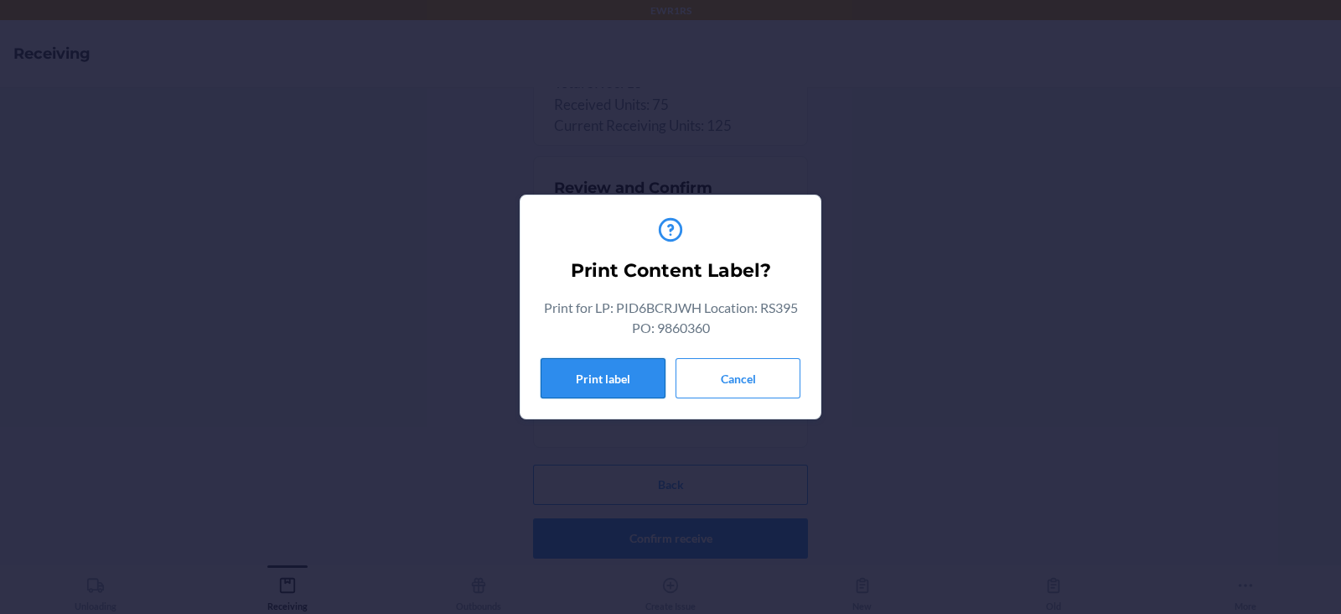
click at [607, 385] on button "Print label" at bounding box center [603, 378] width 125 height 40
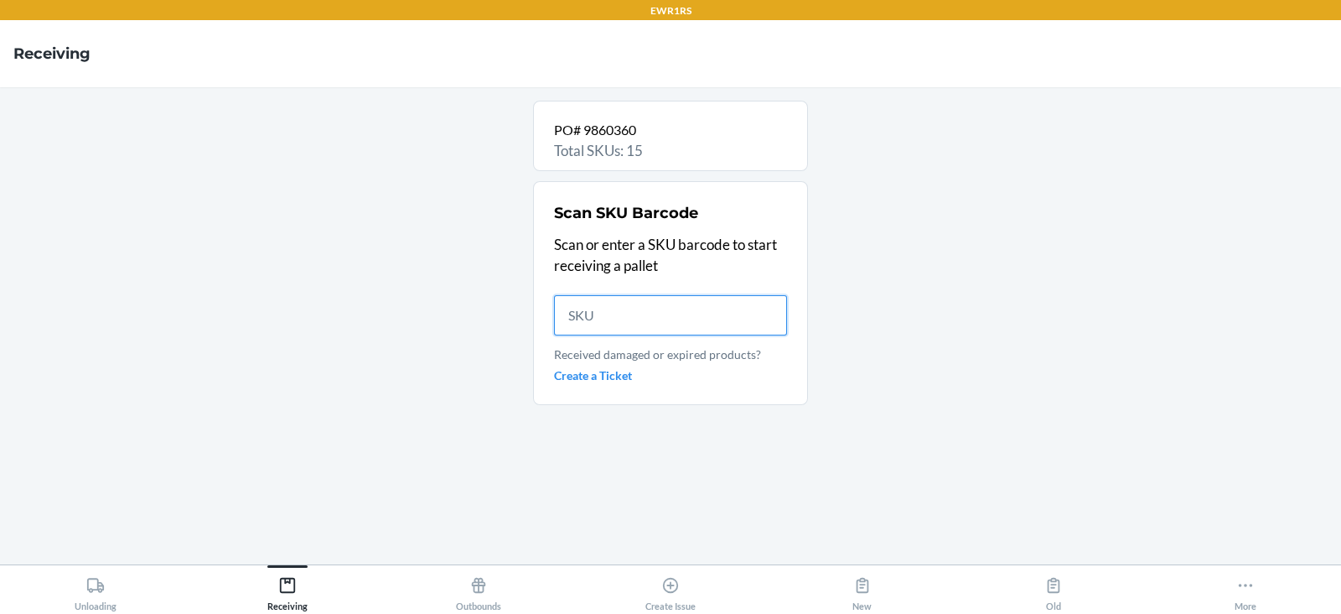
scroll to position [0, 0]
type input "DKACDW"
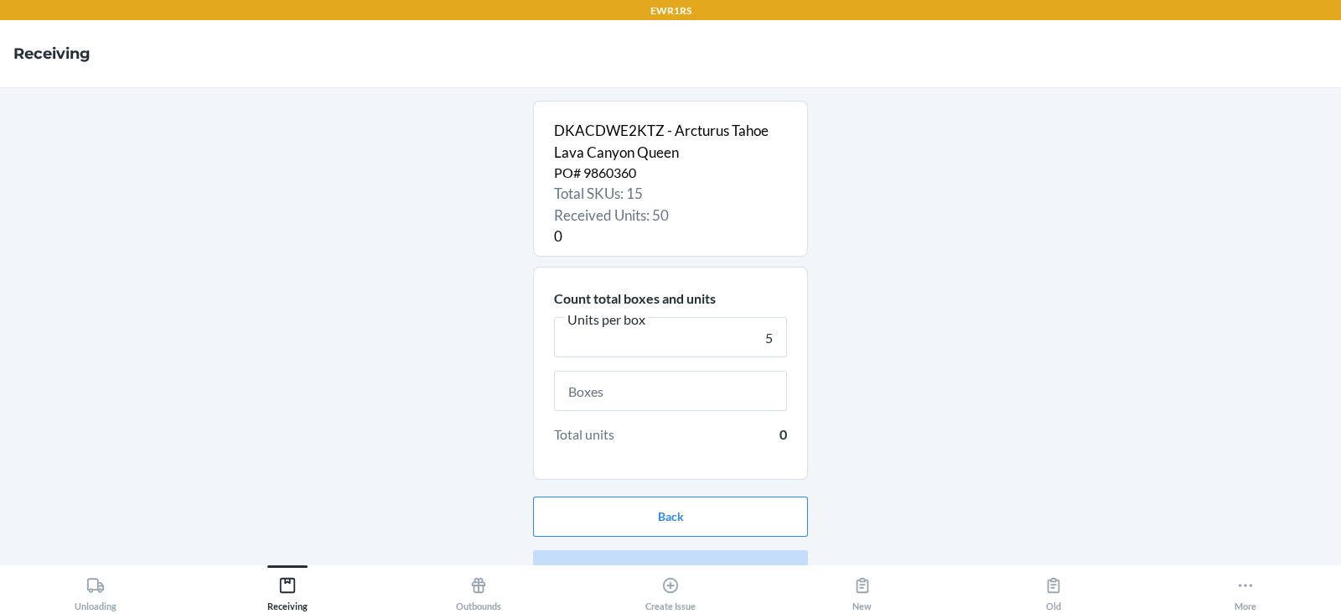
type input "5"
click at [649, 396] on input "text" at bounding box center [670, 391] width 233 height 40
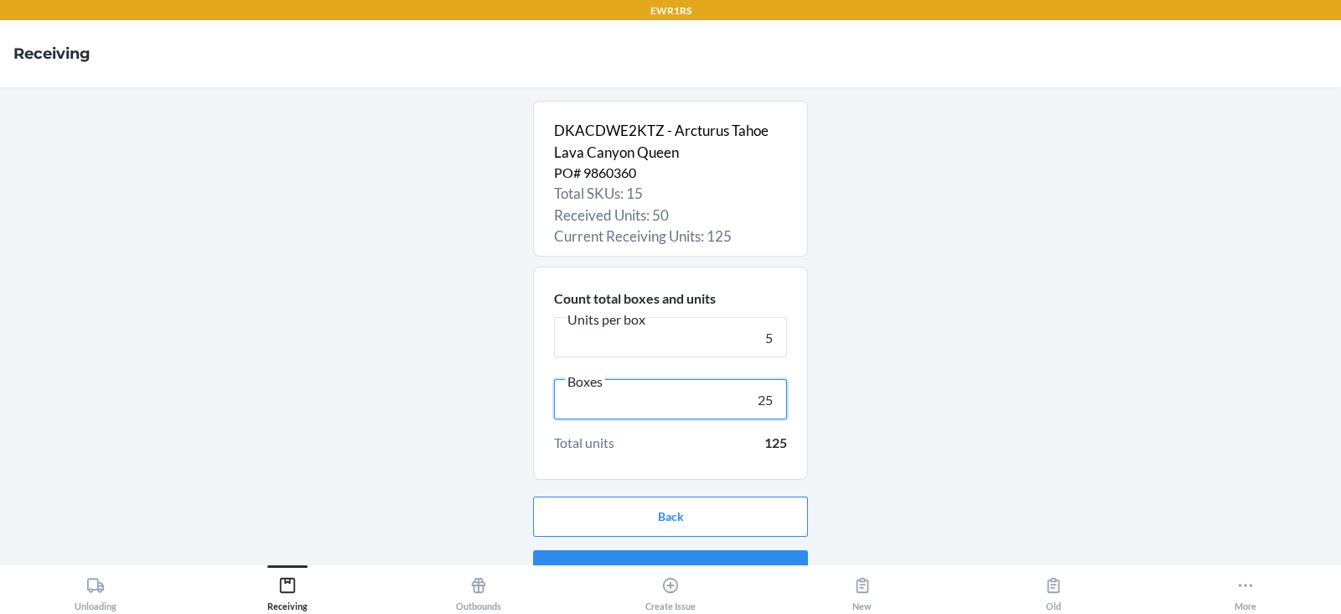
scroll to position [32, 0]
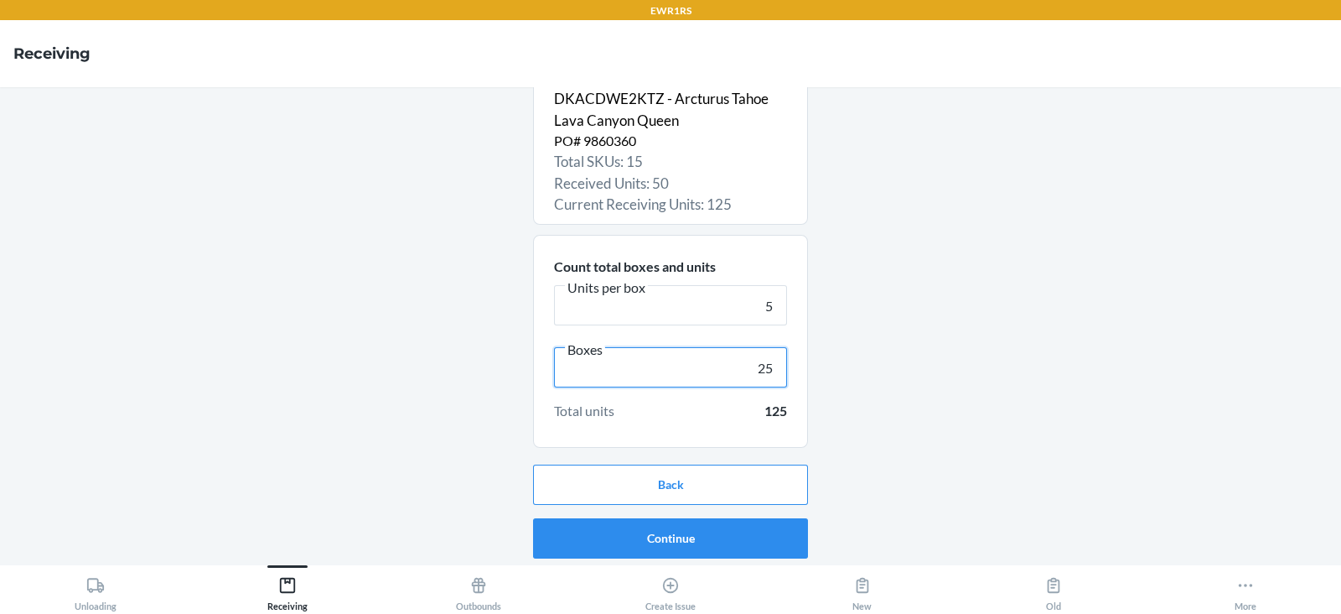
type input "25"
click at [675, 537] on button "Continue" at bounding box center [670, 538] width 275 height 40
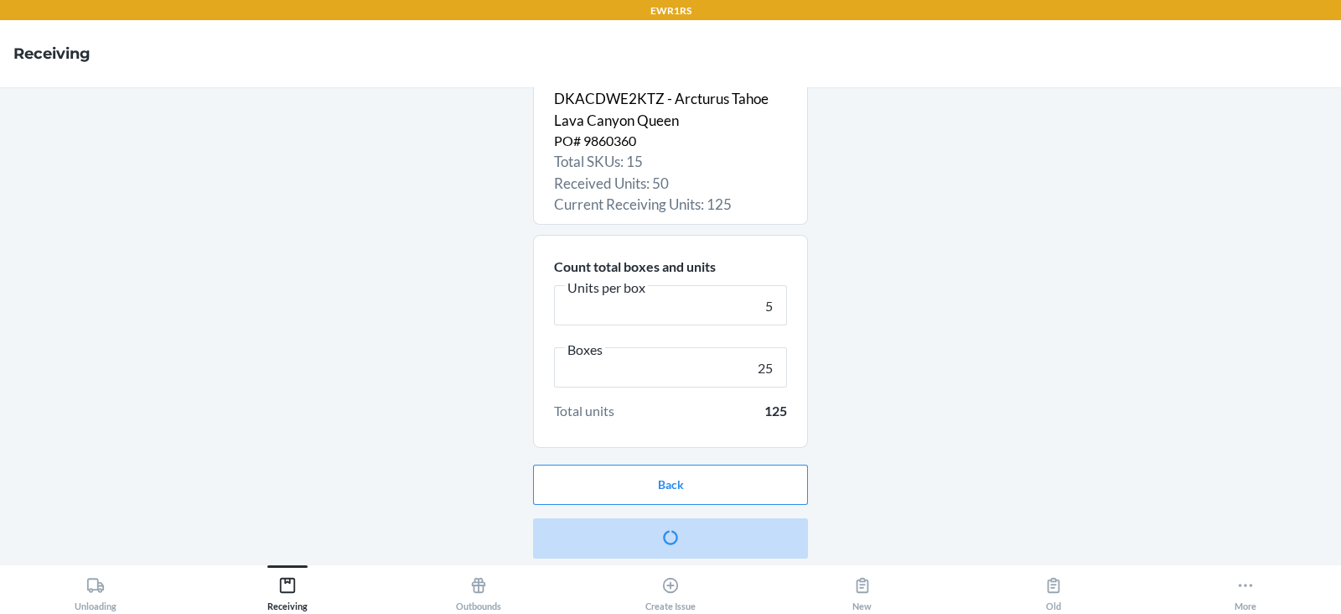
scroll to position [0, 0]
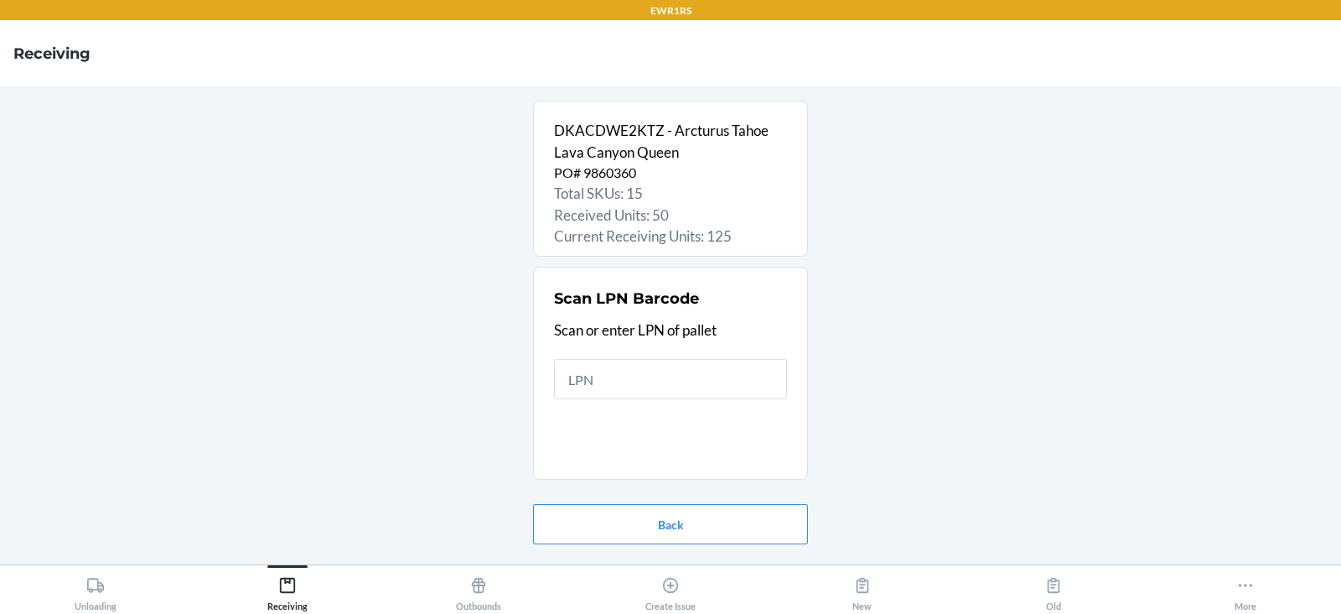
type input "P"
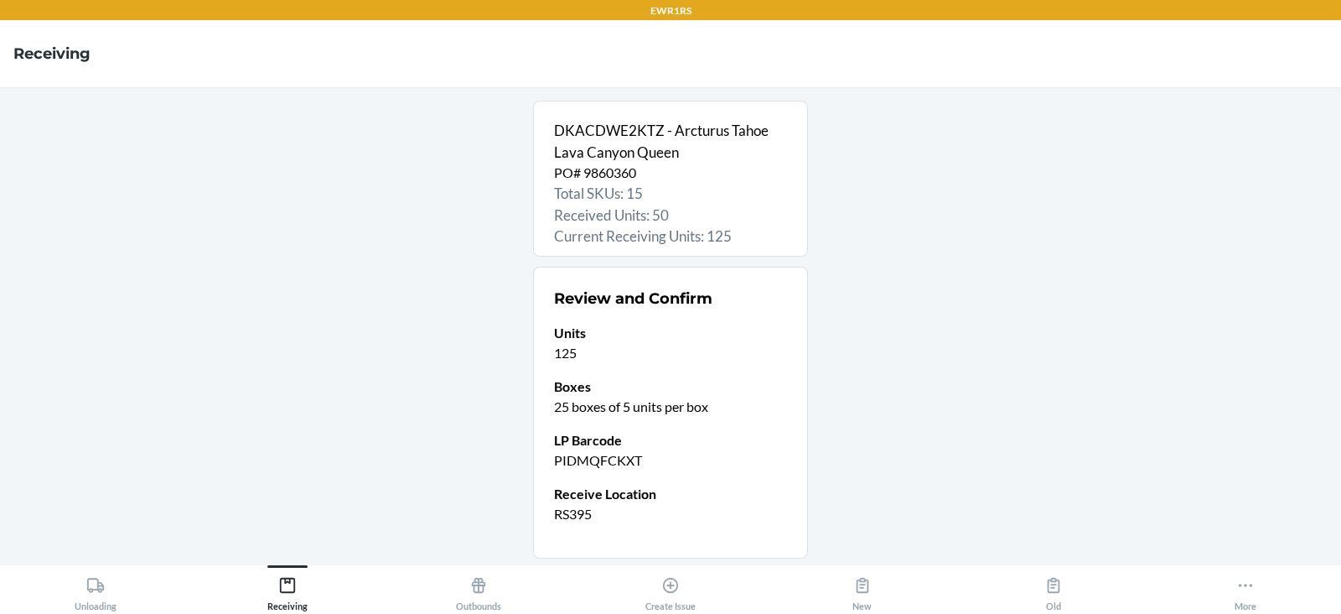
scroll to position [111, 0]
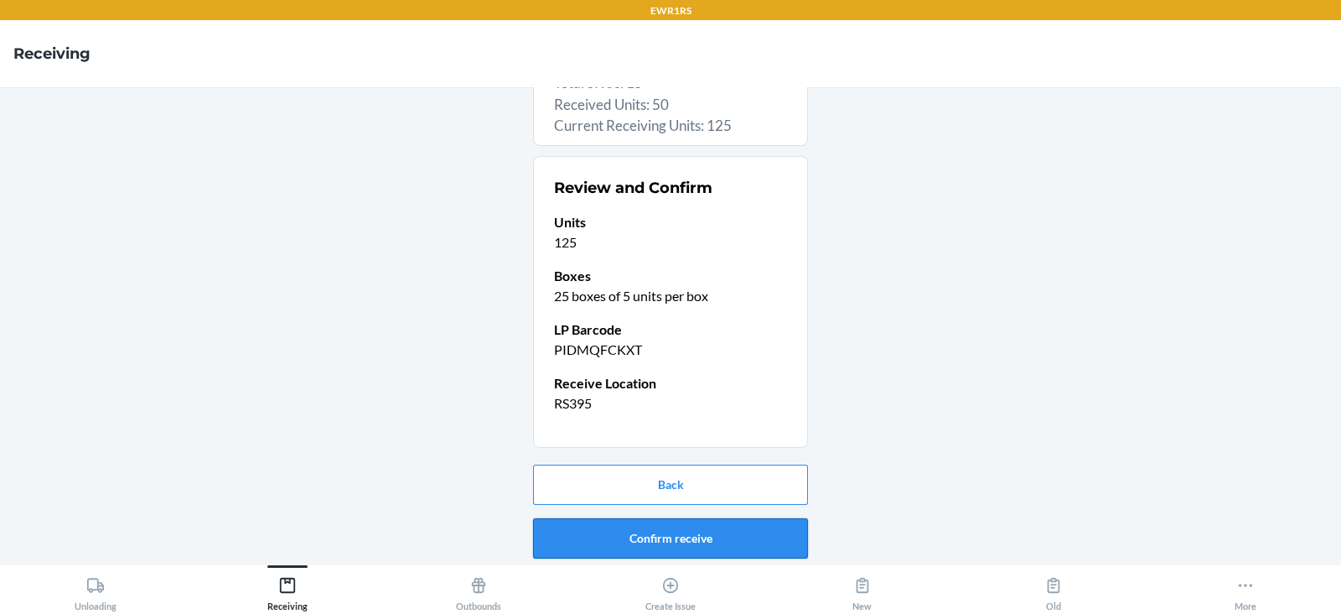
click at [654, 535] on button "Confirm receive" at bounding box center [670, 538] width 275 height 40
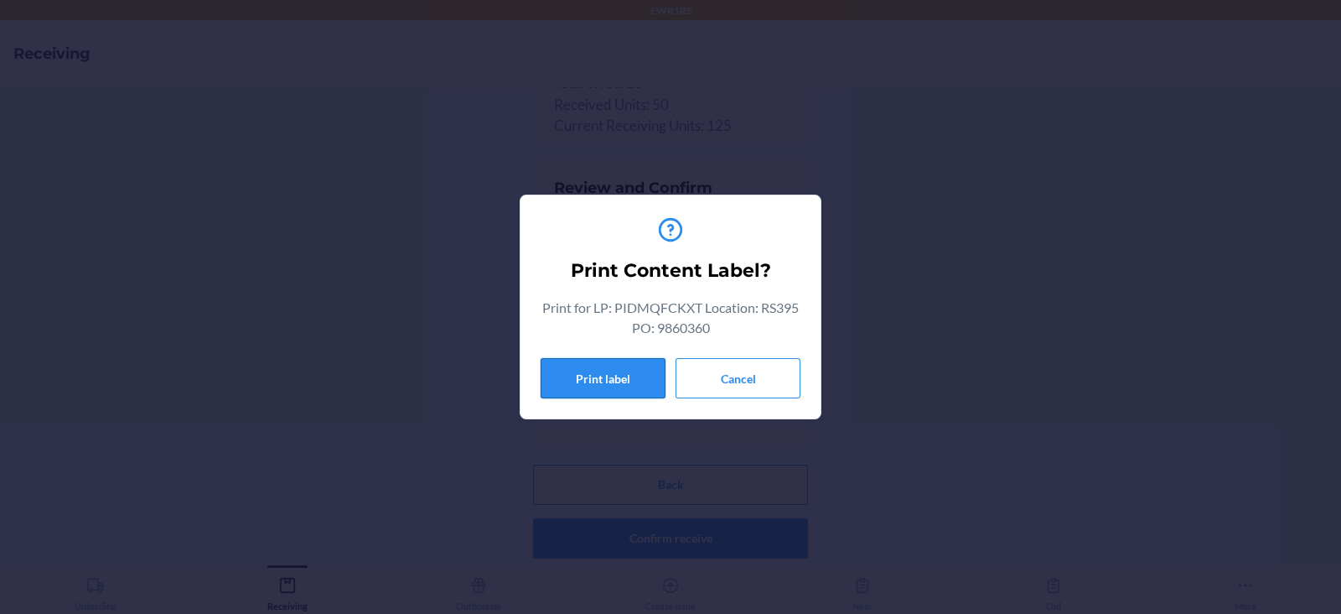
click at [610, 377] on button "Print label" at bounding box center [603, 378] width 125 height 40
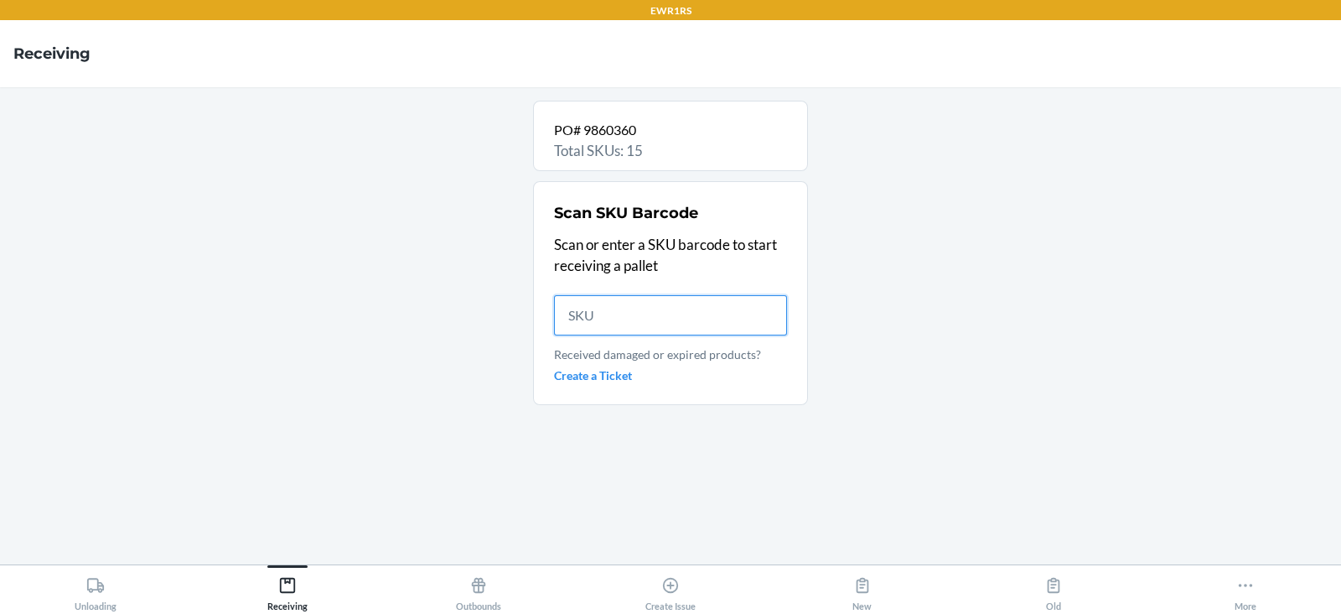
scroll to position [0, 0]
type input "D"
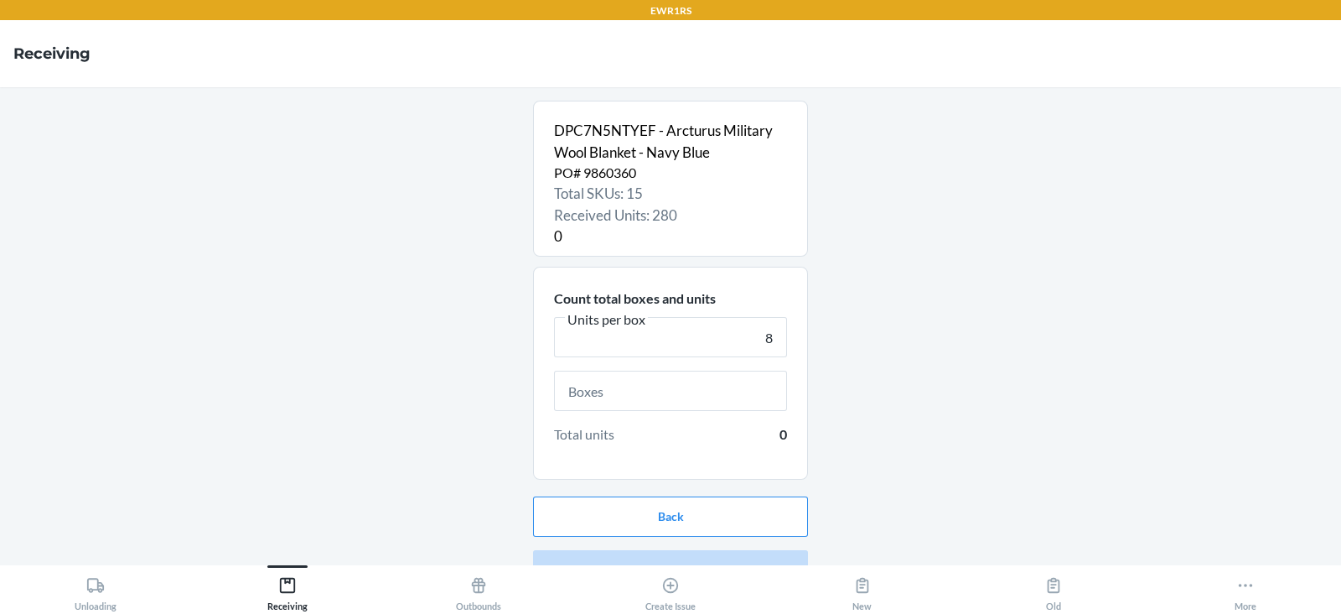
type input "8"
click at [605, 397] on input "text" at bounding box center [670, 391] width 233 height 40
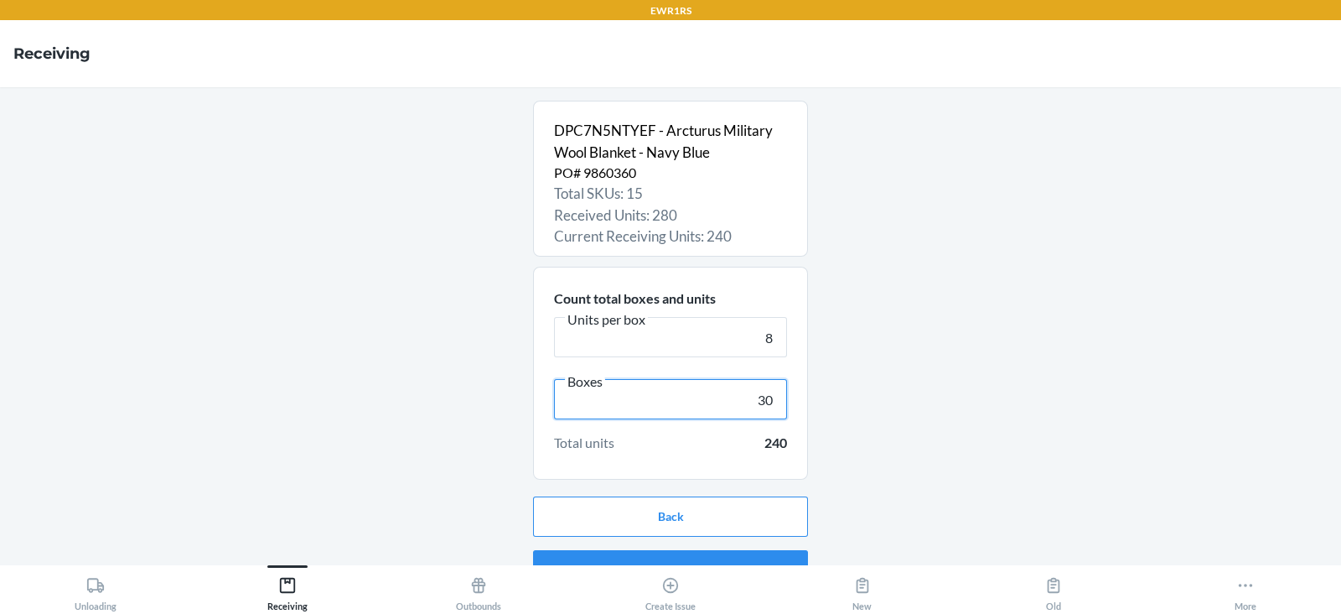
scroll to position [32, 0]
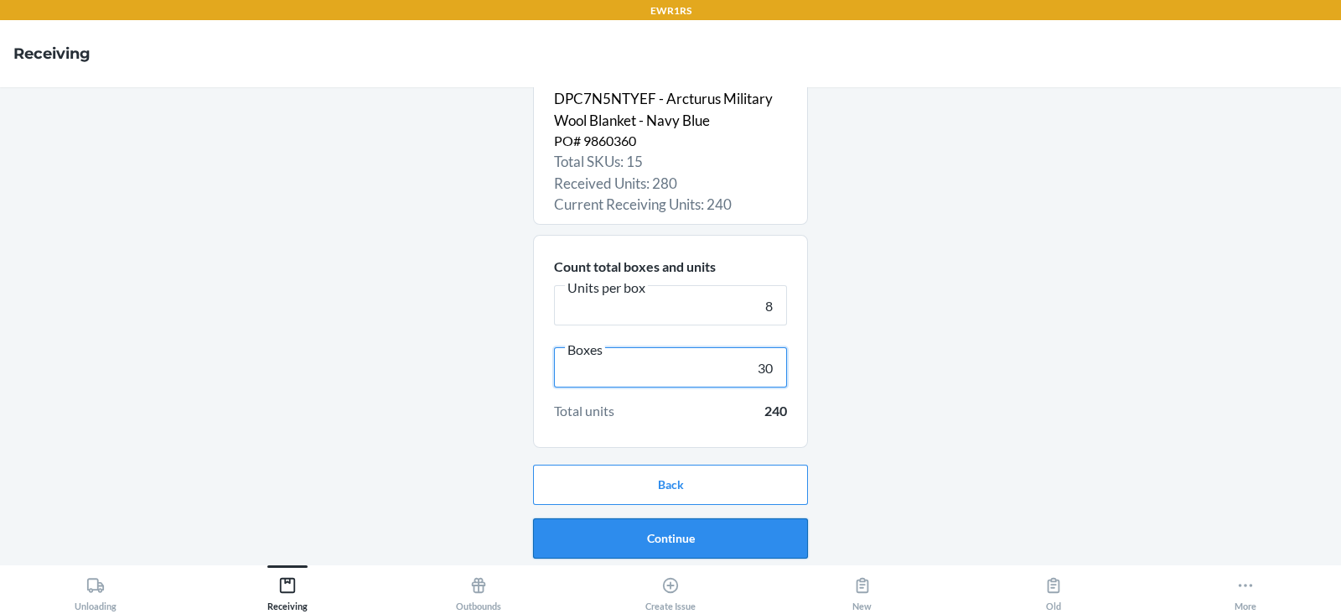
type input "30"
click at [655, 540] on button "Continue" at bounding box center [670, 538] width 275 height 40
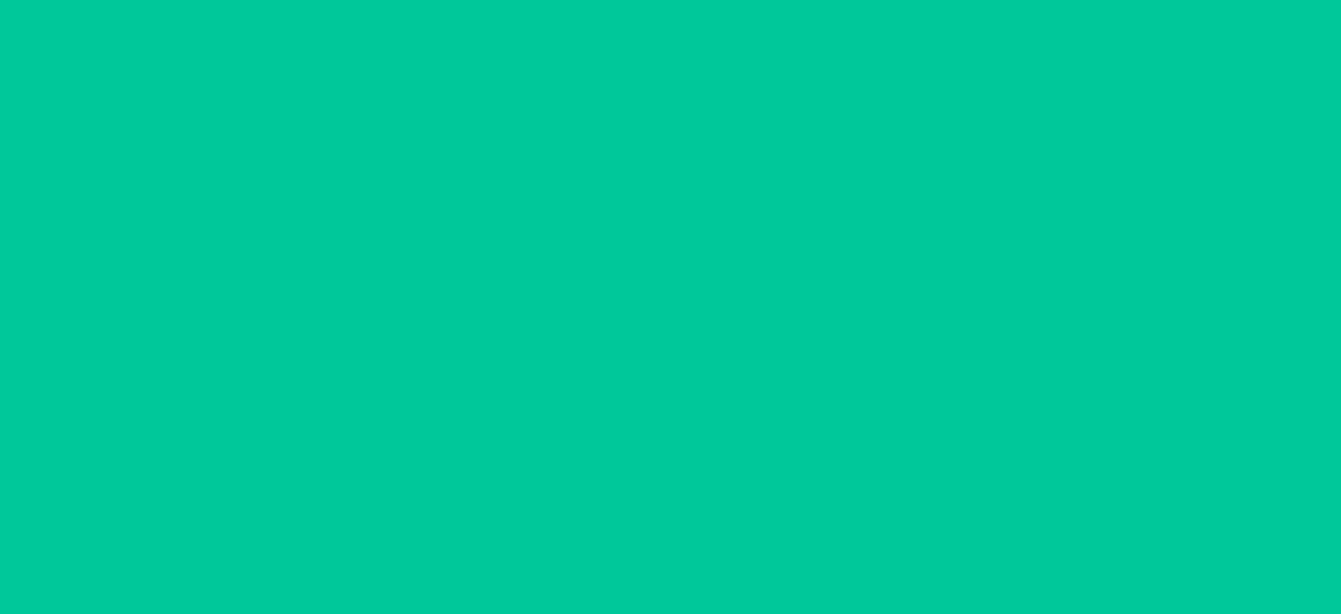
scroll to position [0, 0]
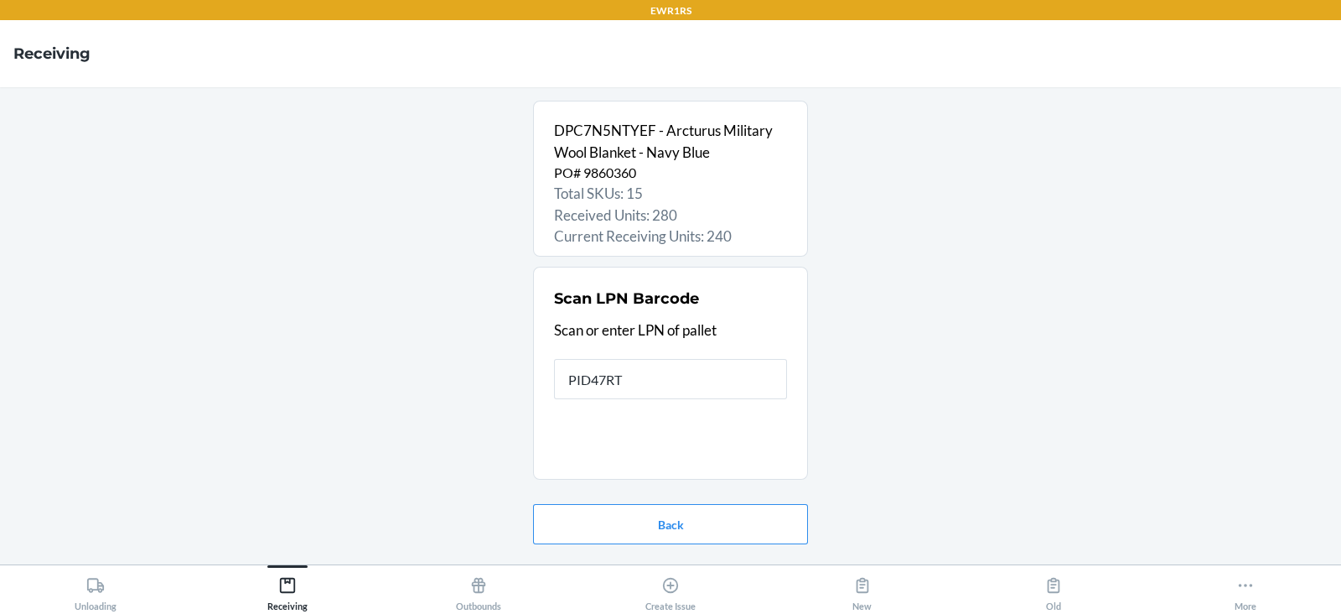
type input "PID47RTX"
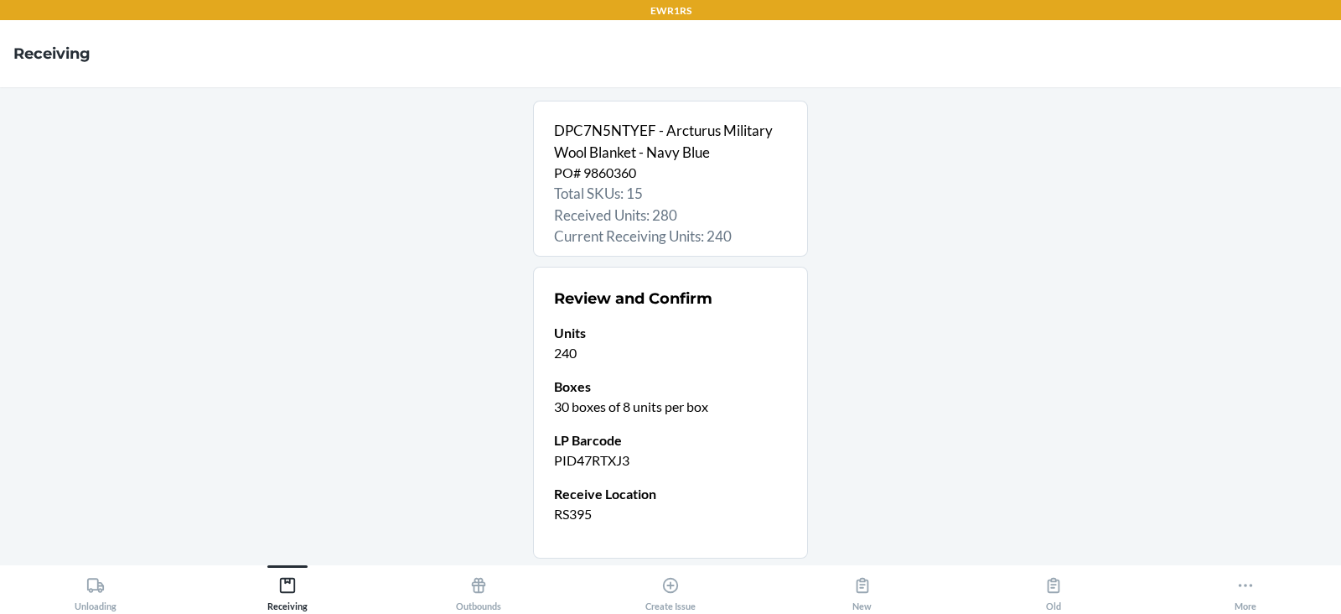
scroll to position [111, 0]
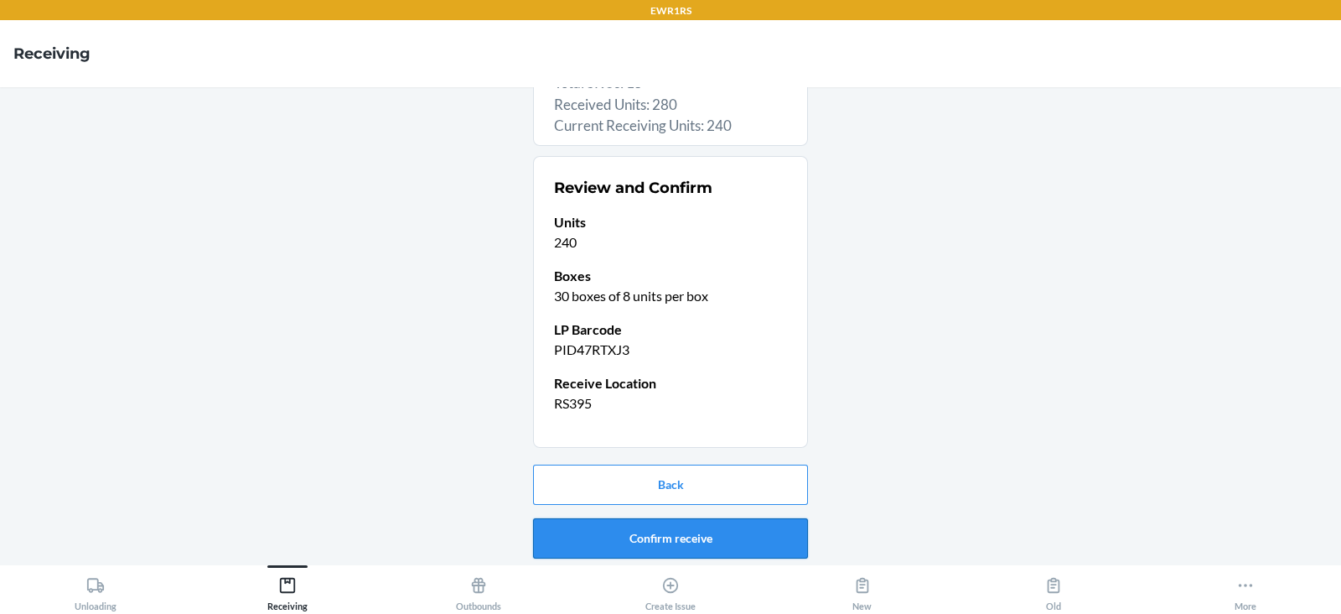
click at [628, 538] on button "Confirm receive" at bounding box center [670, 538] width 275 height 40
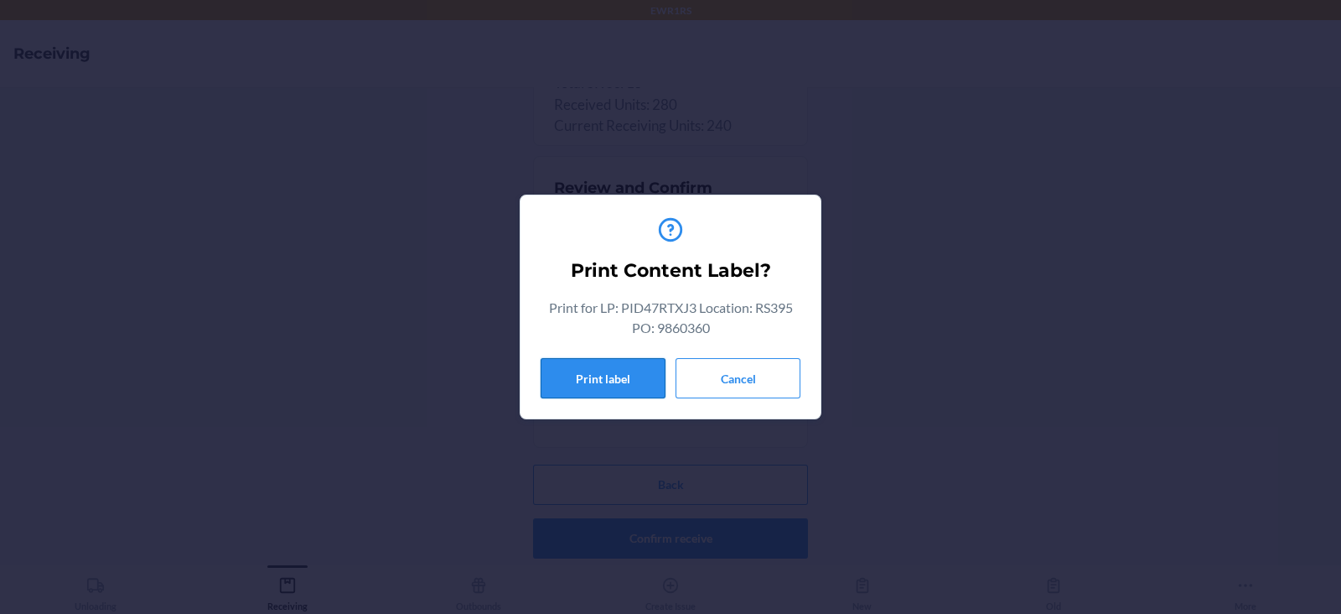
click at [589, 365] on button "Print label" at bounding box center [603, 378] width 125 height 40
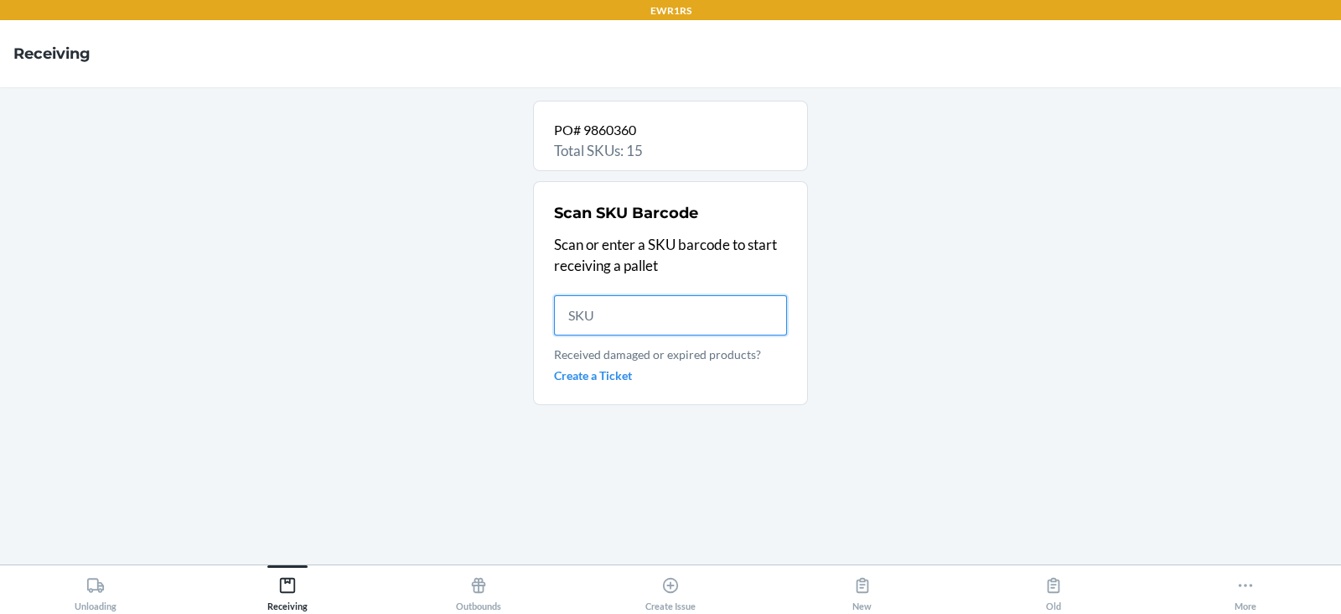
scroll to position [0, 0]
click at [1243, 584] on icon at bounding box center [1246, 585] width 18 height 18
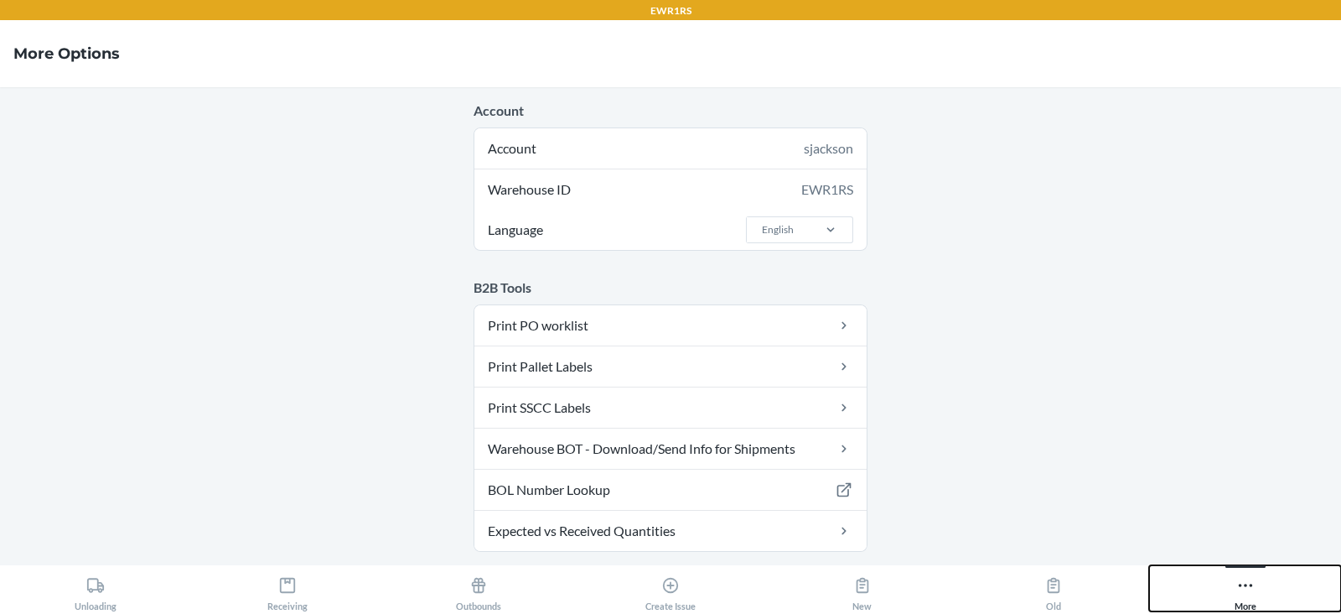
scroll to position [162, 0]
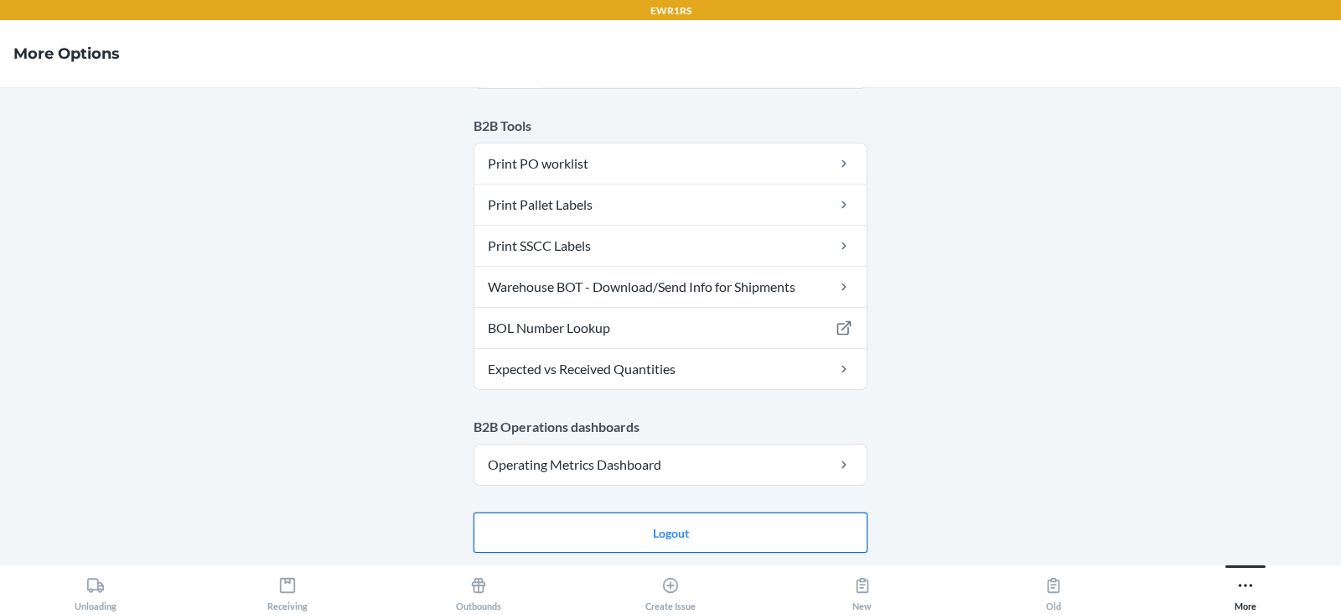
click at [752, 537] on button "Logout" at bounding box center [671, 532] width 394 height 40
